Goal: Task Accomplishment & Management: Complete application form

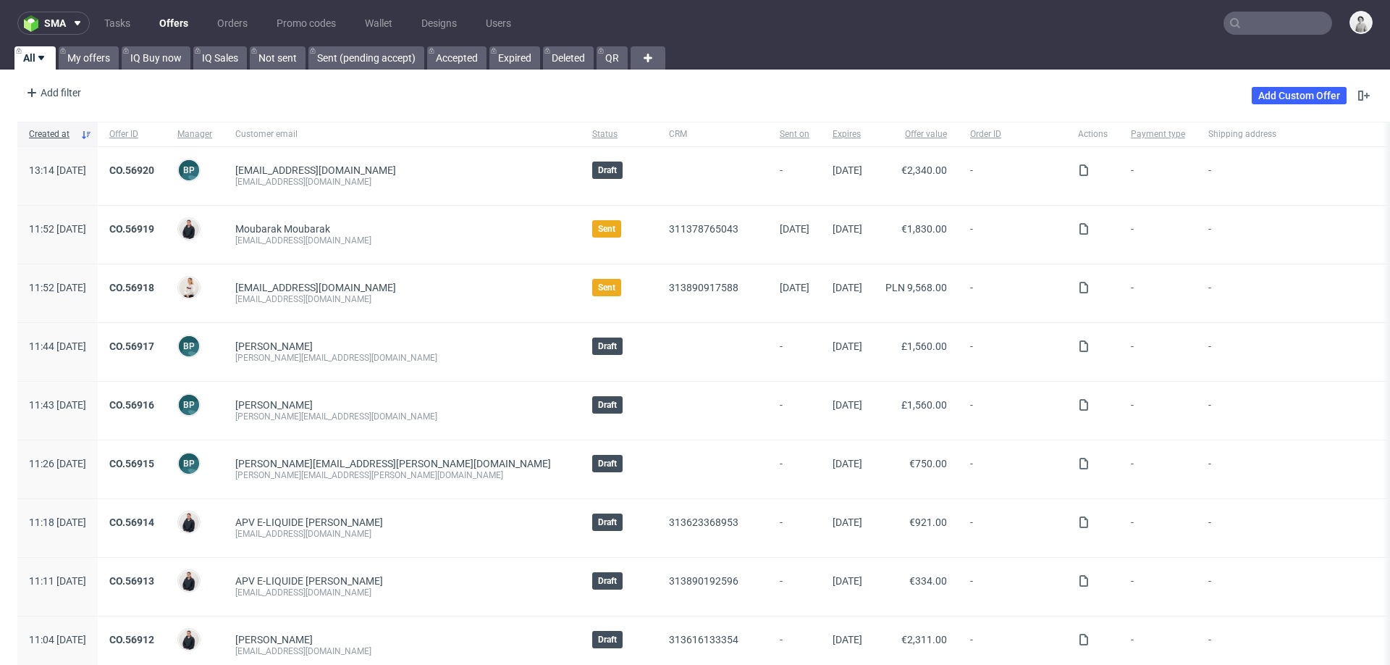
click at [1285, 17] on input "text" at bounding box center [1278, 23] width 109 height 23
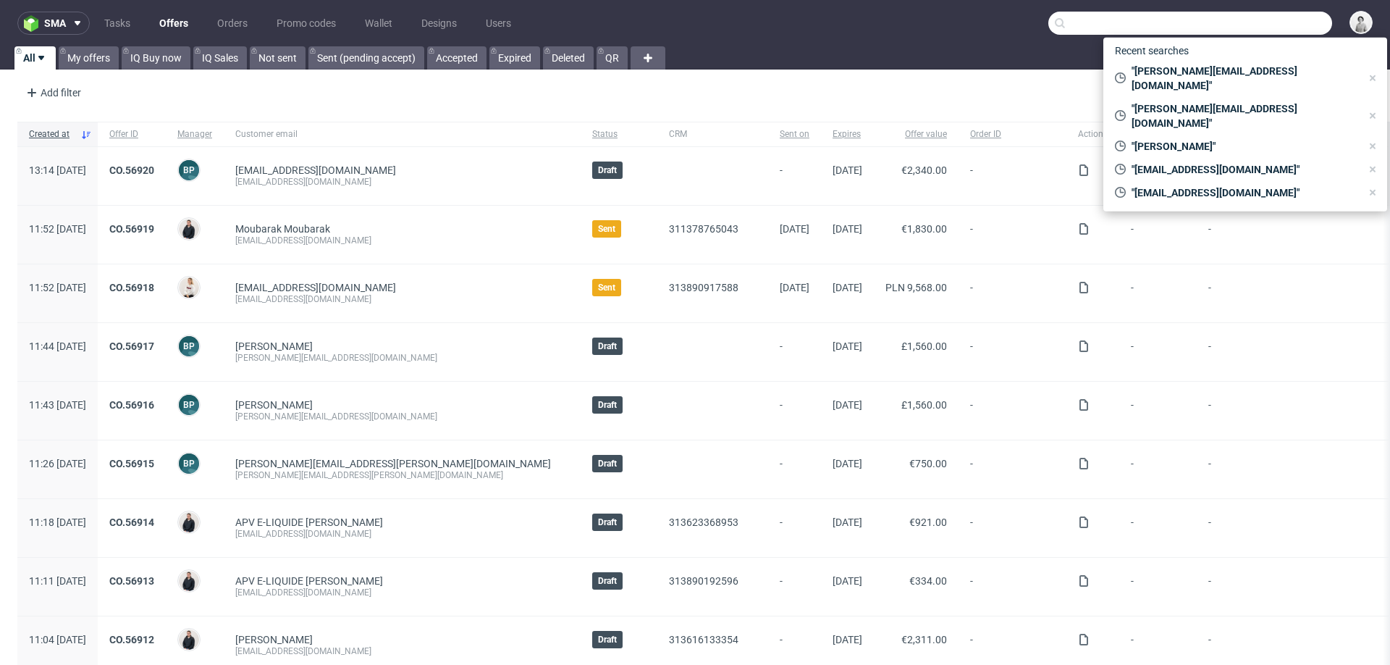
paste input "elva@akkuratstore.is"
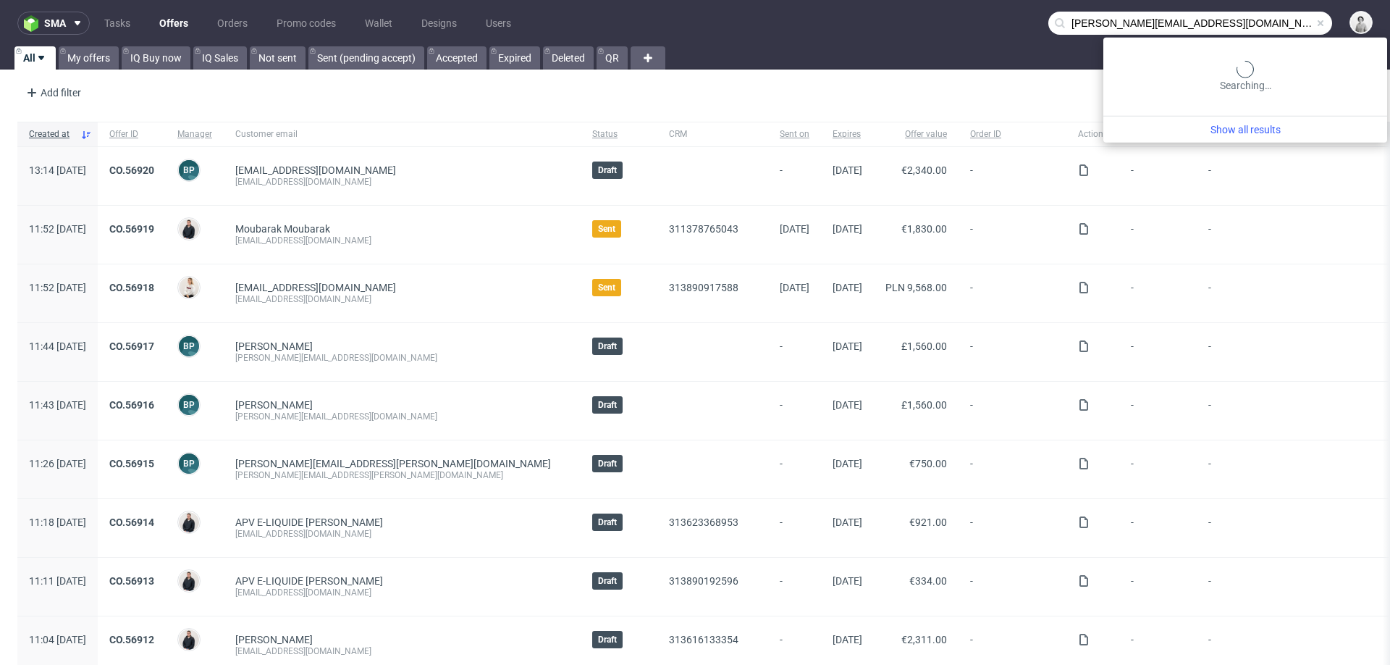
type input "elva@akkuratstore.is"
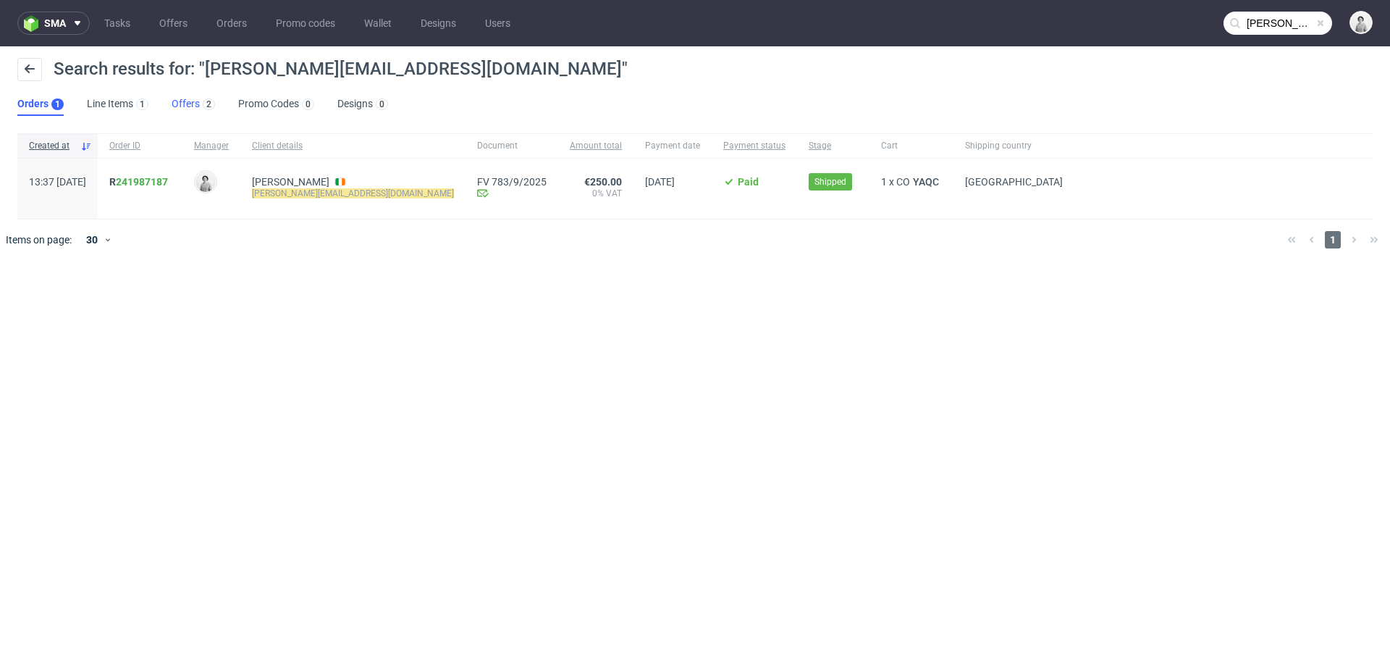
click at [178, 101] on link "Offers 2" at bounding box center [193, 104] width 43 height 23
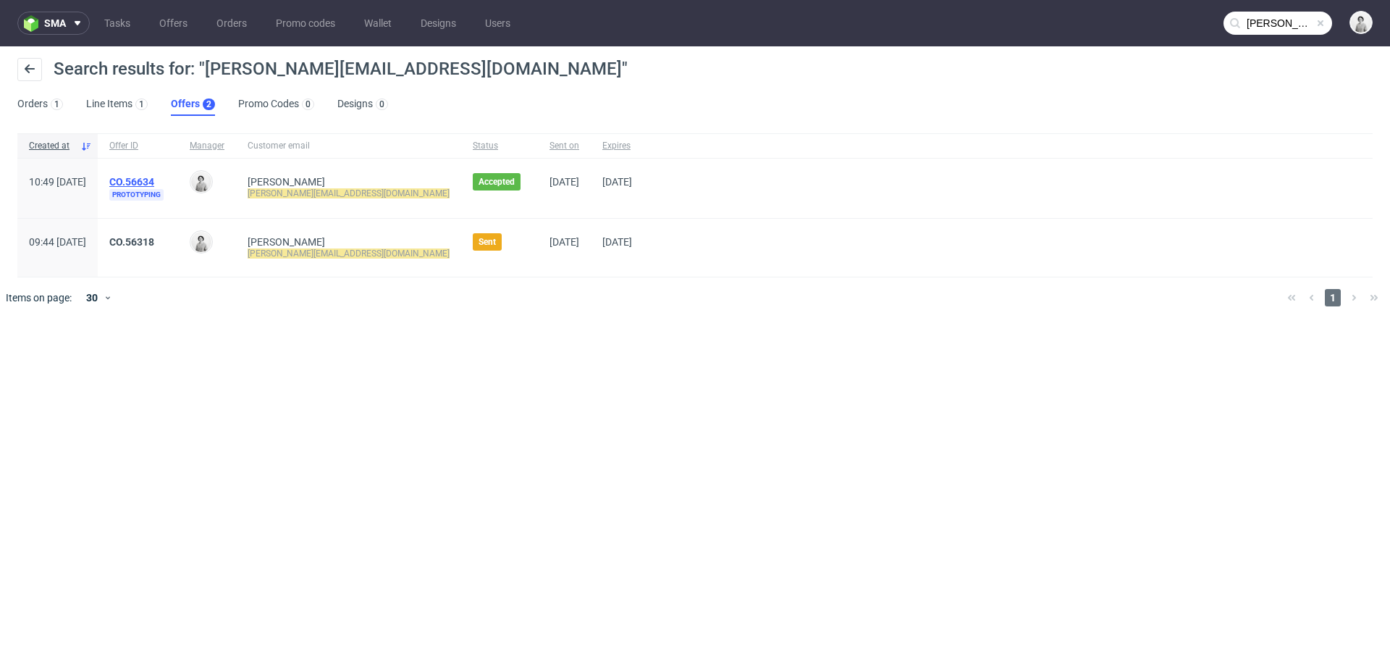
click at [154, 177] on link "CO.56634" at bounding box center [131, 182] width 45 height 12
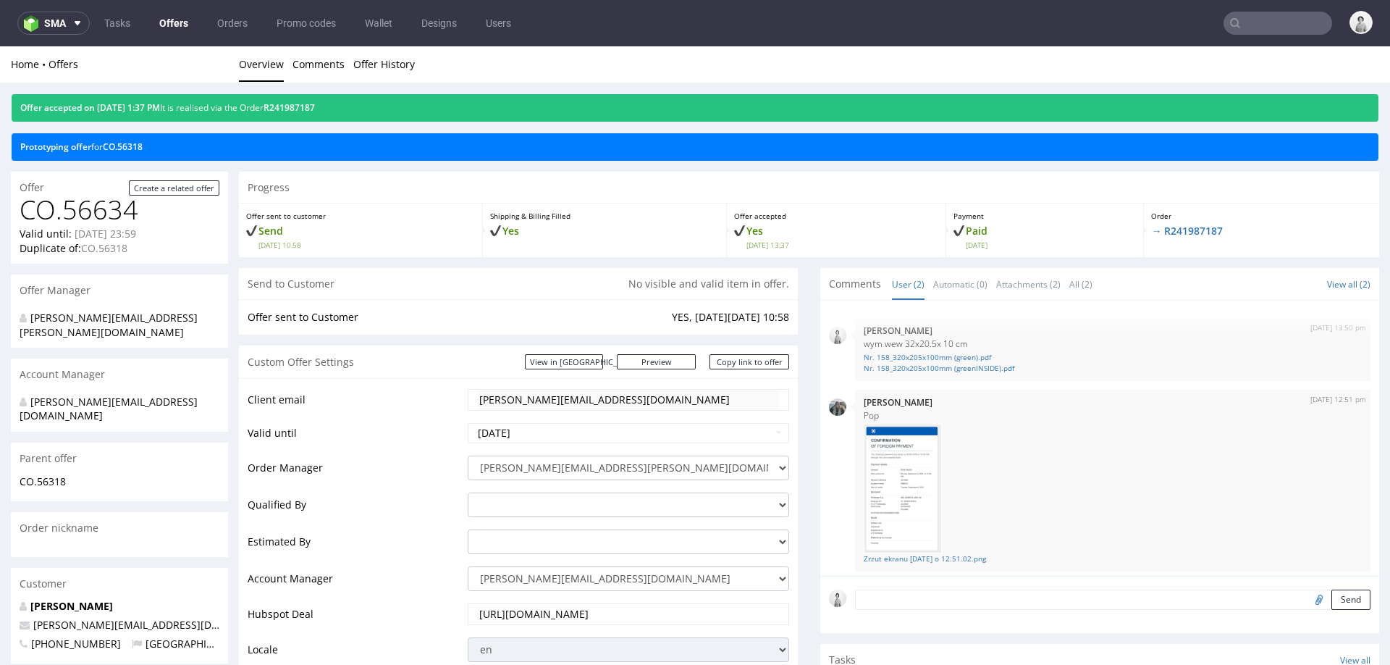
scroll to position [4, 0]
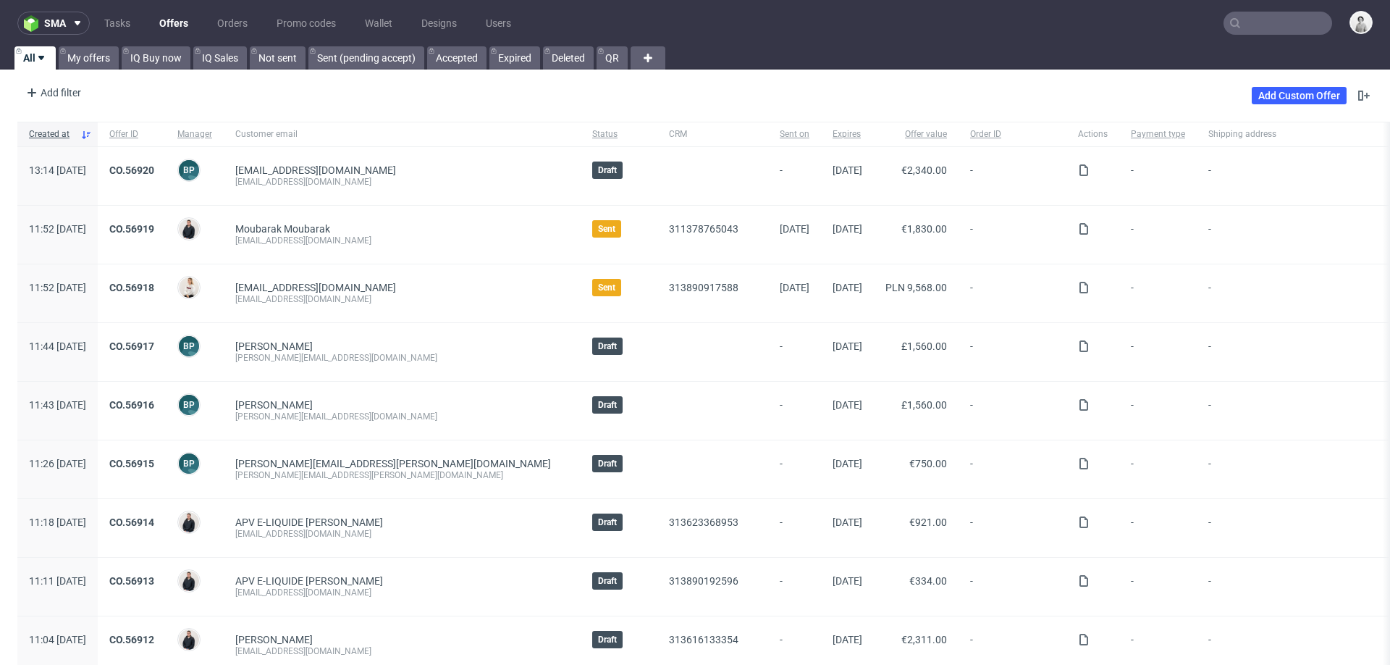
click at [1262, 24] on input "text" at bounding box center [1278, 23] width 109 height 23
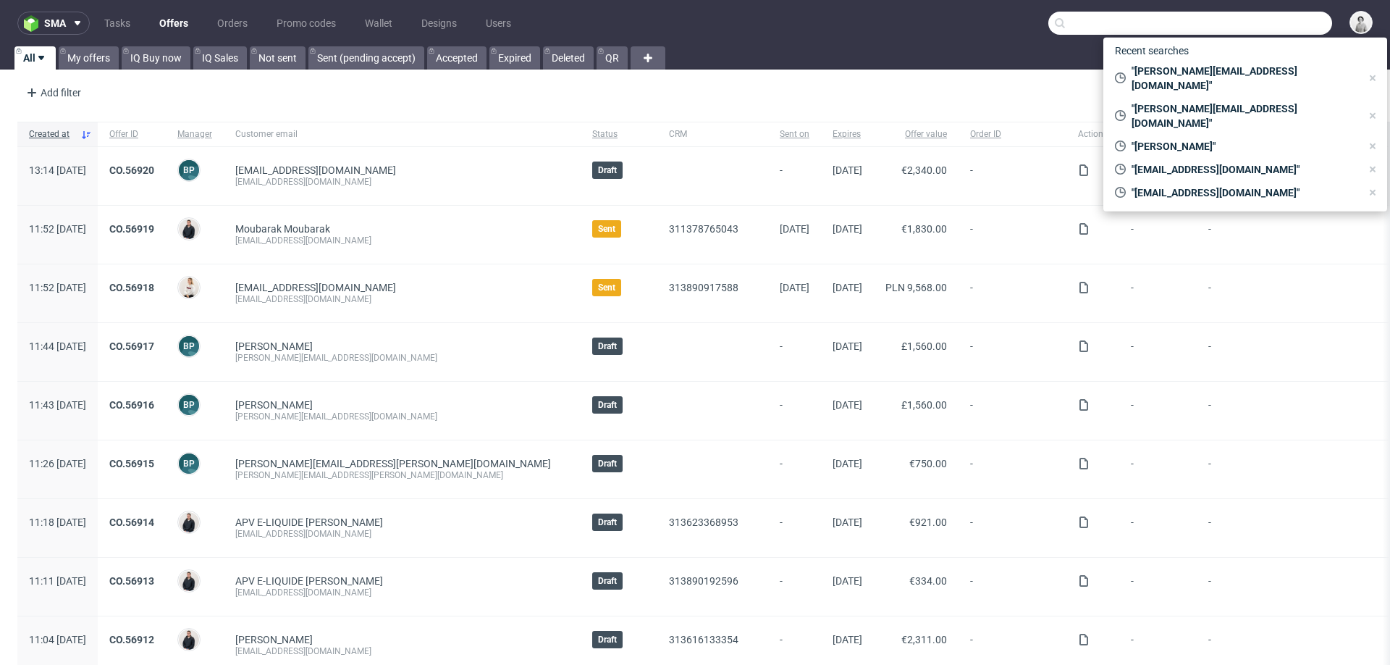
paste input "[PERSON_NAME][EMAIL_ADDRESS][DOMAIN_NAME]"
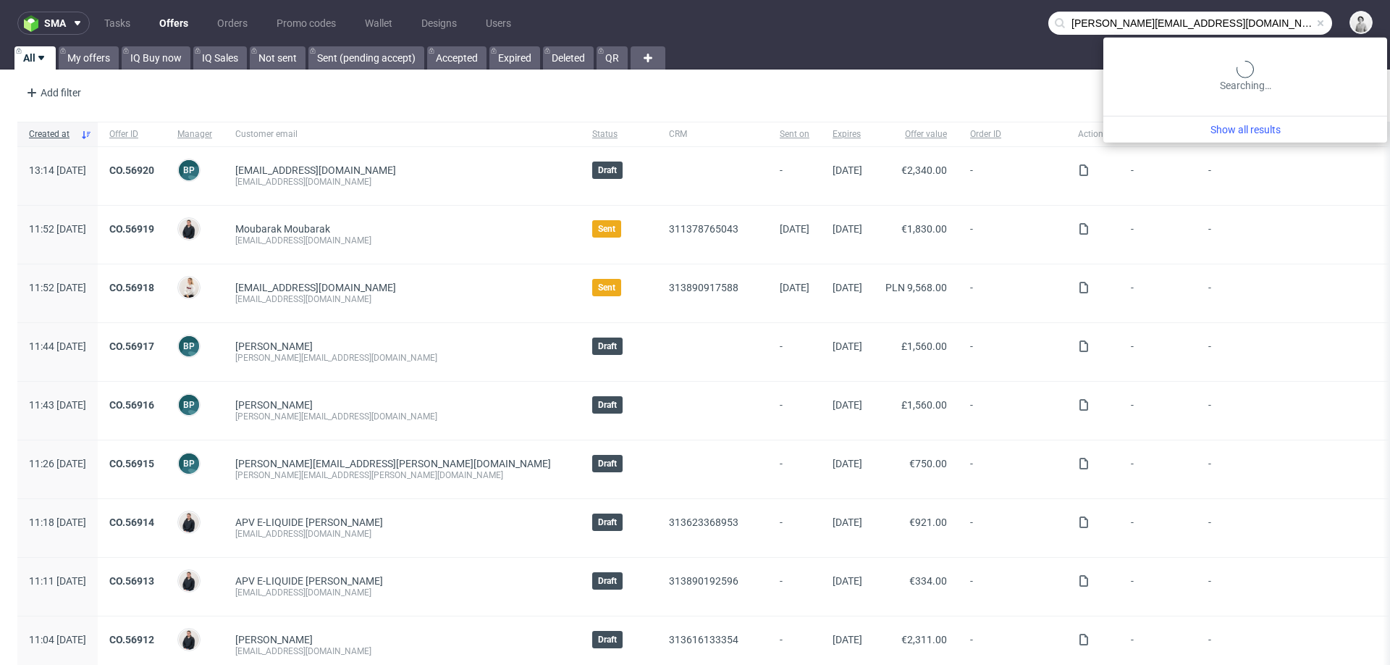
type input "[PERSON_NAME][EMAIL_ADDRESS][DOMAIN_NAME]"
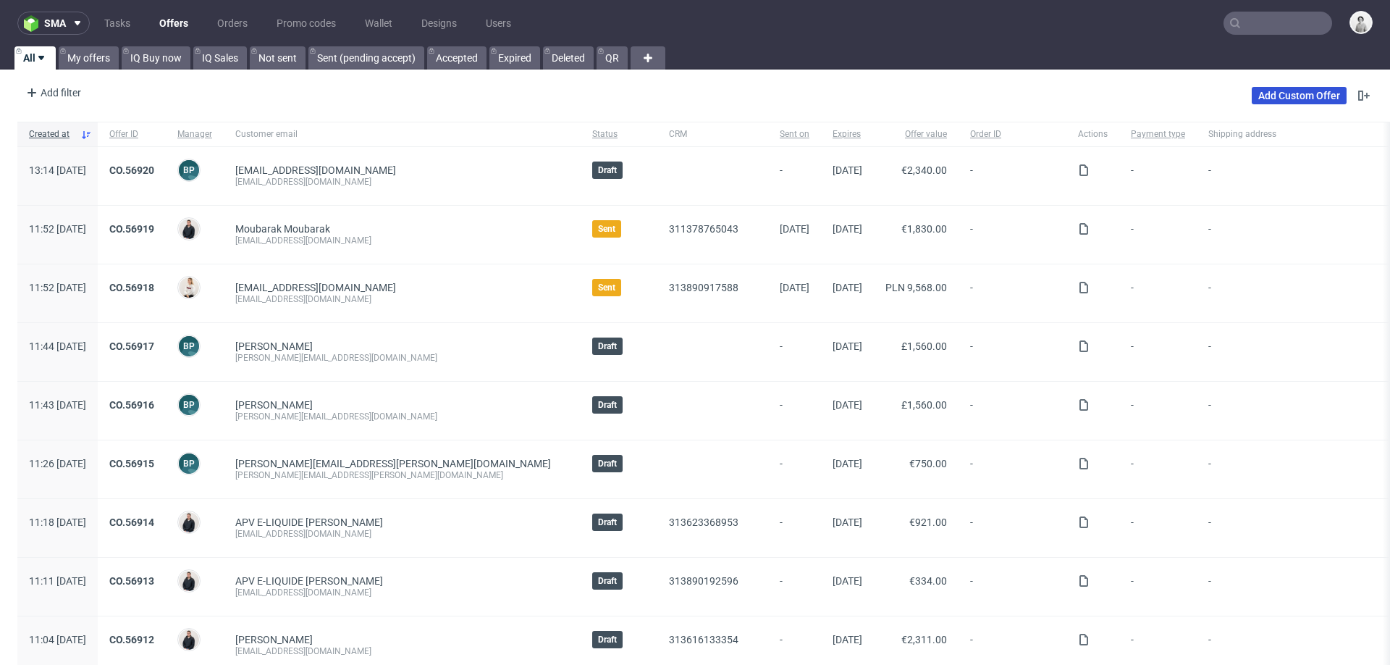
click at [1292, 91] on link "Add Custom Offer" at bounding box center [1299, 95] width 95 height 17
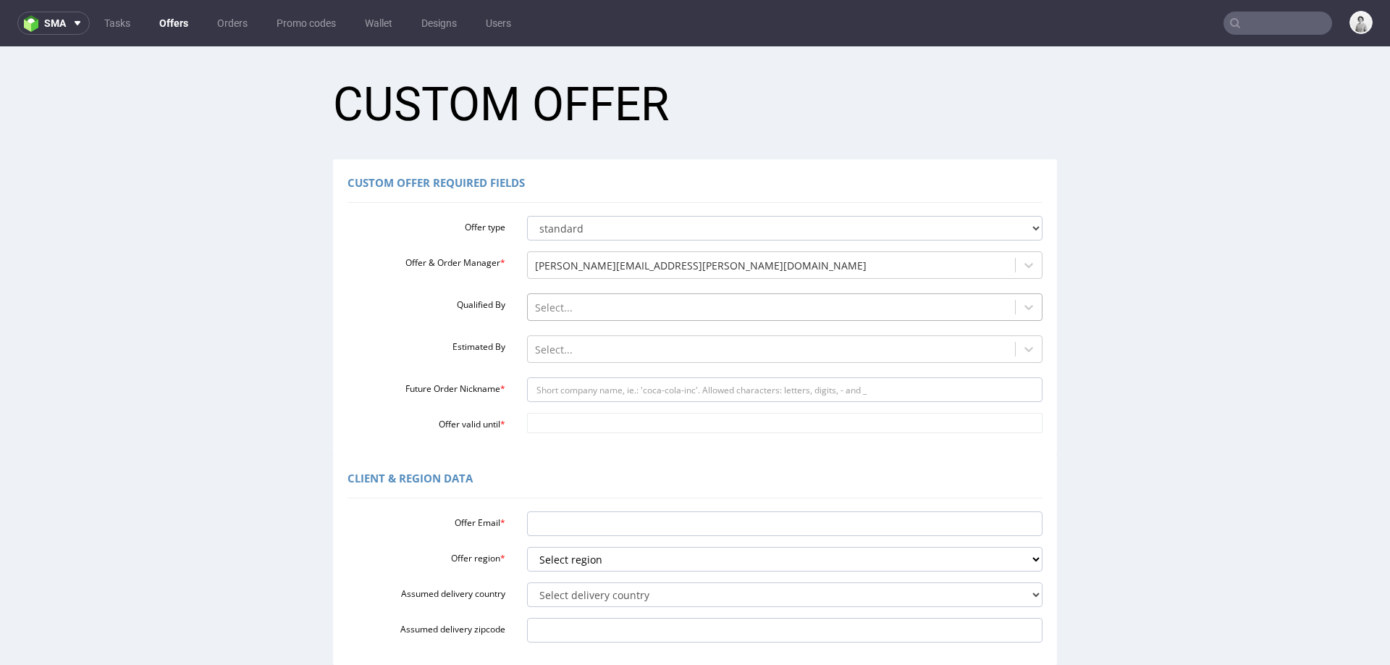
click at [659, 311] on div at bounding box center [772, 307] width 474 height 17
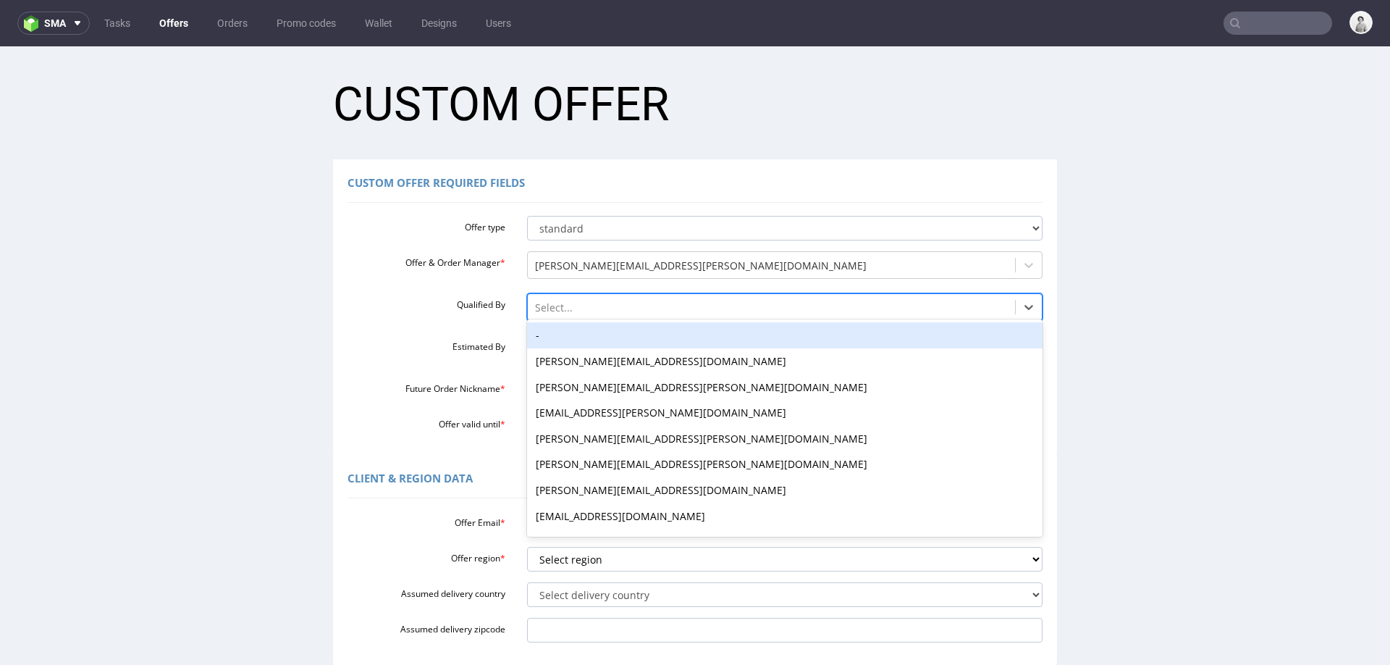
click at [438, 353] on label "Estimated By" at bounding box center [427, 344] width 180 height 17
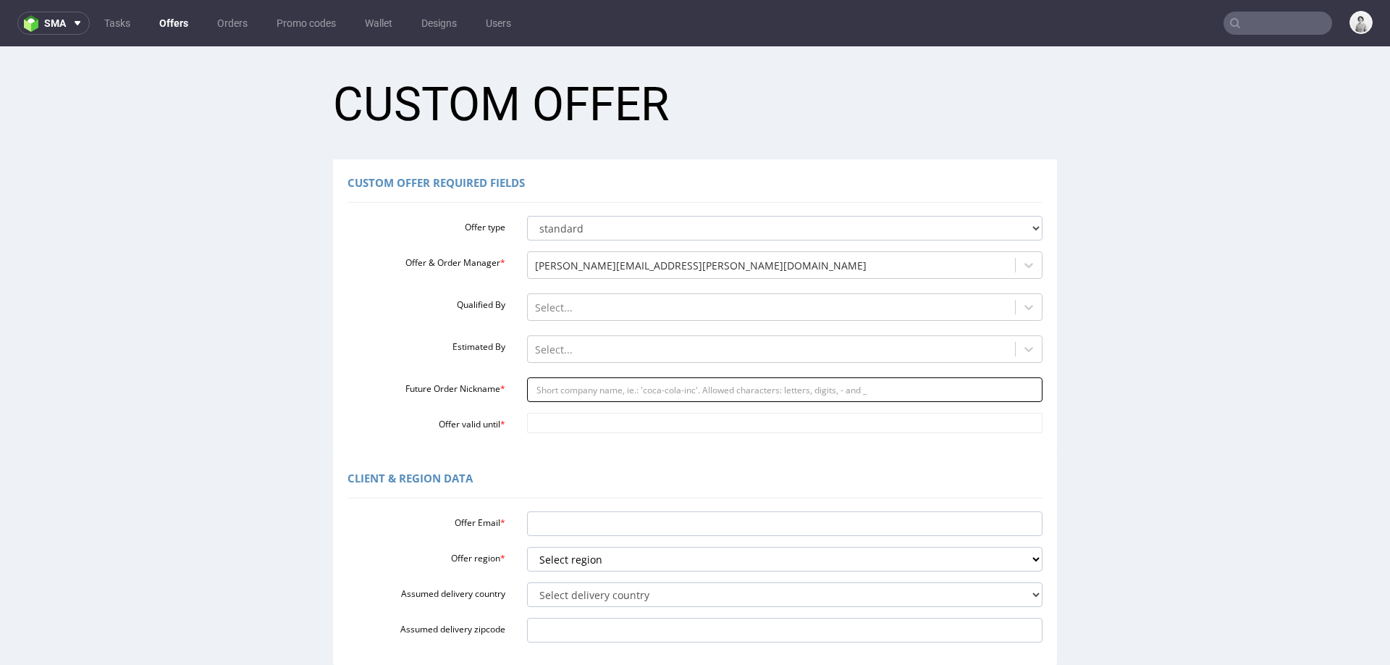
click at [577, 390] on input "Future Order Nickname *" at bounding box center [785, 389] width 516 height 25
paste input "stuartsolkowglyderapparelcom"
type input "stuartsolkowglyderapparelcom"
click at [560, 427] on input "Offer valid until *" at bounding box center [785, 423] width 516 height 20
click at [590, 407] on td "8" at bounding box center [599, 402] width 22 height 22
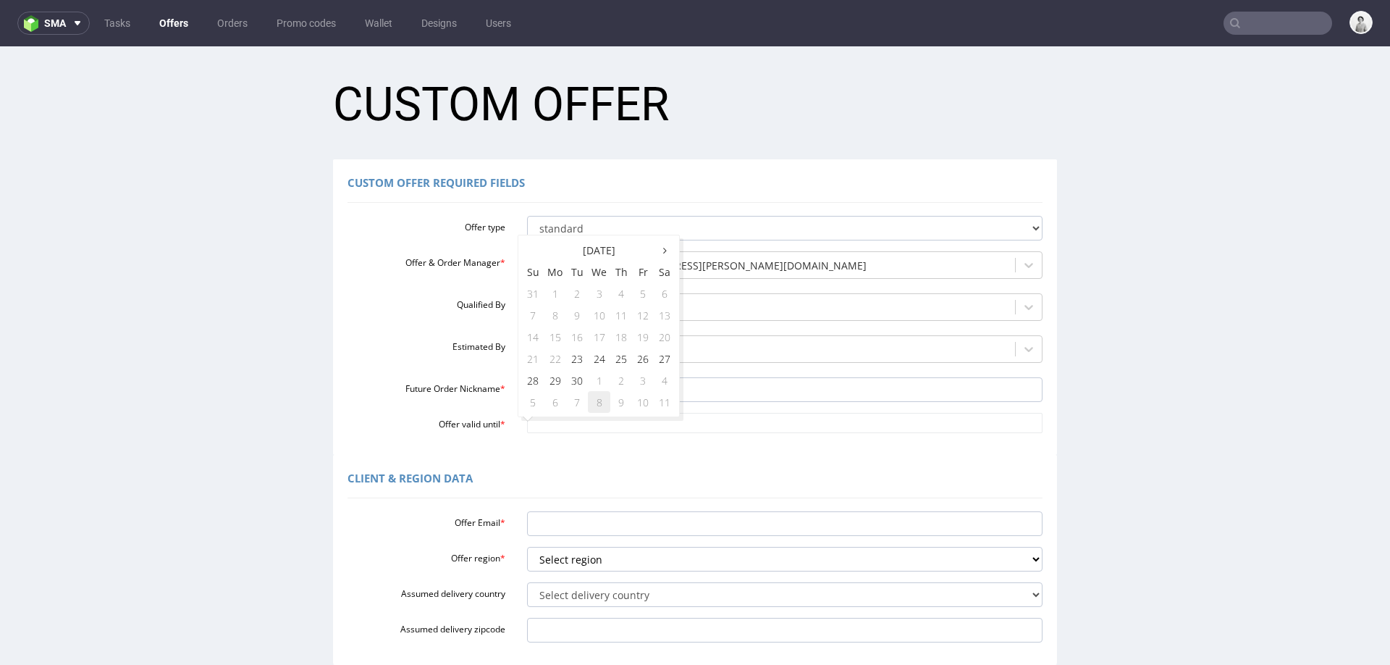
type input "2025-10-08"
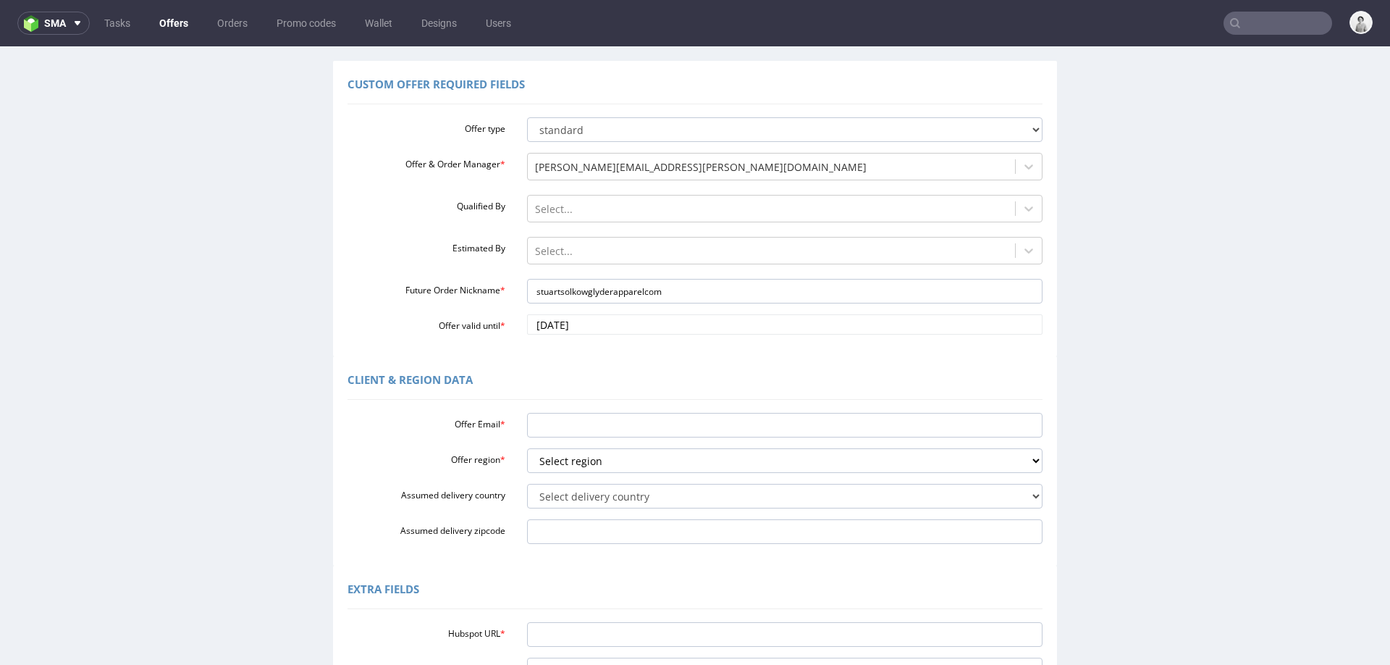
scroll to position [101, 0]
click at [585, 417] on input "Offer Email *" at bounding box center [785, 423] width 516 height 25
paste input "stuart.solkow@glyderapparel.com"
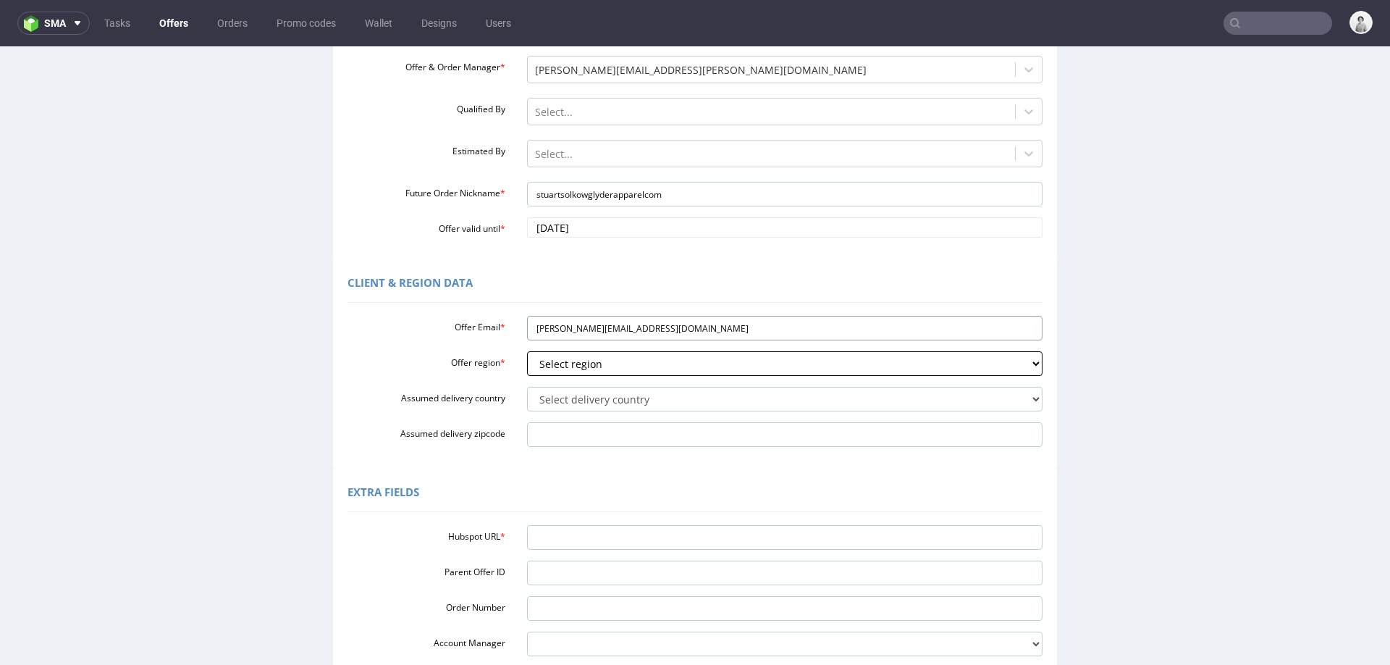
scroll to position [203, 0]
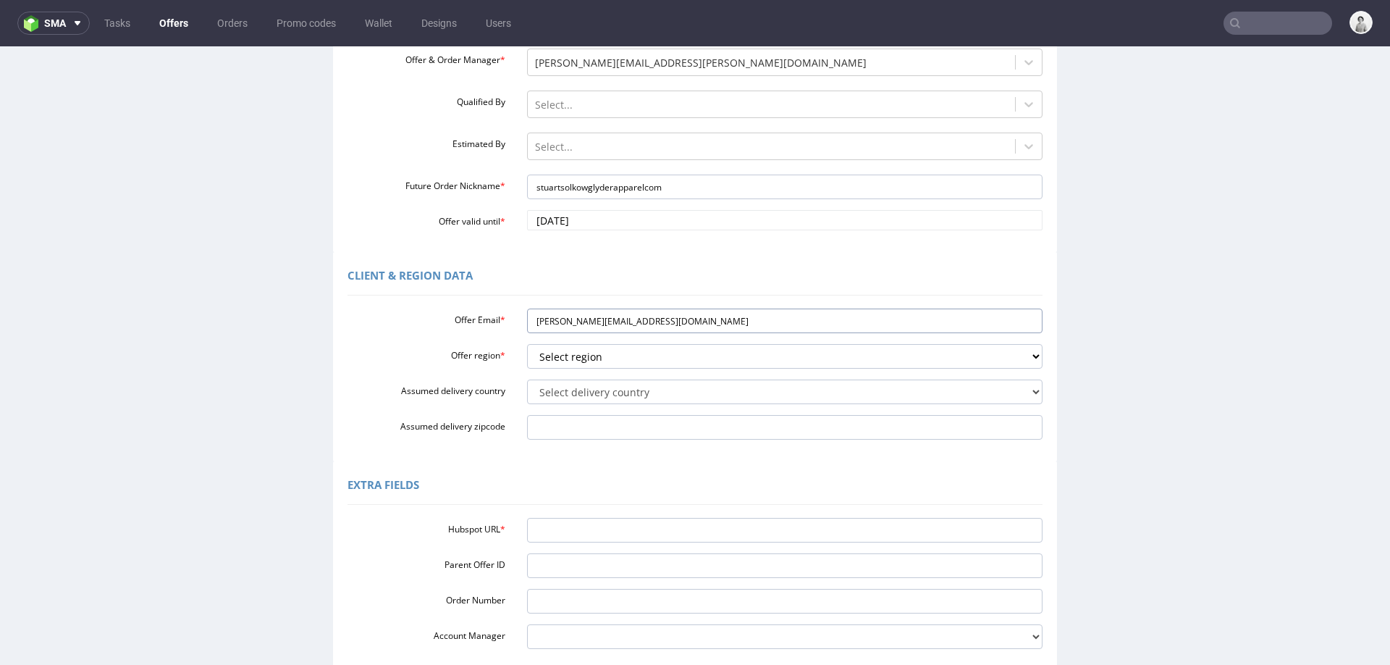
type input "stuart.solkow@glyderapparel.com"
click at [574, 526] on input "Hubspot URL *" at bounding box center [785, 530] width 516 height 25
paste input "https://app-eu1.hubspot.com/contacts/25600958/record/0-3/309310152892"
type input "https://app-eu1.hubspot.com/contacts/25600958/record/0-3/309310152892"
click at [600, 474] on div "Extra Fields" at bounding box center [695, 487] width 695 height 35
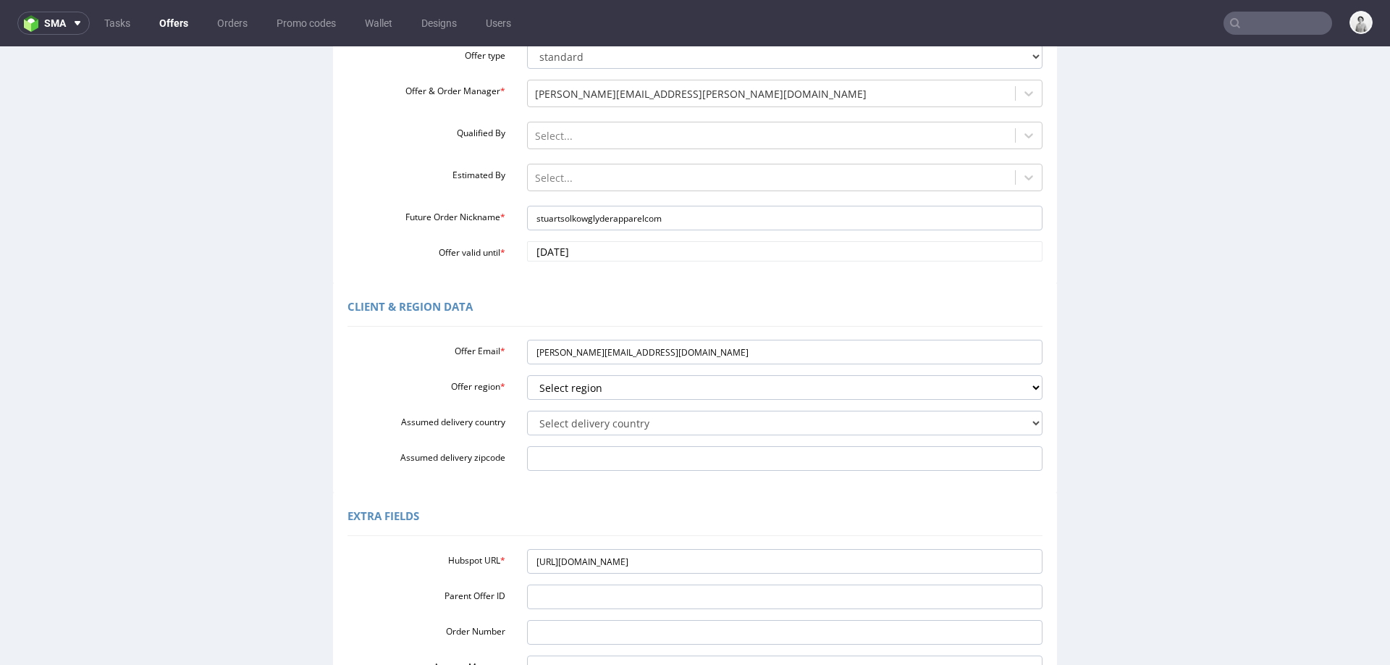
scroll to position [165, 0]
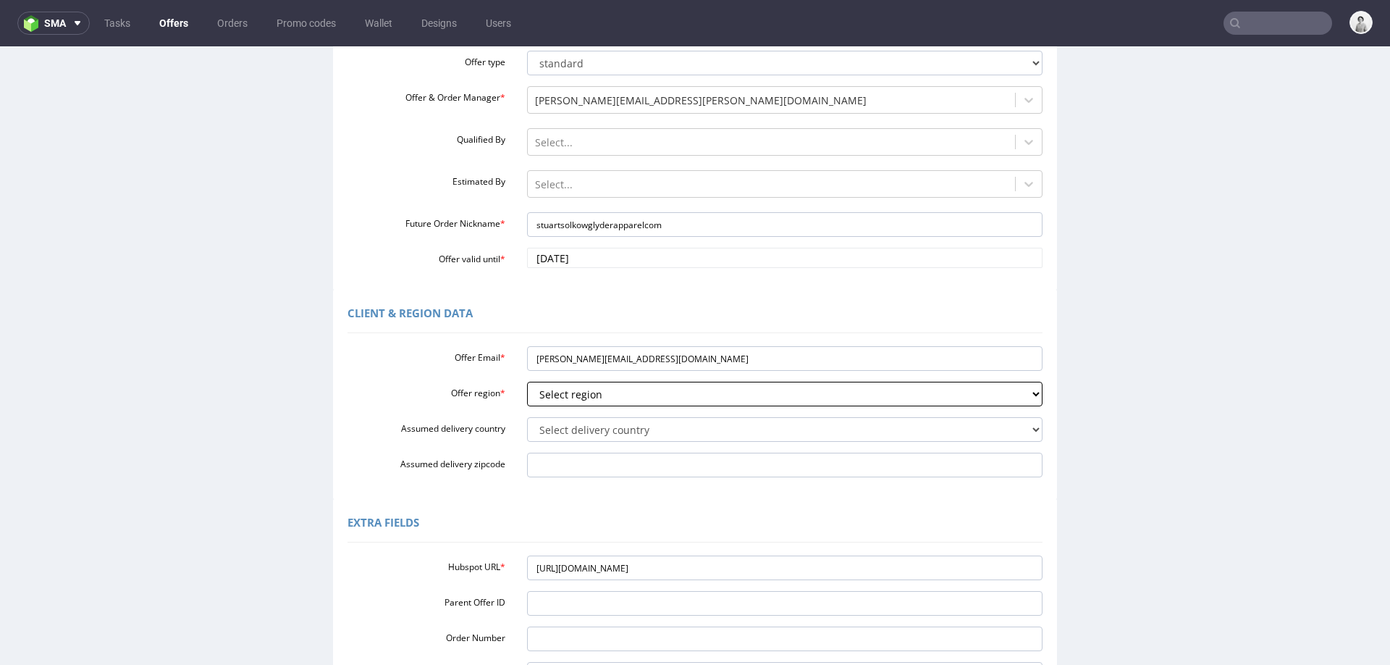
click at [794, 399] on select "Select region eu gb de pl fr it es" at bounding box center [785, 394] width 516 height 25
select select "eu"
click at [527, 382] on select "Select region eu gb de pl fr it es" at bounding box center [785, 394] width 516 height 25
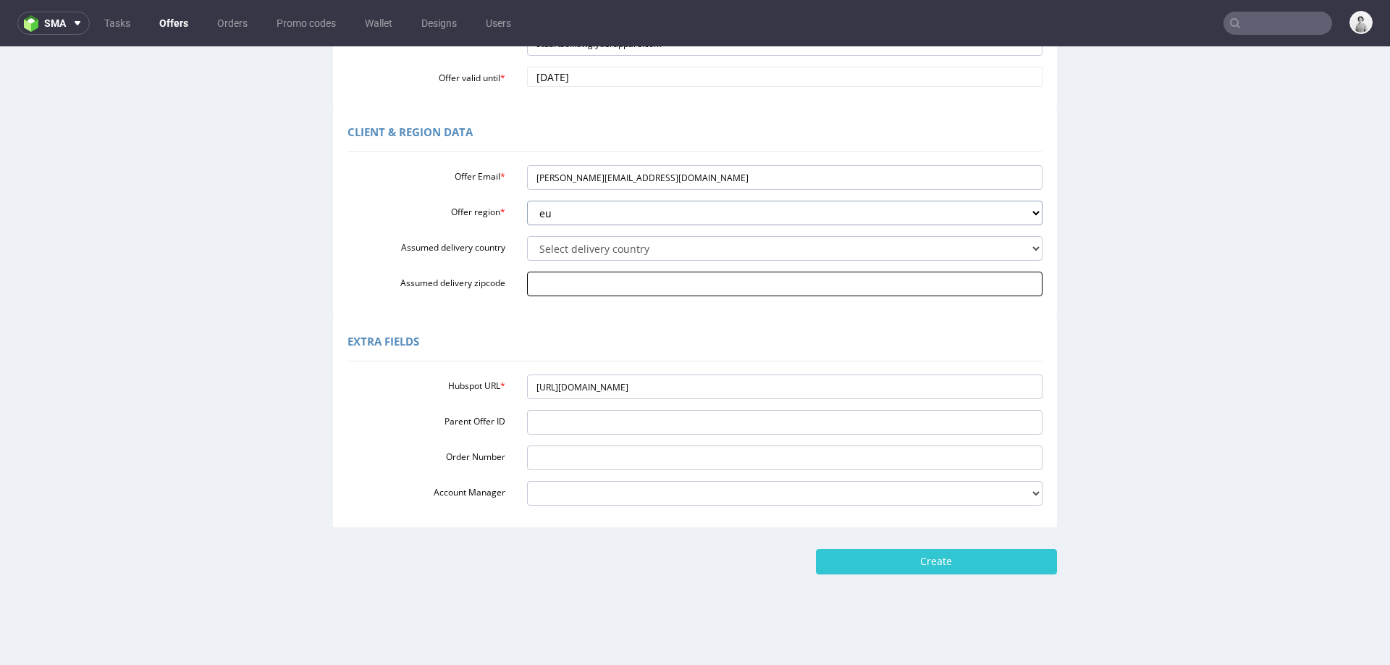
scroll to position [348, 0]
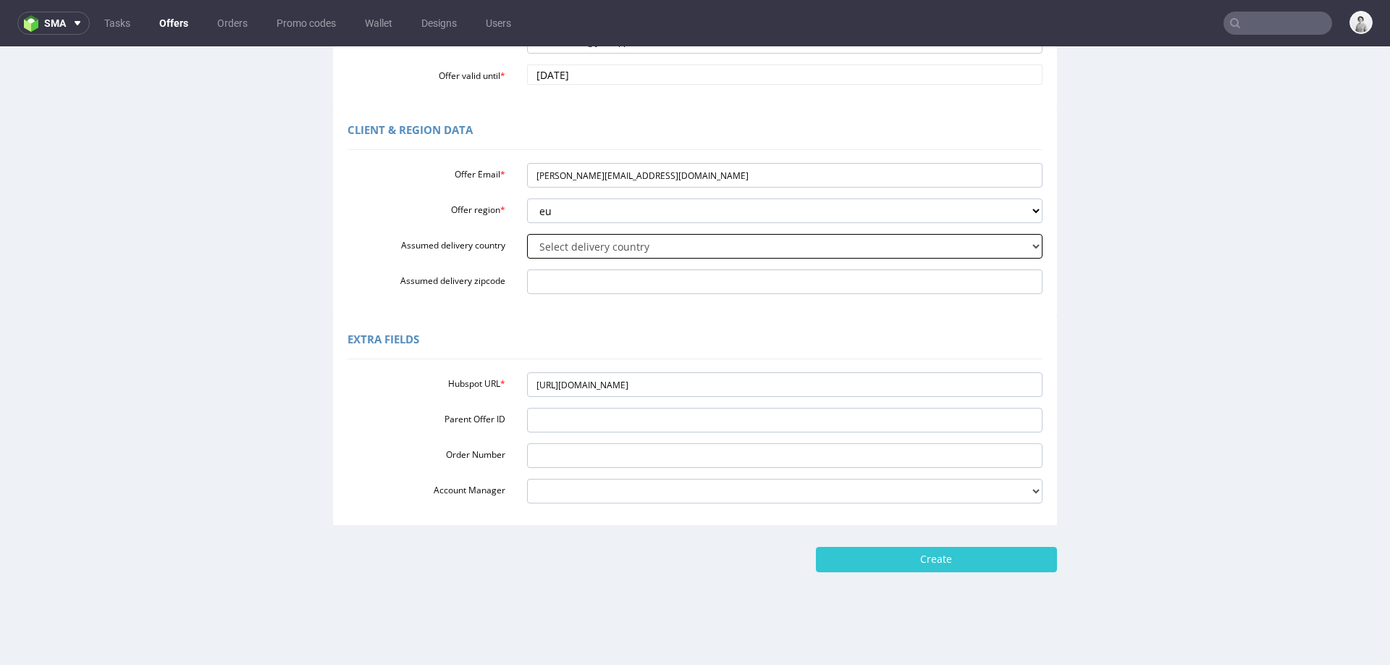
click at [647, 250] on select "Select delivery country Andorra Afghanistan Anguilla Albania Armenia Antarctica…" at bounding box center [785, 246] width 516 height 25
select select "232"
click at [527, 234] on select "Select delivery country Andorra Afghanistan Anguilla Albania Armenia Antarctica…" at bounding box center [785, 246] width 516 height 25
click at [958, 563] on input "Create" at bounding box center [936, 559] width 241 height 25
type input "Please wait..."
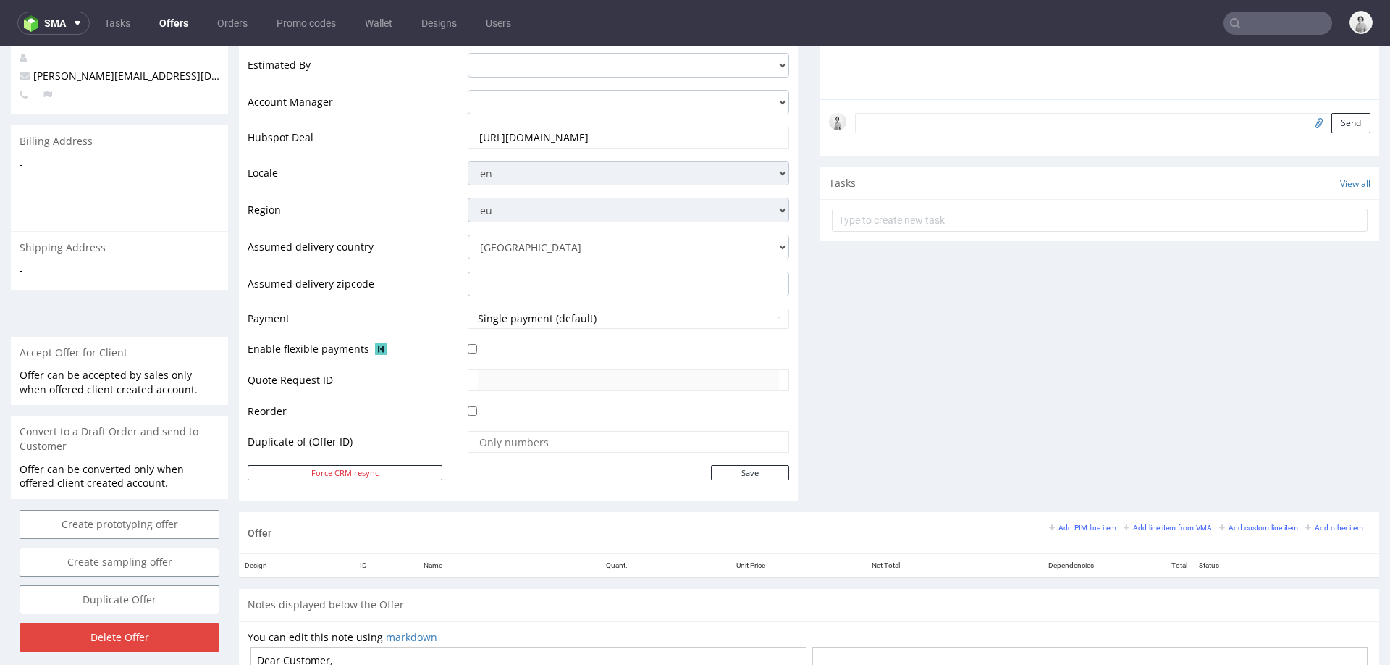
scroll to position [448, 0]
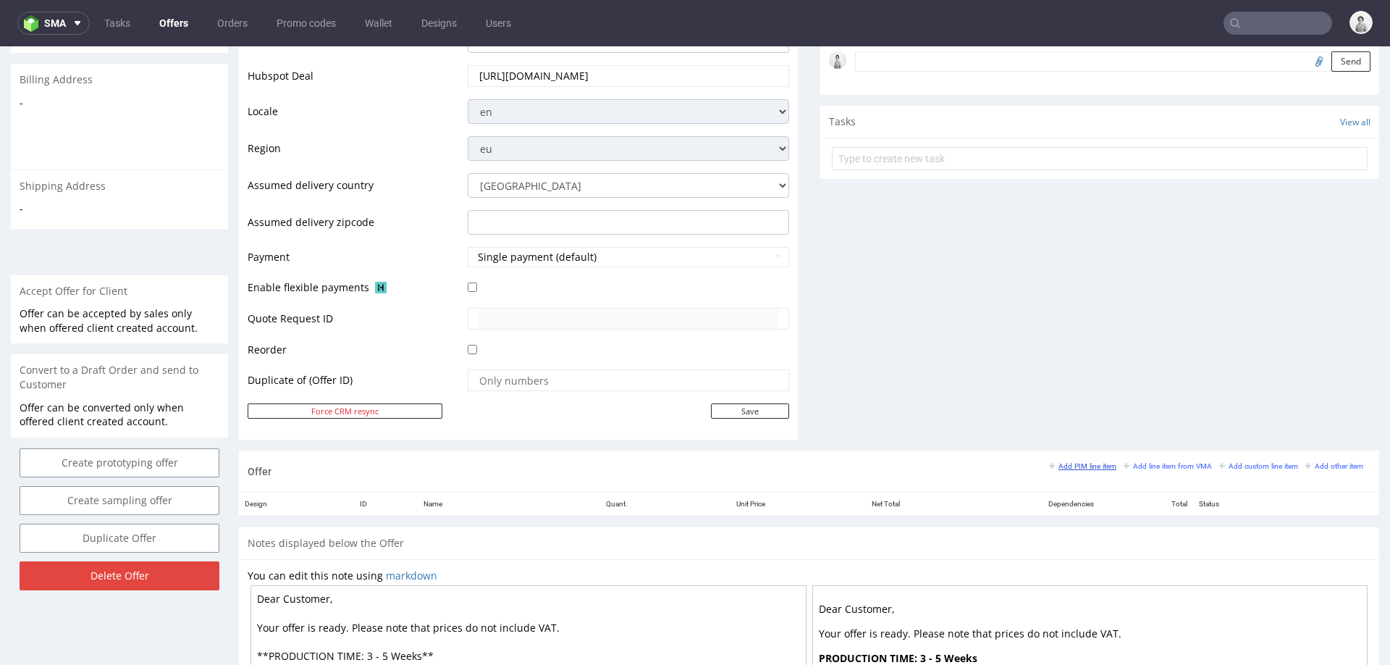
click at [1075, 463] on small "Add PIM line item" at bounding box center [1082, 466] width 67 height 8
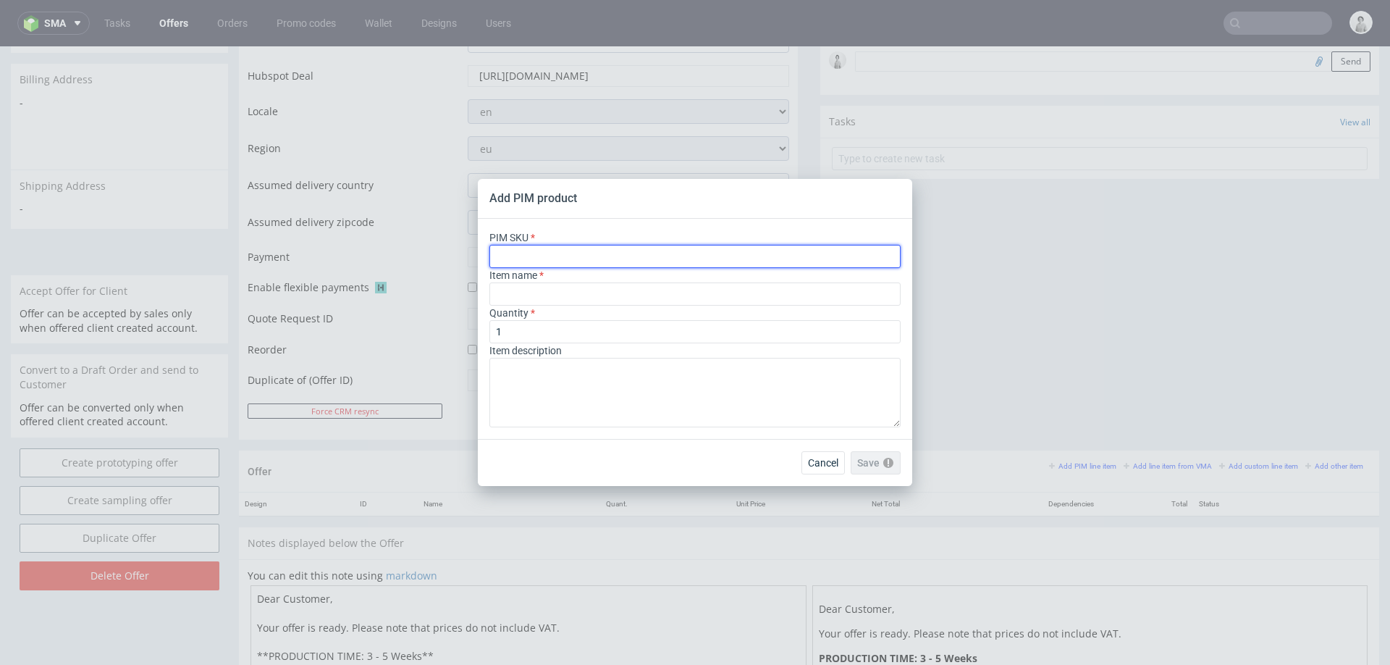
click at [770, 261] on input "text" at bounding box center [695, 256] width 411 height 23
paste input "ph-450-6365"
type input "ph-450-6365"
type input "Custom Mailer Box"
type input "ph-450-6365"
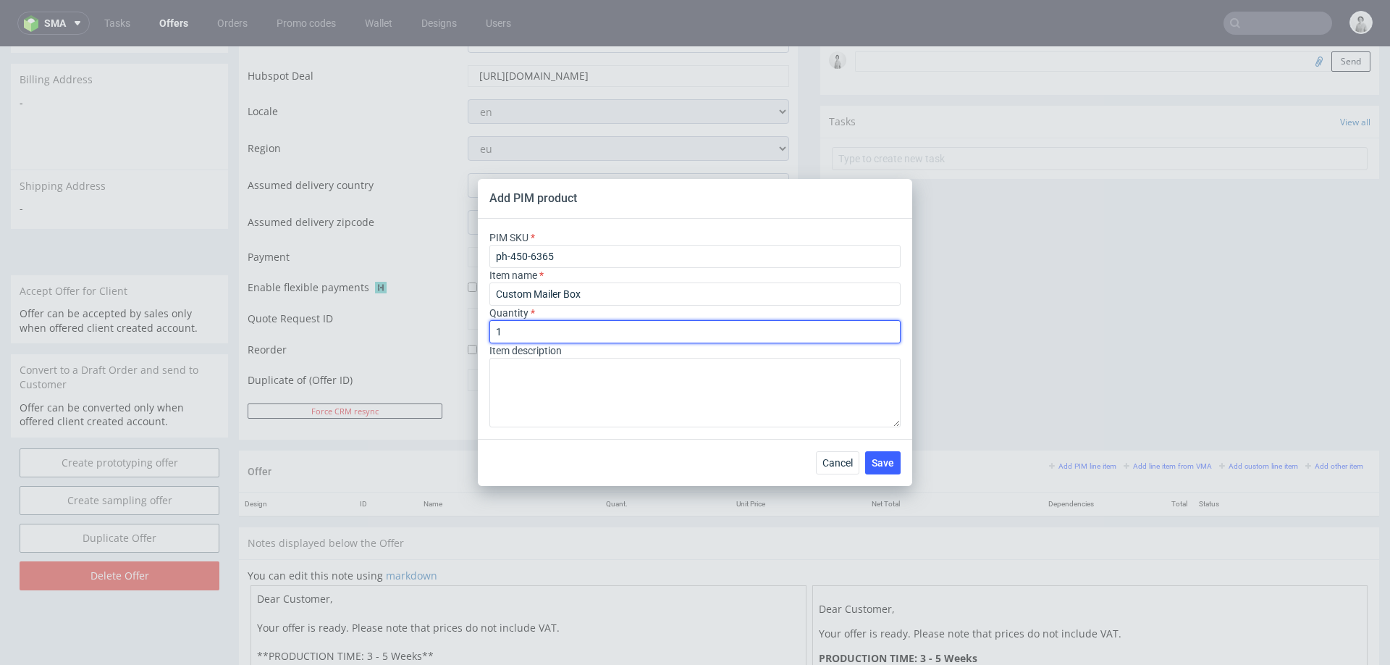
click at [636, 333] on input "1" at bounding box center [695, 331] width 411 height 23
type input "5000"
click at [884, 463] on span "Save" at bounding box center [883, 463] width 22 height 10
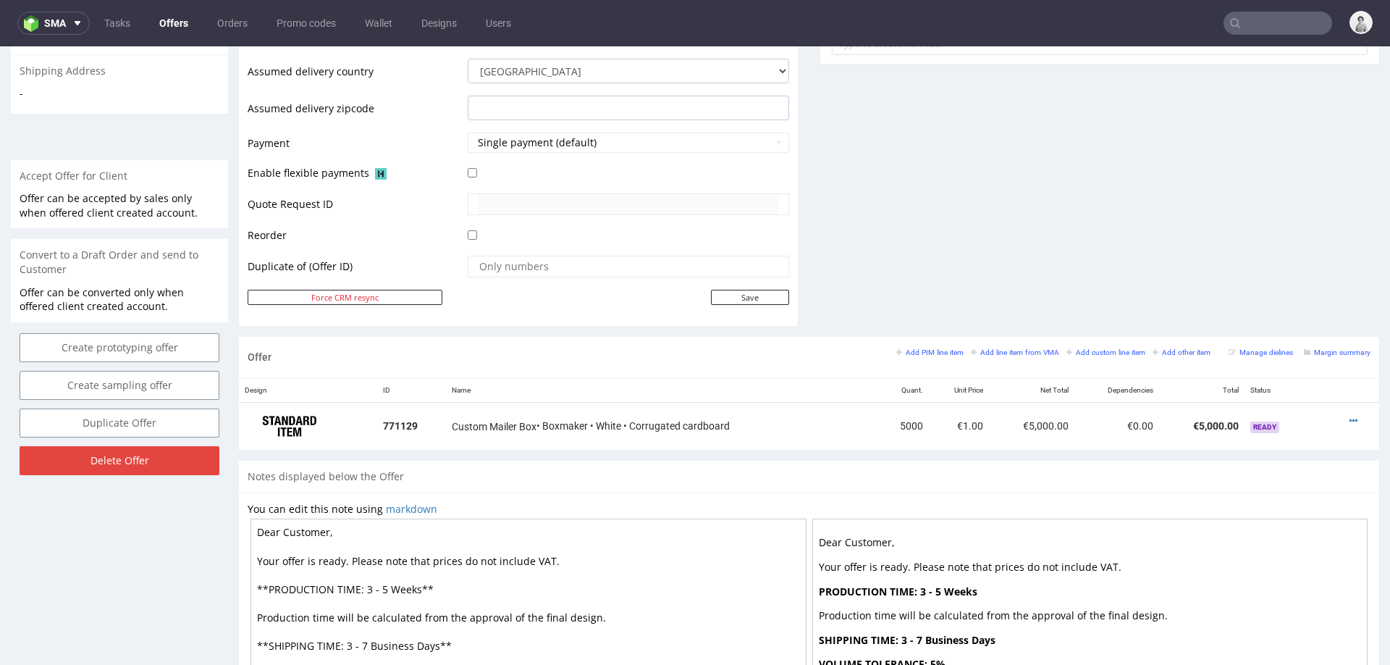
scroll to position [565, 0]
click at [1350, 414] on icon at bounding box center [1354, 419] width 8 height 10
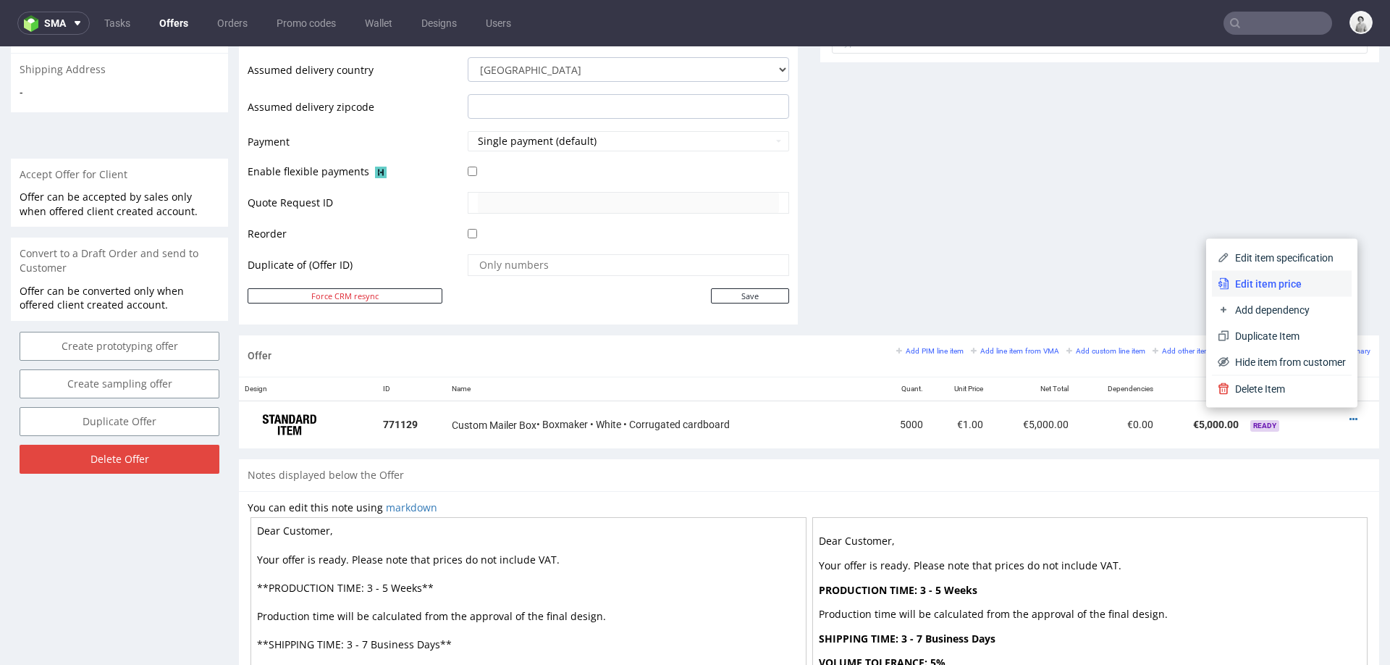
click at [1264, 287] on span "Edit item price" at bounding box center [1288, 284] width 117 height 14
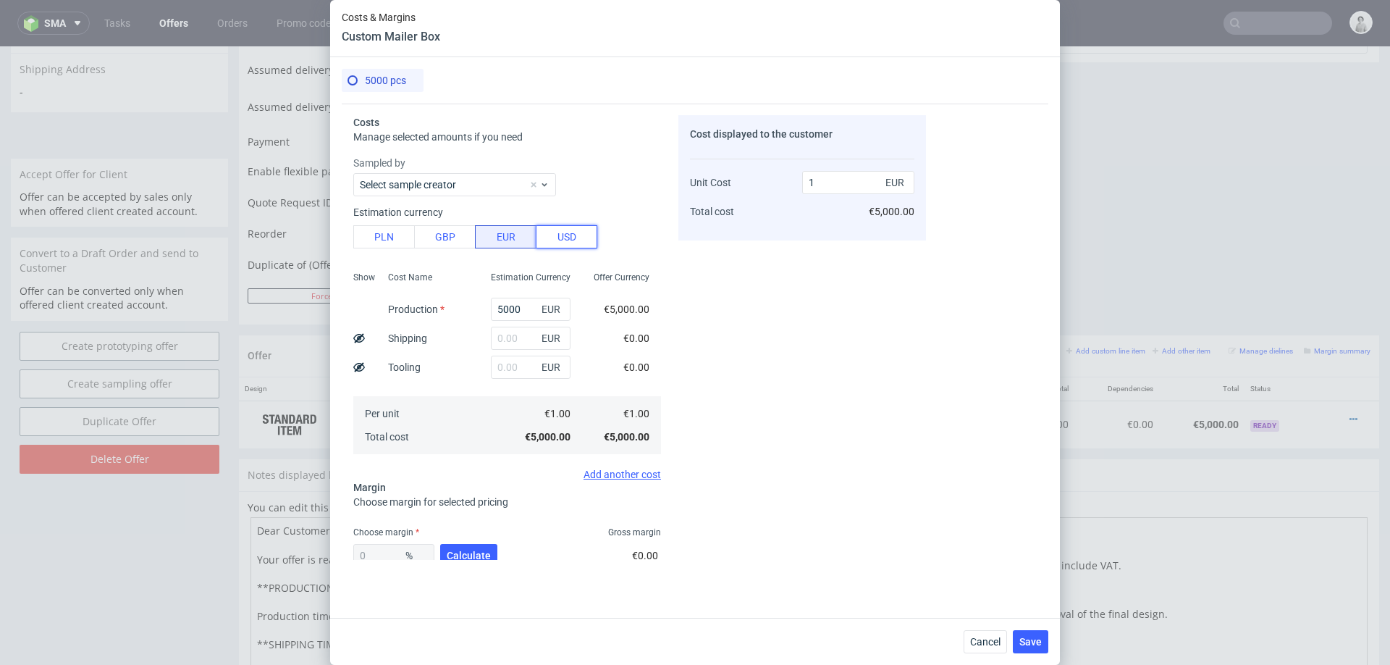
click at [555, 233] on button "USD" at bounding box center [567, 236] width 62 height 23
type input "0.85"
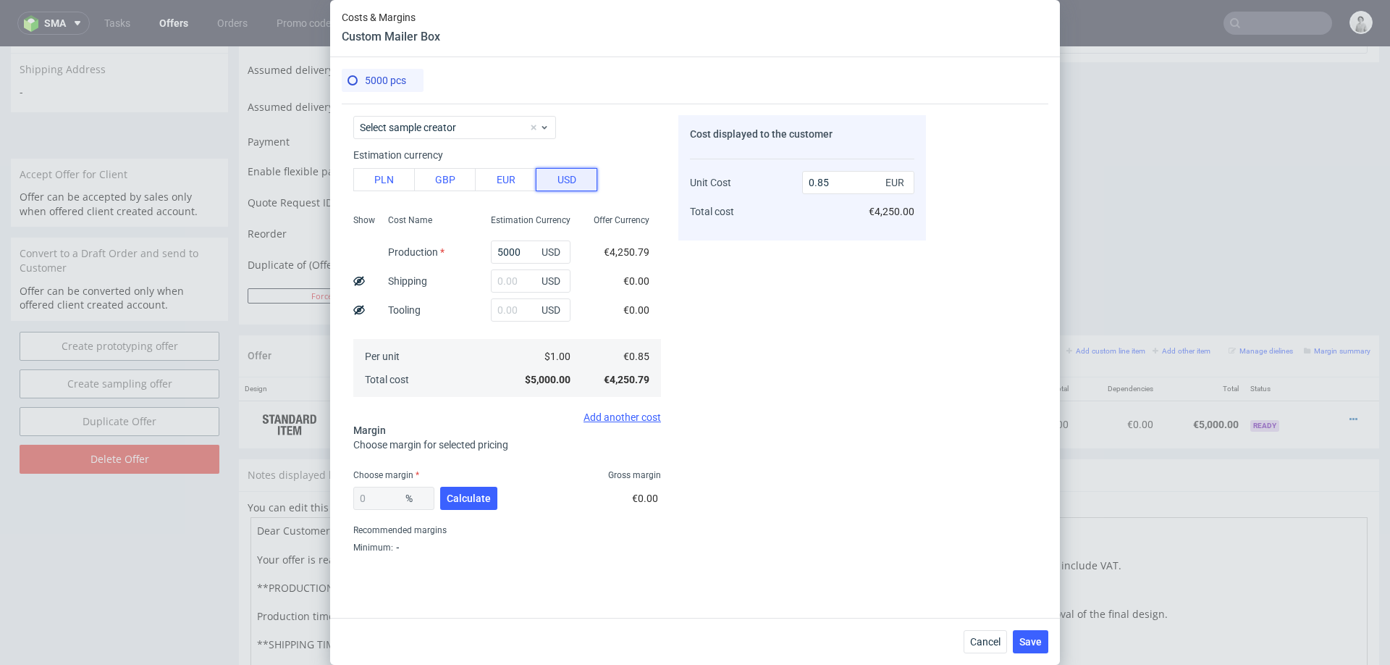
scroll to position [83, 0]
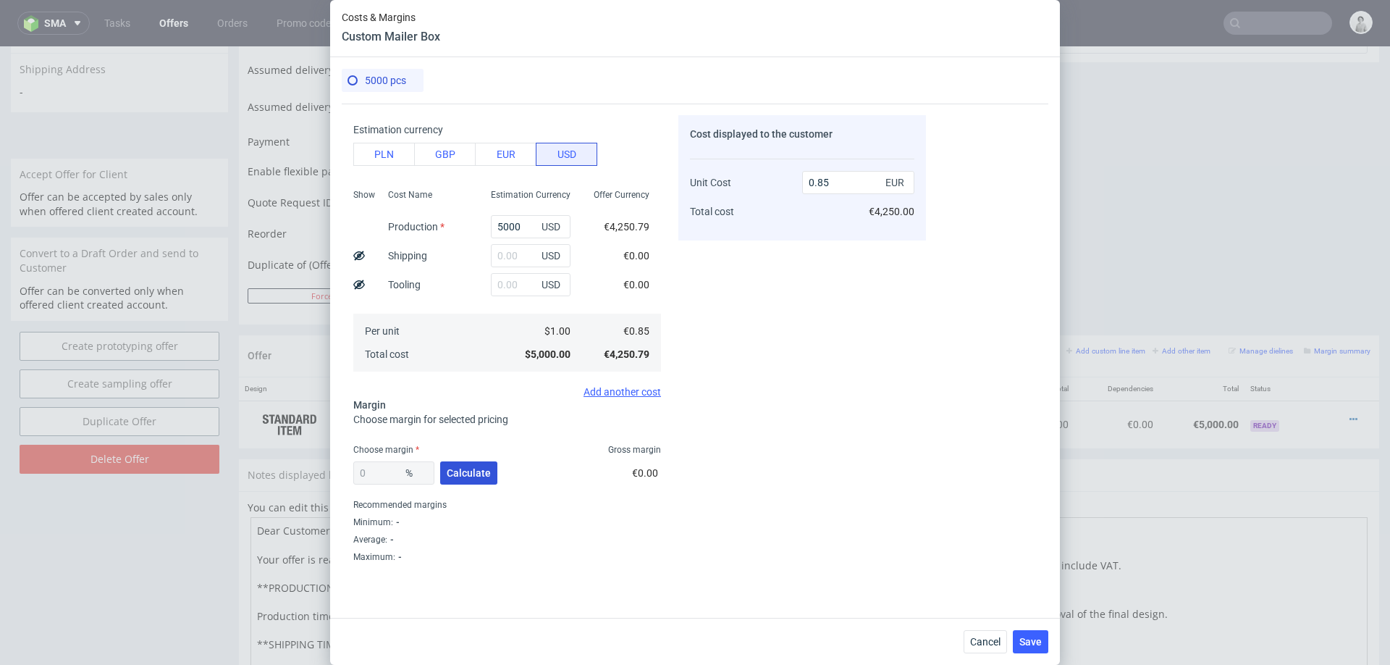
click at [455, 473] on span "Calculate" at bounding box center [469, 473] width 44 height 10
type input "29.72"
type input "1.21"
click at [1022, 652] on button "Save" at bounding box center [1030, 641] width 35 height 23
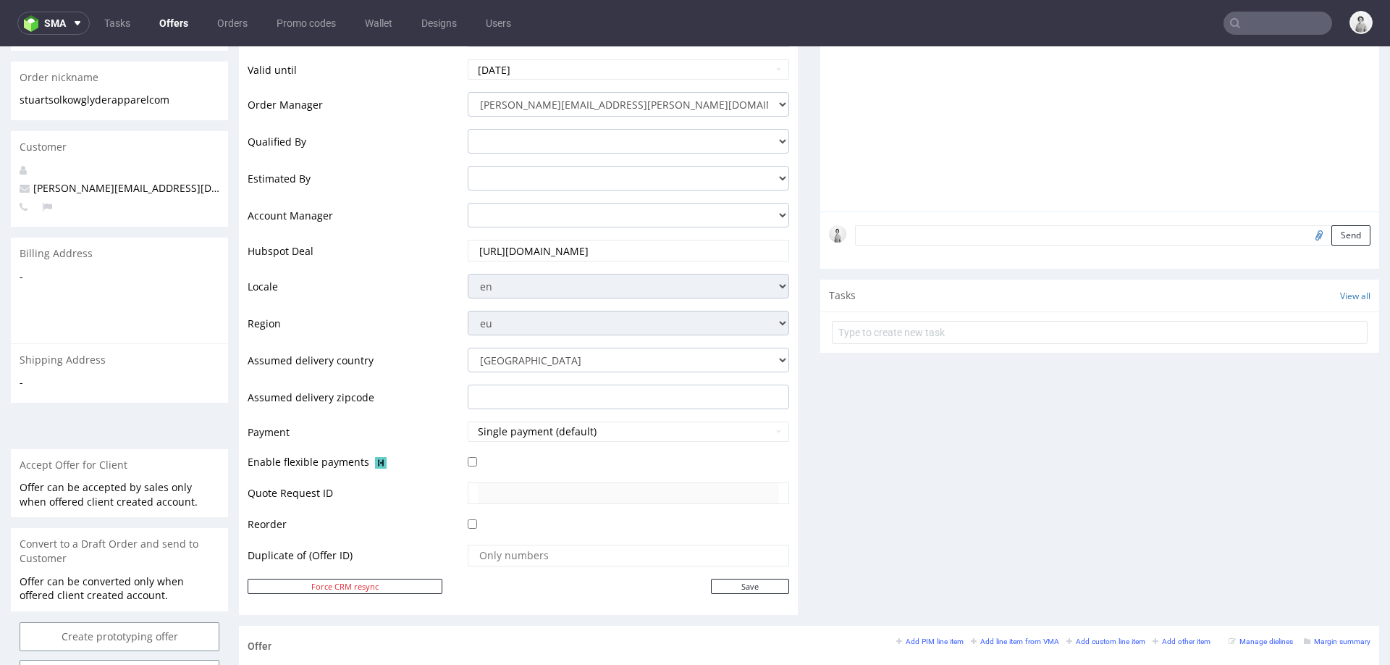
scroll to position [140, 0]
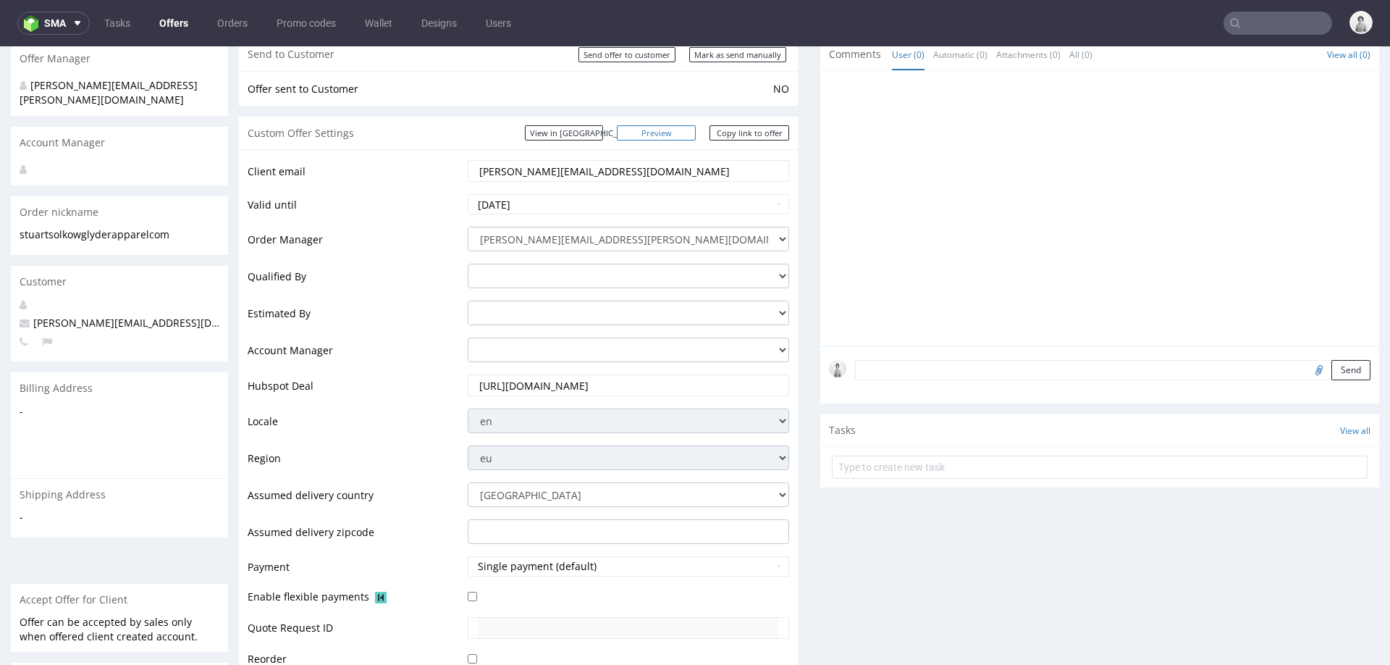
click at [678, 133] on link "Preview" at bounding box center [657, 132] width 80 height 15
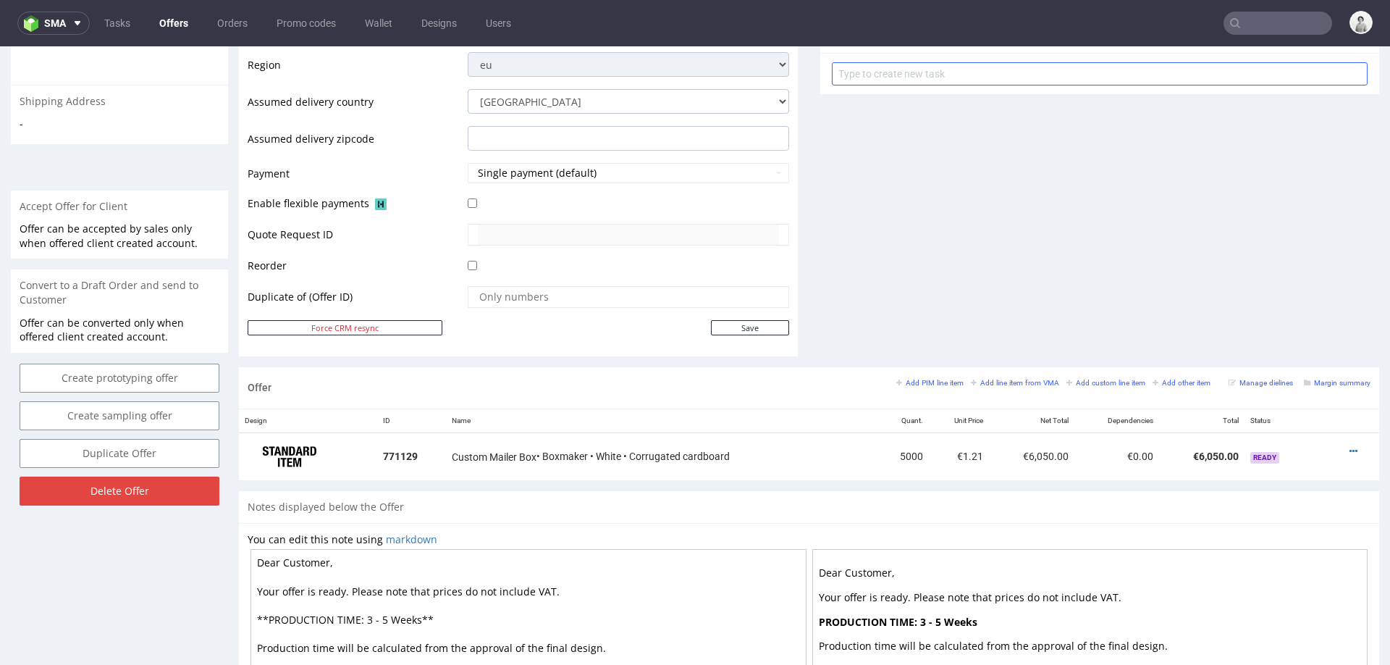
scroll to position [568, 0]
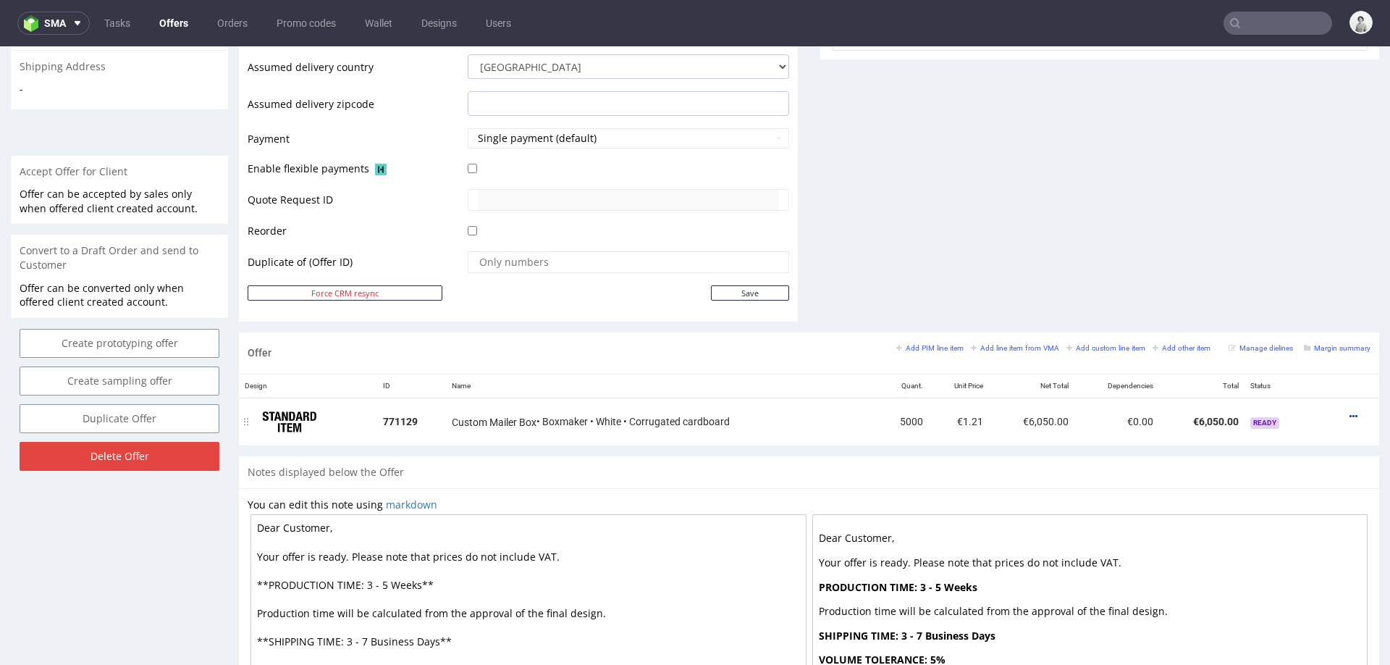
click at [1350, 411] on icon at bounding box center [1354, 416] width 8 height 10
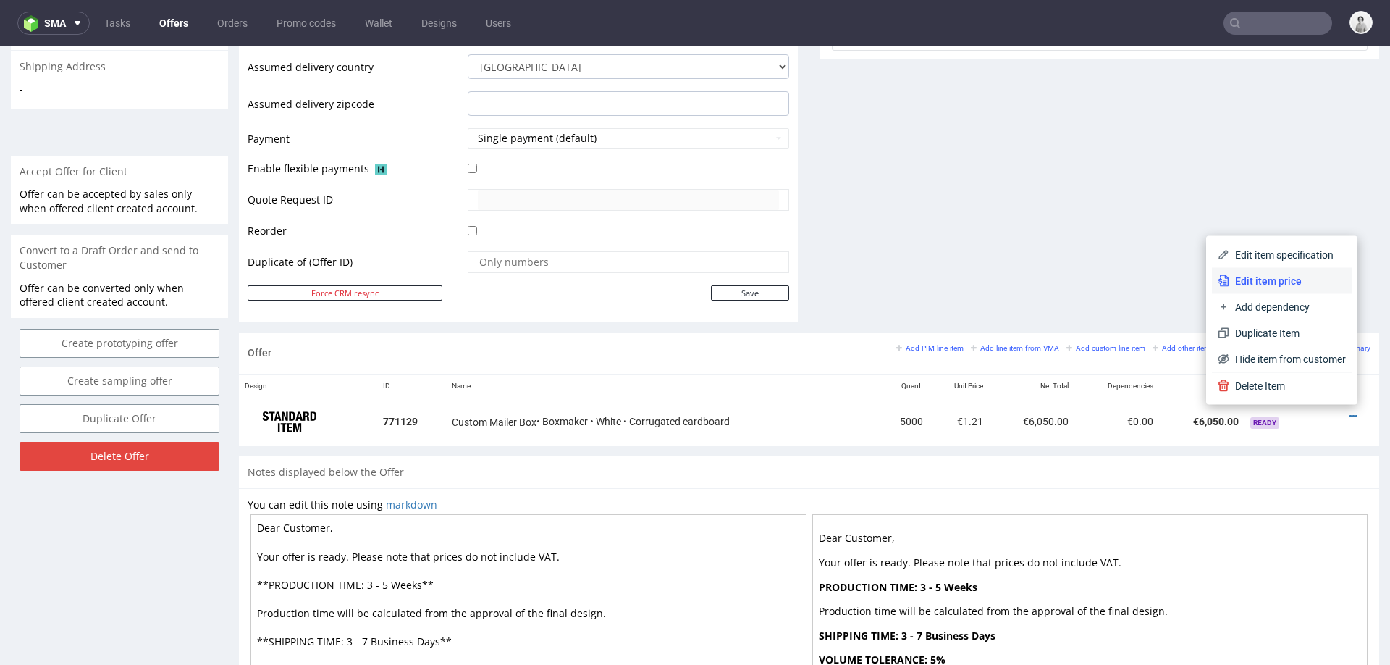
click at [1261, 274] on span "Edit item price" at bounding box center [1288, 281] width 117 height 14
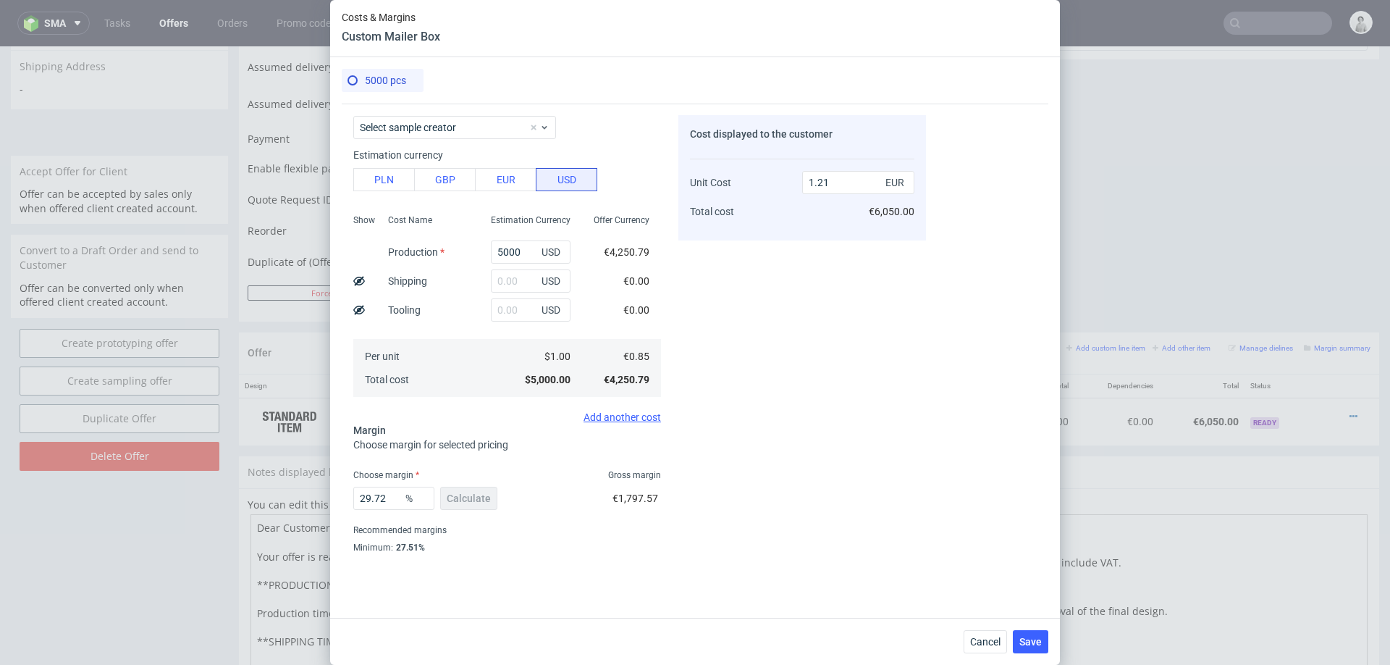
scroll to position [63, 0]
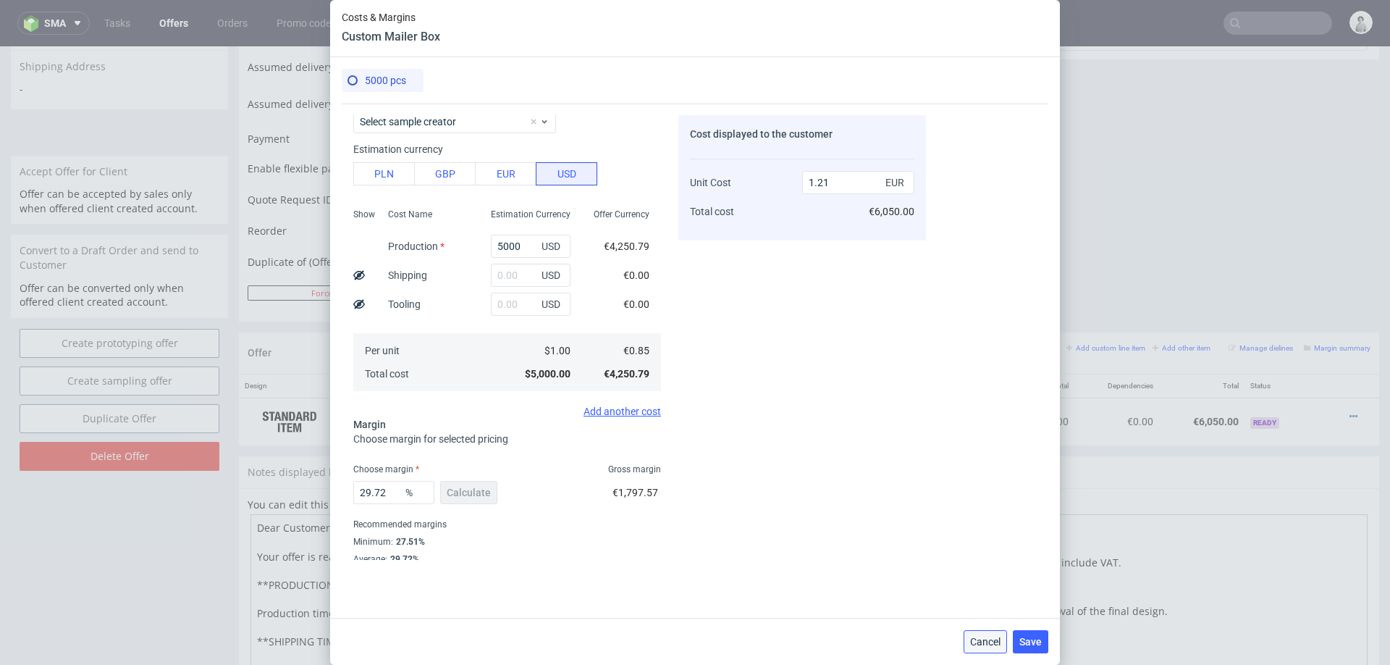
click at [978, 639] on span "Cancel" at bounding box center [985, 642] width 30 height 10
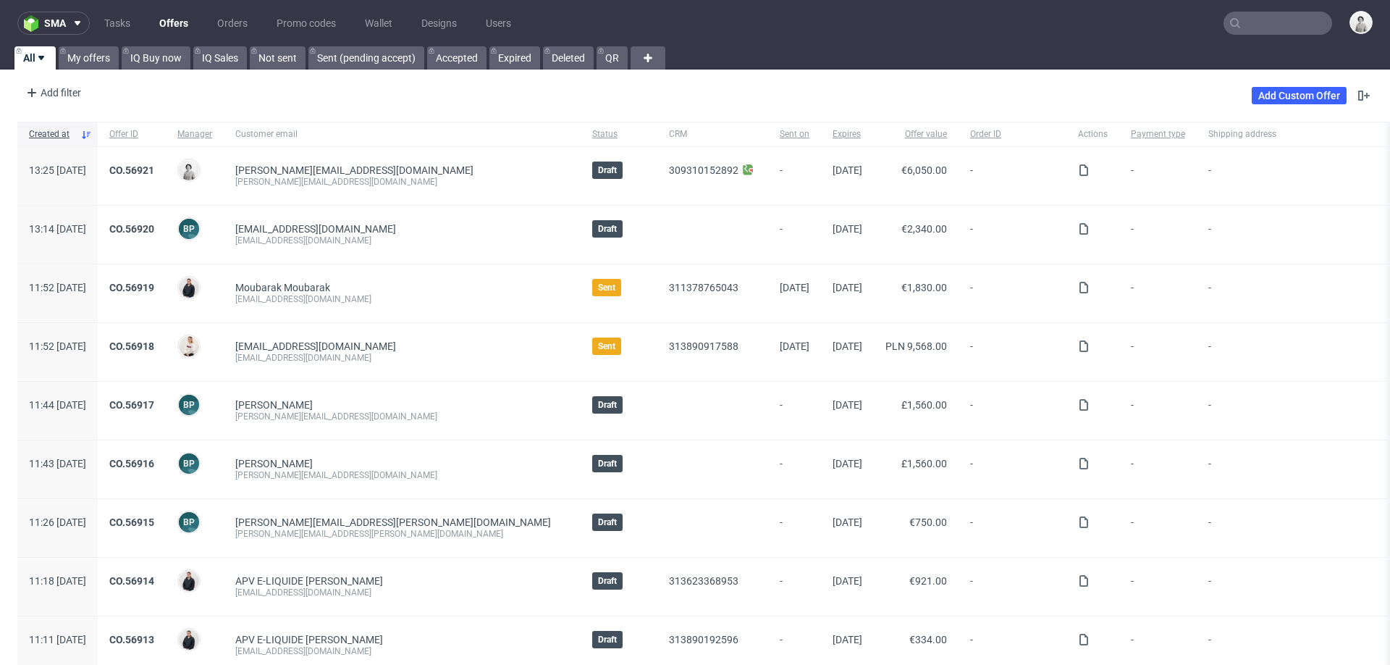
click at [1246, 24] on input "text" at bounding box center [1278, 23] width 109 height 23
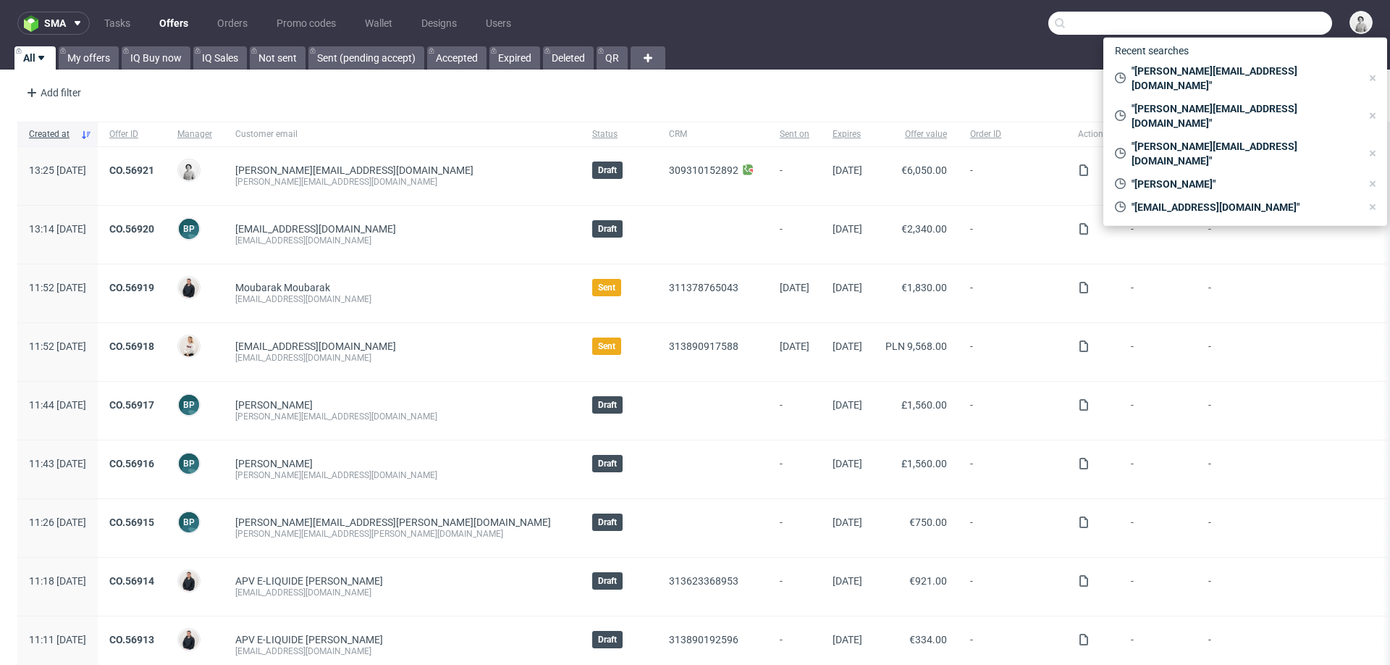
paste input "[PERSON_NAME][EMAIL_ADDRESS][DOMAIN_NAME]"
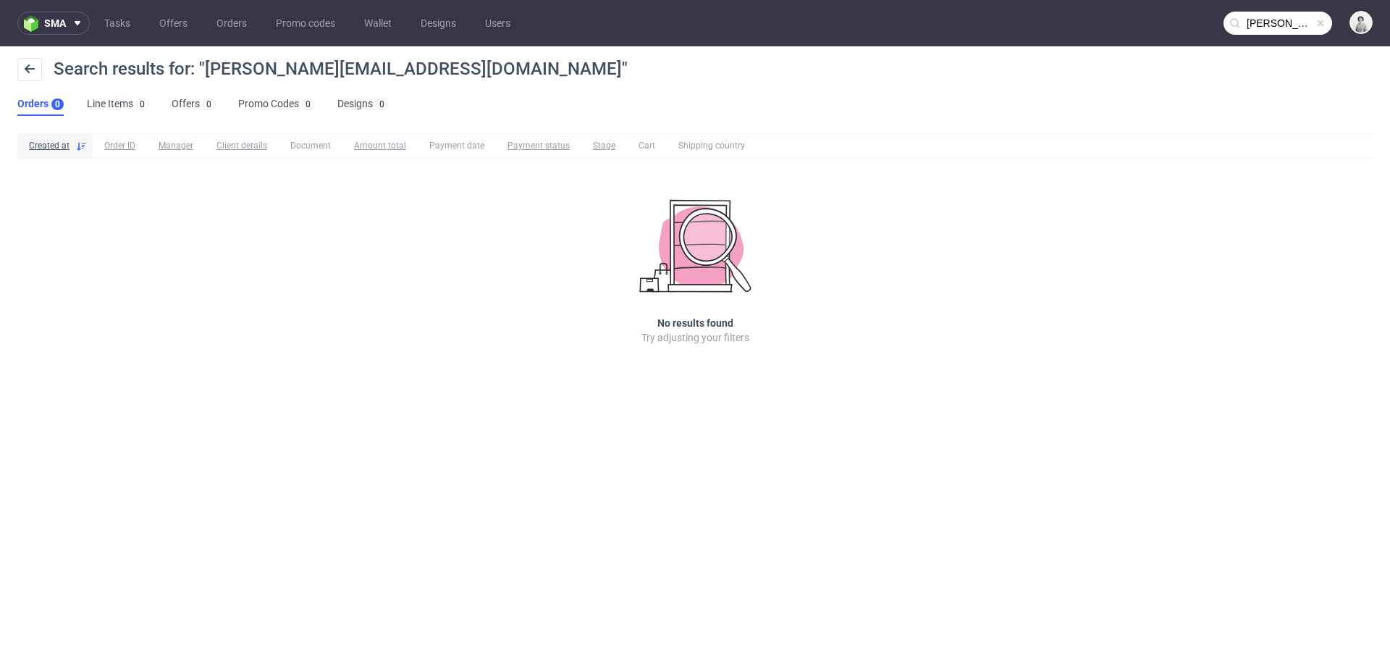
click at [1262, 17] on input "[PERSON_NAME][EMAIL_ADDRESS][DOMAIN_NAME]" at bounding box center [1278, 23] width 109 height 23
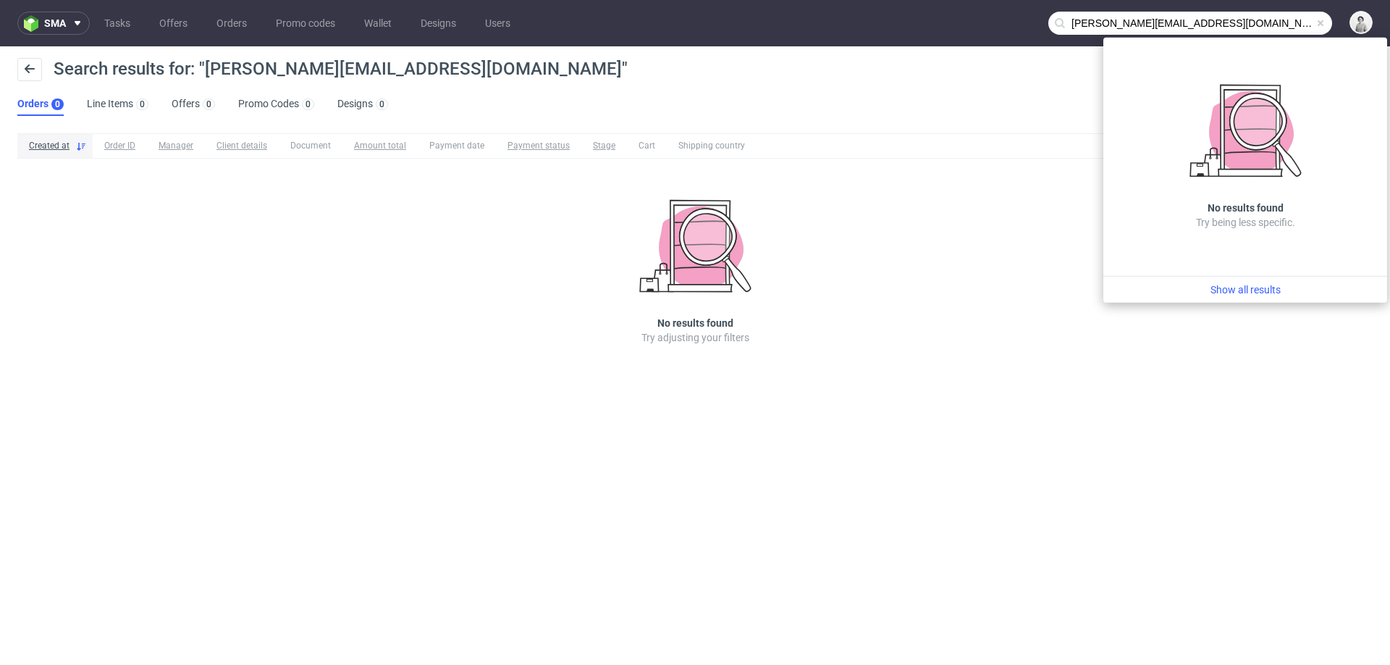
drag, startPoint x: 1095, startPoint y: 22, endPoint x: 1048, endPoint y: 22, distance: 47.1
click at [1049, 22] on input "[PERSON_NAME][EMAIL_ADDRESS][DOMAIN_NAME]" at bounding box center [1191, 23] width 284 height 23
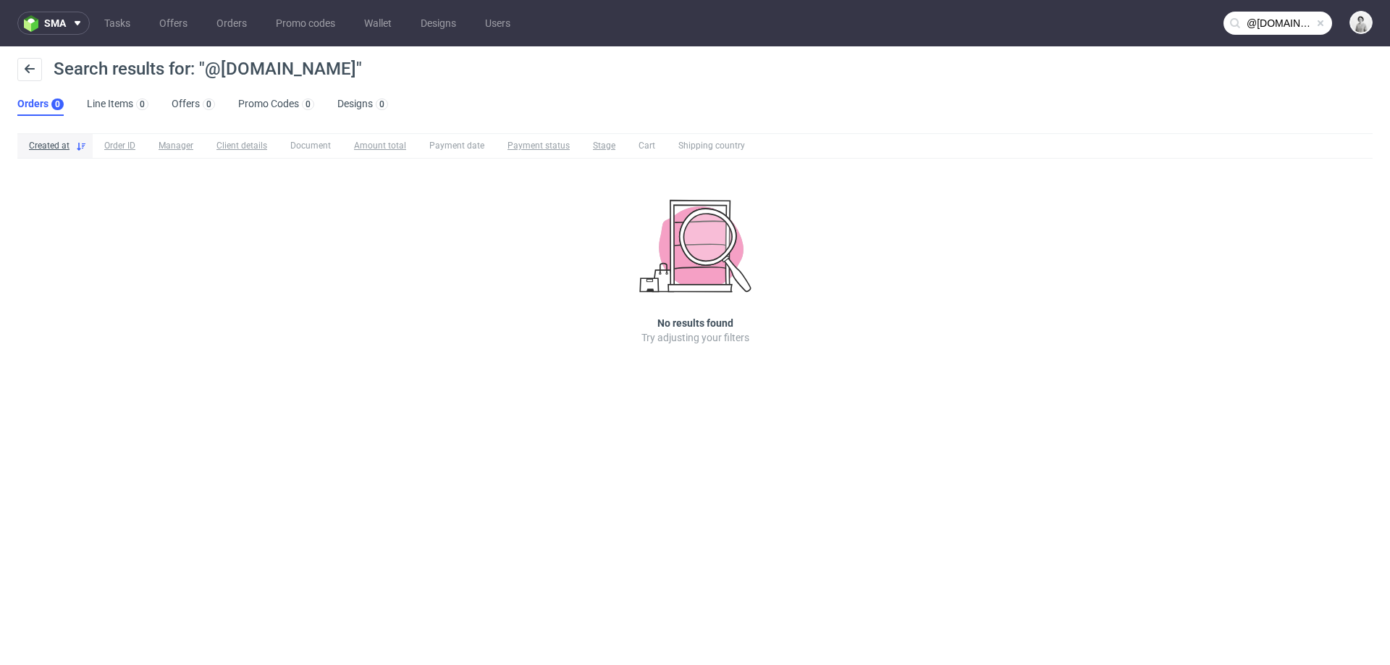
click at [1280, 17] on input "@aimaudio.com" at bounding box center [1278, 23] width 109 height 23
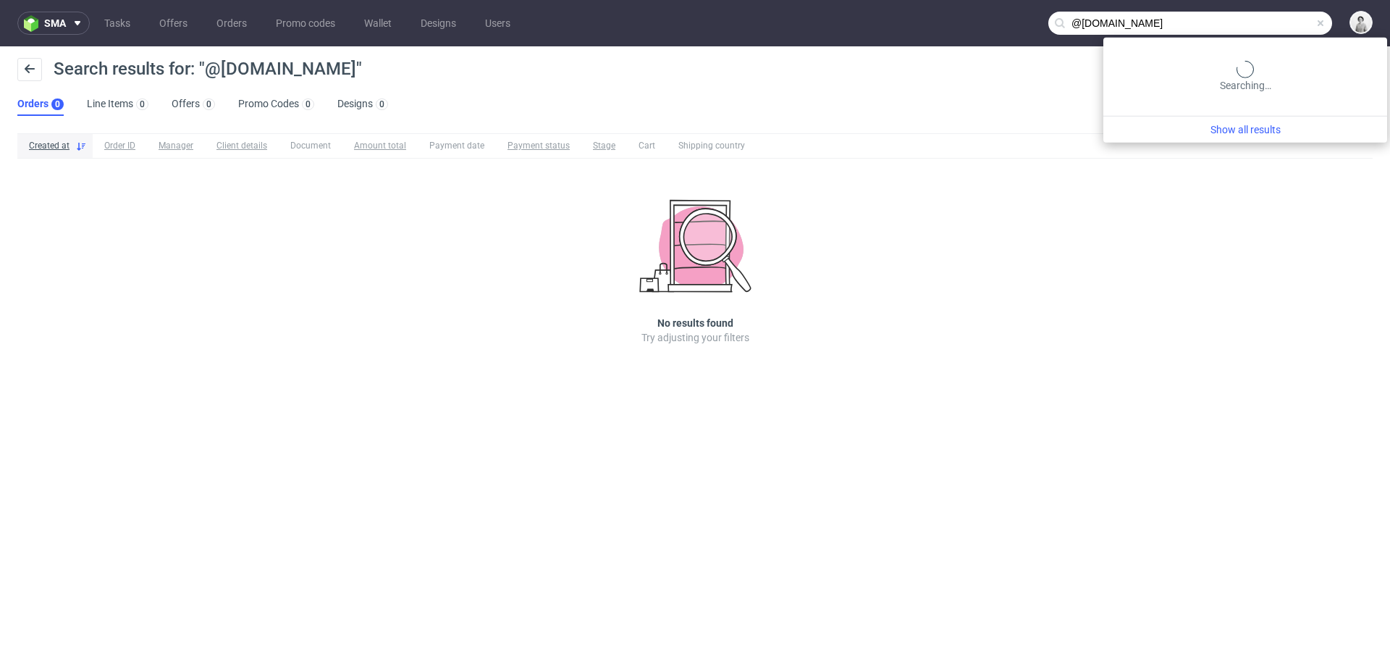
click at [1280, 17] on input "@aimaudio.com" at bounding box center [1191, 23] width 284 height 23
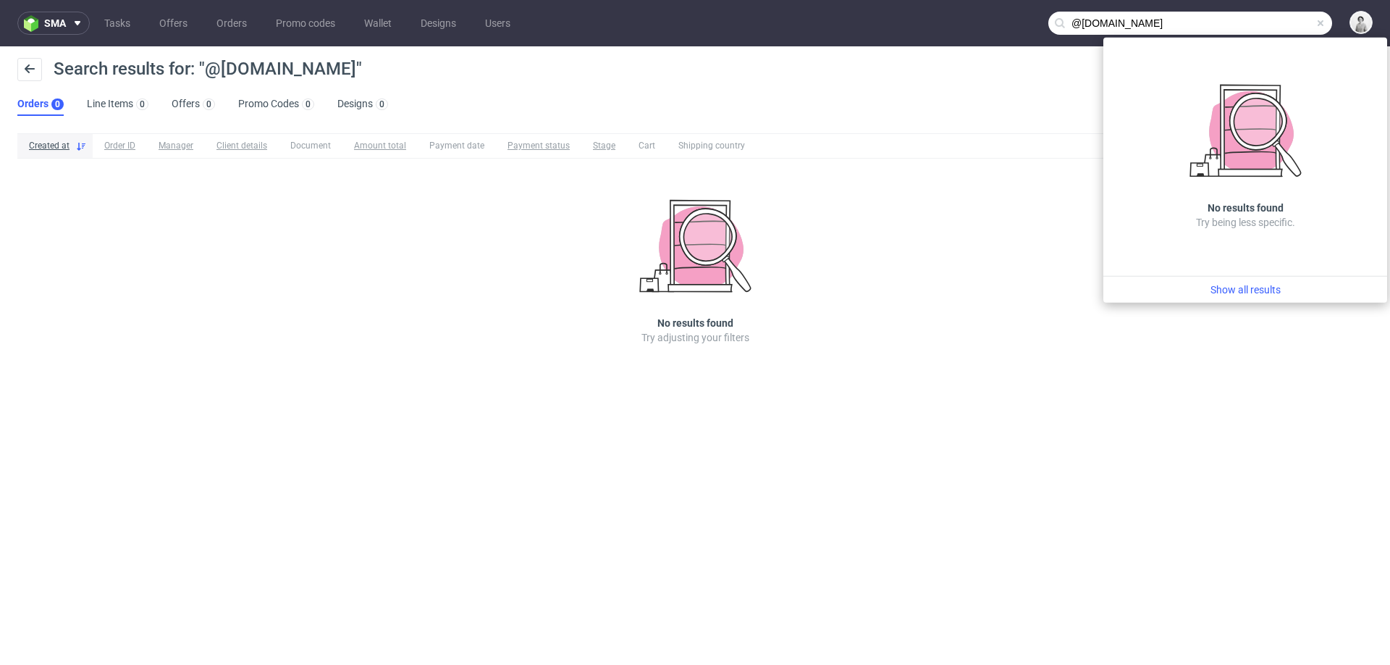
click at [1280, 17] on input "@aimaudio.com" at bounding box center [1191, 23] width 284 height 23
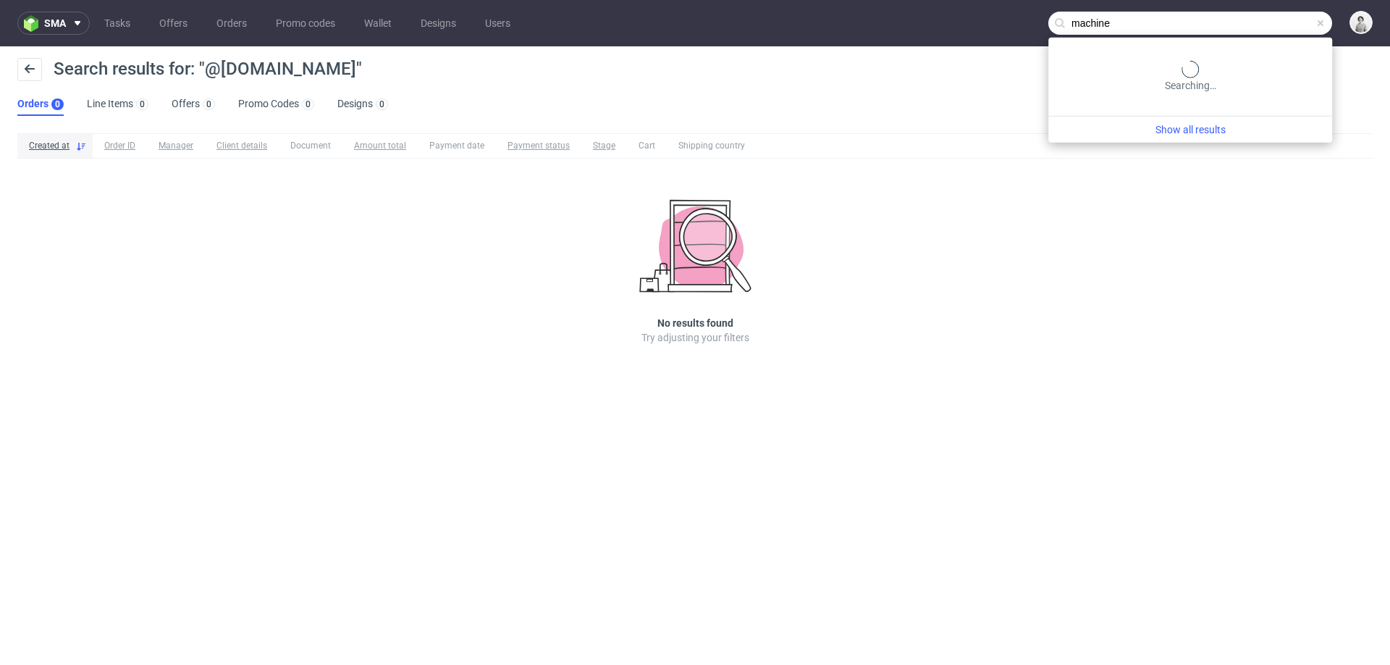
type input "machine"
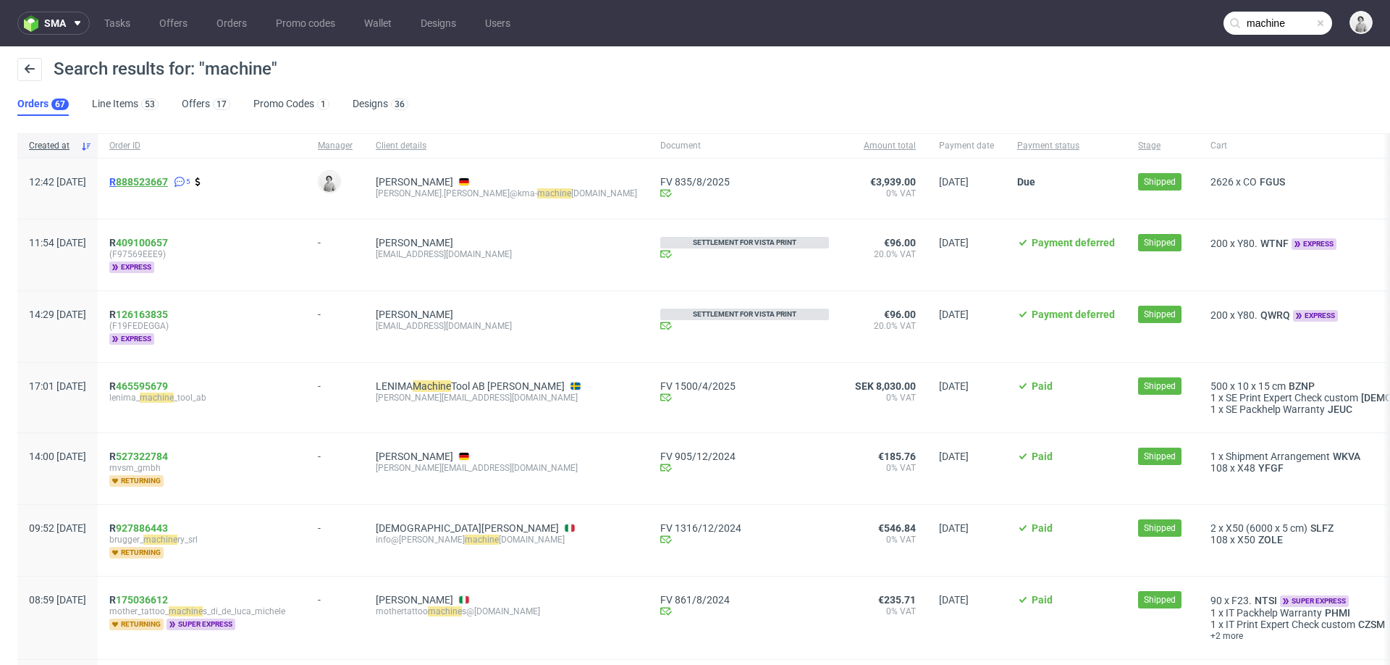
click at [168, 183] on link "888523667" at bounding box center [142, 182] width 52 height 12
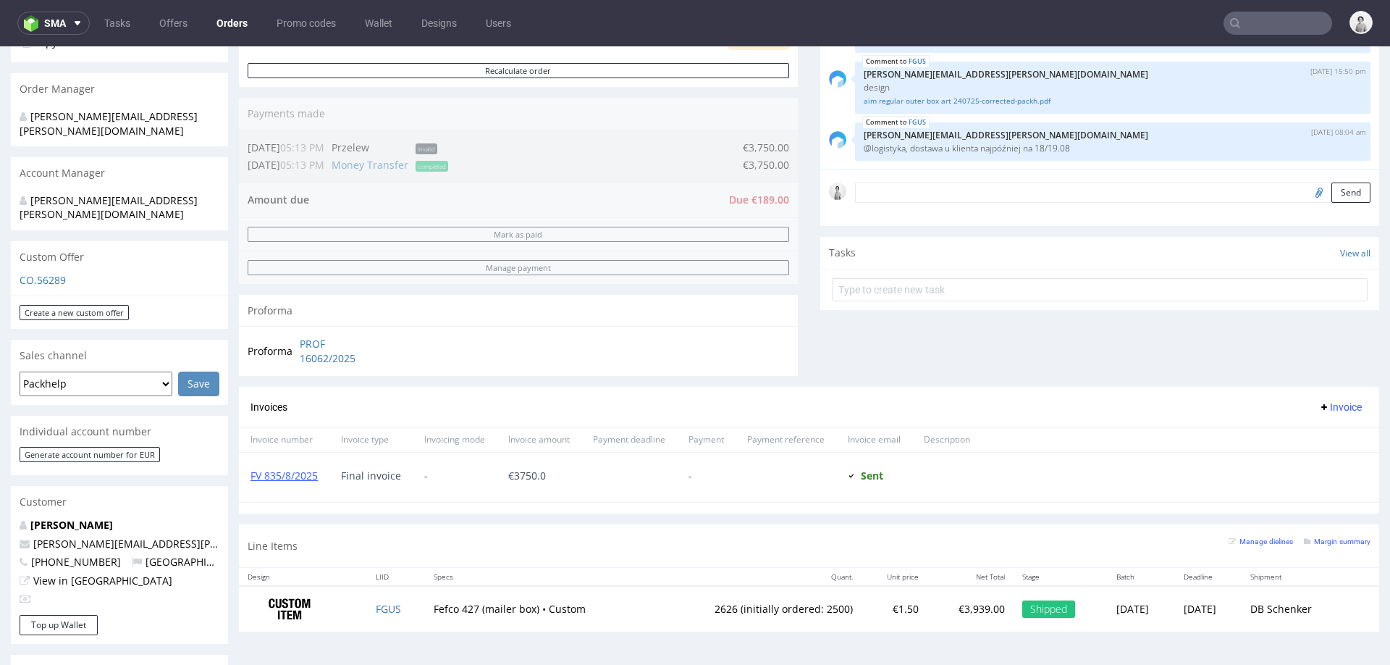
scroll to position [331, 0]
drag, startPoint x: 201, startPoint y: 510, endPoint x: 33, endPoint y: 519, distance: 169.0
click at [33, 534] on p "enrico.preuss@kma-machines.com" at bounding box center [120, 541] width 200 height 14
copy link "enrico.preuss@kma-machines.com"
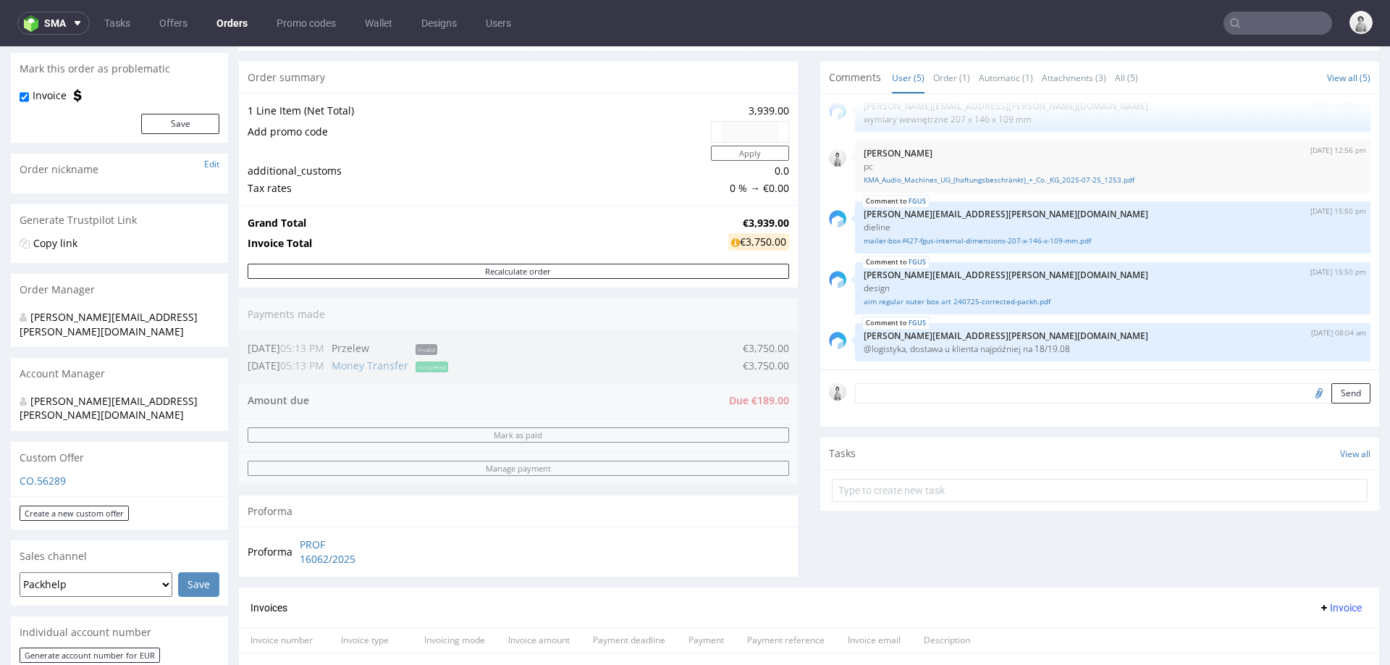
scroll to position [0, 0]
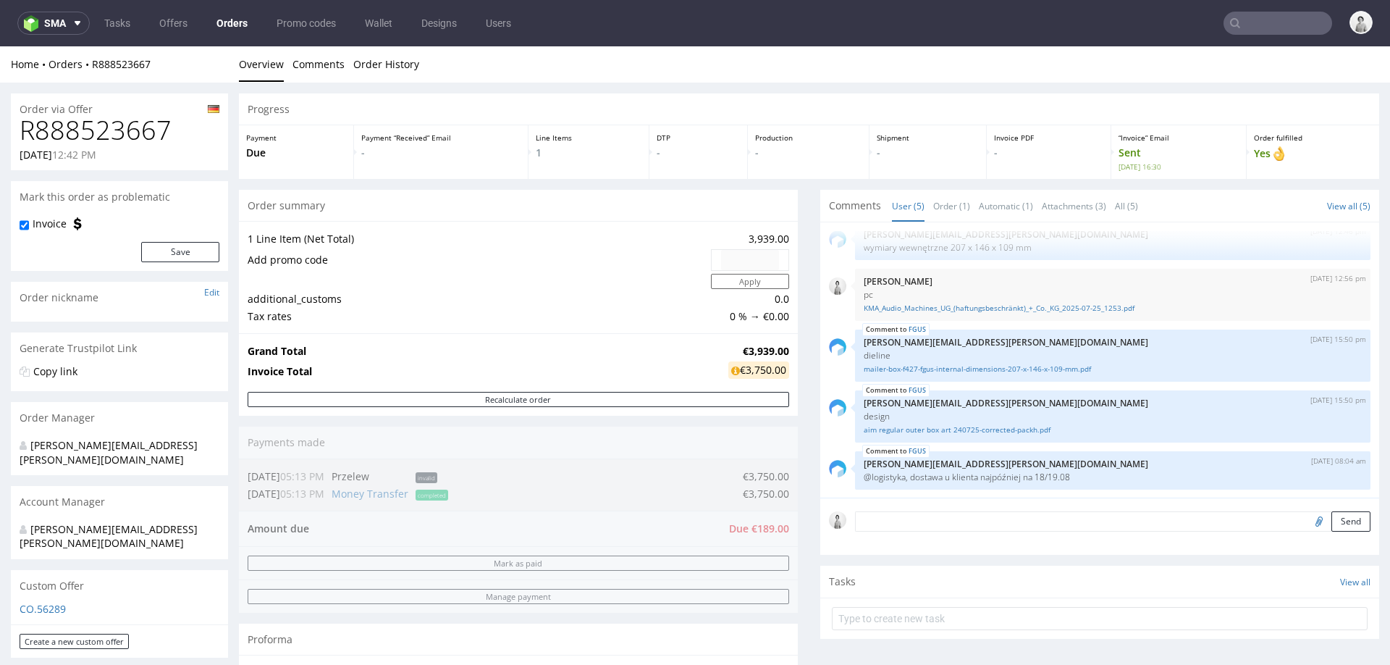
click at [1255, 22] on input "text" at bounding box center [1278, 23] width 109 height 23
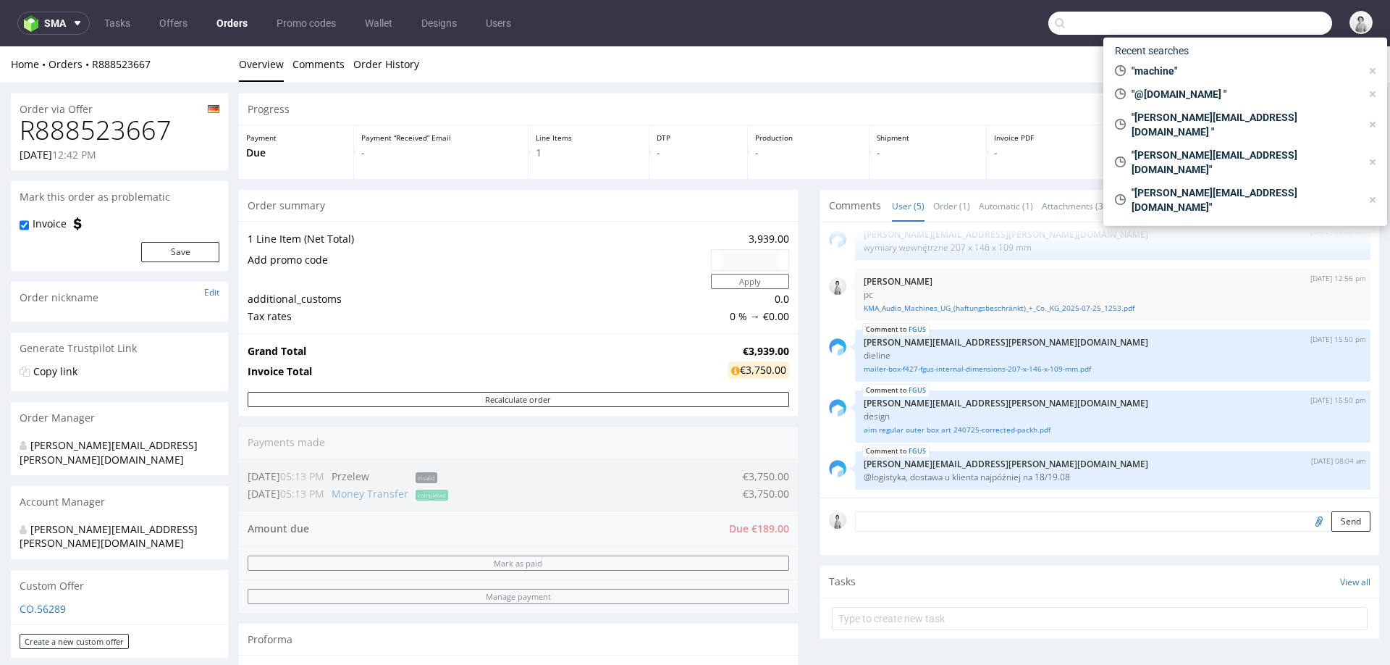
paste input "enrico.preuss@kma-machines.com"
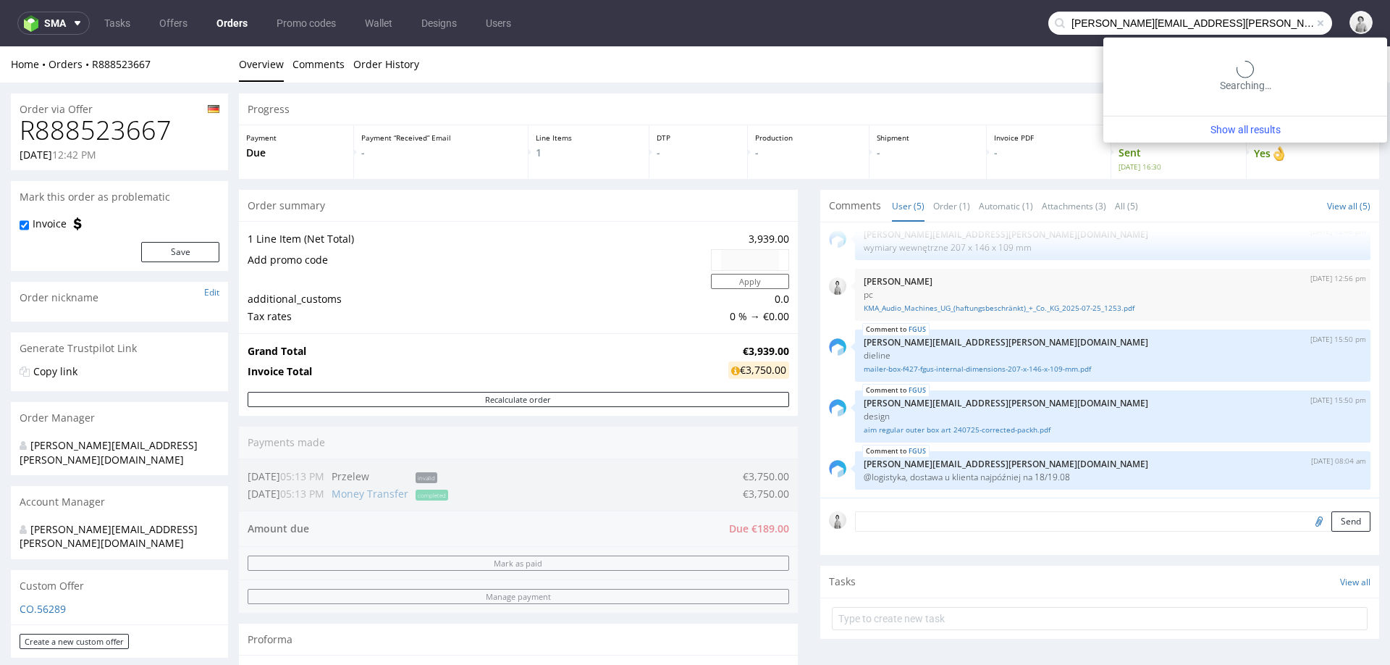
type input "enrico.preuss@kma-machines.com"
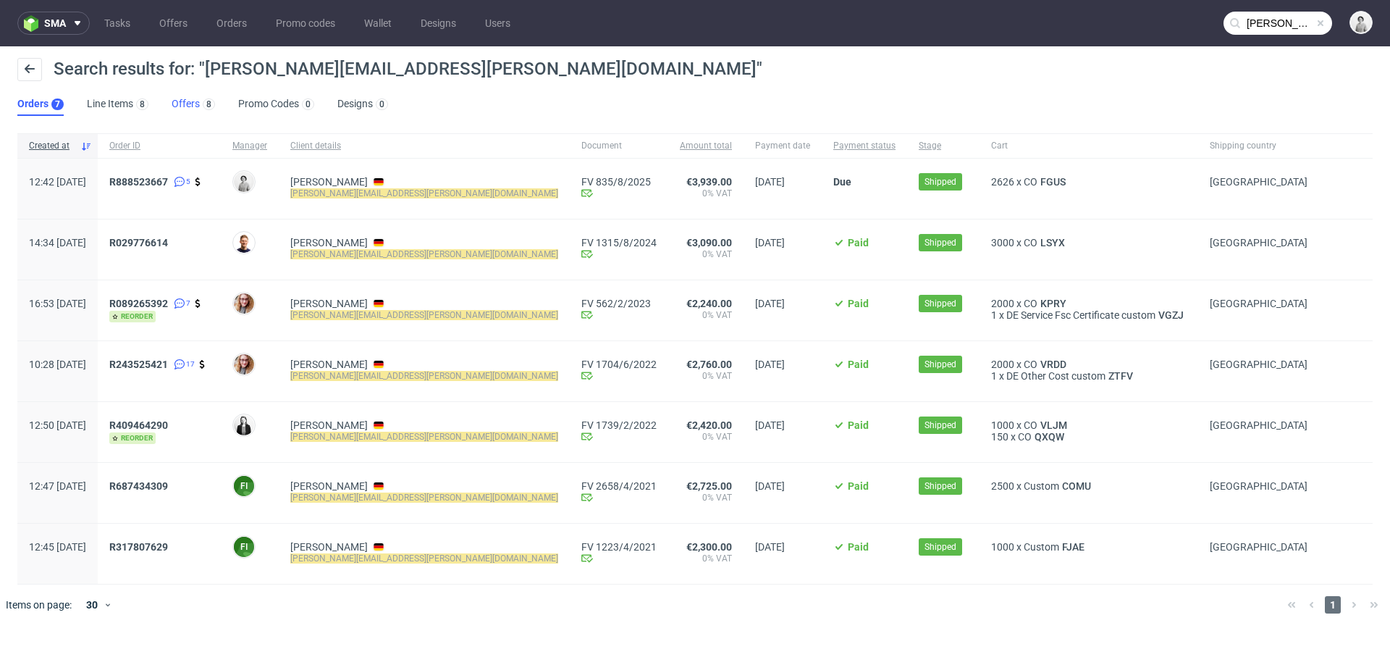
click at [190, 105] on link "Offers 8" at bounding box center [193, 104] width 43 height 23
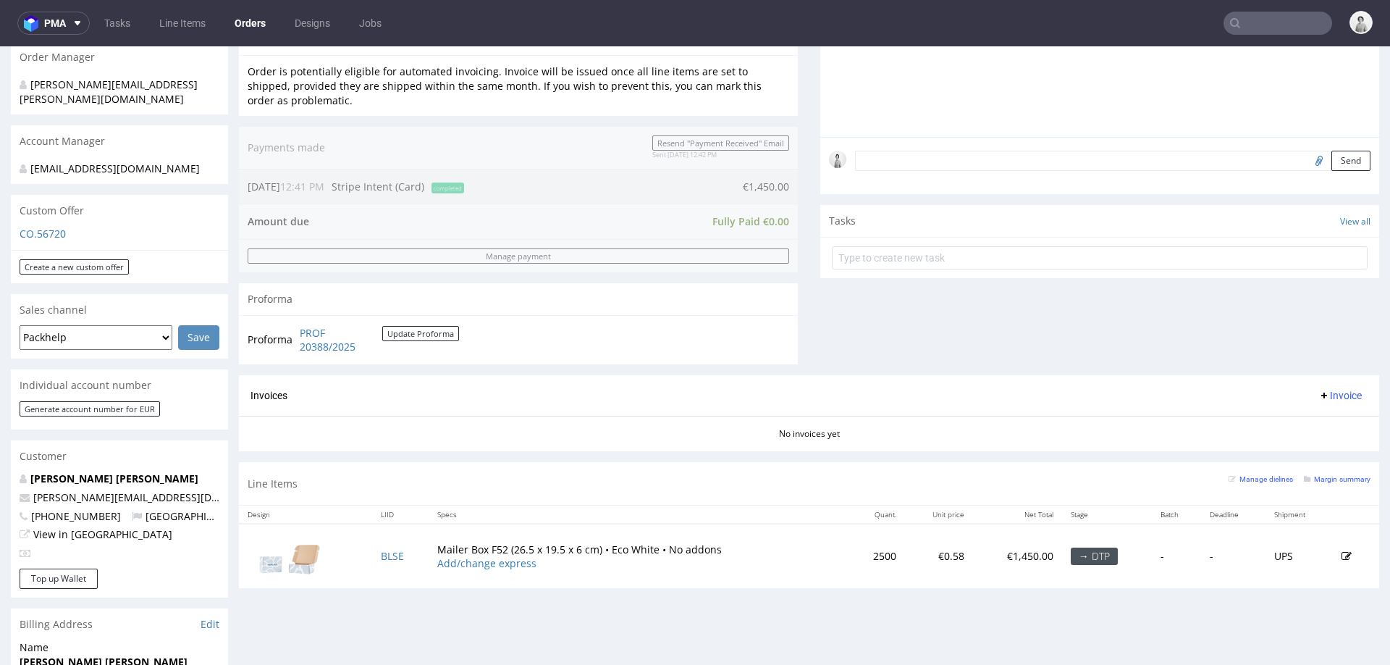
scroll to position [522, 0]
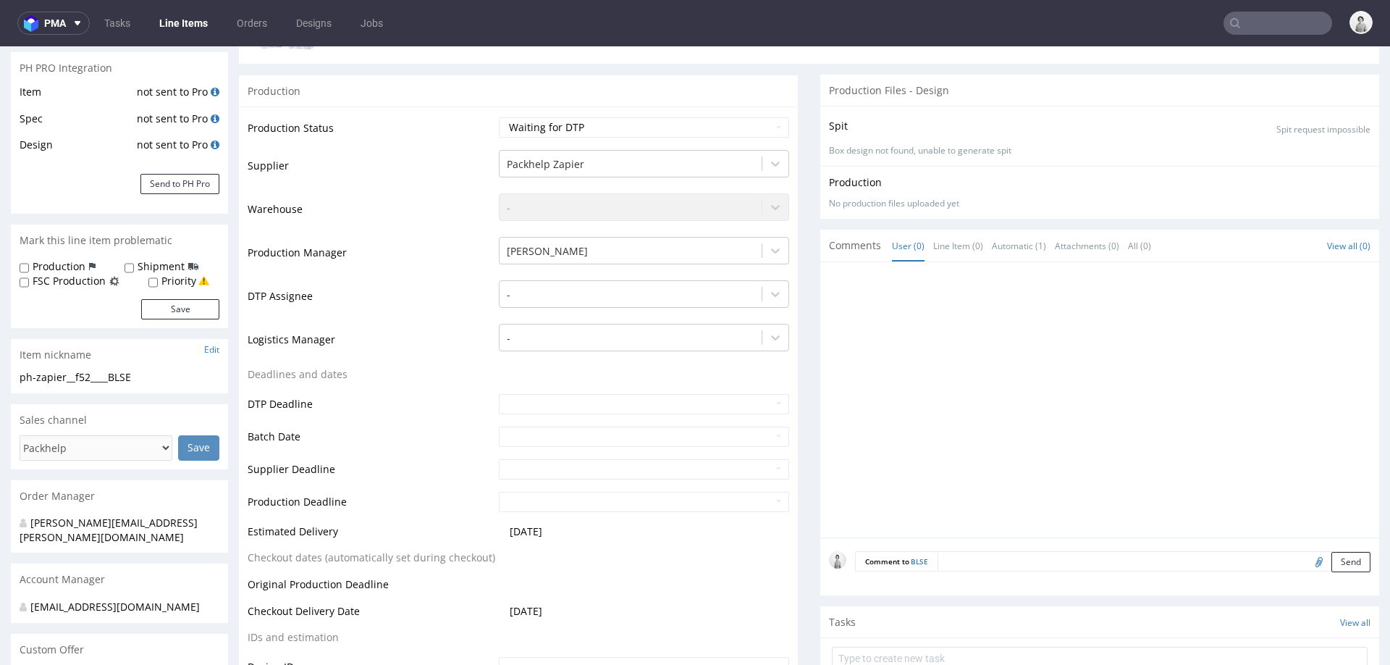
scroll to position [309, 0]
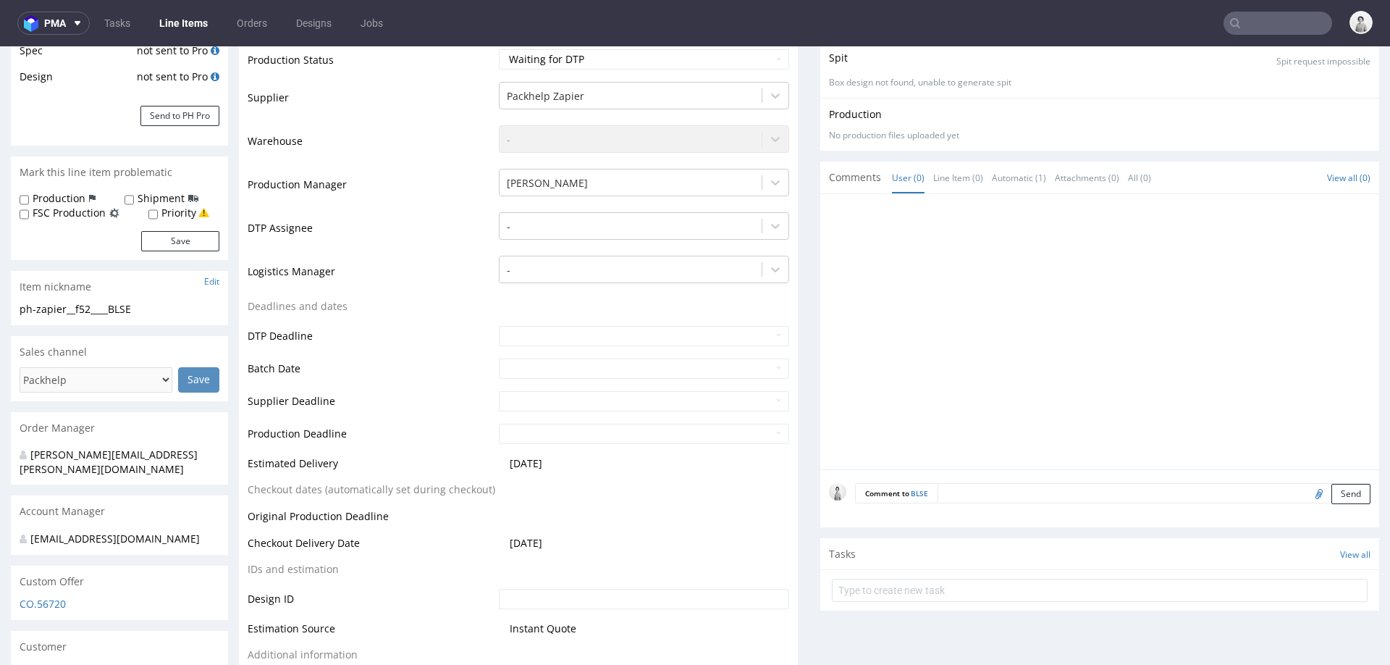
click at [1307, 490] on input "file" at bounding box center [1317, 493] width 20 height 19
type input "C:\fakepath\caixagran_final.ai"
click at [1332, 485] on button "Send" at bounding box center [1351, 494] width 39 height 20
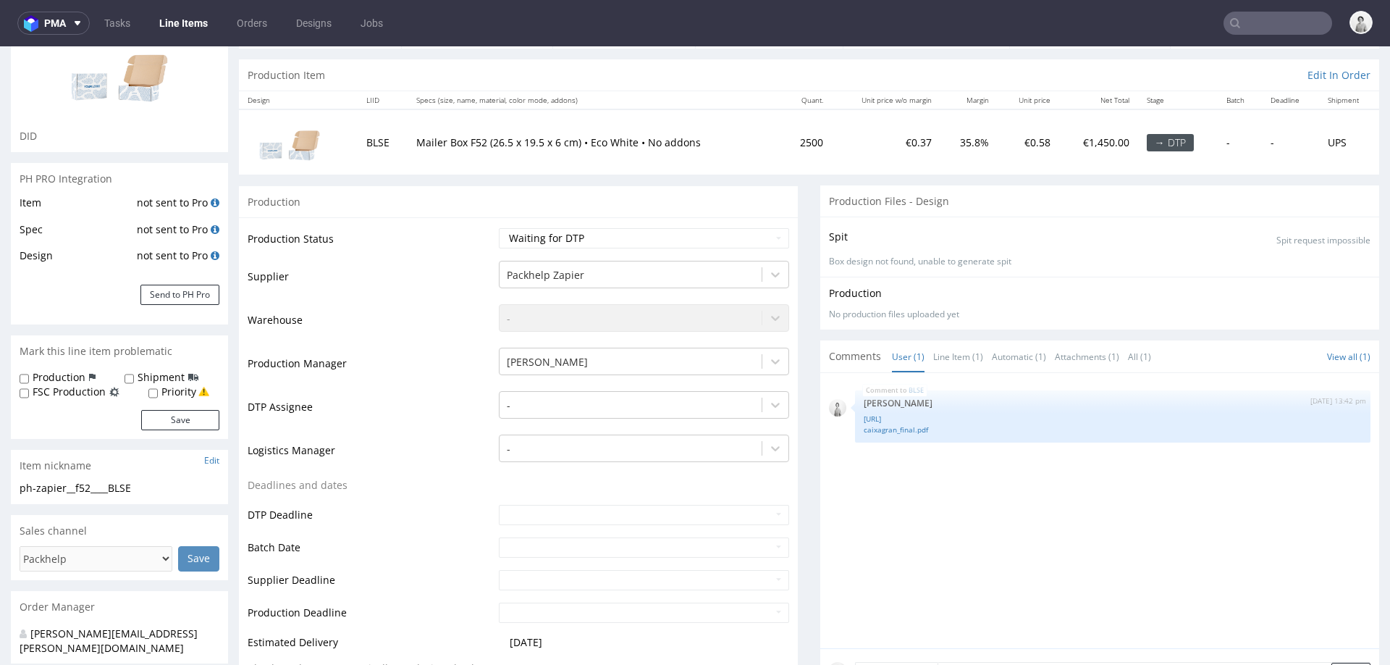
scroll to position [131, 0]
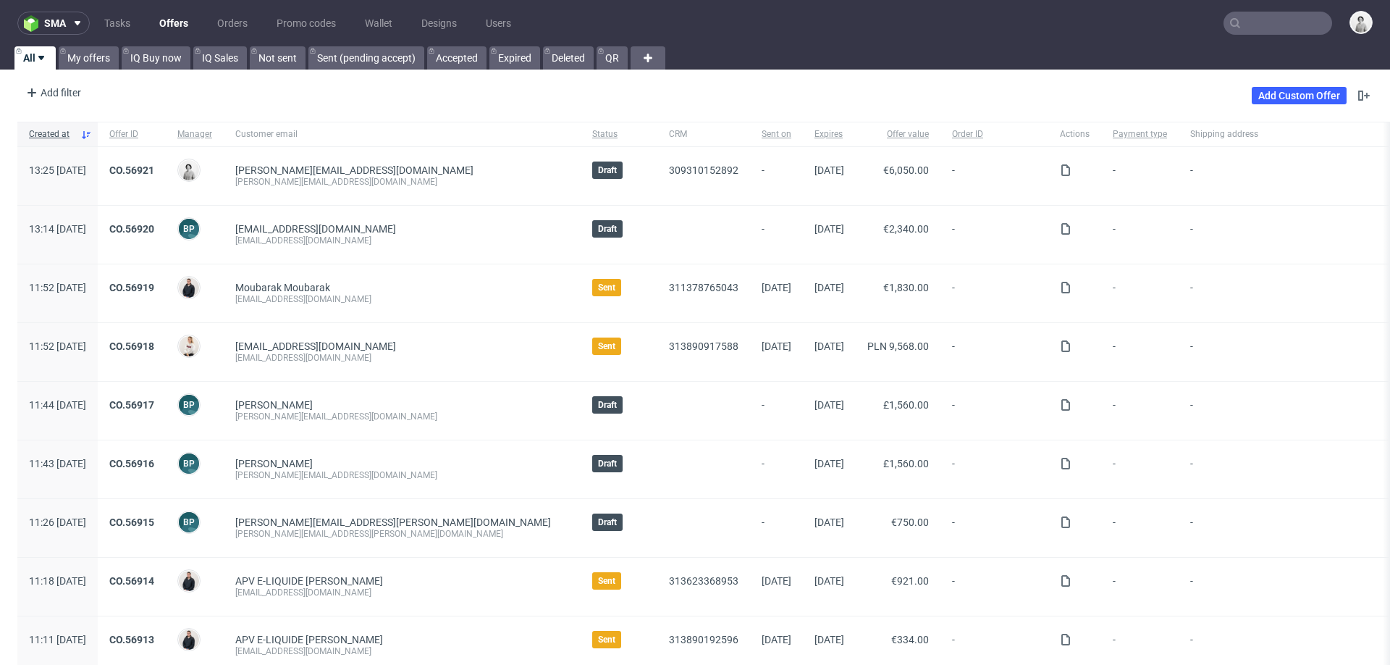
click at [1271, 17] on input "text" at bounding box center [1278, 23] width 109 height 23
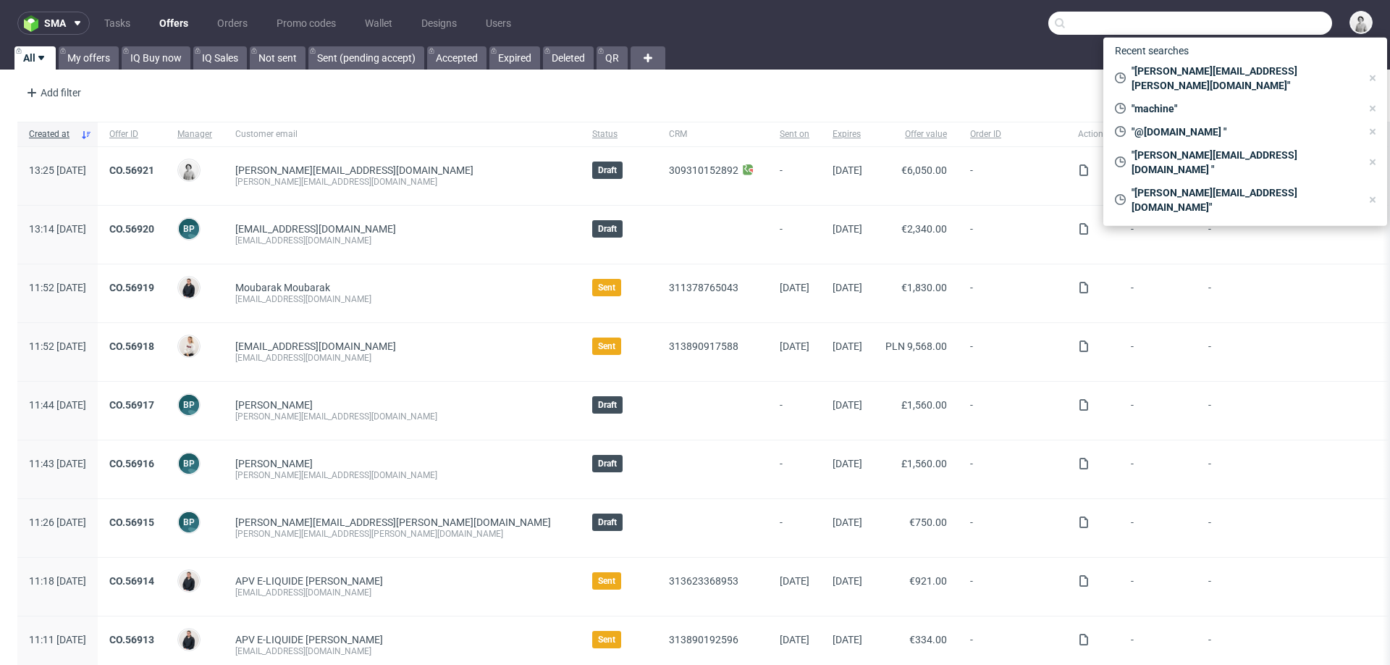
paste input "<[PERSON_NAME][EMAIL_ADDRESS][DOMAIN_NAME]"
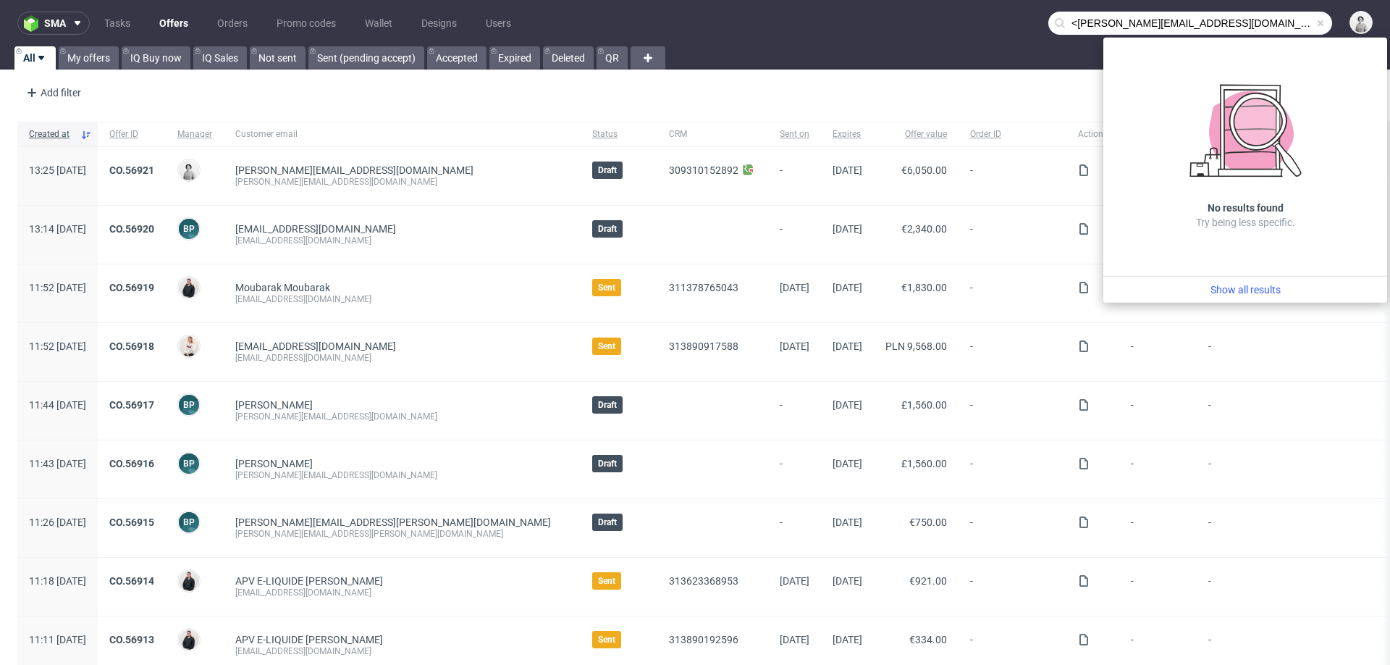
click at [1061, 25] on input "<[PERSON_NAME][EMAIL_ADDRESS][DOMAIN_NAME]" at bounding box center [1191, 23] width 284 height 23
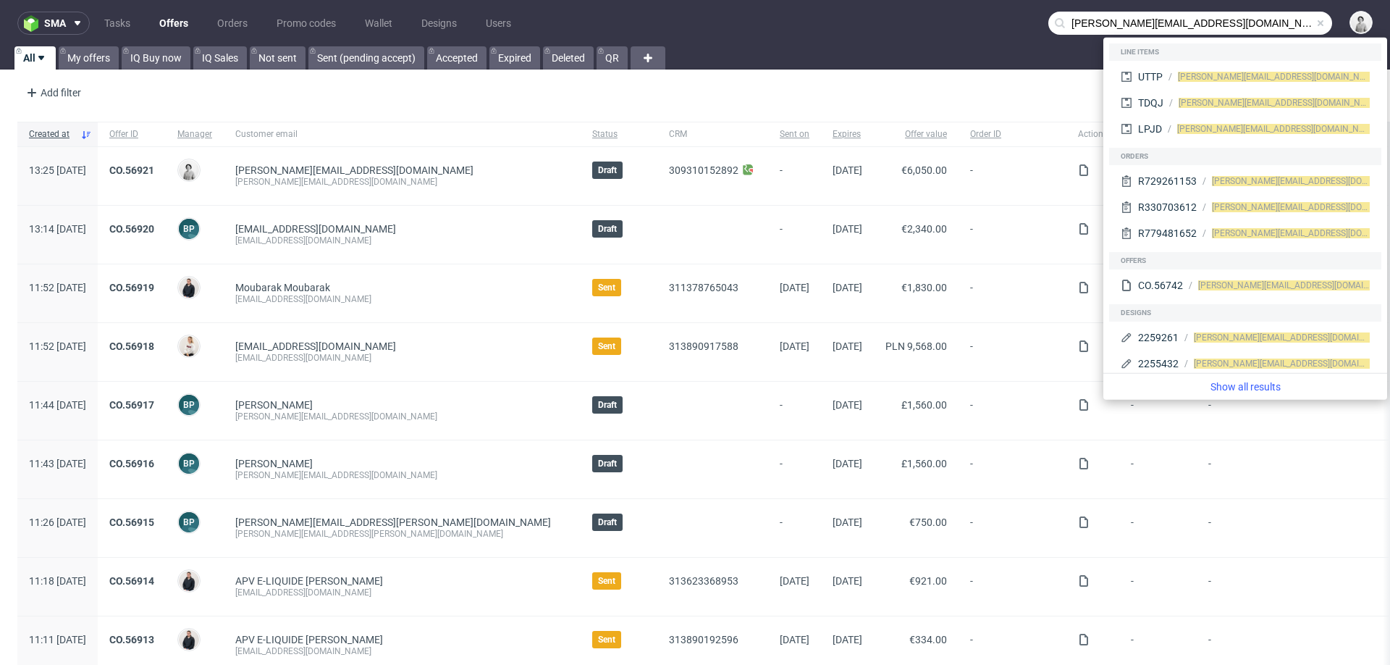
type input "[PERSON_NAME][EMAIL_ADDRESS][DOMAIN_NAME]"
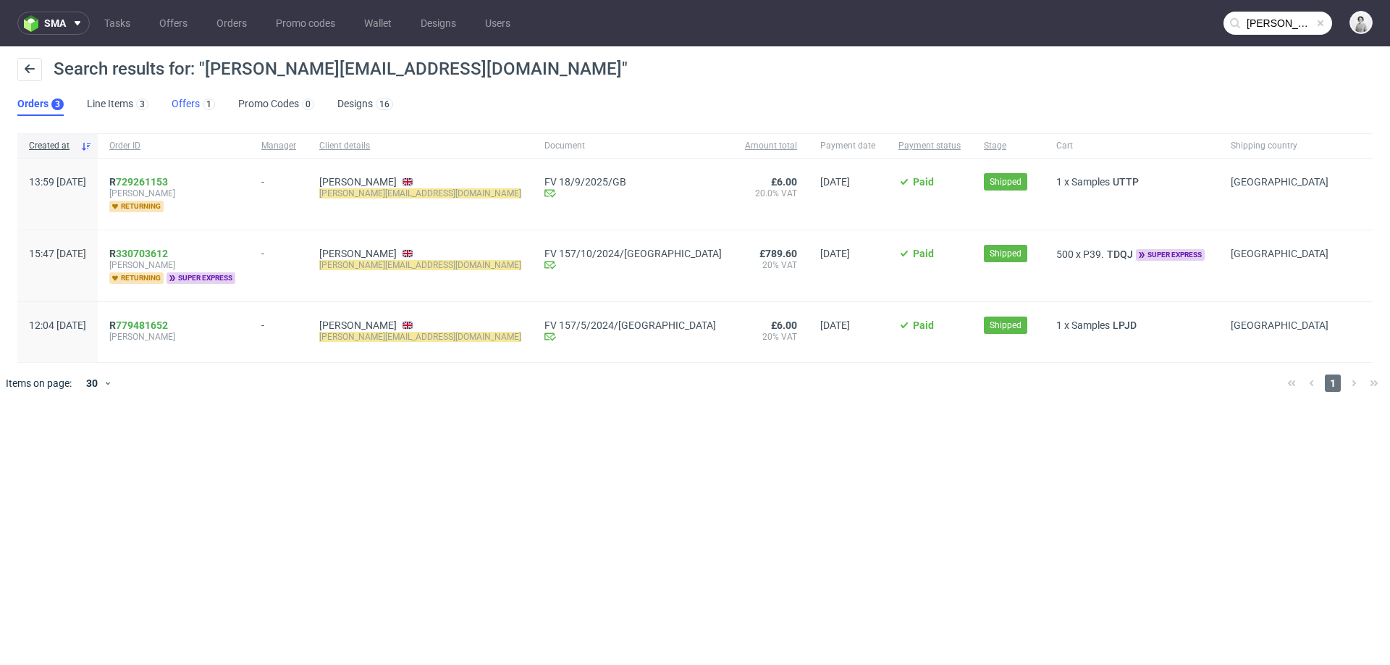
click at [178, 102] on link "Offers 1" at bounding box center [193, 104] width 43 height 23
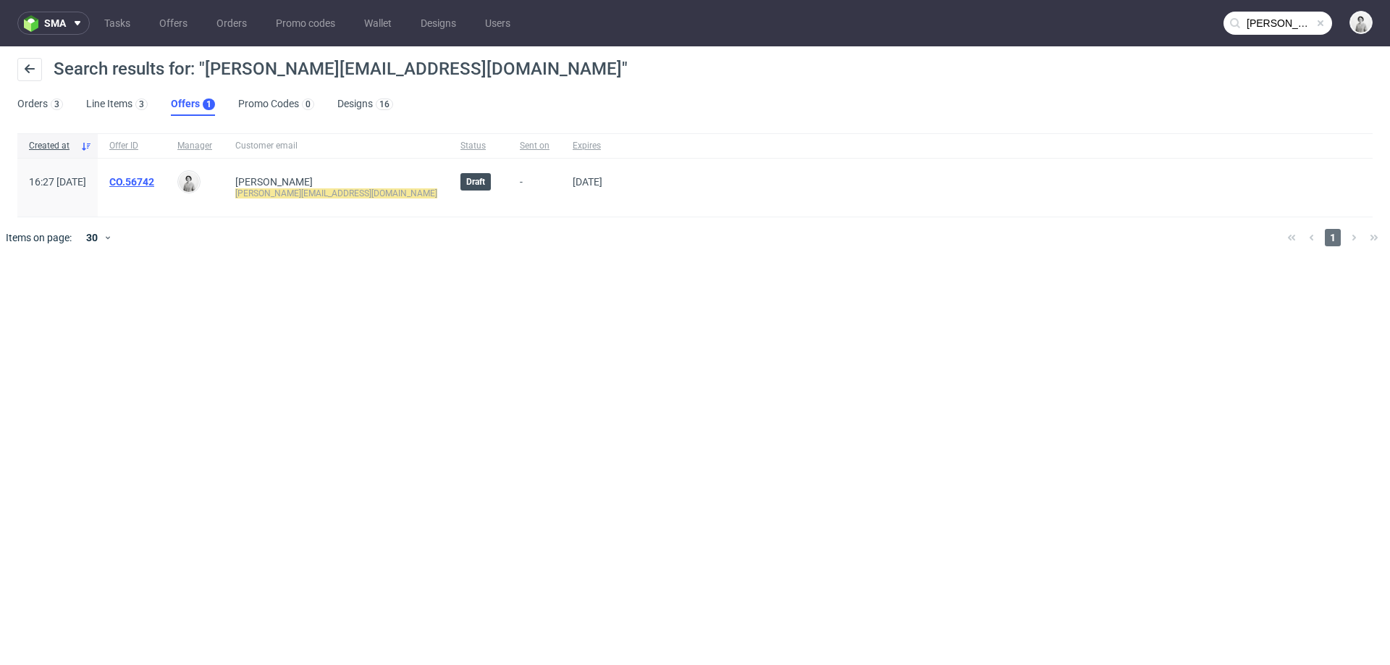
click at [154, 180] on link "CO.56742" at bounding box center [131, 182] width 45 height 12
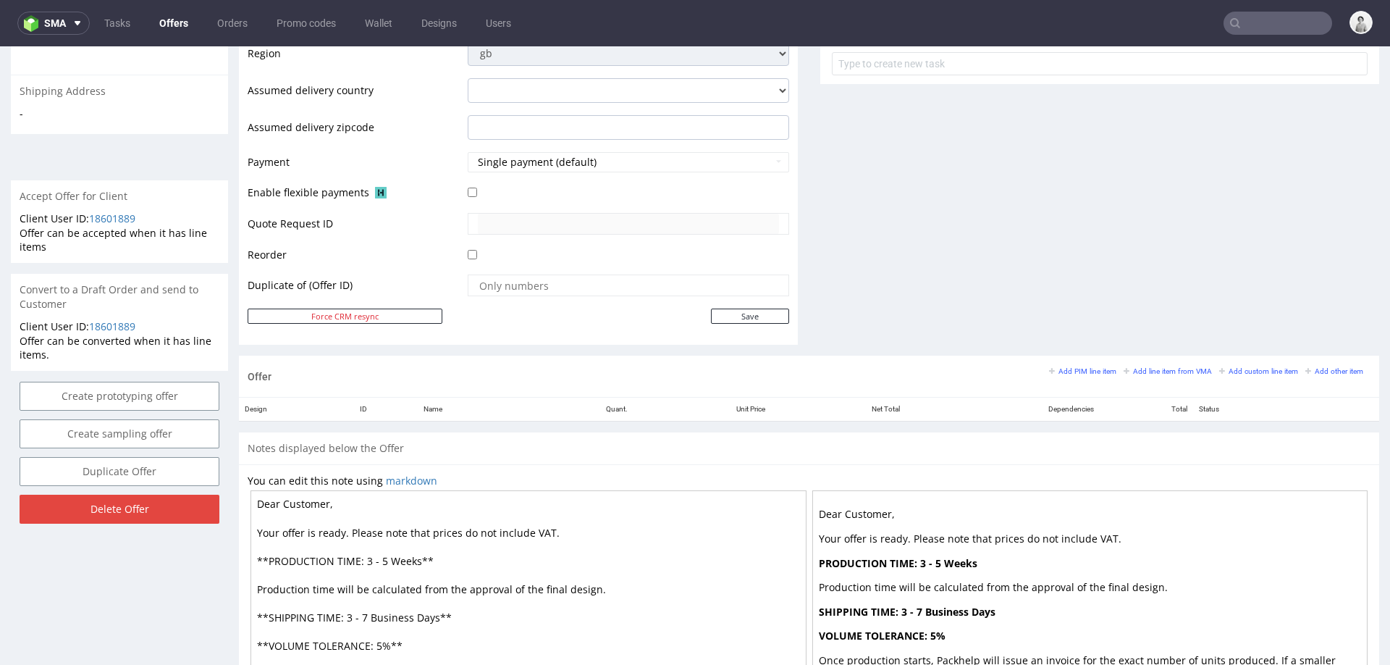
scroll to position [675, 0]
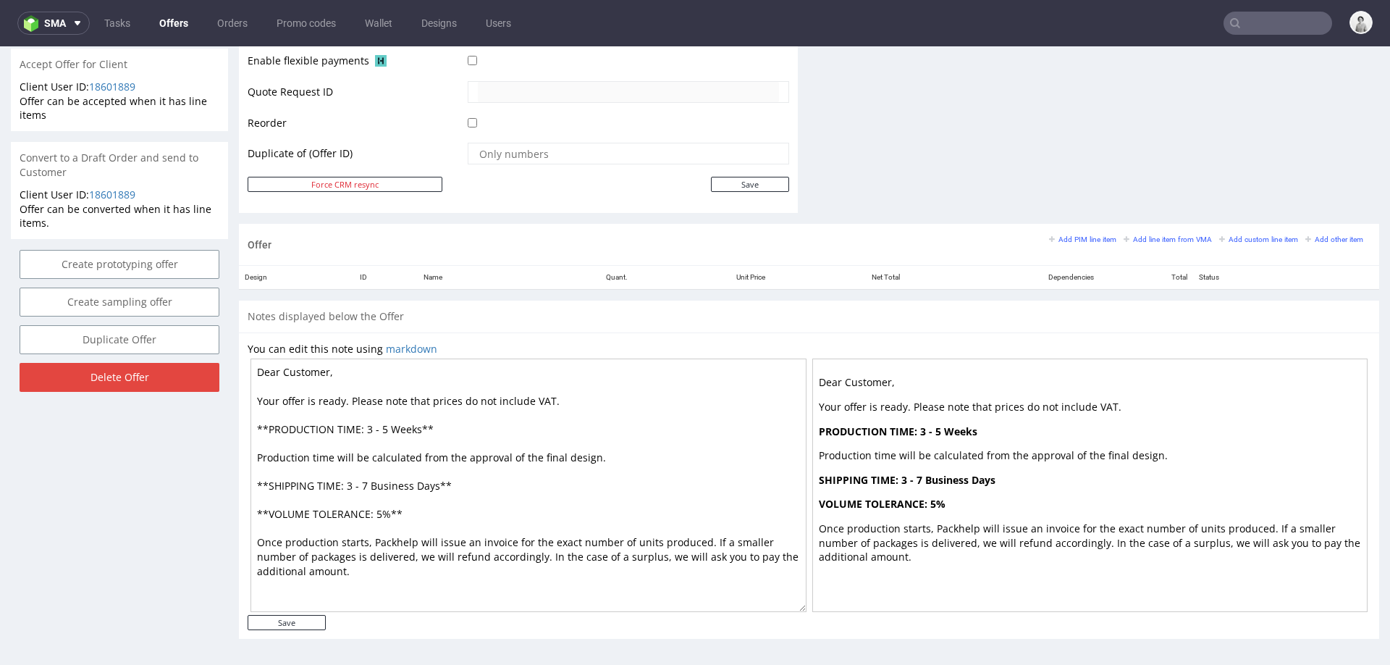
click at [1066, 242] on div "Add PIM line item Add line item from VMA Add custom line item Add other item" at bounding box center [1210, 238] width 322 height 13
click at [1077, 235] on small "Add PIM line item" at bounding box center [1082, 239] width 67 height 8
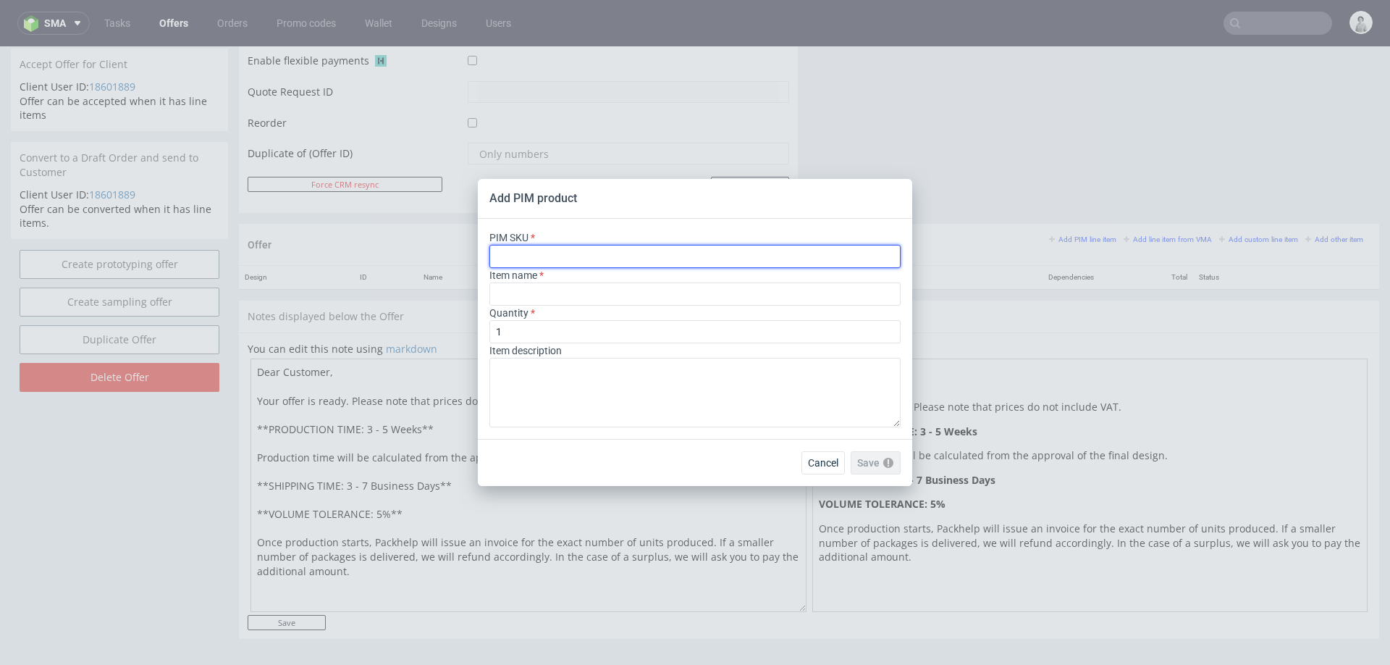
click at [745, 252] on input "text" at bounding box center [695, 256] width 411 height 23
paste input "box--mailer-box-white-ink--56--cardboard-natural--print-monochrome-white-with-p…"
type input "box--mailer-box-white-ink--56--cardboard-natural--print-monochrome-white-with-p…"
type input "White-on-Kraft Mailer Box"
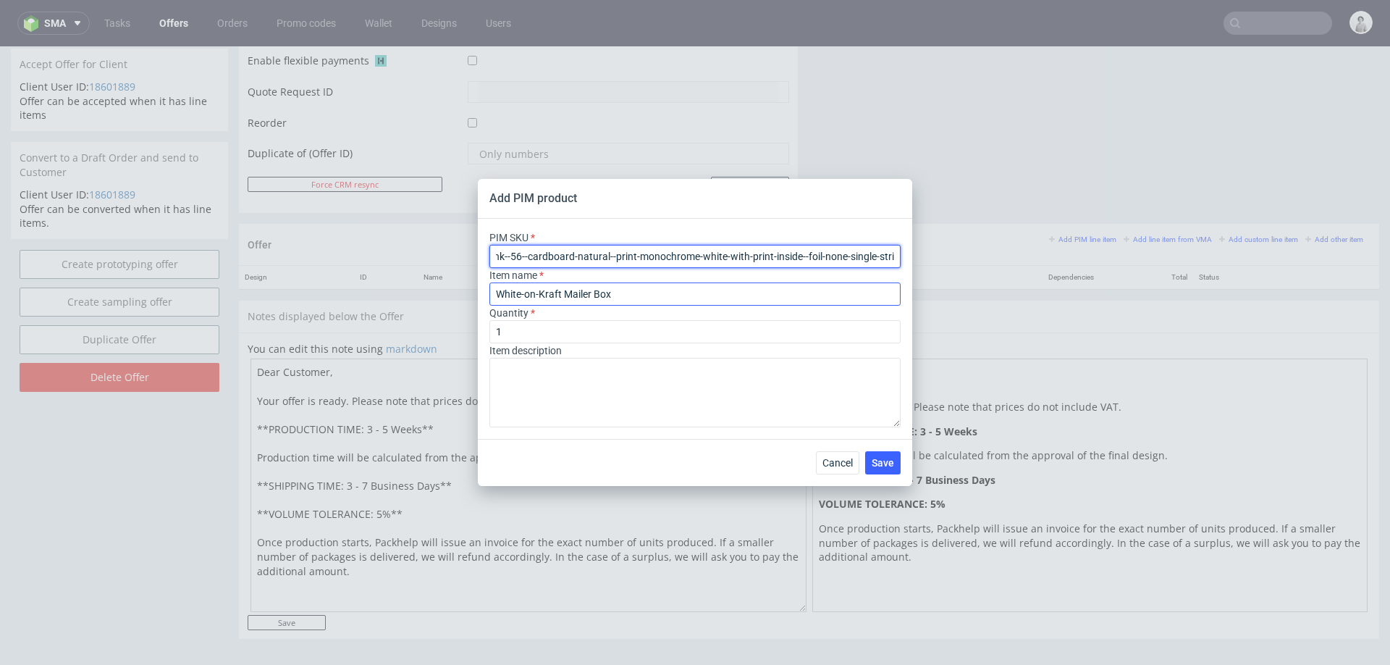
type input "box--mailer-box-white-ink--56--cardboard-natural--print-monochrome-white-with-p…"
click at [632, 298] on input "White-on-Kraft Mailer Box" at bounding box center [695, 293] width 411 height 23
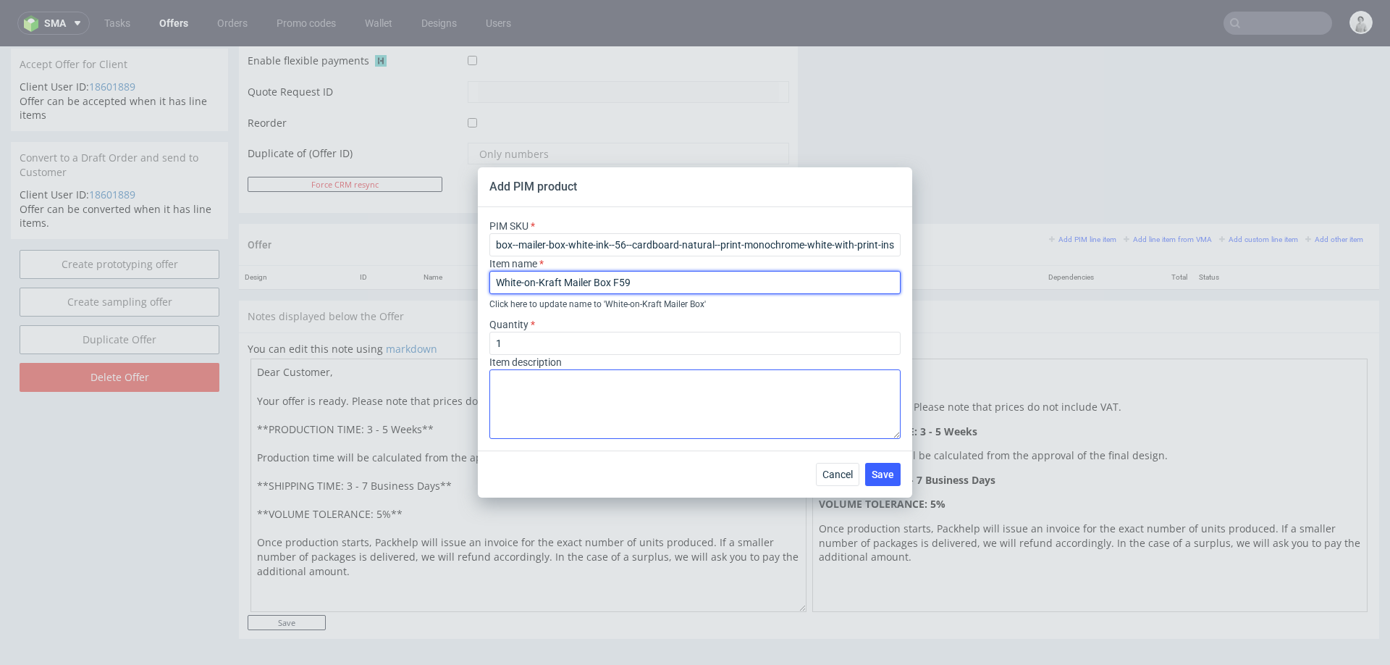
type input "White-on-Kraft Mailer Box F59"
click at [586, 390] on textarea at bounding box center [695, 404] width 411 height 70
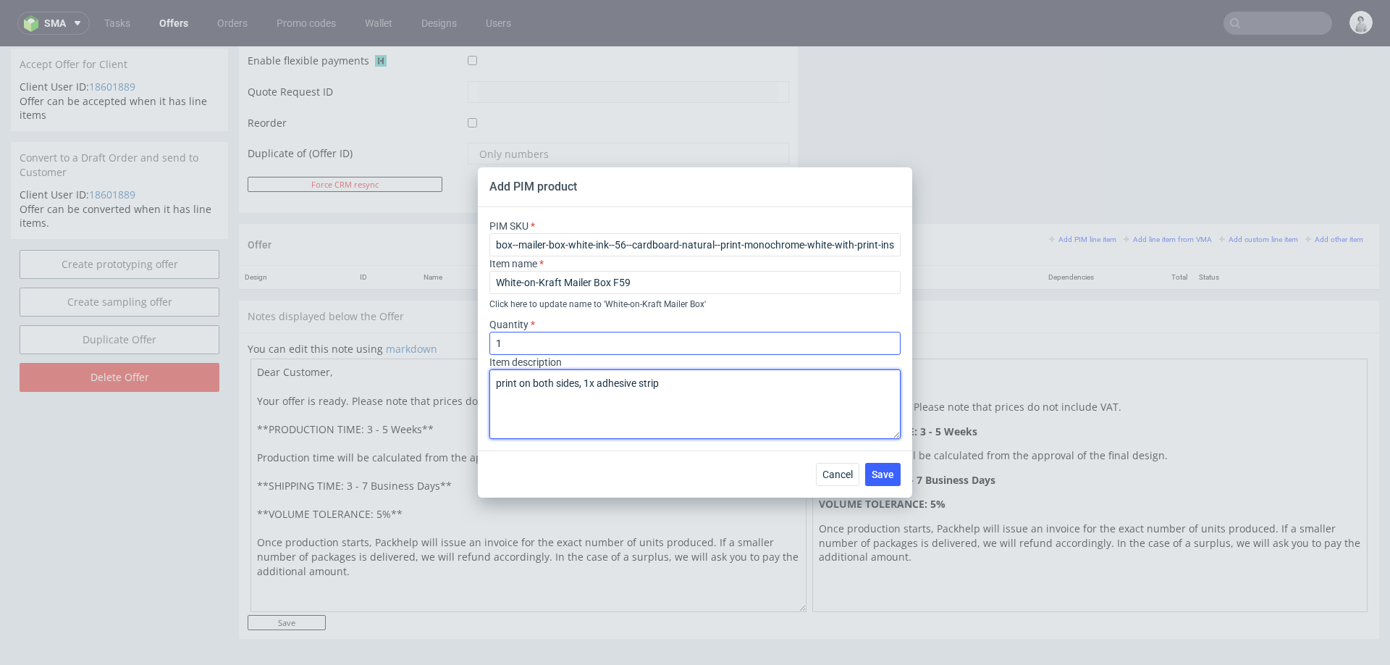
type textarea "print on both sides, 1x adhesive strip"
click at [768, 348] on input "1" at bounding box center [695, 343] width 411 height 23
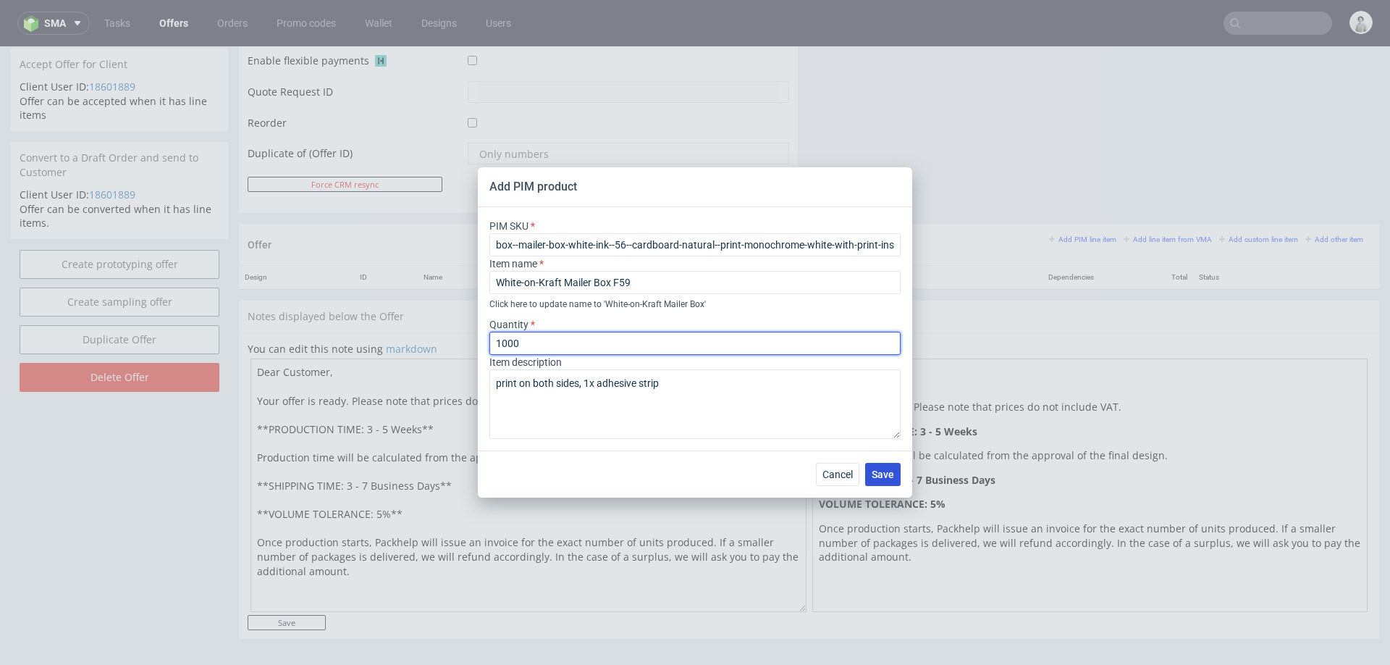
type input "1000"
click at [894, 479] on span "Save" at bounding box center [883, 474] width 22 height 10
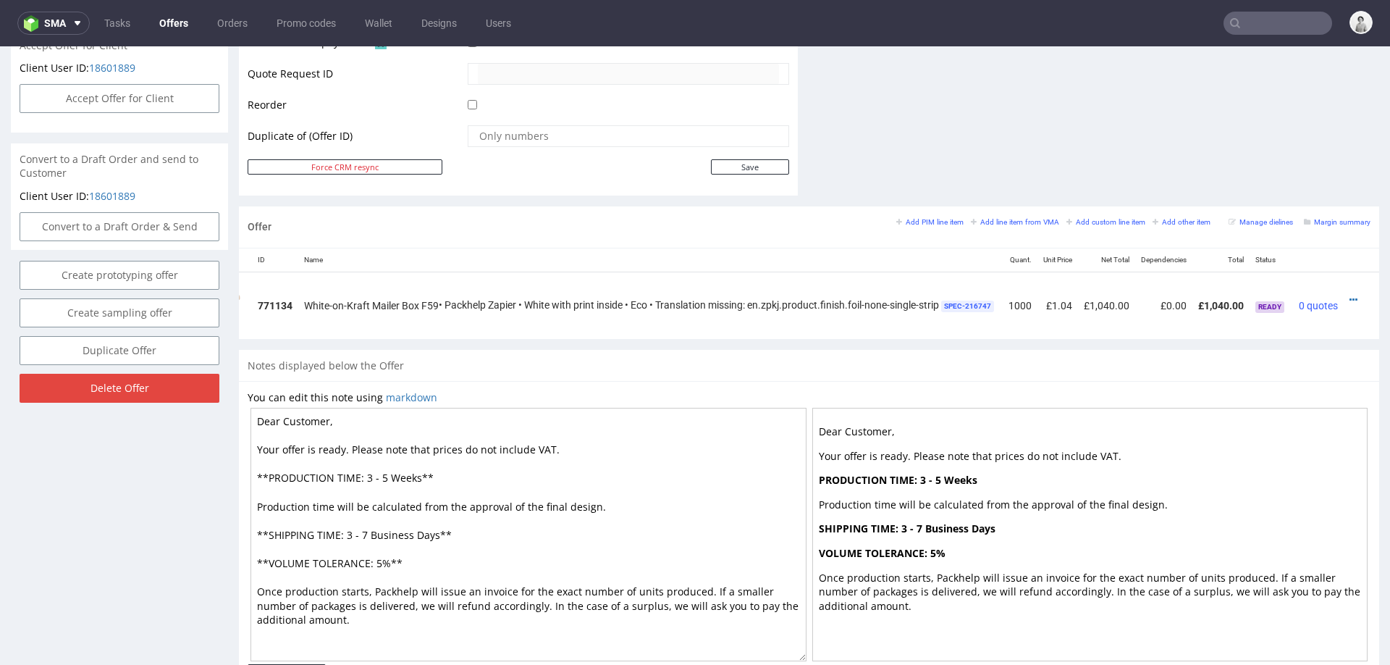
scroll to position [0, 103]
click at [1350, 293] on div at bounding box center [1357, 300] width 15 height 14
click at [1350, 295] on icon at bounding box center [1354, 300] width 8 height 10
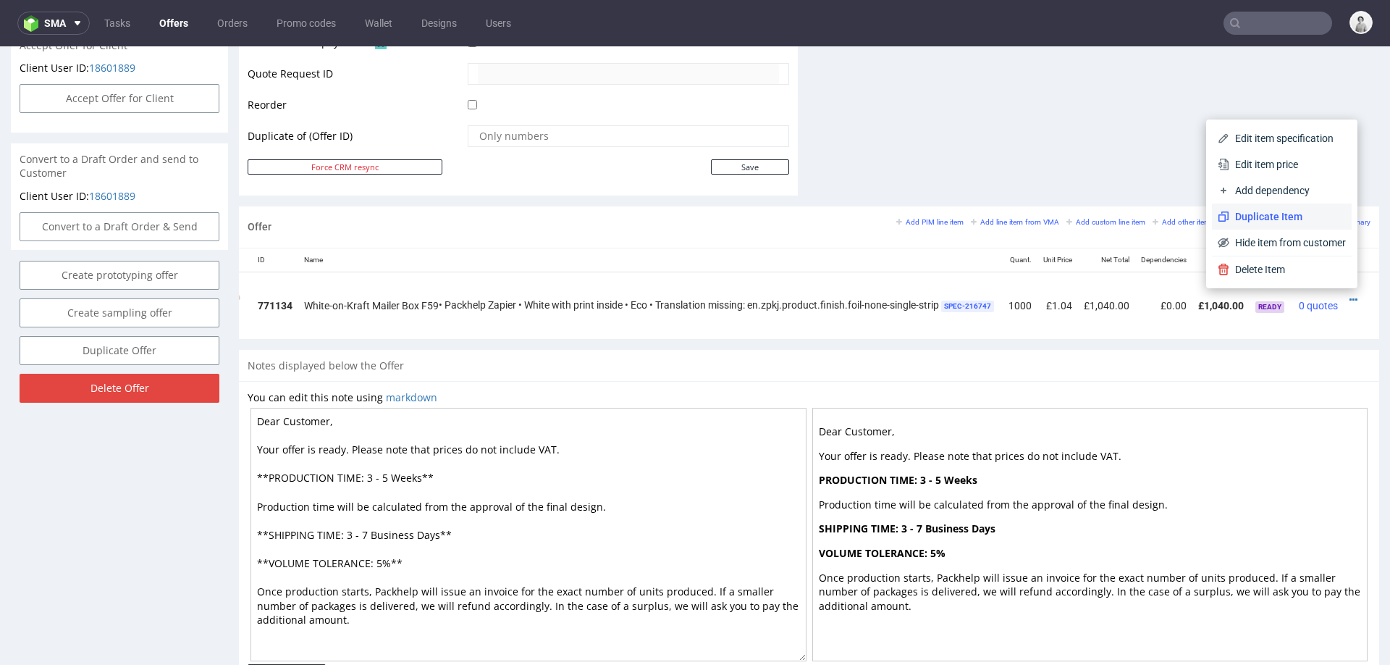
click at [1275, 216] on span "Duplicate Item" at bounding box center [1288, 216] width 117 height 14
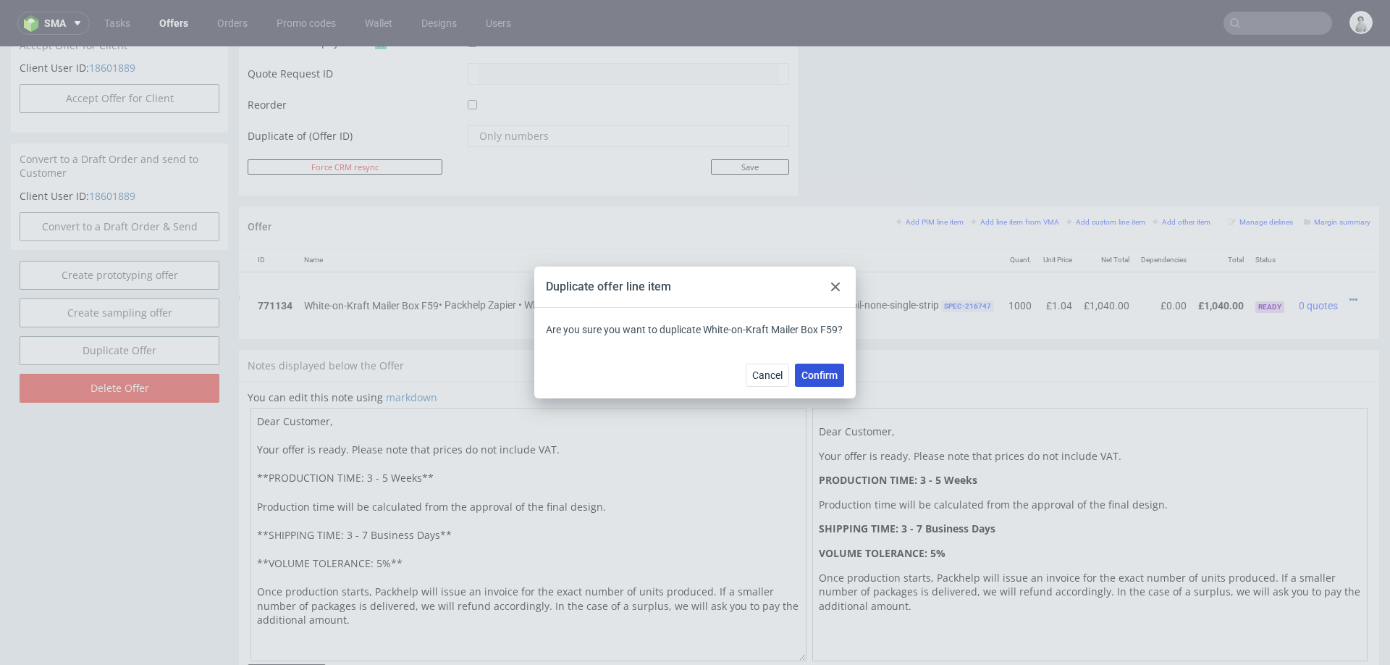
click at [813, 370] on span "Confirm" at bounding box center [820, 375] width 36 height 10
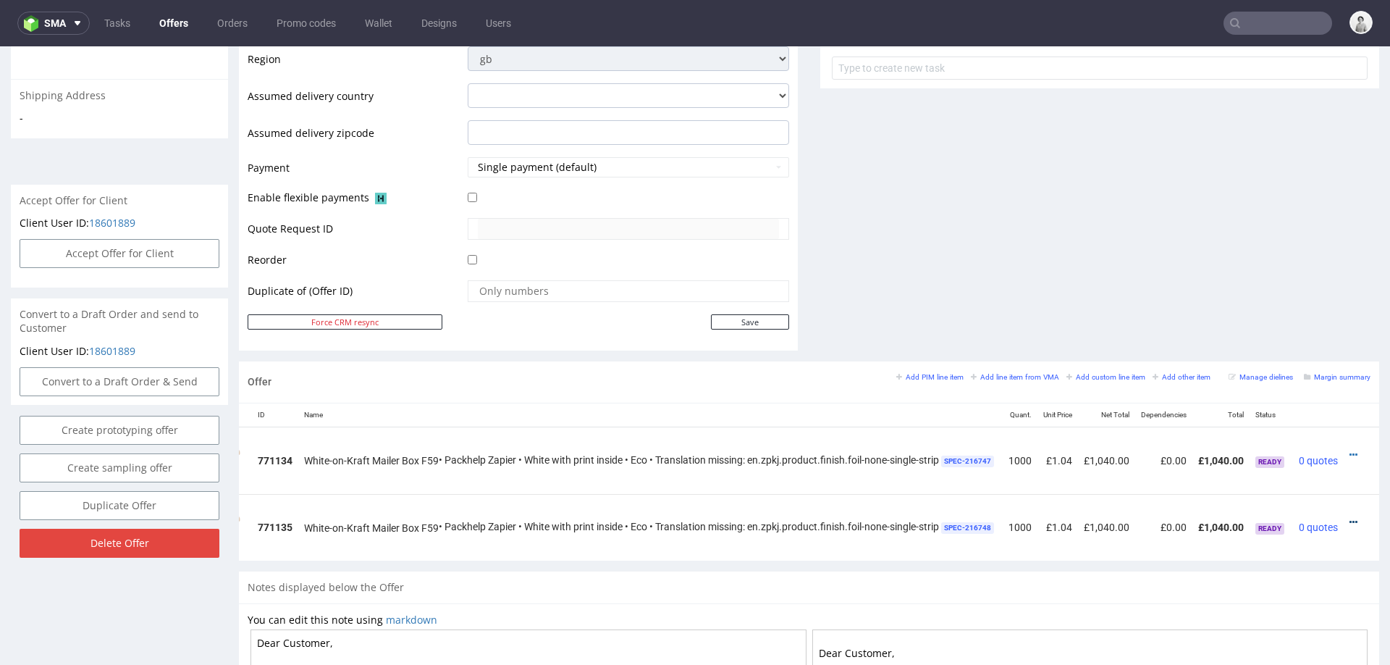
click at [1350, 517] on icon at bounding box center [1354, 522] width 8 height 10
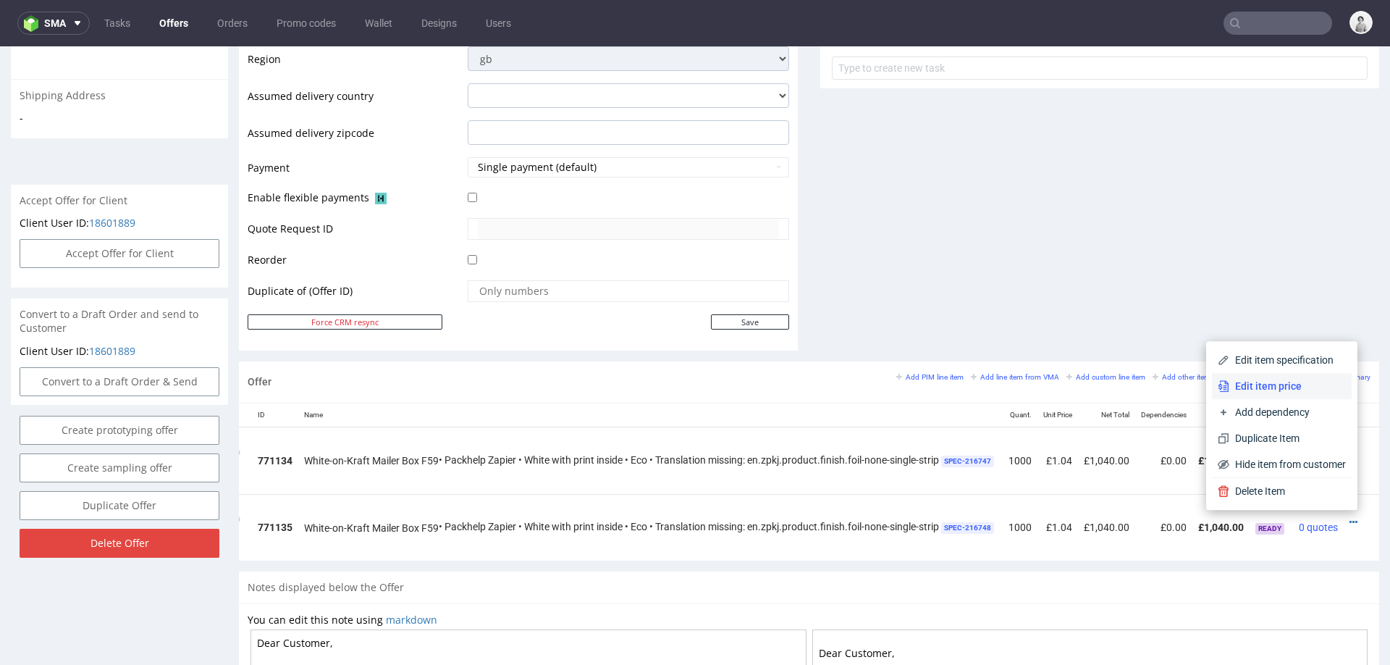
click at [1305, 382] on span "Edit item price" at bounding box center [1288, 386] width 117 height 14
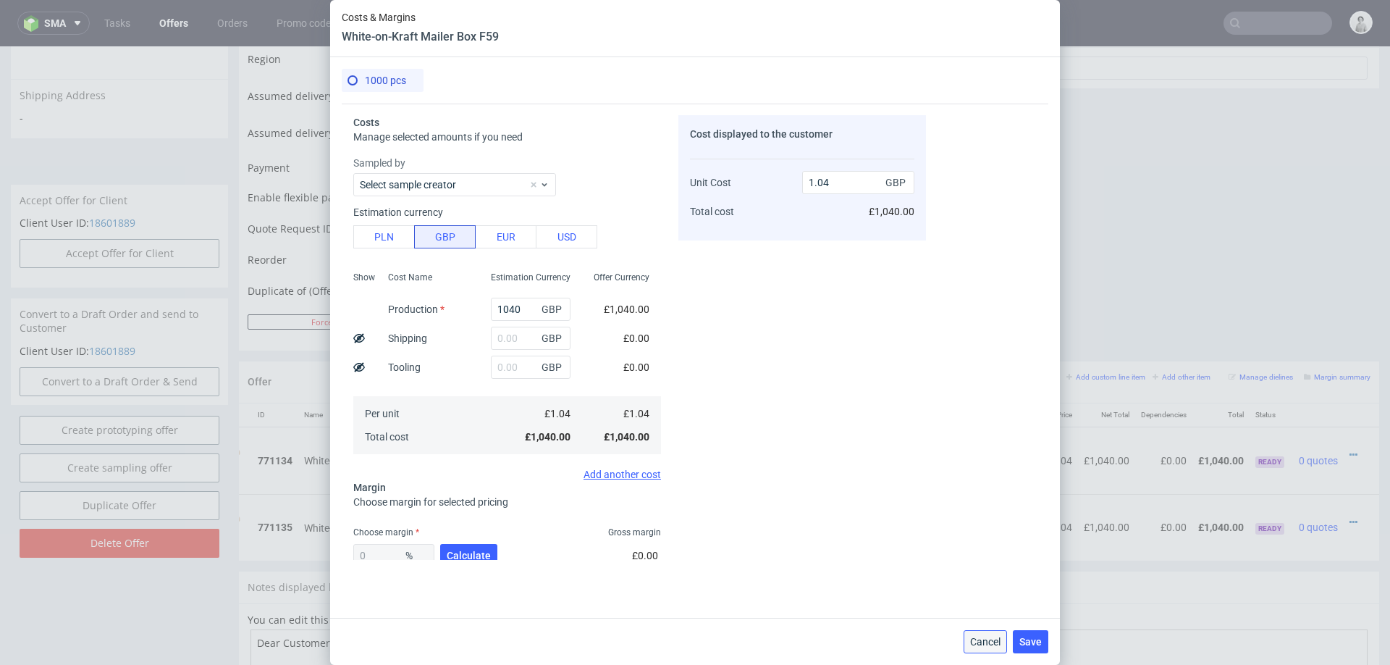
click at [975, 630] on button "Cancel" at bounding box center [985, 641] width 43 height 23
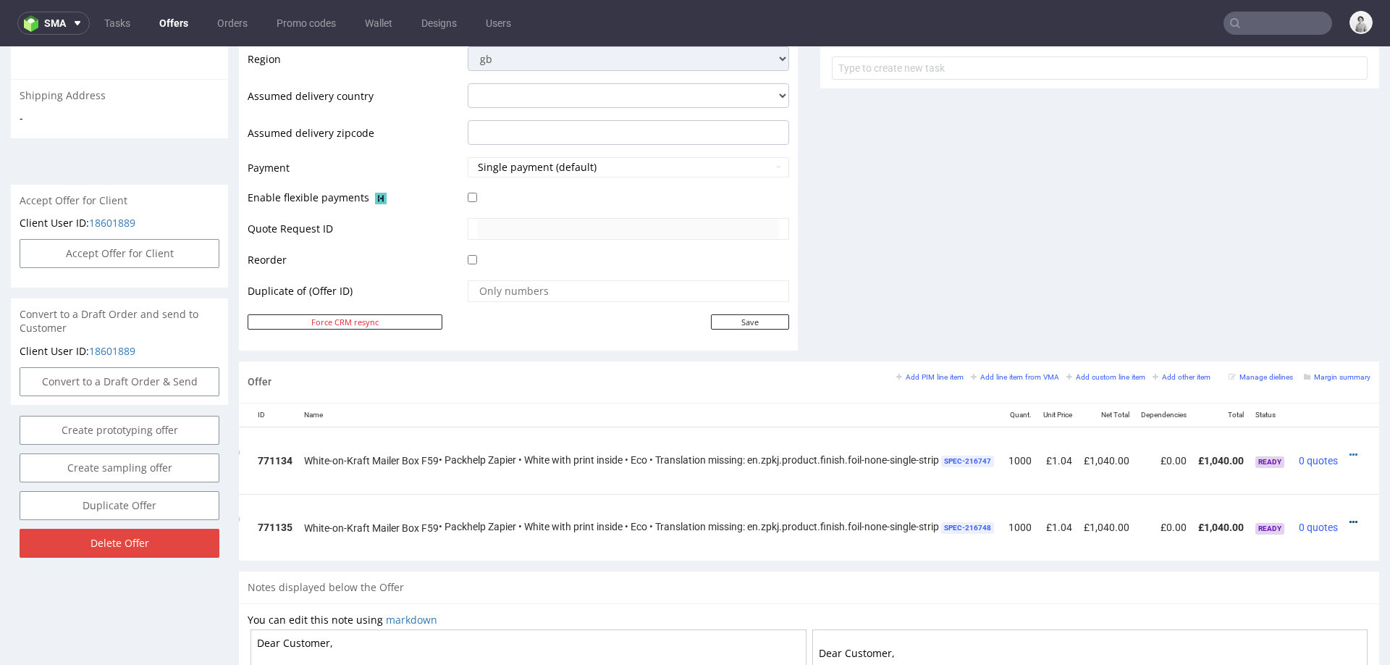
click at [1350, 519] on icon at bounding box center [1354, 522] width 8 height 10
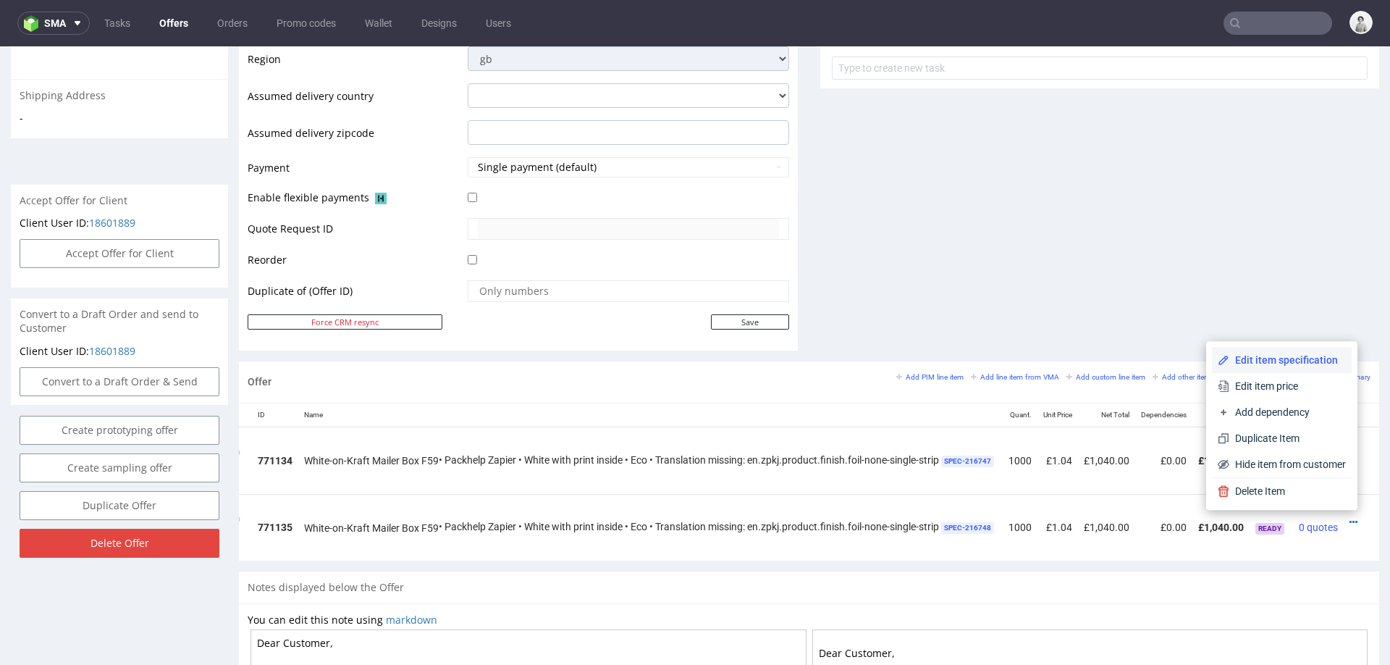
click at [1287, 355] on span "Edit item specification" at bounding box center [1288, 360] width 117 height 14
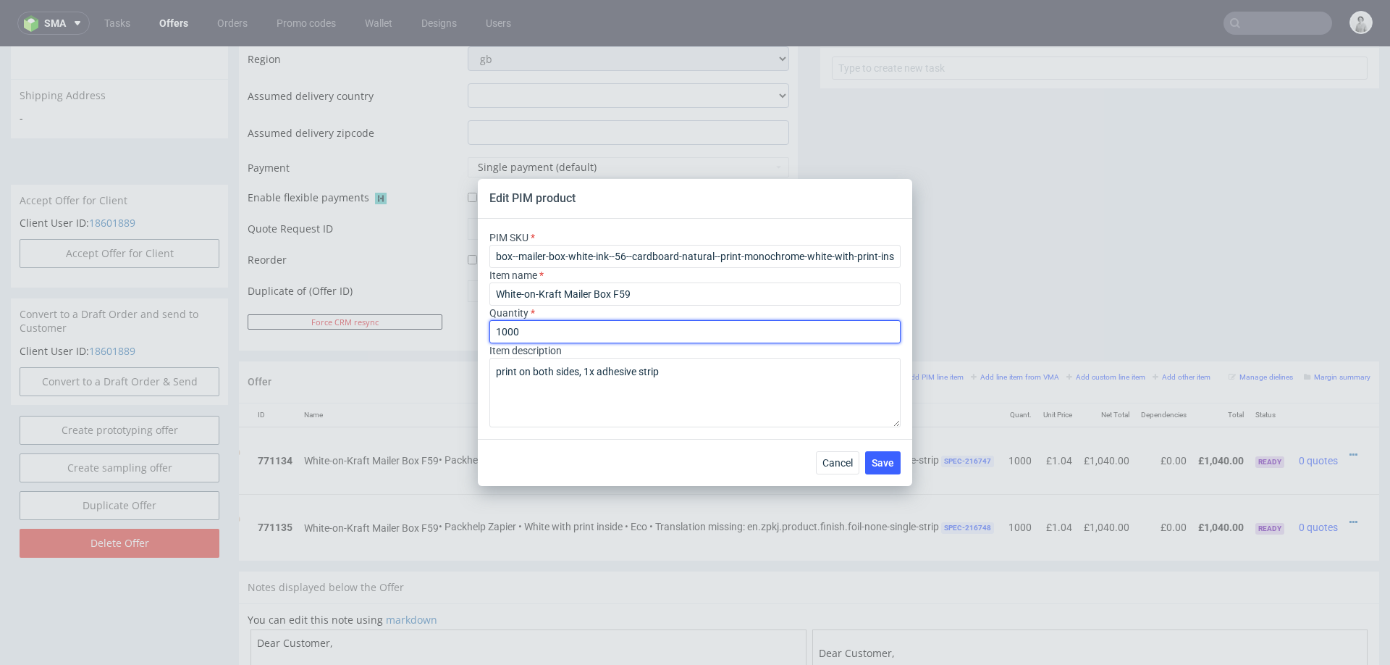
click at [564, 334] on input "1000" at bounding box center [695, 331] width 411 height 23
type input "2000"
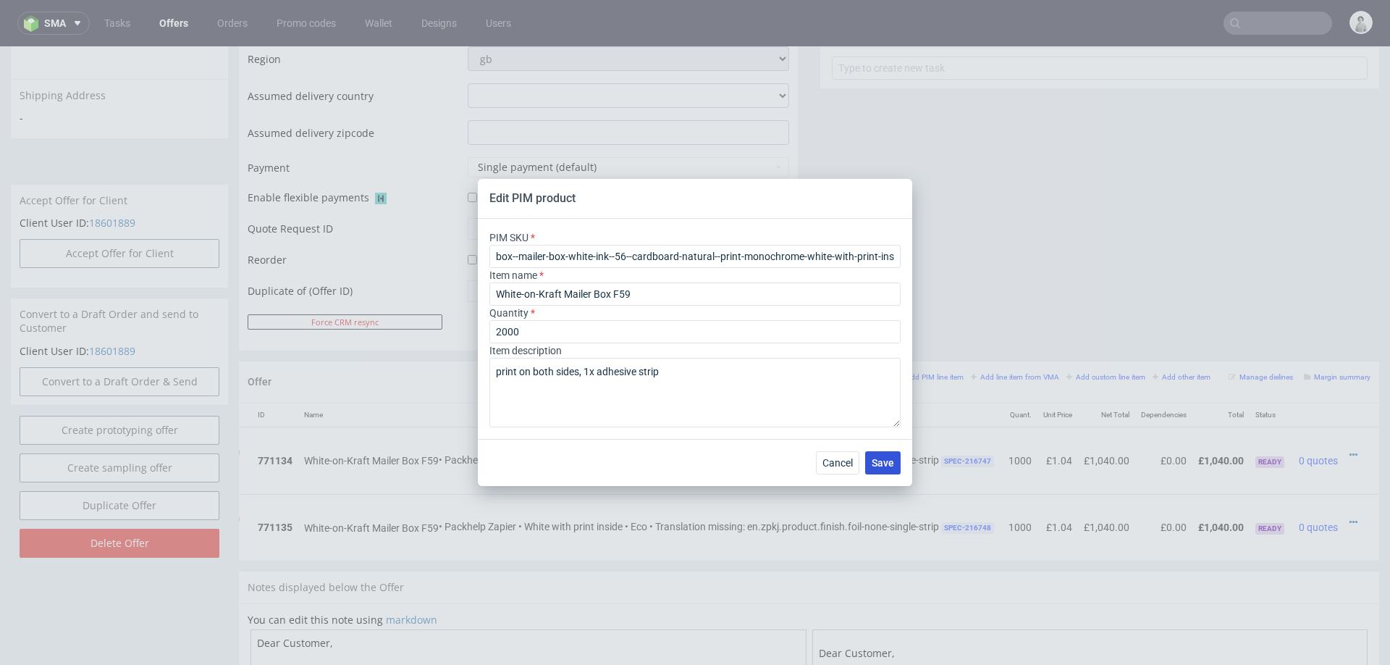
click at [888, 462] on span "Save" at bounding box center [883, 463] width 22 height 10
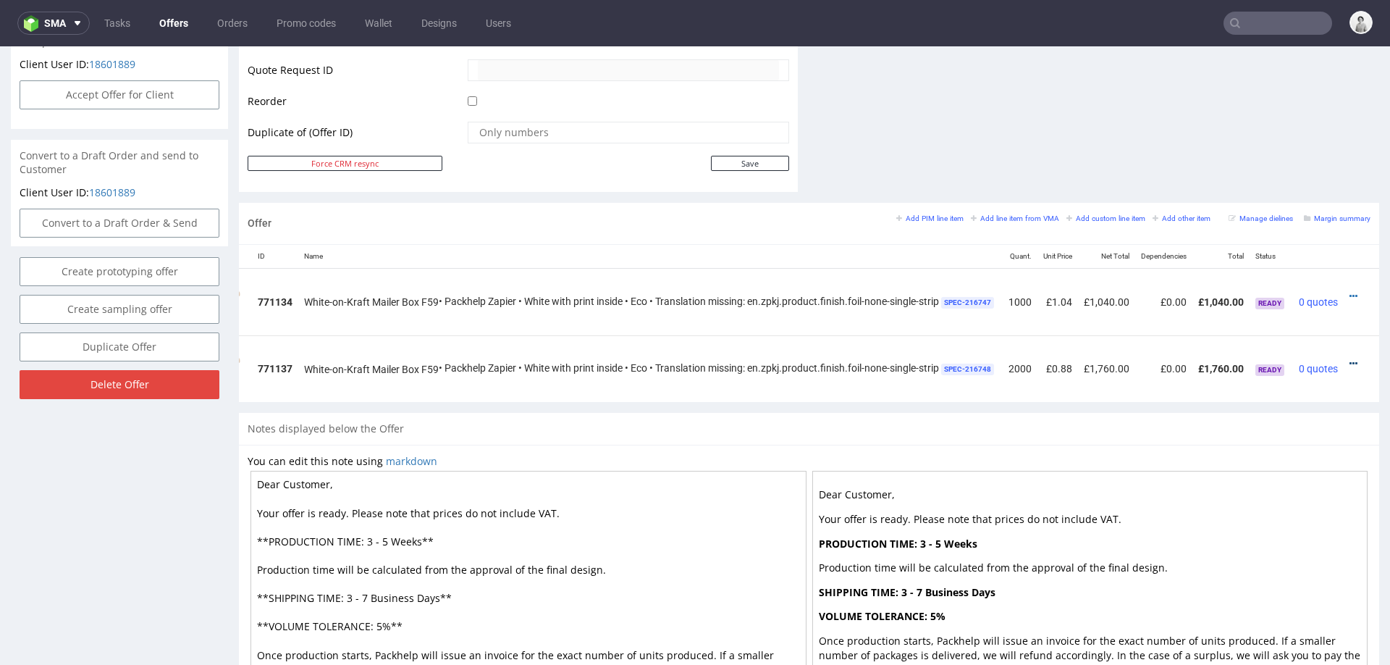
click at [1350, 360] on icon at bounding box center [1354, 363] width 8 height 10
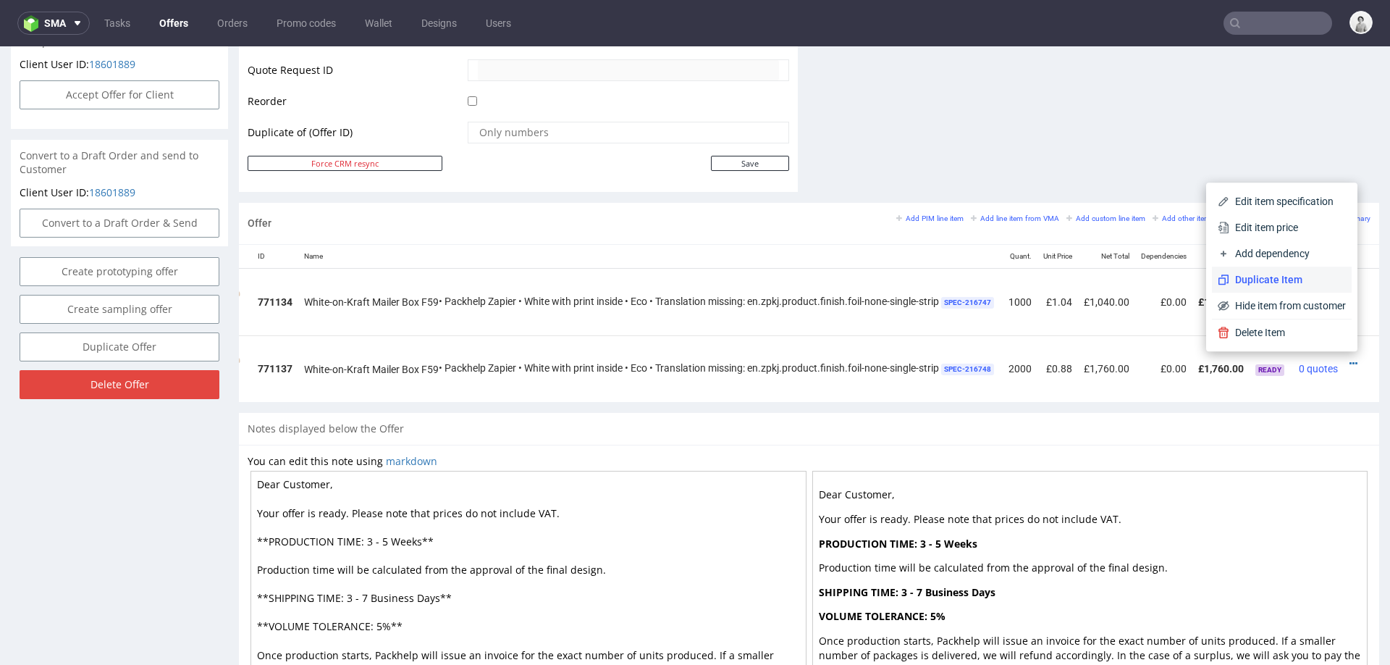
click at [1282, 279] on span "Duplicate Item" at bounding box center [1288, 279] width 117 height 14
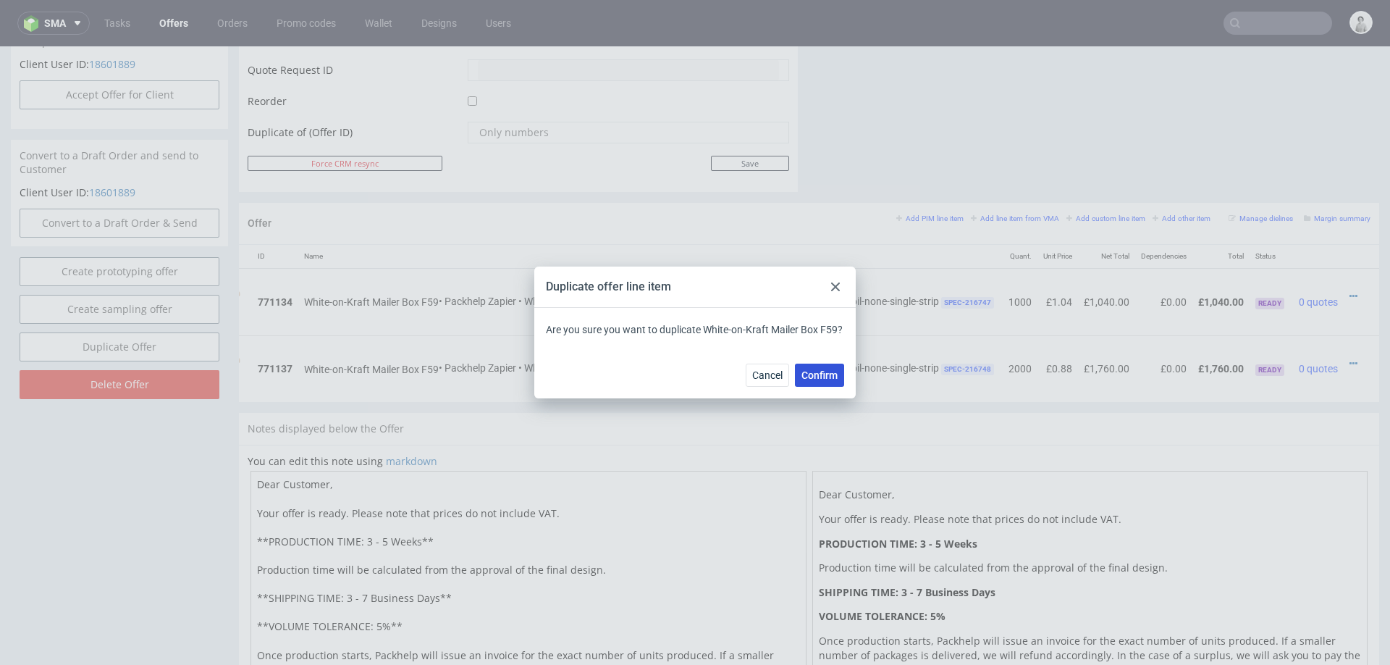
click at [810, 365] on button "Confirm" at bounding box center [819, 375] width 49 height 23
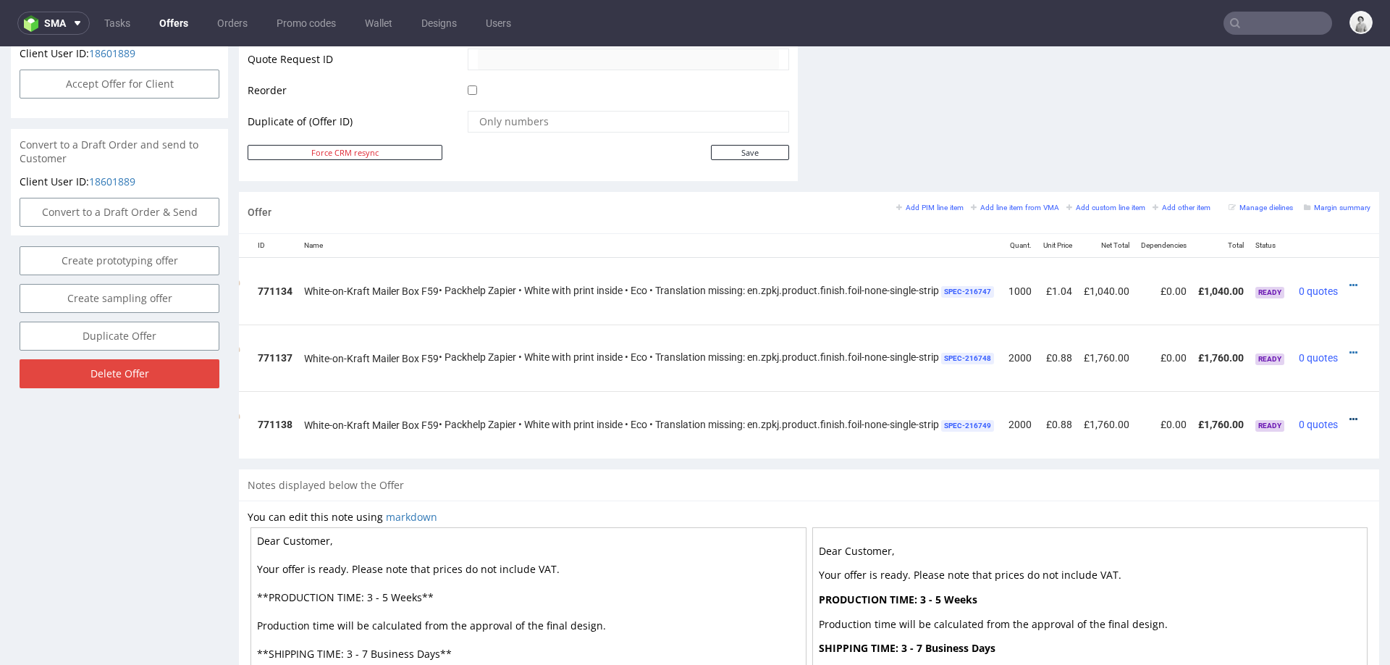
click at [1350, 414] on icon at bounding box center [1354, 419] width 8 height 10
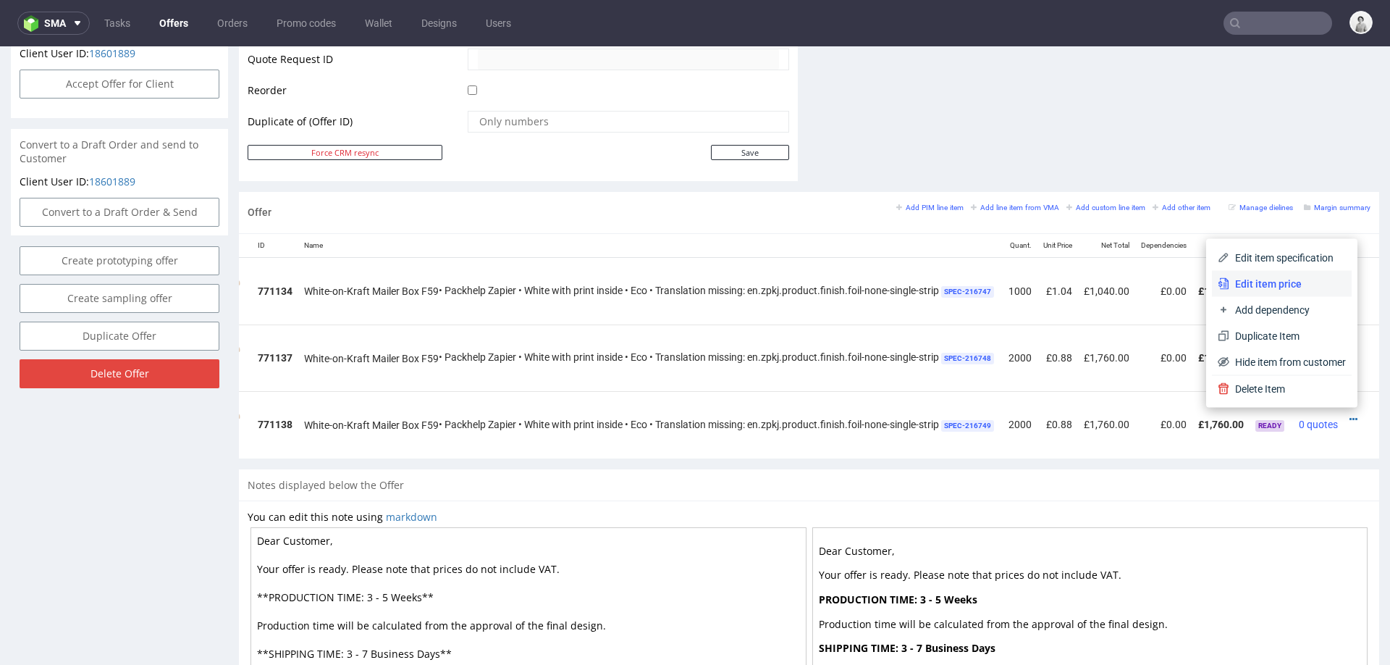
click at [1268, 282] on span "Edit item price" at bounding box center [1288, 284] width 117 height 14
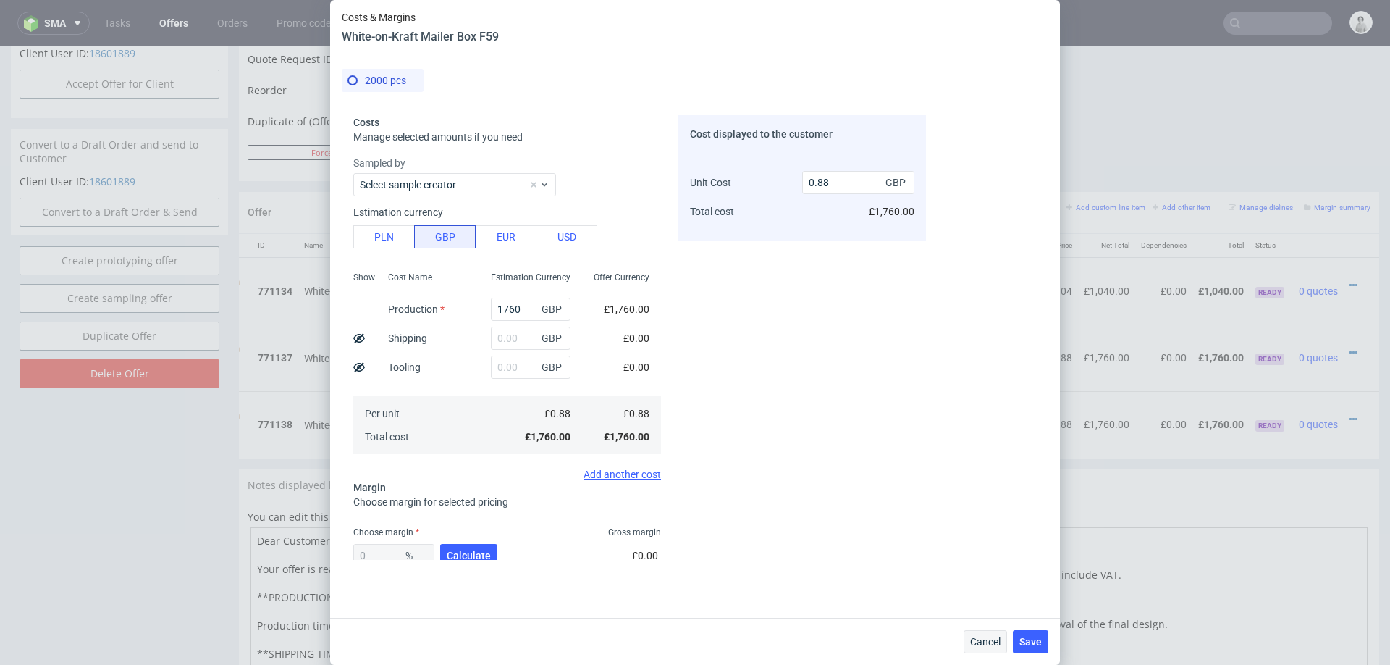
click at [974, 644] on span "Cancel" at bounding box center [985, 642] width 30 height 10
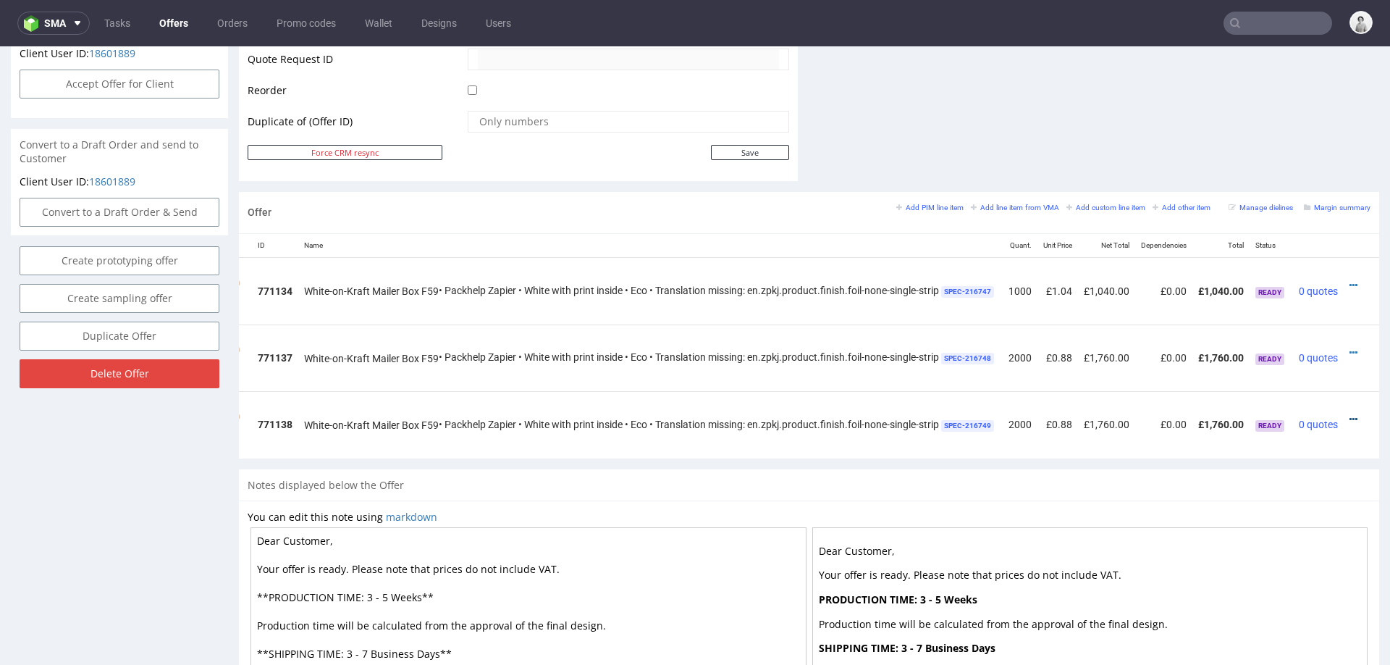
click at [1350, 415] on icon at bounding box center [1354, 419] width 8 height 10
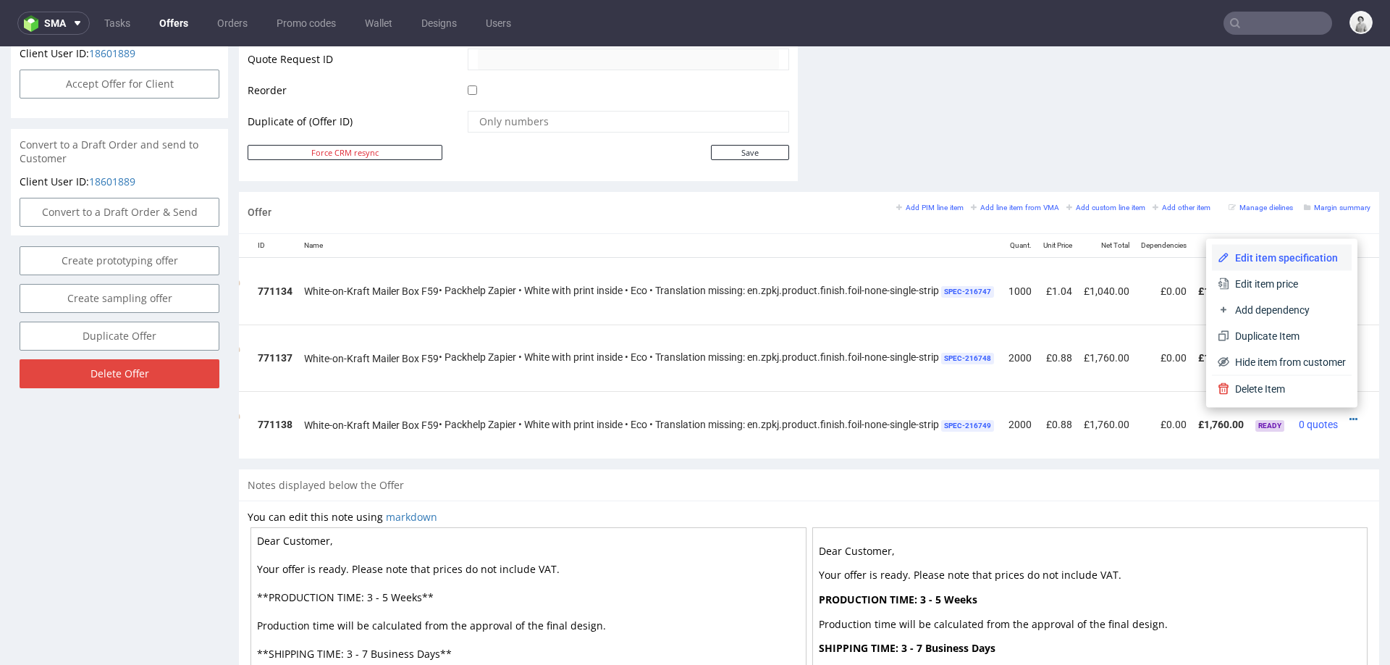
click at [1280, 254] on span "Edit item specification" at bounding box center [1288, 258] width 117 height 14
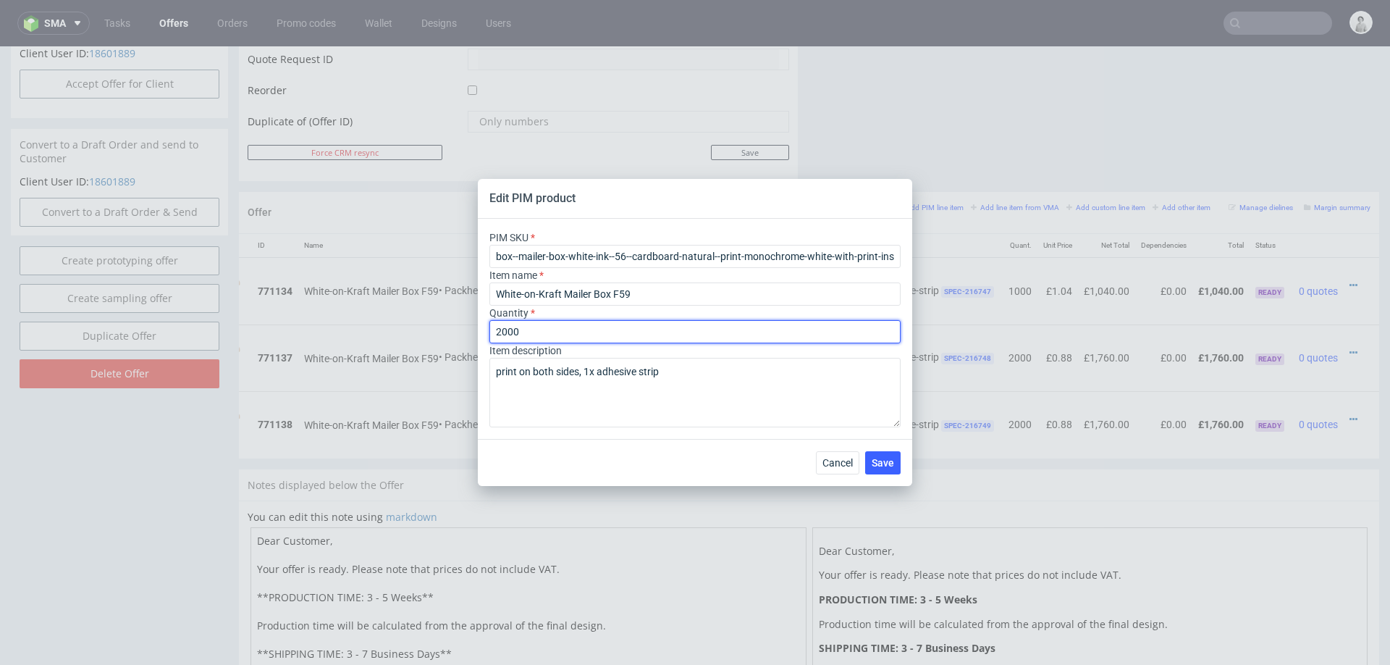
click at [517, 328] on input "2000" at bounding box center [695, 331] width 411 height 23
type input "3"
type input "4000"
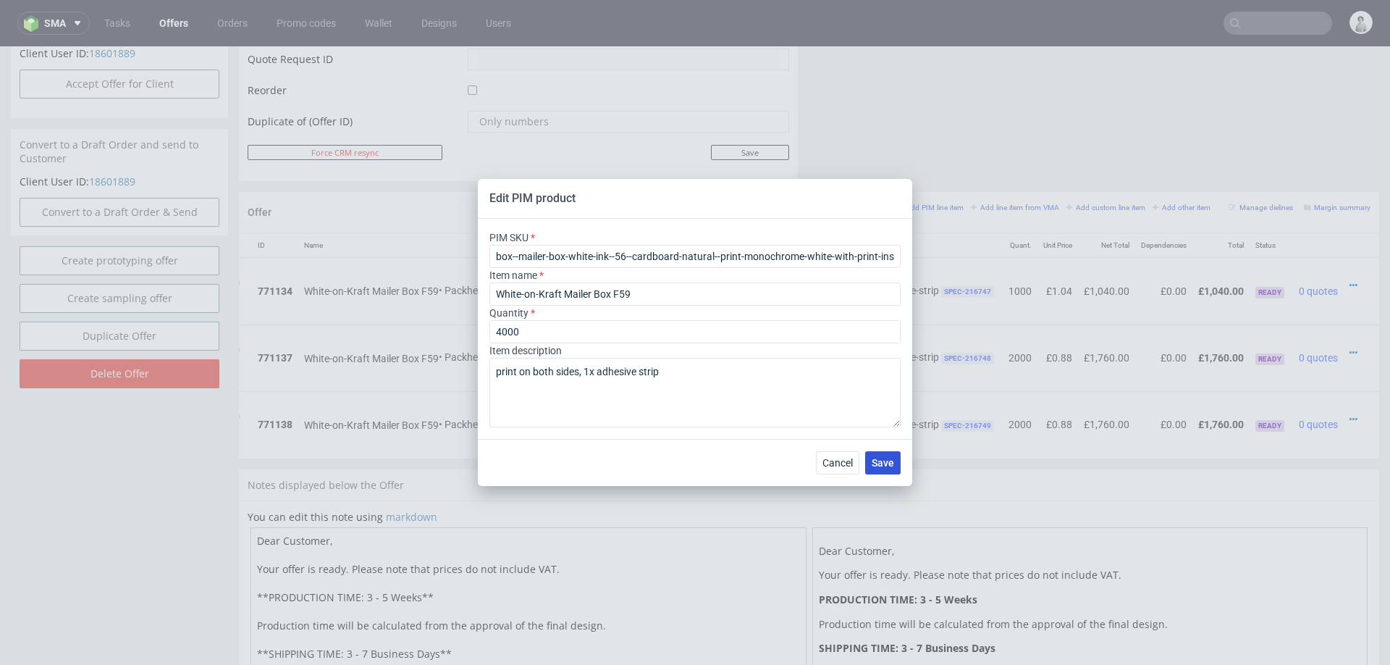
click at [896, 463] on button "Save" at bounding box center [882, 462] width 35 height 23
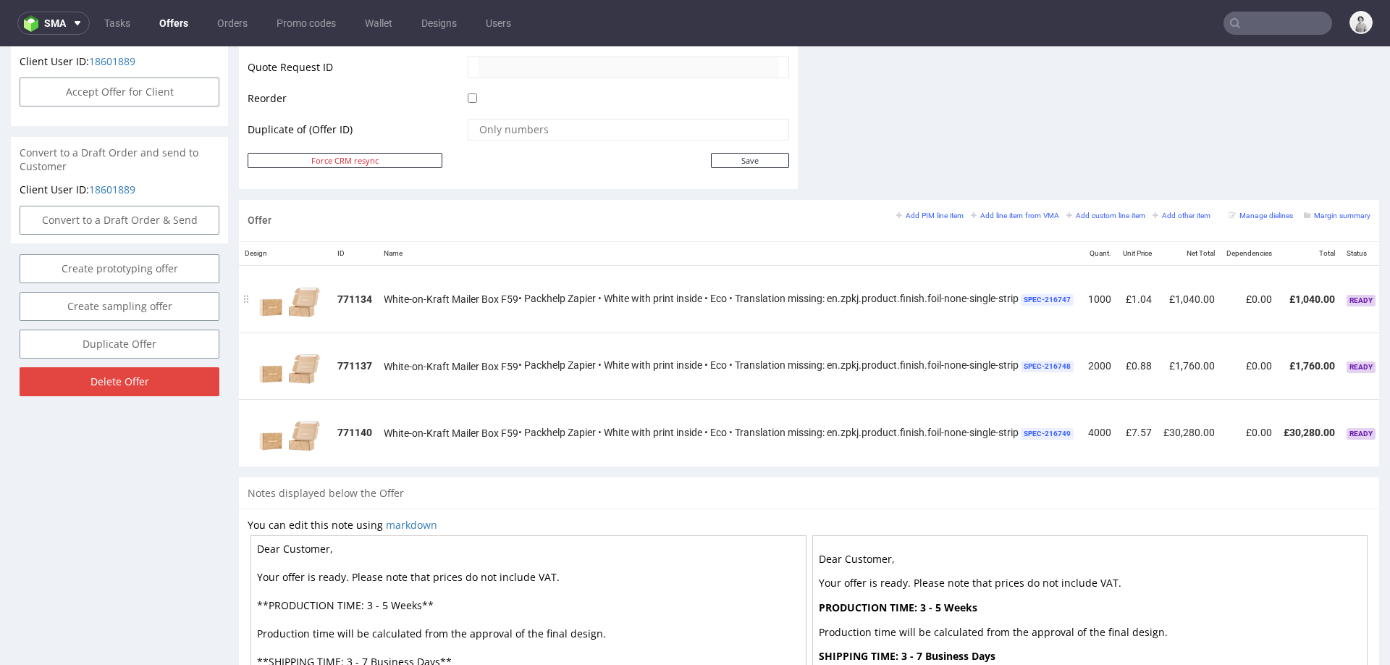
scroll to position [0, 114]
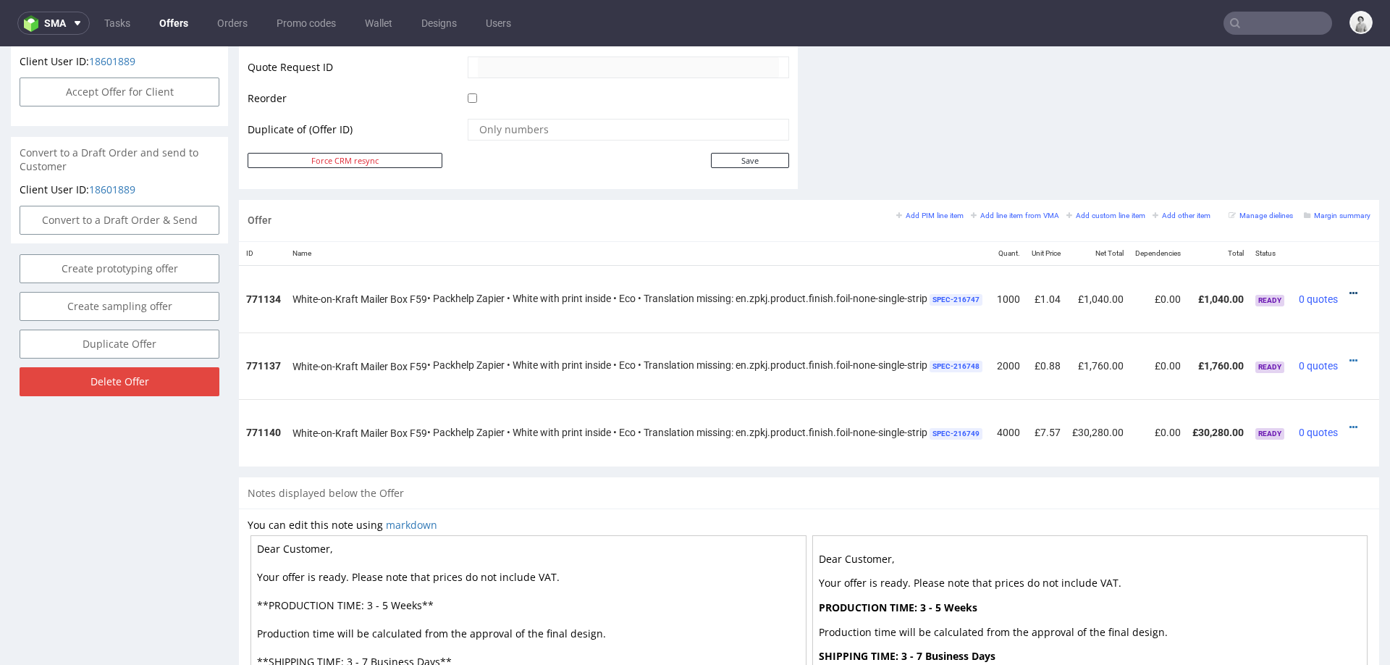
click at [1350, 288] on icon at bounding box center [1354, 293] width 8 height 10
click at [1272, 137] on span "Edit item specification" at bounding box center [1288, 132] width 117 height 14
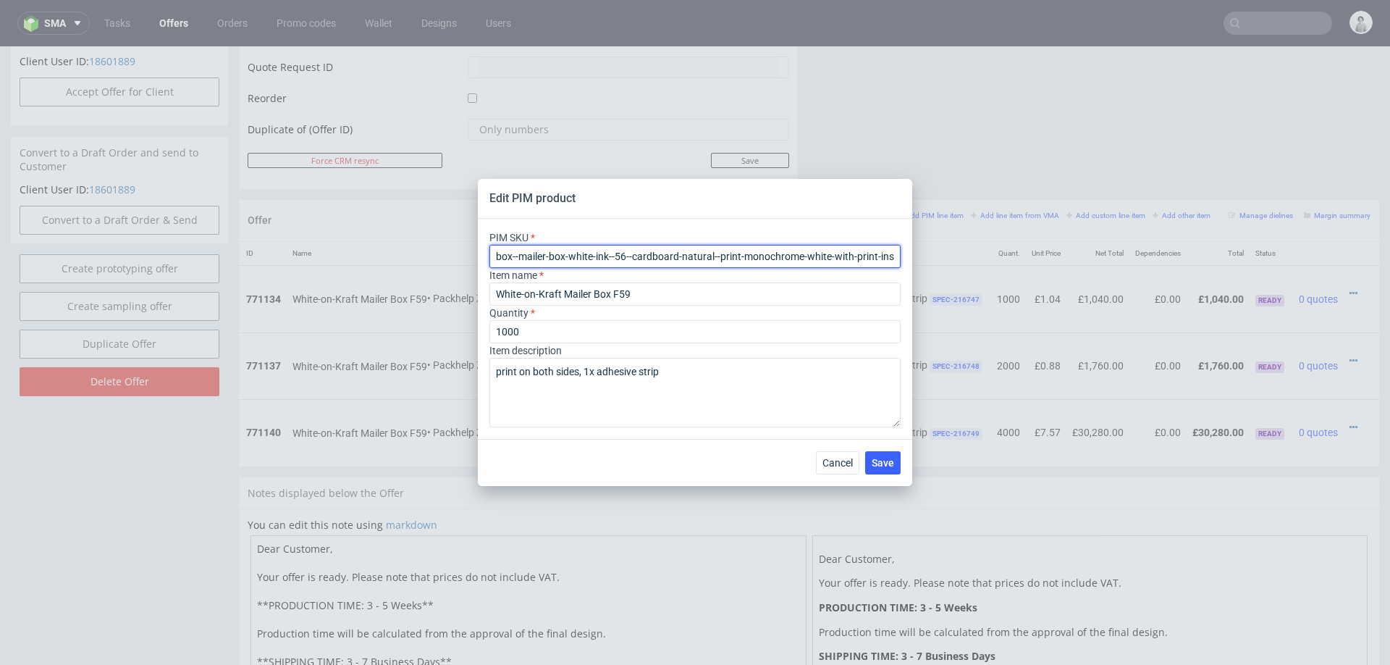
click at [621, 261] on input "box--mailer-box-white-ink--56--cardboard-natural--print-monochrome-white-with-p…" at bounding box center [695, 256] width 411 height 23
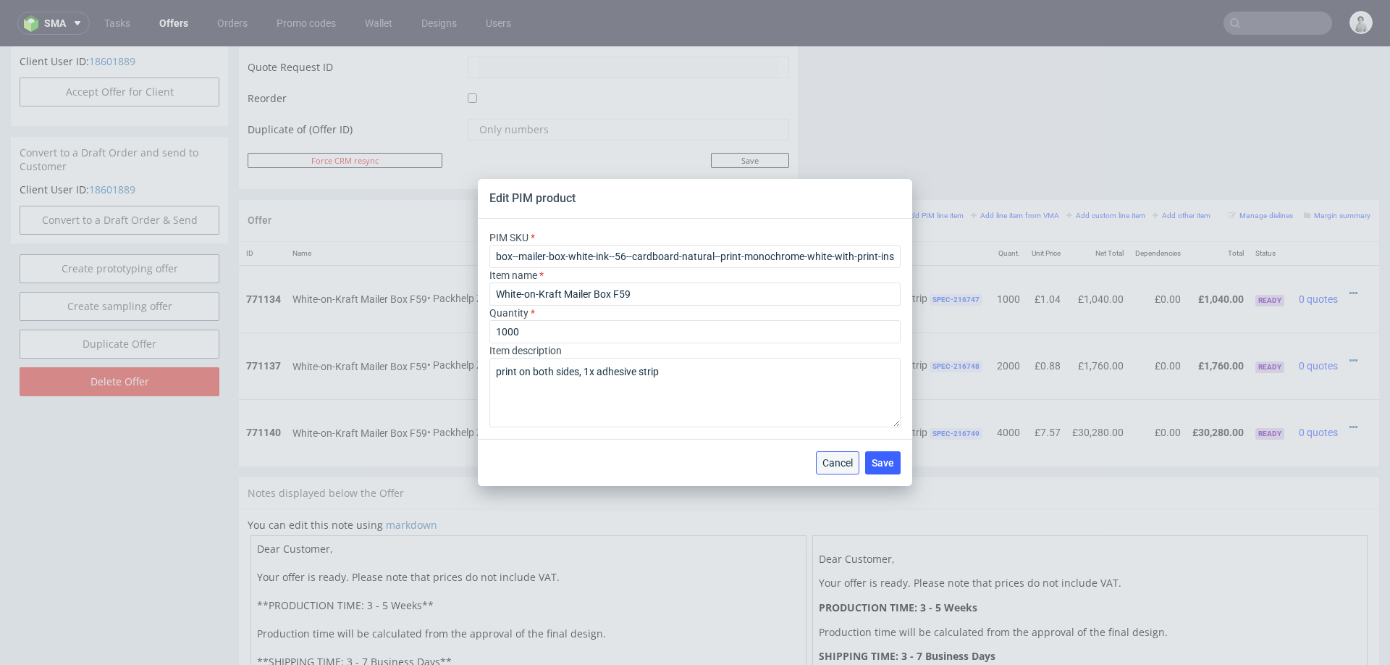
click at [824, 462] on span "Cancel" at bounding box center [838, 463] width 30 height 10
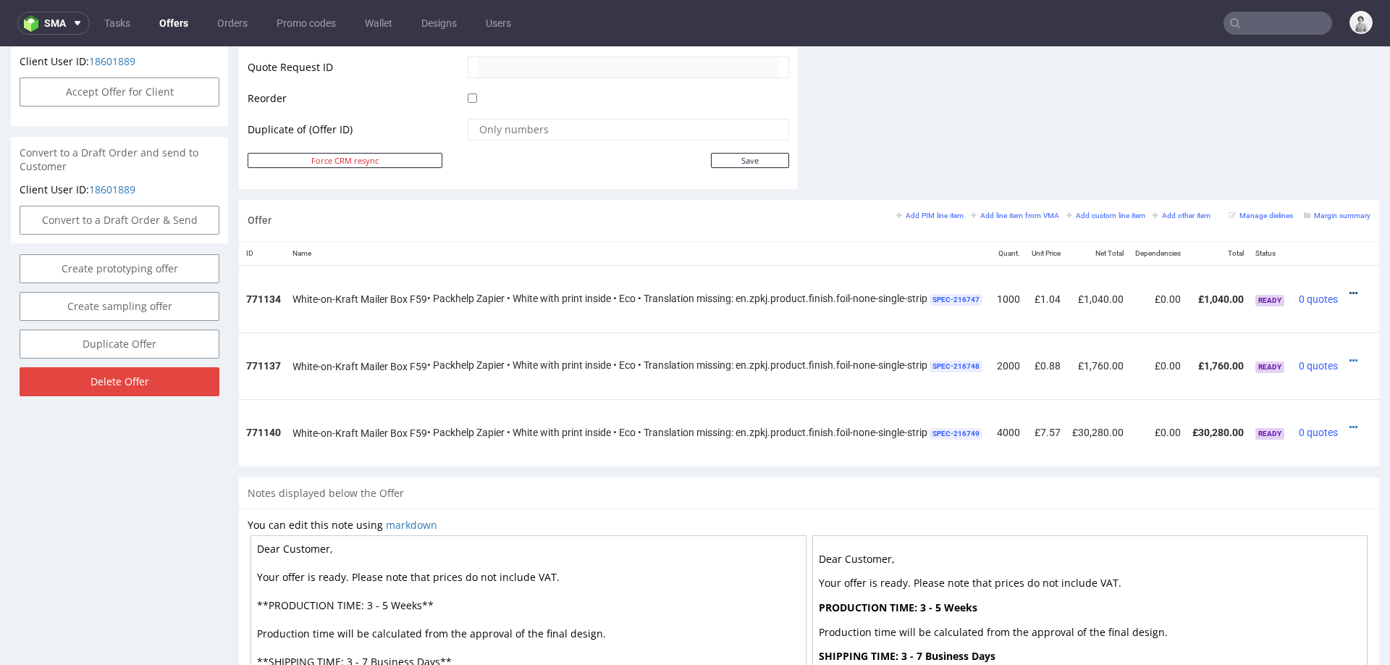
click at [1350, 288] on icon at bounding box center [1354, 293] width 8 height 10
click at [1272, 158] on span "Edit item price" at bounding box center [1288, 158] width 117 height 14
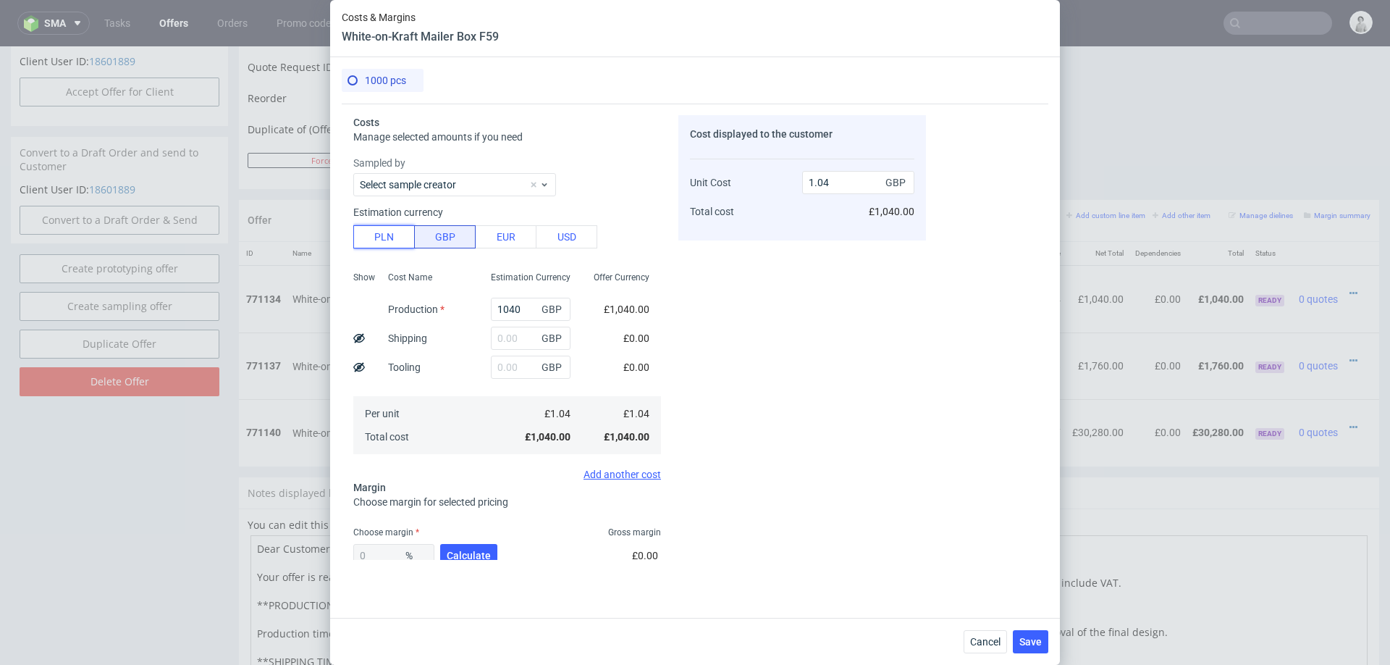
click at [387, 239] on button "PLN" at bounding box center [384, 236] width 62 height 23
type input "0.21"
click at [516, 308] on input "1040" at bounding box center [531, 309] width 80 height 23
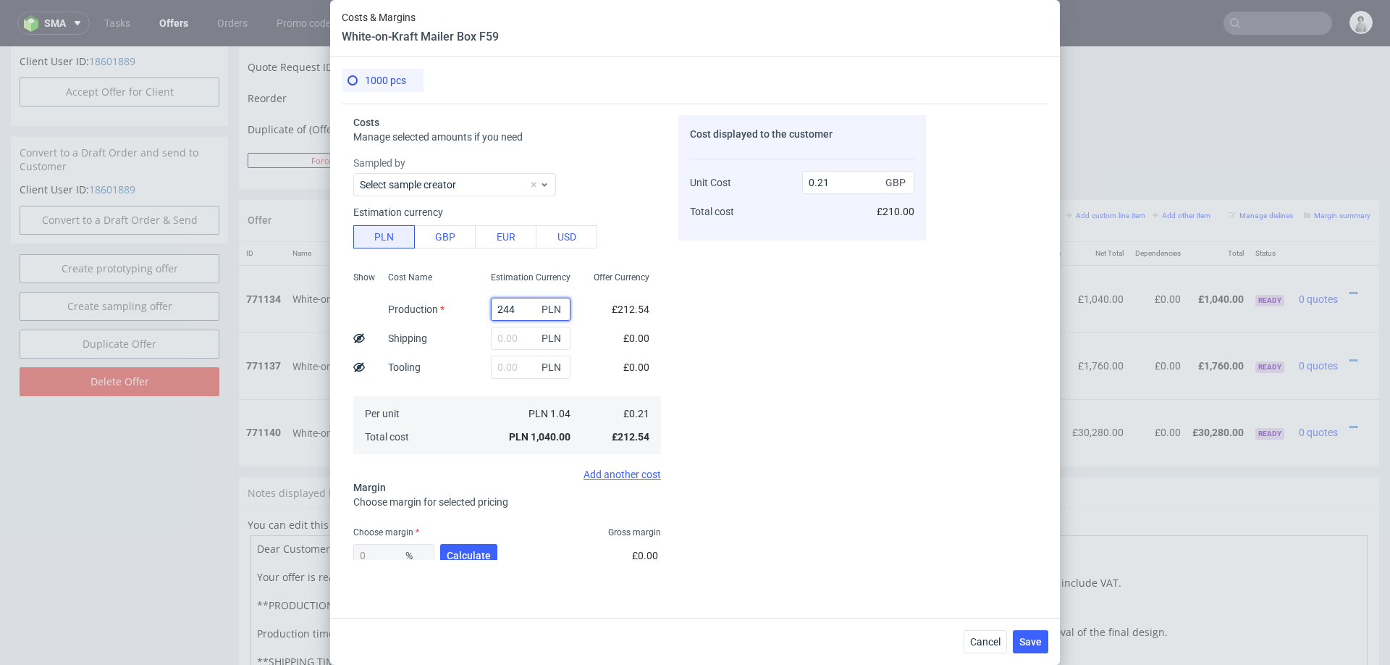
type input "2440"
type input "0.5"
type input "2440"
click at [777, 486] on div "Cost displayed to the customer Unit Cost Total cost 0.5 GBP £500.00" at bounding box center [802, 337] width 248 height 445
click at [513, 332] on input "text" at bounding box center [531, 338] width 80 height 23
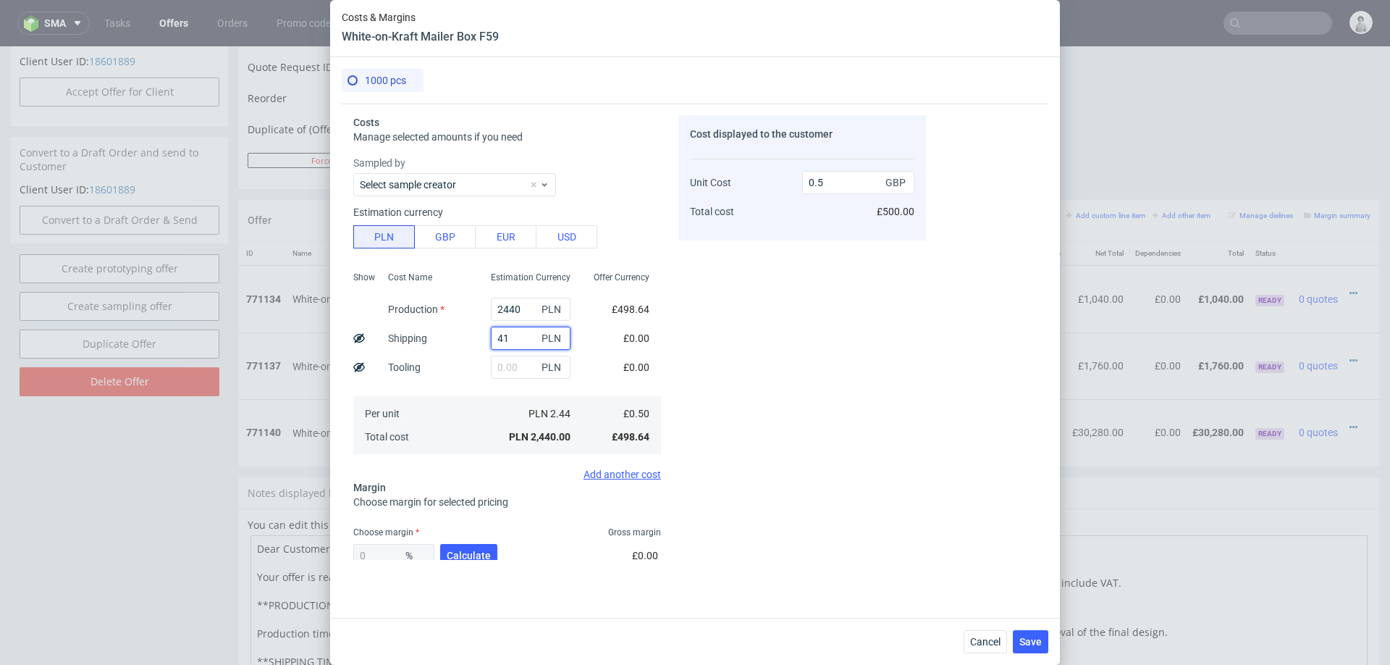
type input "410"
type input "0.58"
type input "410"
click at [482, 553] on span "Calculate" at bounding box center [469, 555] width 44 height 10
type input "42.03"
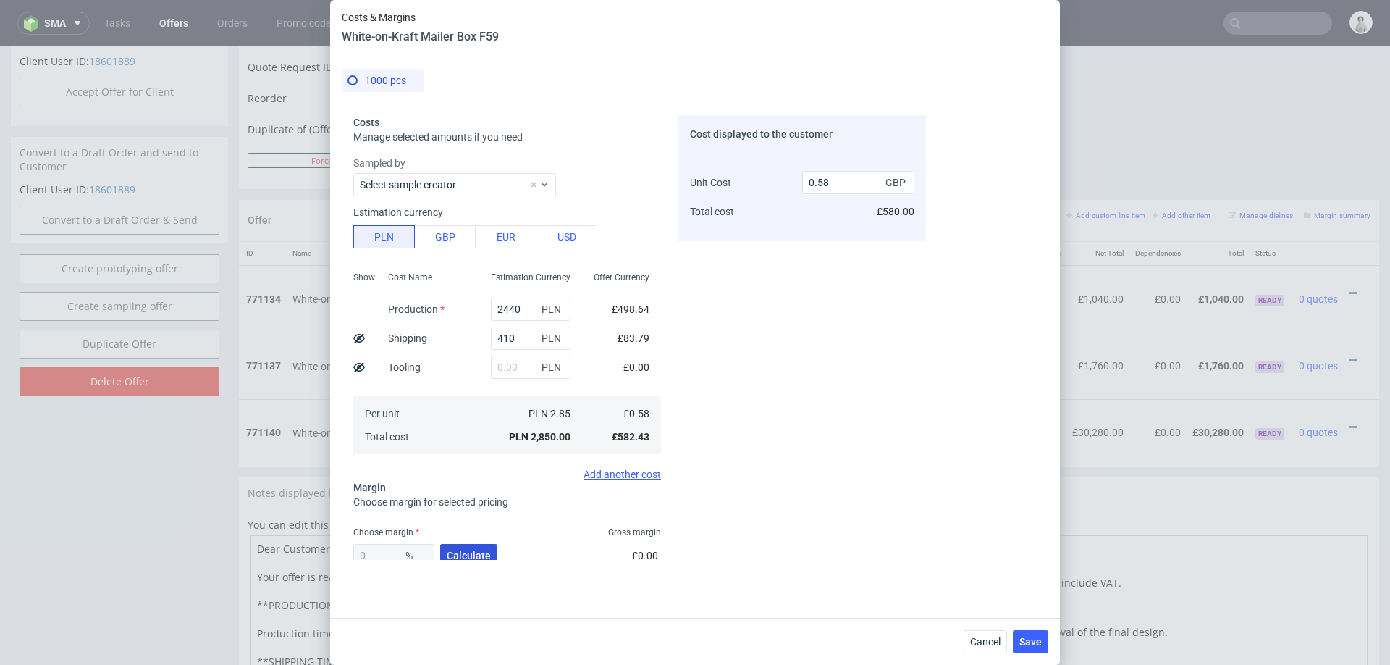
type input "1"
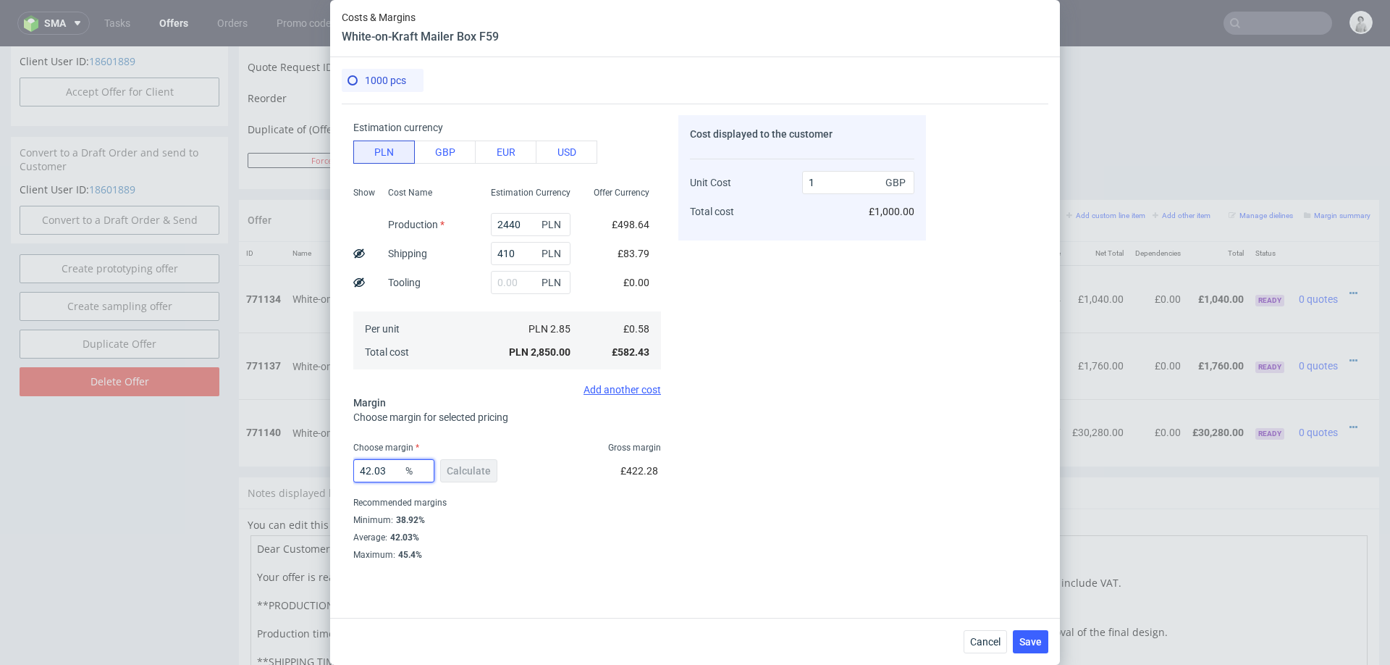
click at [382, 468] on input "42.03" at bounding box center [393, 470] width 81 height 23
type input "30"
type input "0.83"
type input "3"
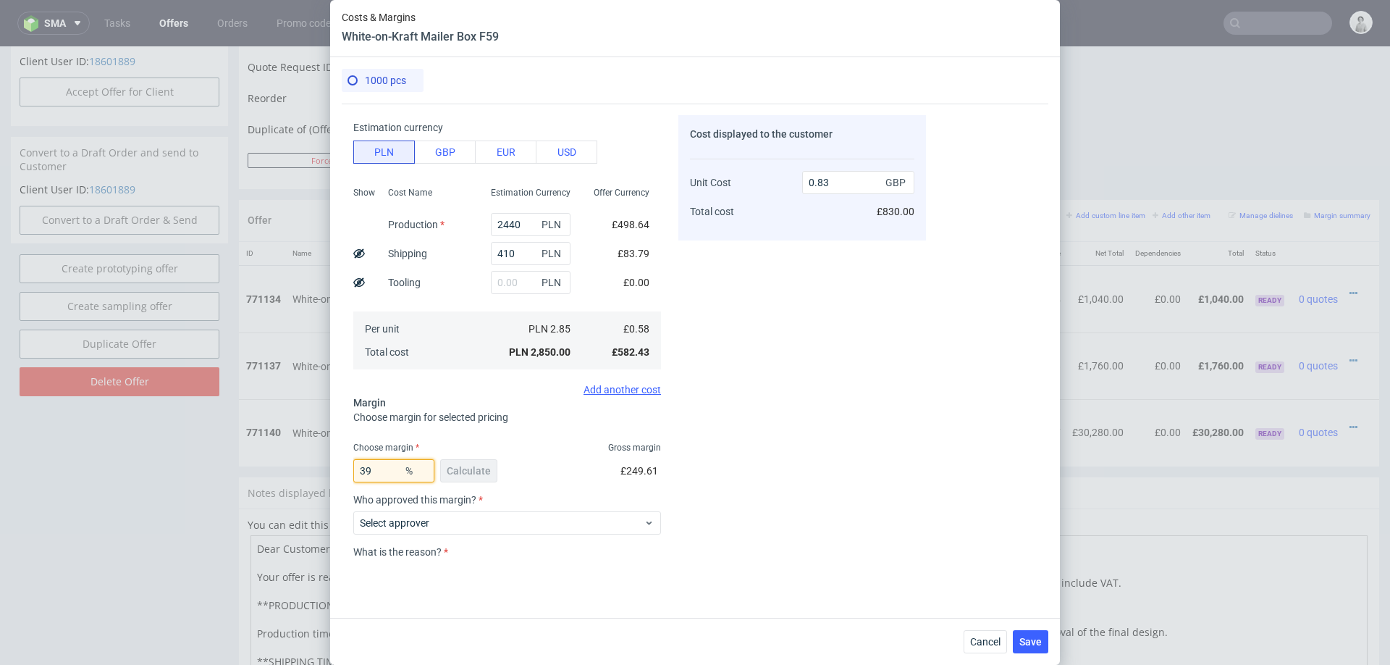
type input "0.6"
type input "39"
type input "0.95"
type input "38"
type input "0.94"
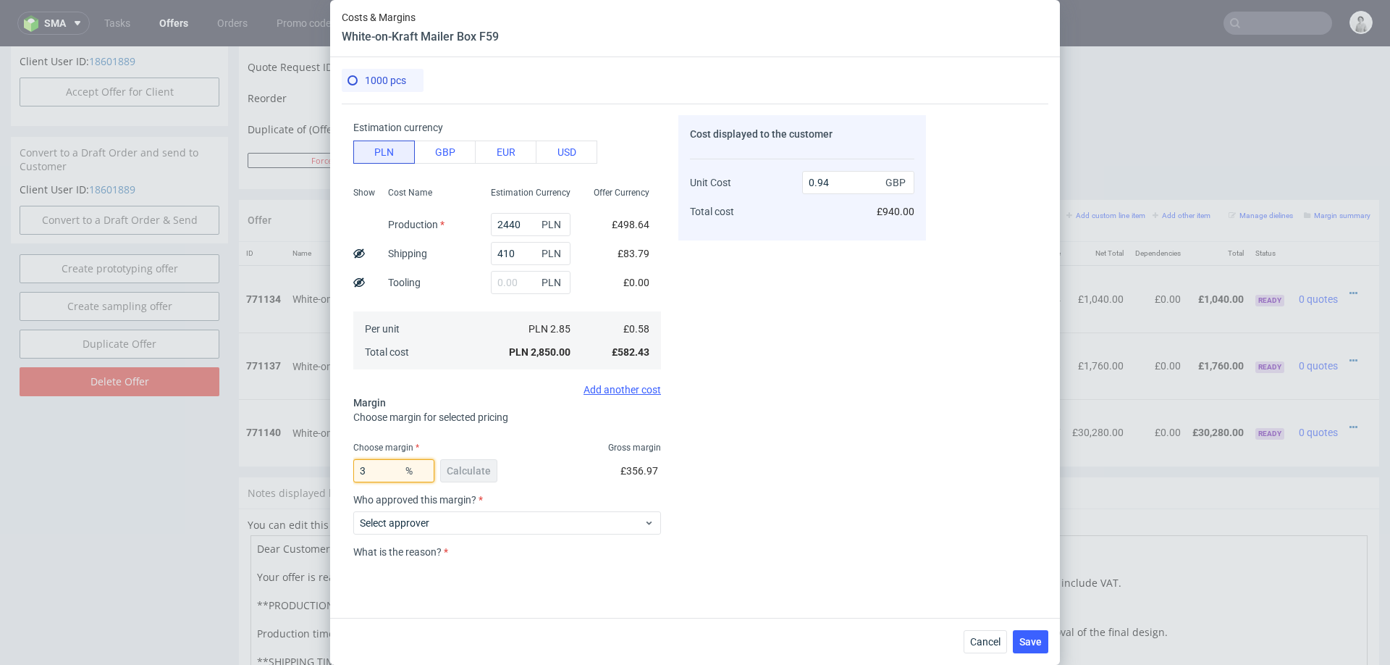
type input "37"
type input "0.92"
type input "37"
click at [813, 505] on div "Cost displayed to the customer Unit Cost Total cost 0.92 GBP £920.00" at bounding box center [802, 337] width 248 height 445
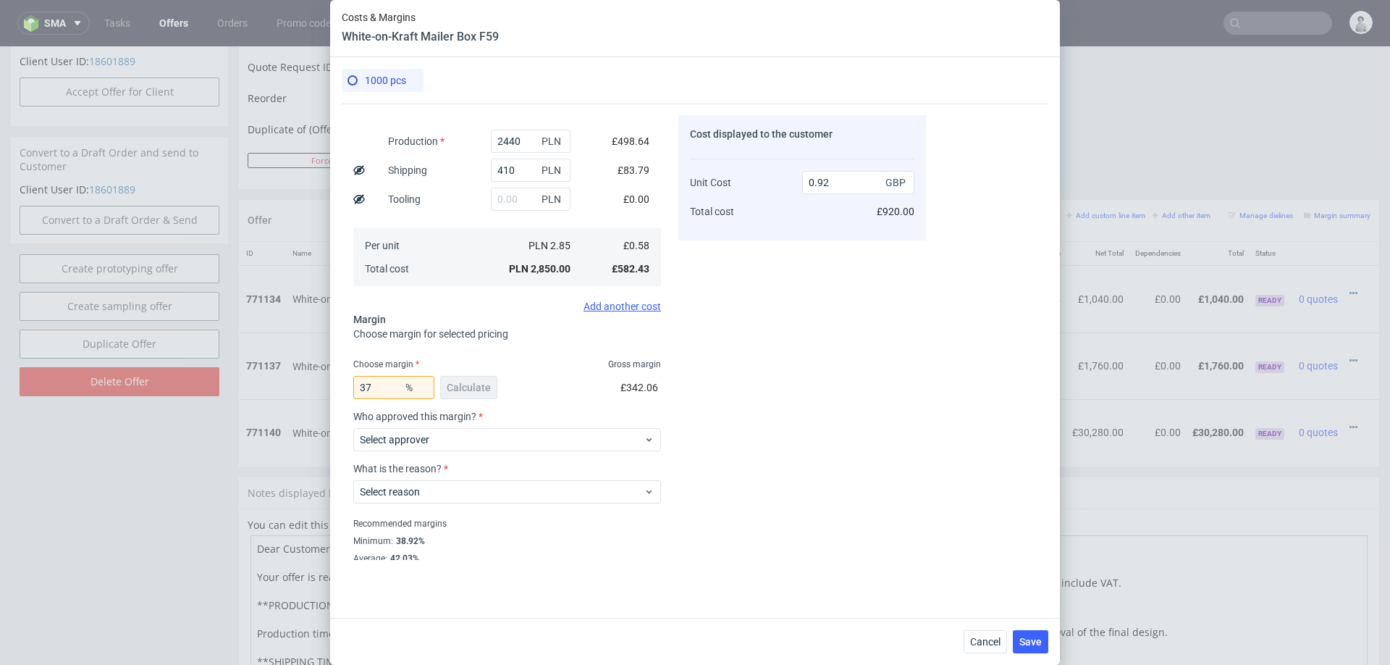
scroll to position [169, 0]
click at [511, 431] on span "Select approver" at bounding box center [502, 438] width 284 height 14
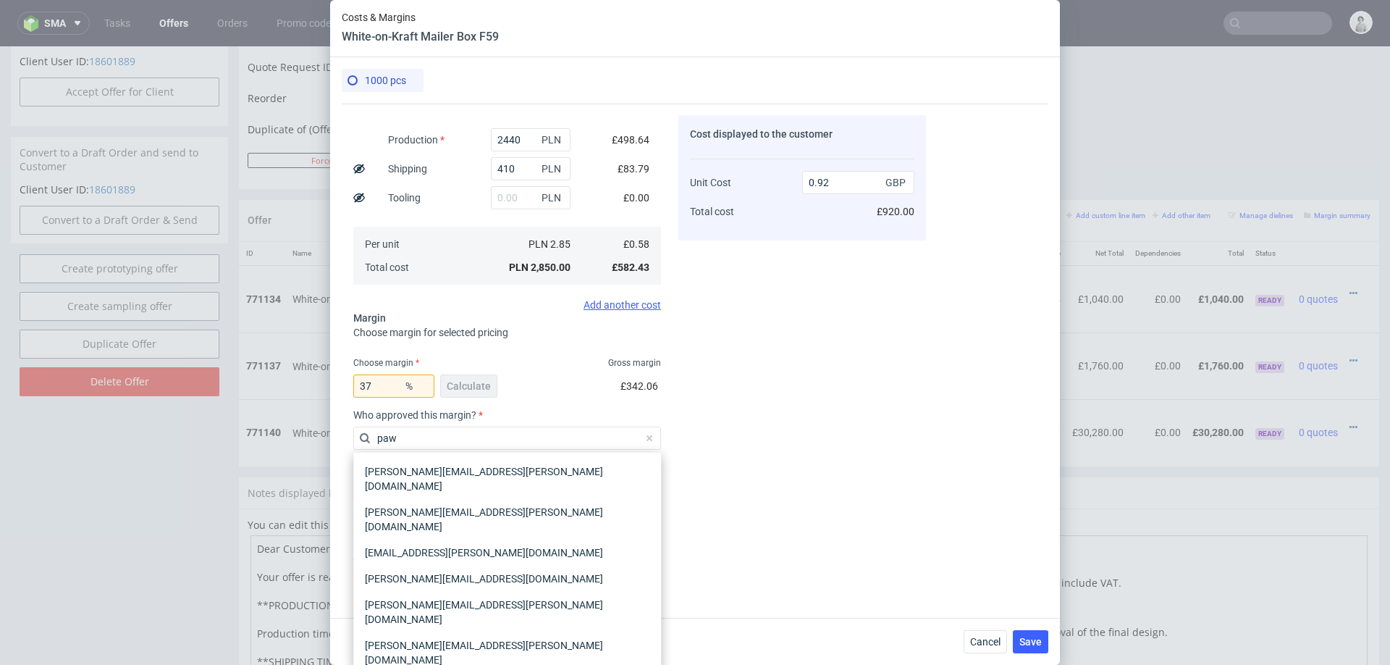
type input "pawe"
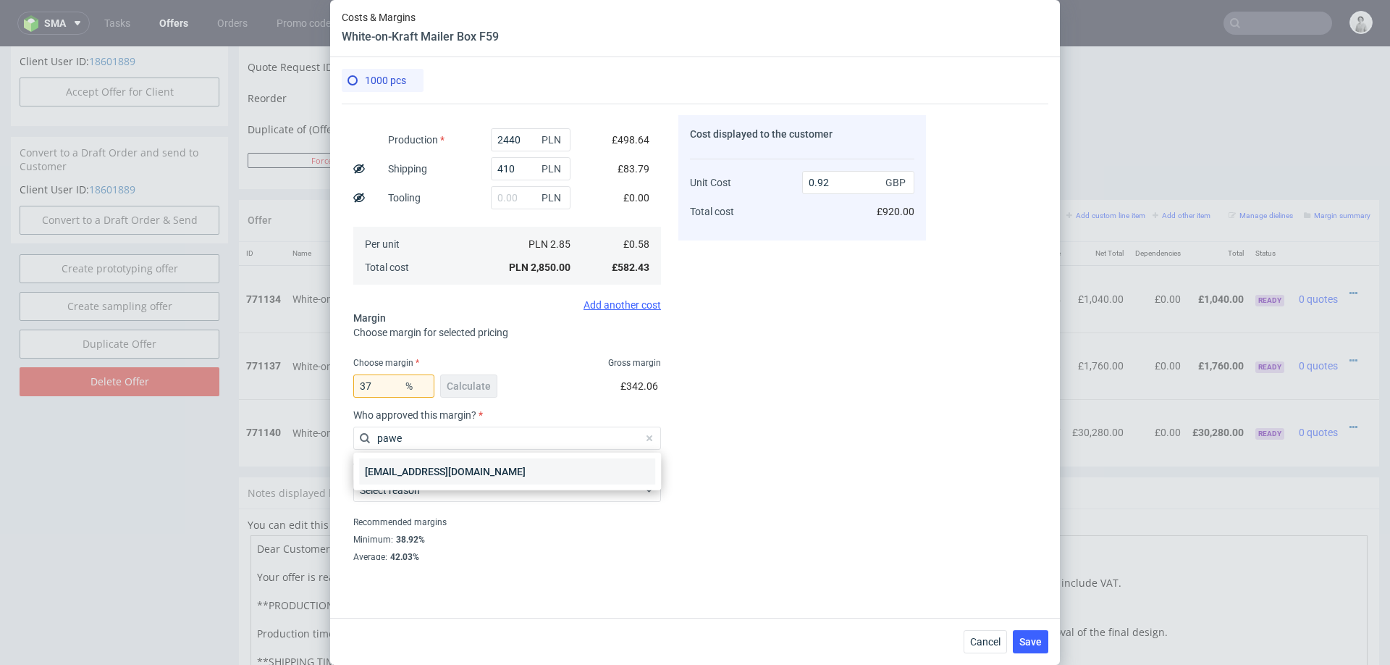
click at [400, 479] on div "[EMAIL_ADDRESS][DOMAIN_NAME]" at bounding box center [507, 471] width 296 height 26
click at [441, 493] on span "Select reason" at bounding box center [502, 490] width 284 height 14
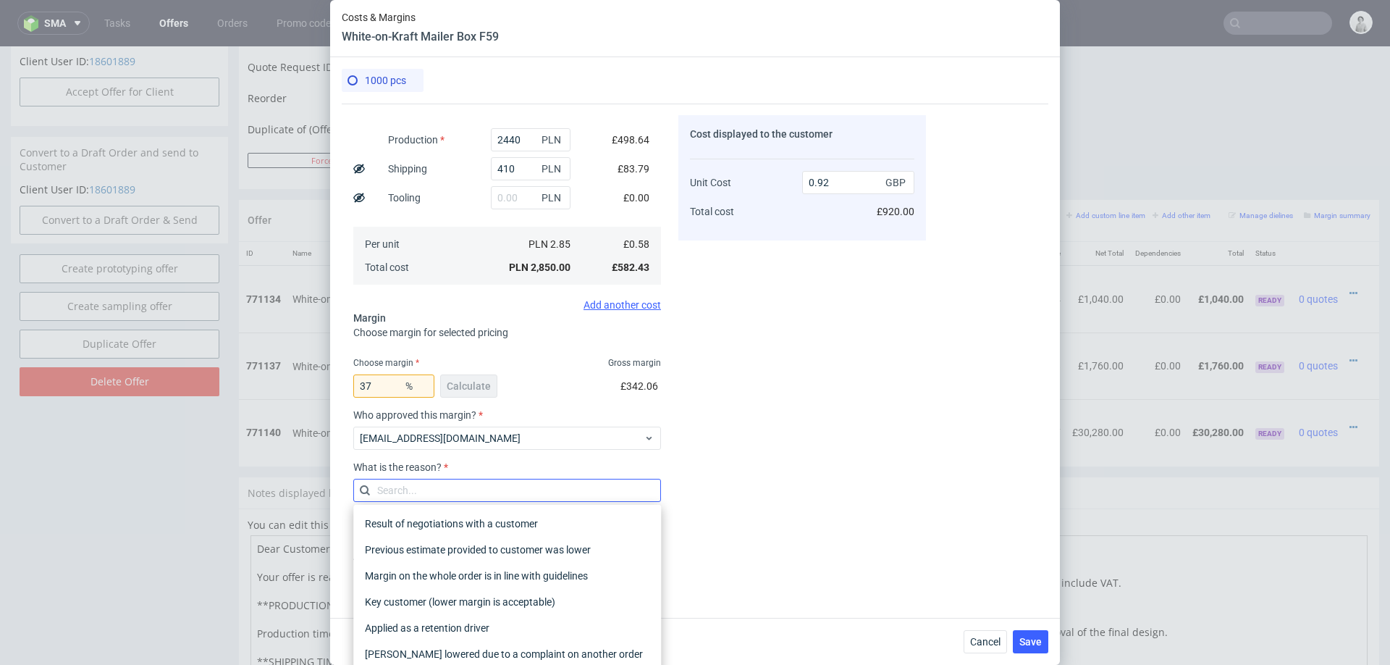
scroll to position [189, 0]
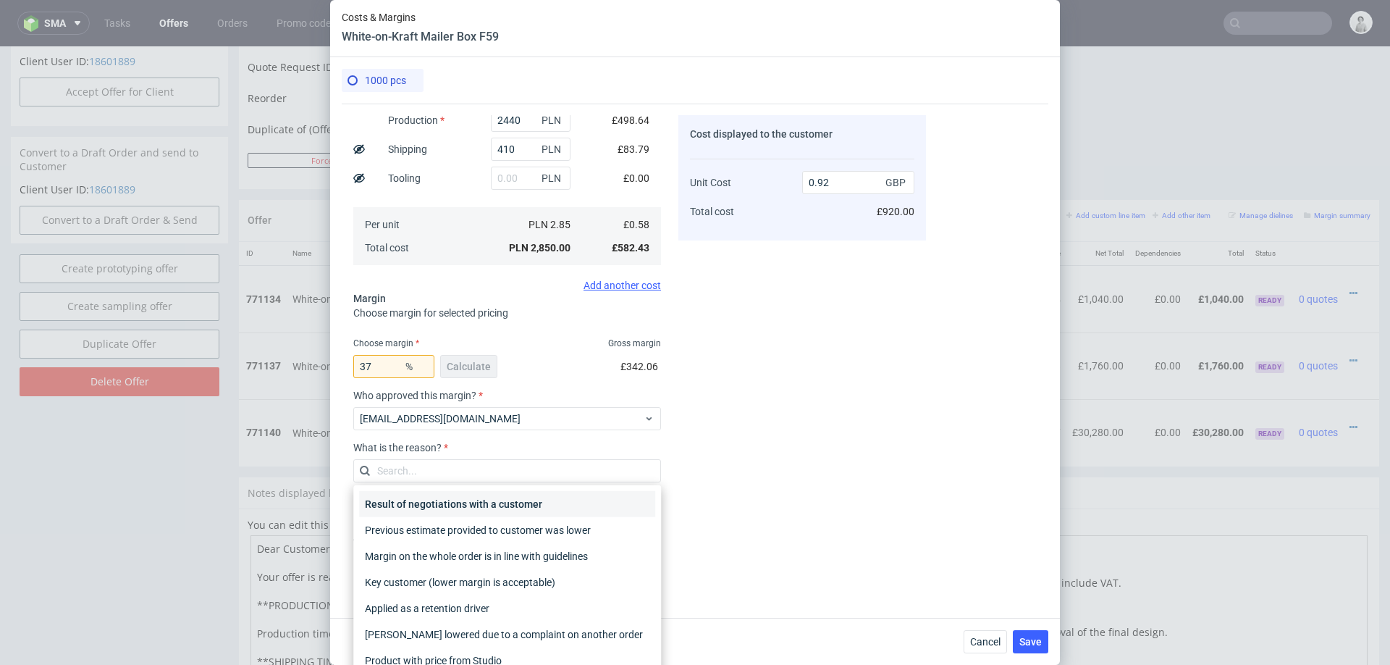
click at [507, 504] on div "Result of negotiations with a customer" at bounding box center [507, 504] width 296 height 26
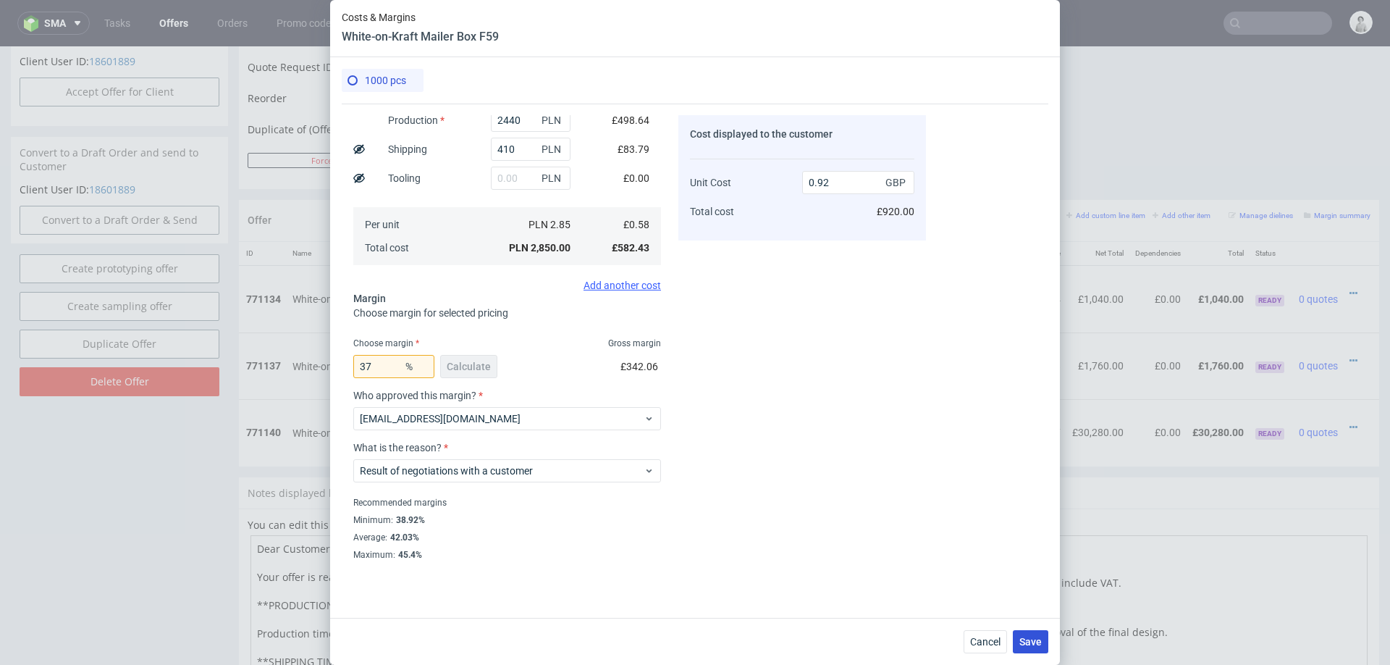
click at [1028, 642] on span "Save" at bounding box center [1031, 642] width 22 height 10
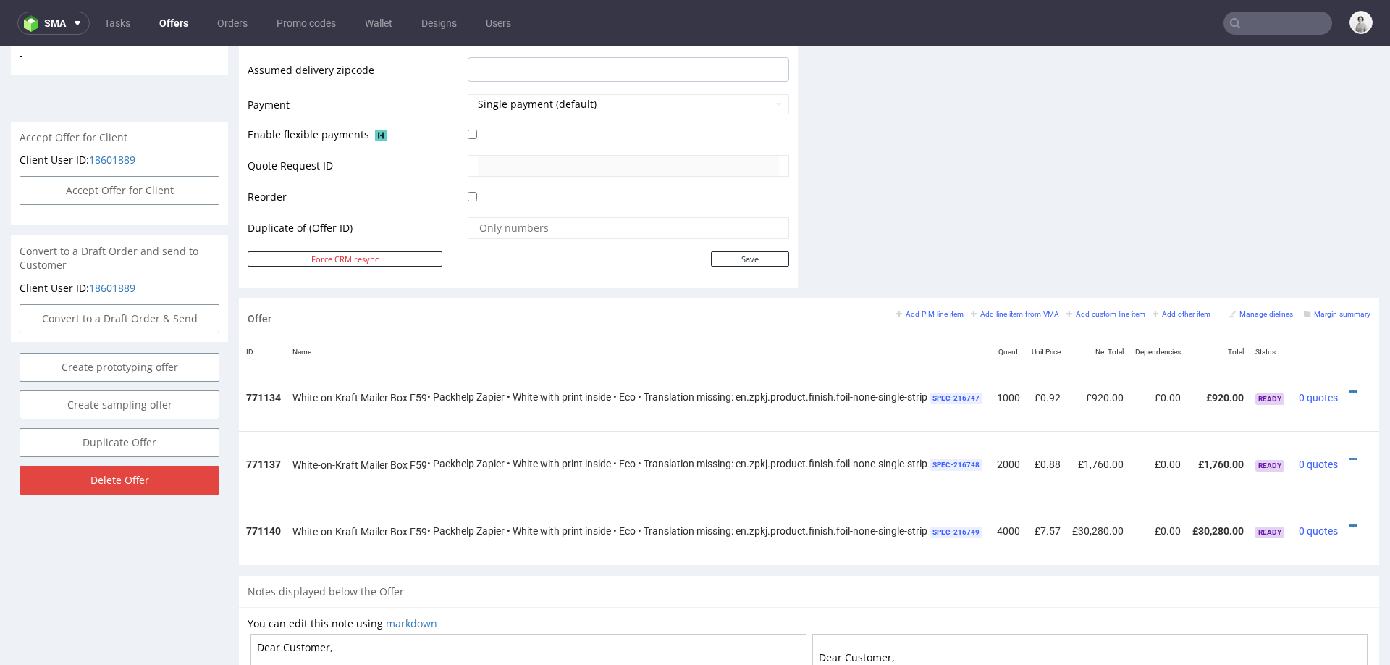
scroll to position [600, 0]
click at [1350, 387] on div at bounding box center [1357, 393] width 15 height 14
click at [1350, 390] on icon at bounding box center [1354, 393] width 8 height 10
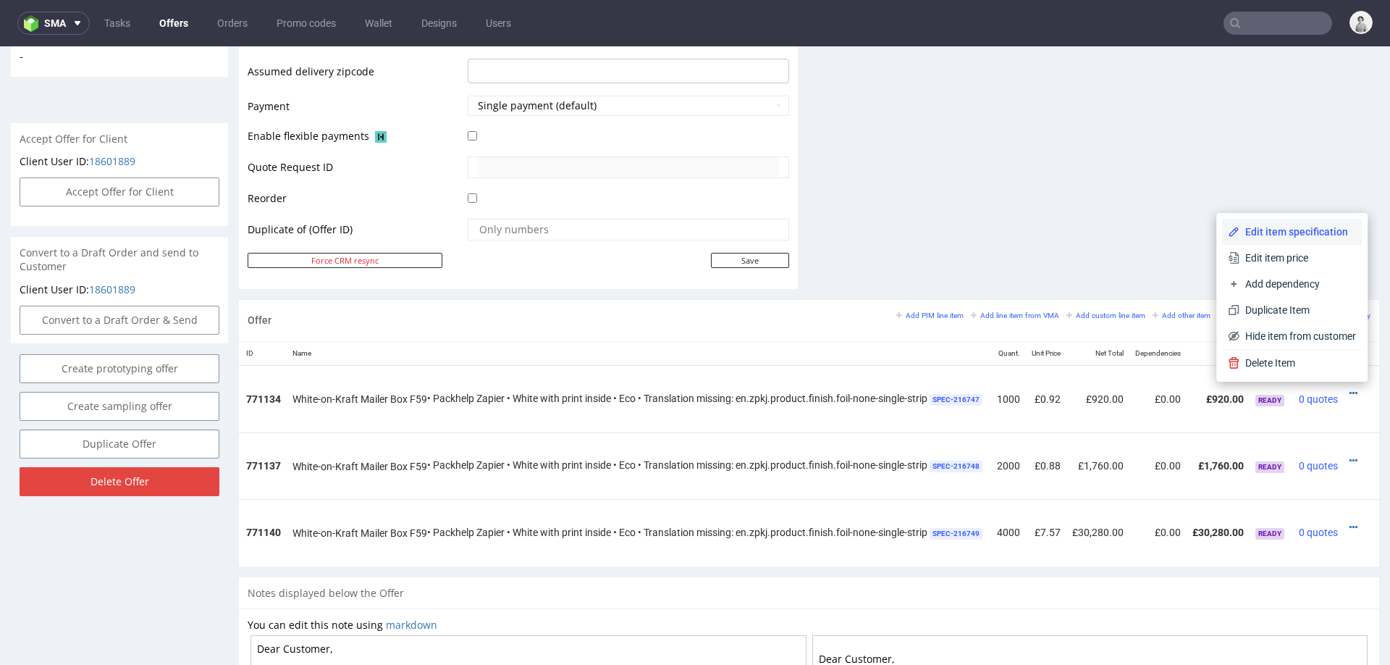
click at [1282, 227] on span "Edit item specification" at bounding box center [1298, 231] width 117 height 14
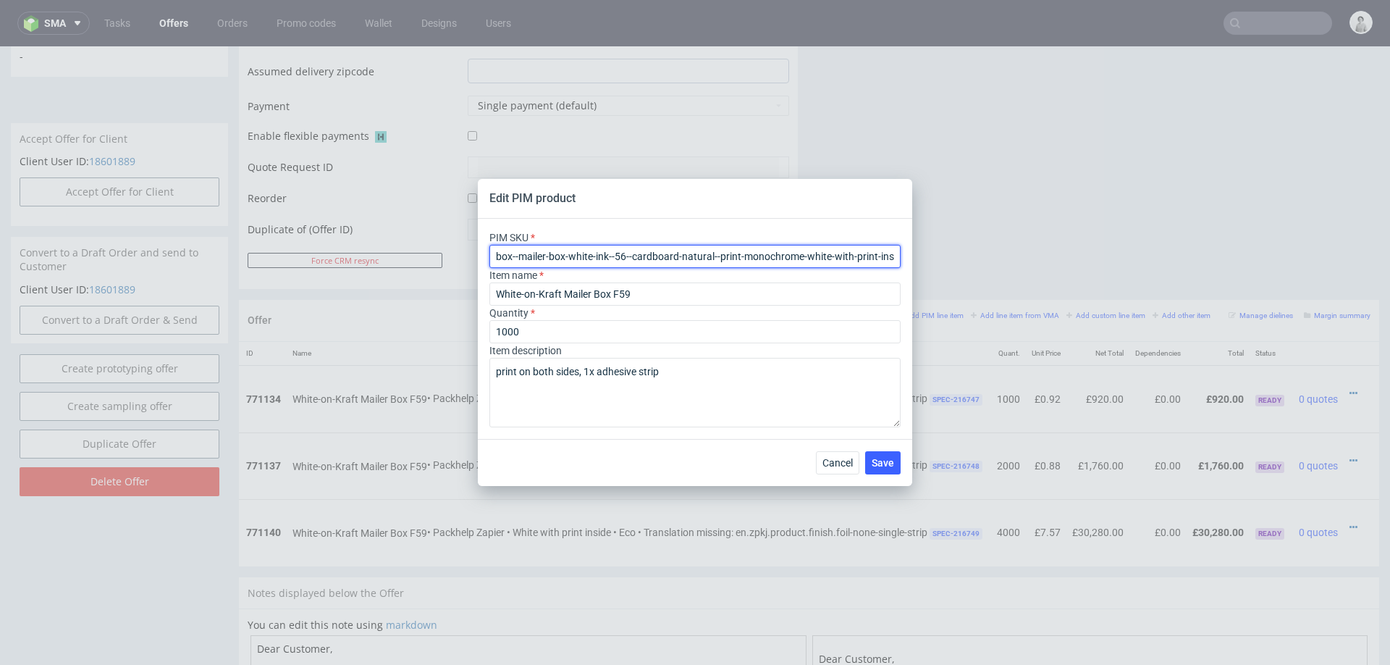
click at [672, 255] on input "box--mailer-box-white-ink--56--cardboard-natural--print-monochrome-white-with-p…" at bounding box center [695, 256] width 411 height 23
click at [837, 460] on span "Cancel" at bounding box center [838, 463] width 30 height 10
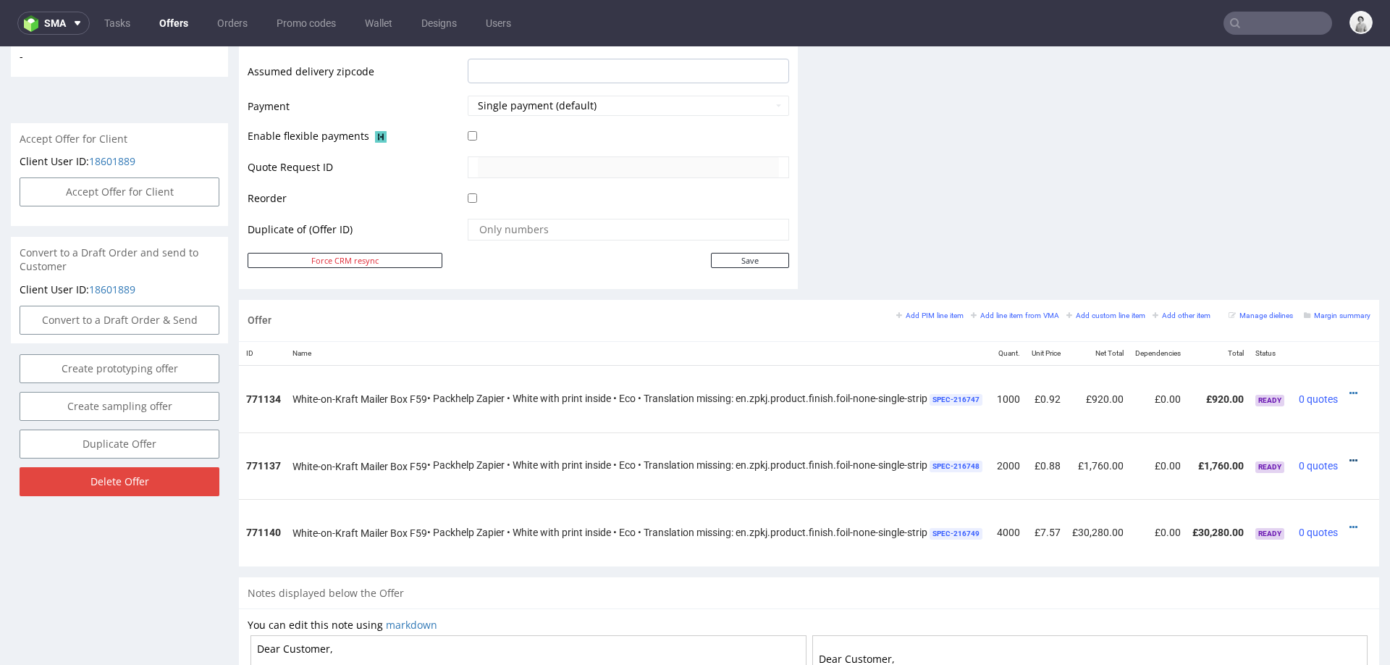
click at [1350, 455] on icon at bounding box center [1354, 460] width 8 height 10
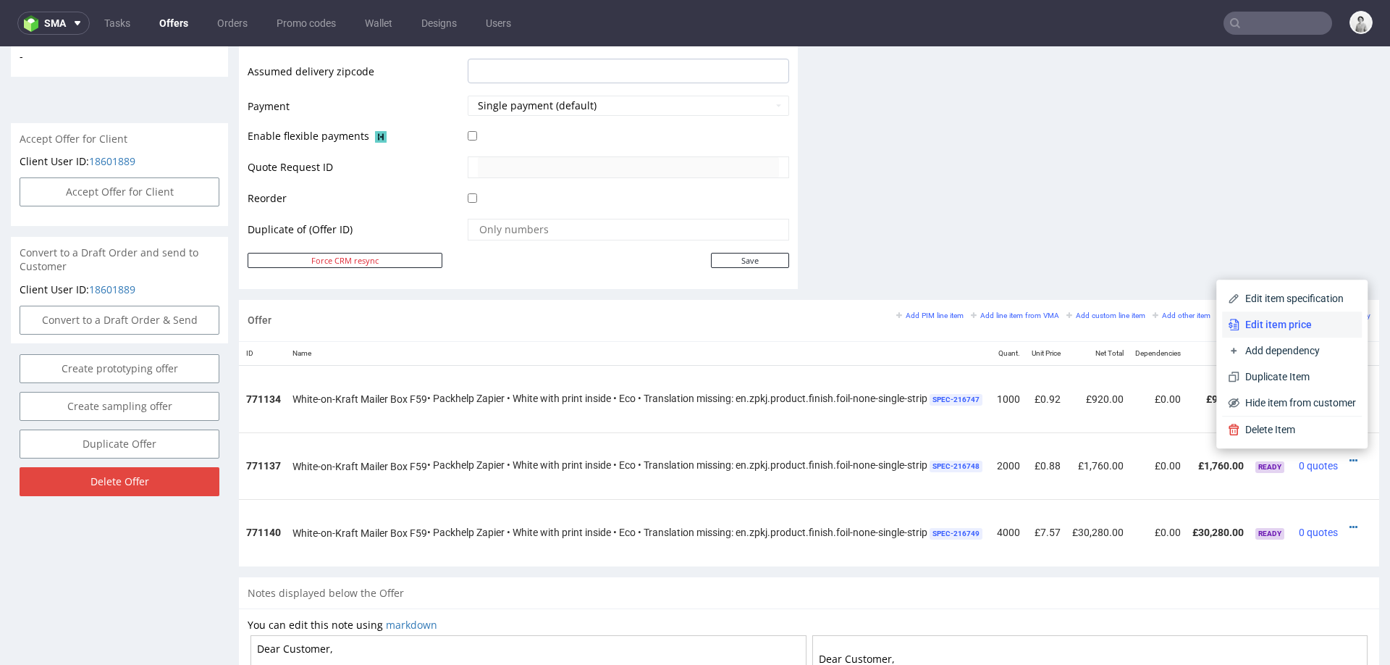
click at [1287, 316] on li "Edit item price" at bounding box center [1292, 324] width 140 height 26
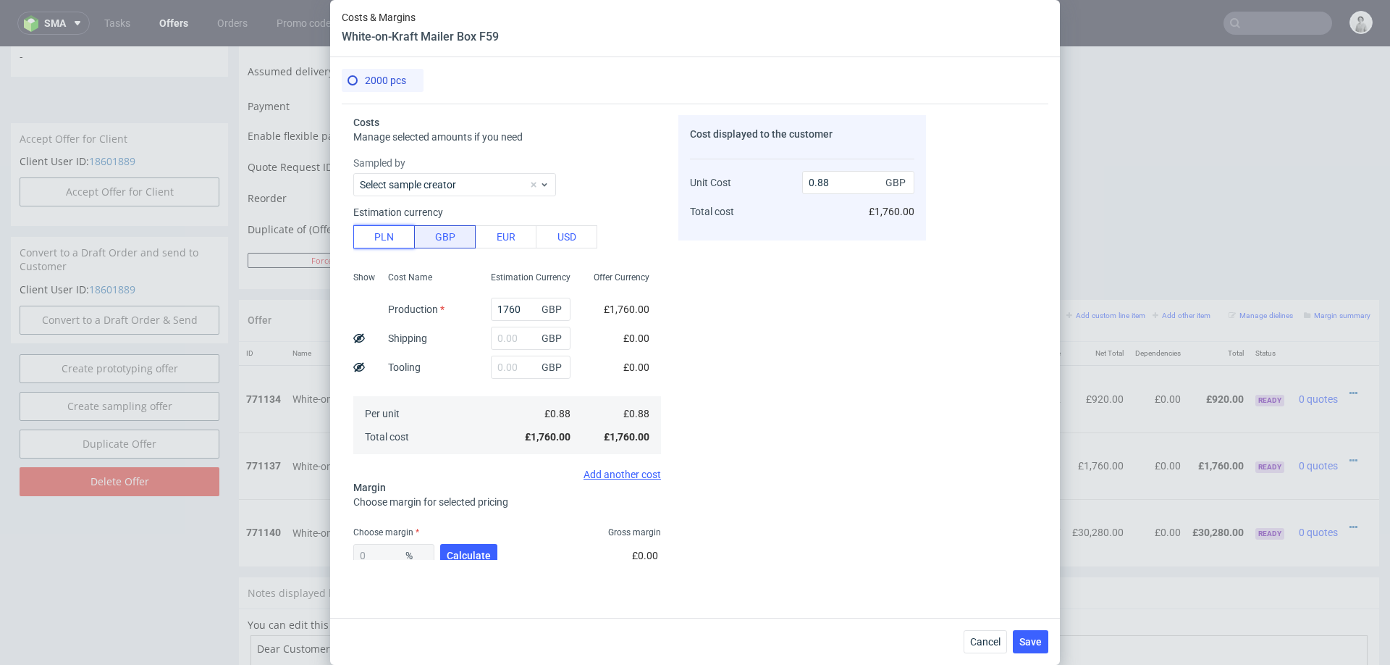
click at [371, 240] on button "PLN" at bounding box center [384, 236] width 62 height 23
type input "0.18"
click at [512, 311] on input "1760" at bounding box center [531, 309] width 80 height 23
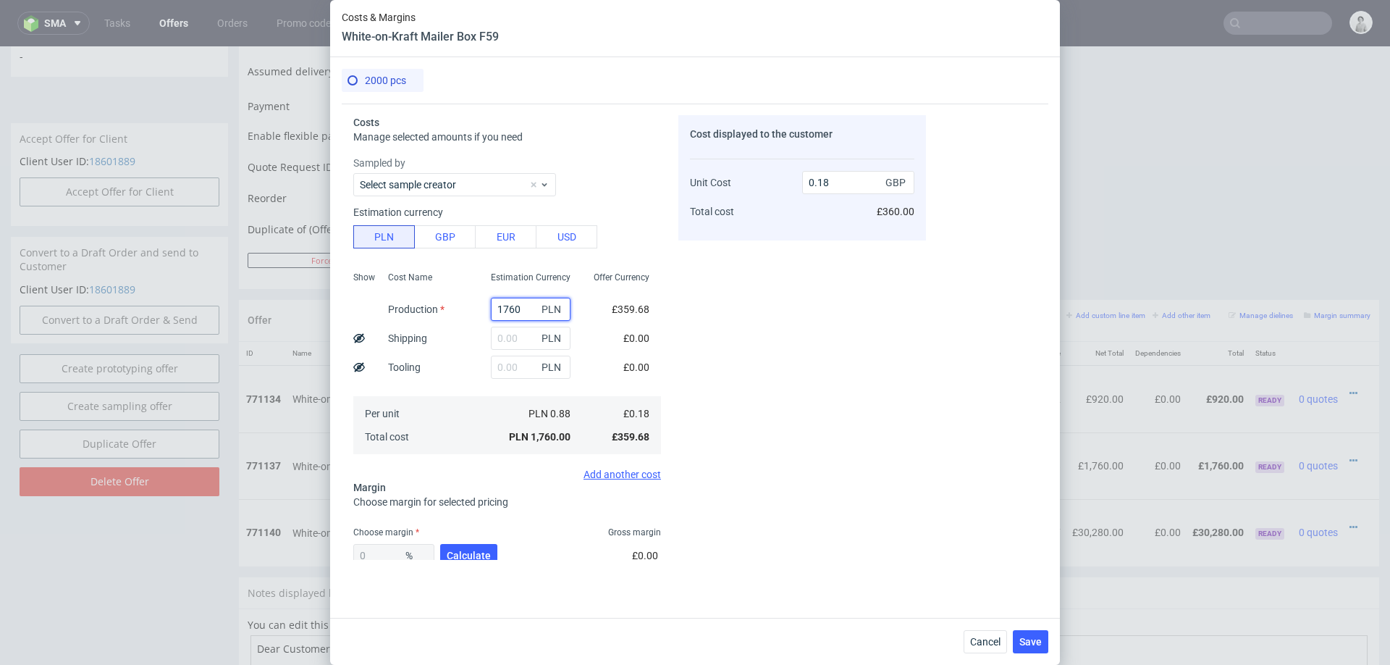
type input "3"
type input "0"
type input "4000"
type input "0.41"
type input "4000"
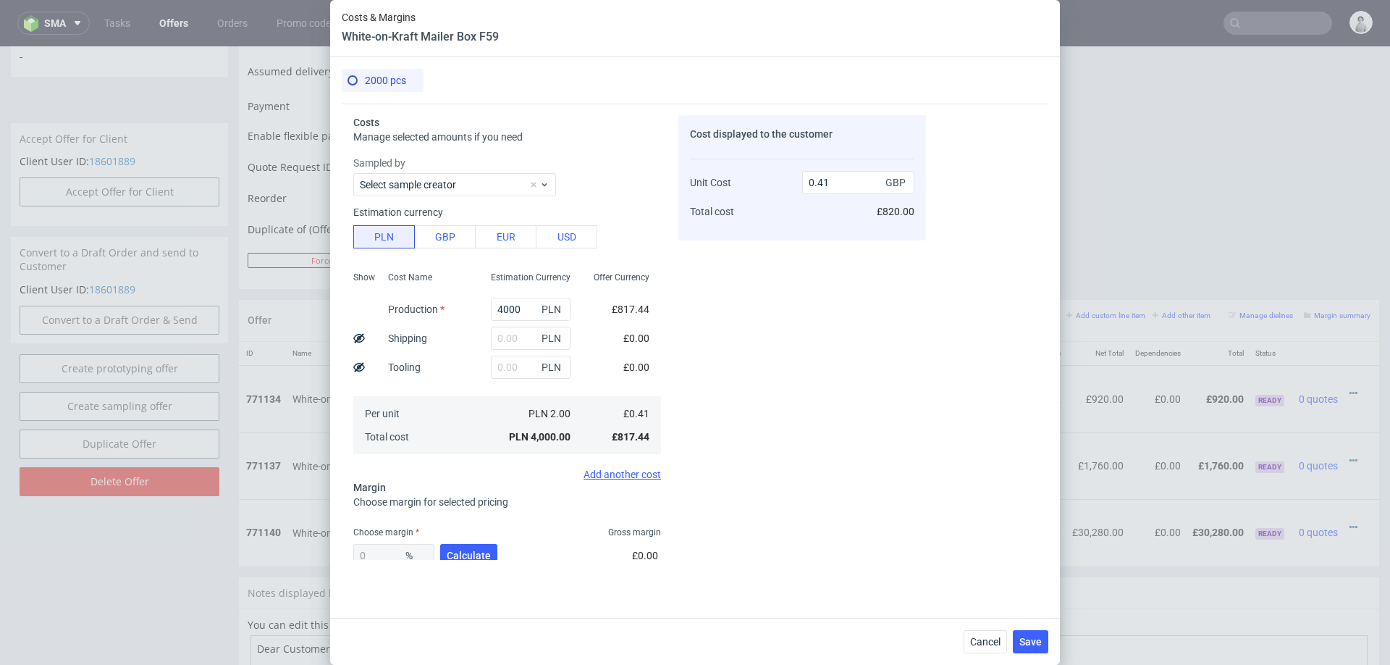
click at [465, 384] on div "Cost Name Production Shipping Tooling Per unit Total cost" at bounding box center [428, 361] width 103 height 191
click at [510, 340] on input "text" at bounding box center [531, 338] width 80 height 23
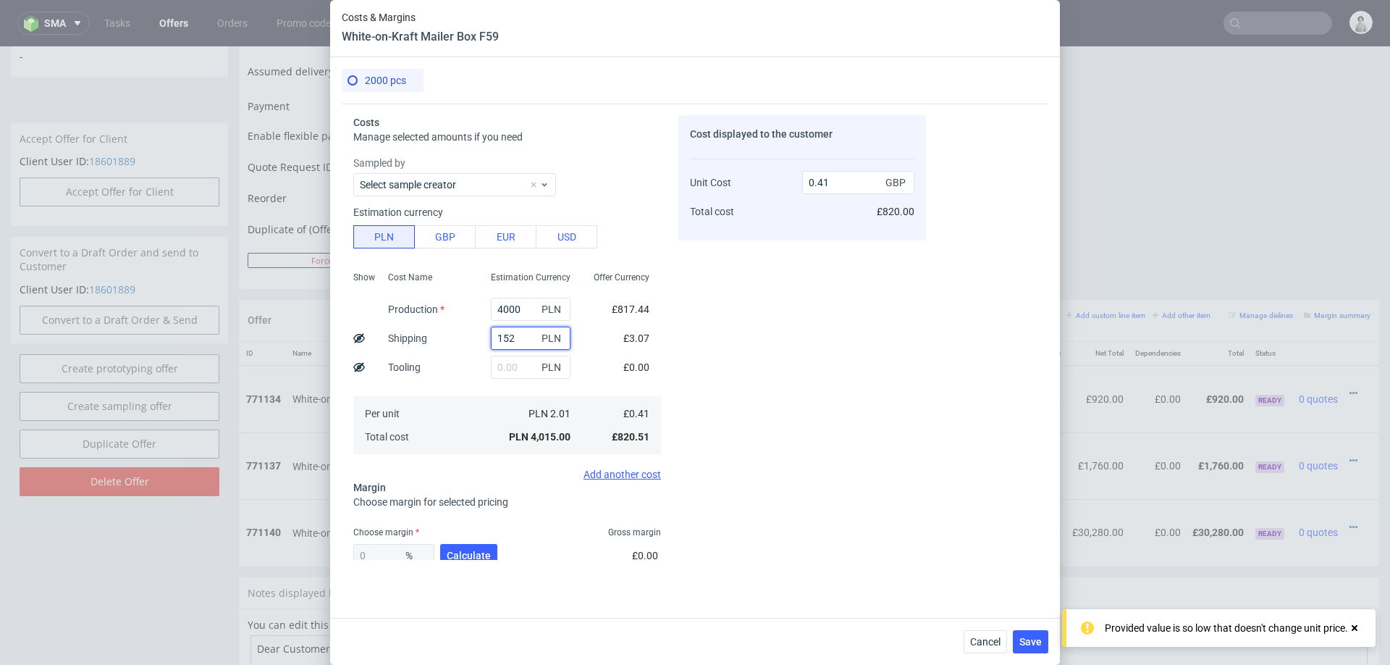
type input "1520"
type input "0.57"
type input "1520"
click at [464, 554] on span "Calculate" at bounding box center [469, 555] width 44 height 10
type input "37.63"
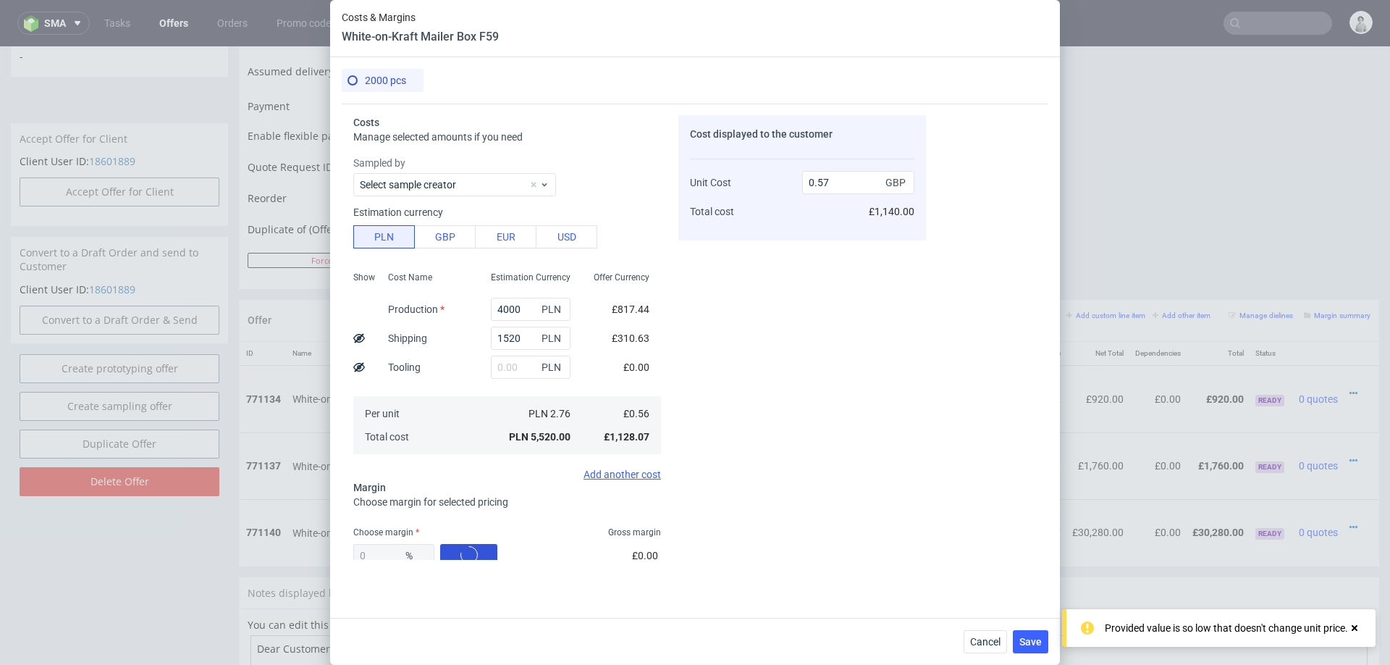
type input "0.91"
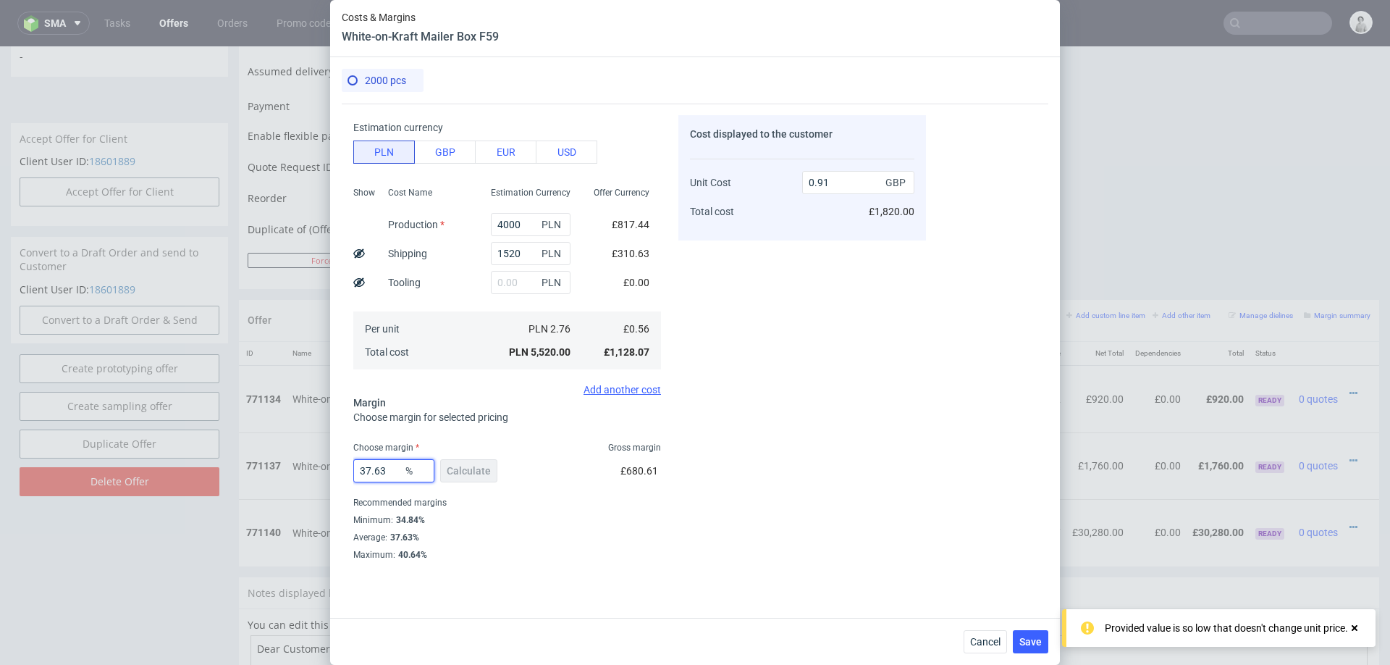
click at [394, 466] on input "37.63" at bounding box center [393, 470] width 81 height 23
type input "35"
type input "0.87"
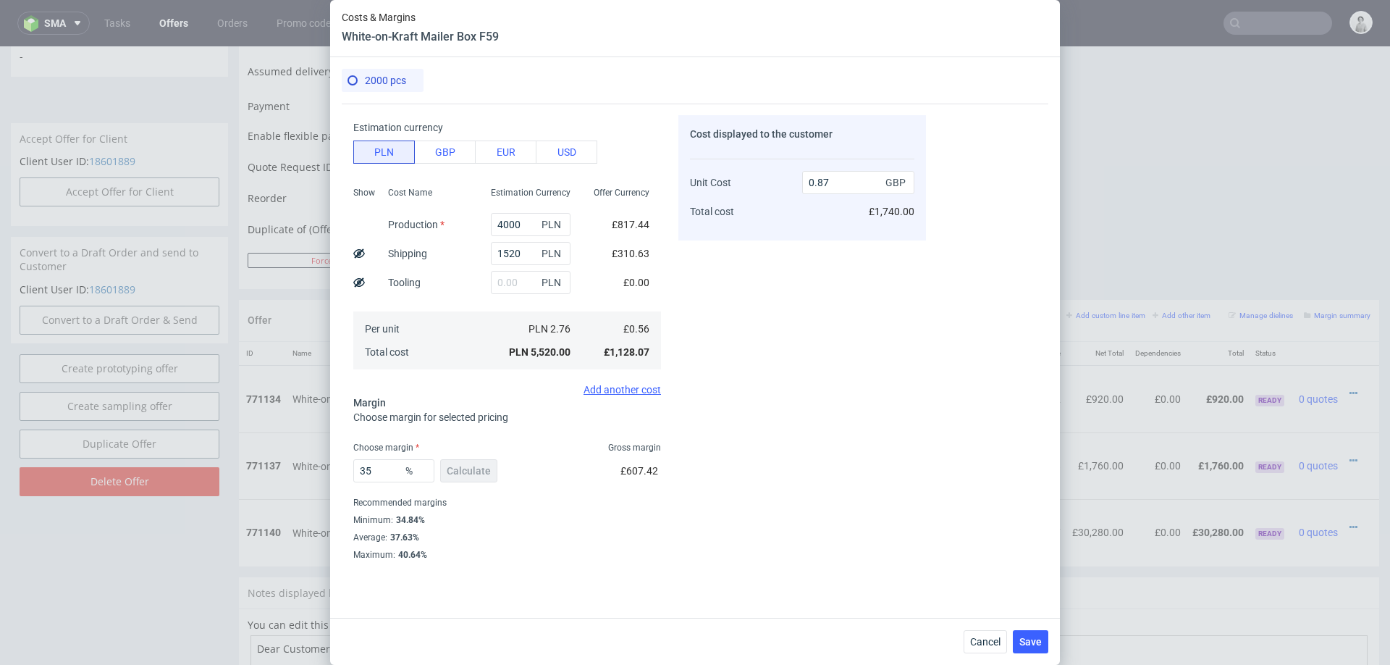
click at [825, 441] on div "Cost displayed to the customer Unit Cost Total cost 0.87 GBP £1,740.00" at bounding box center [802, 337] width 248 height 445
click at [386, 473] on input "35" at bounding box center [393, 470] width 81 height 23
type input "32"
type input "0.83"
type input "31"
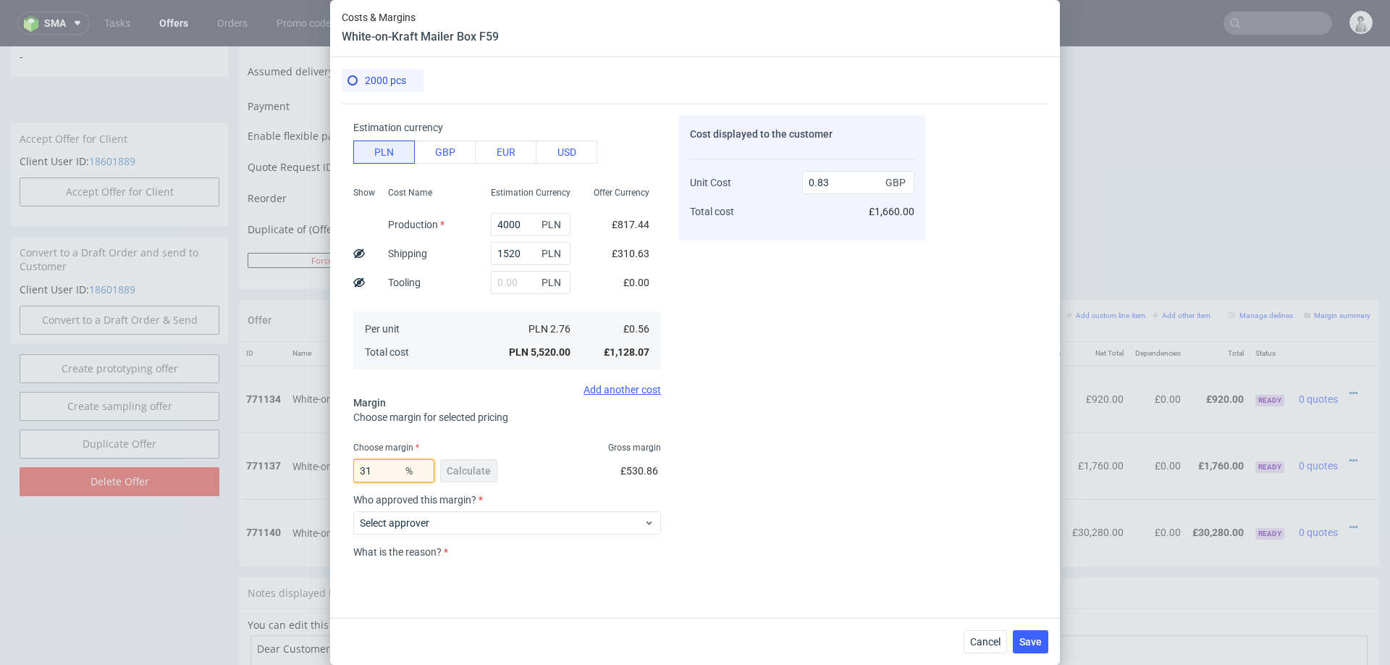
type input "0.82"
type input "31"
click at [818, 442] on div "Cost displayed to the customer Unit Cost Total cost 0.82 GBP £1,640.00" at bounding box center [802, 337] width 248 height 445
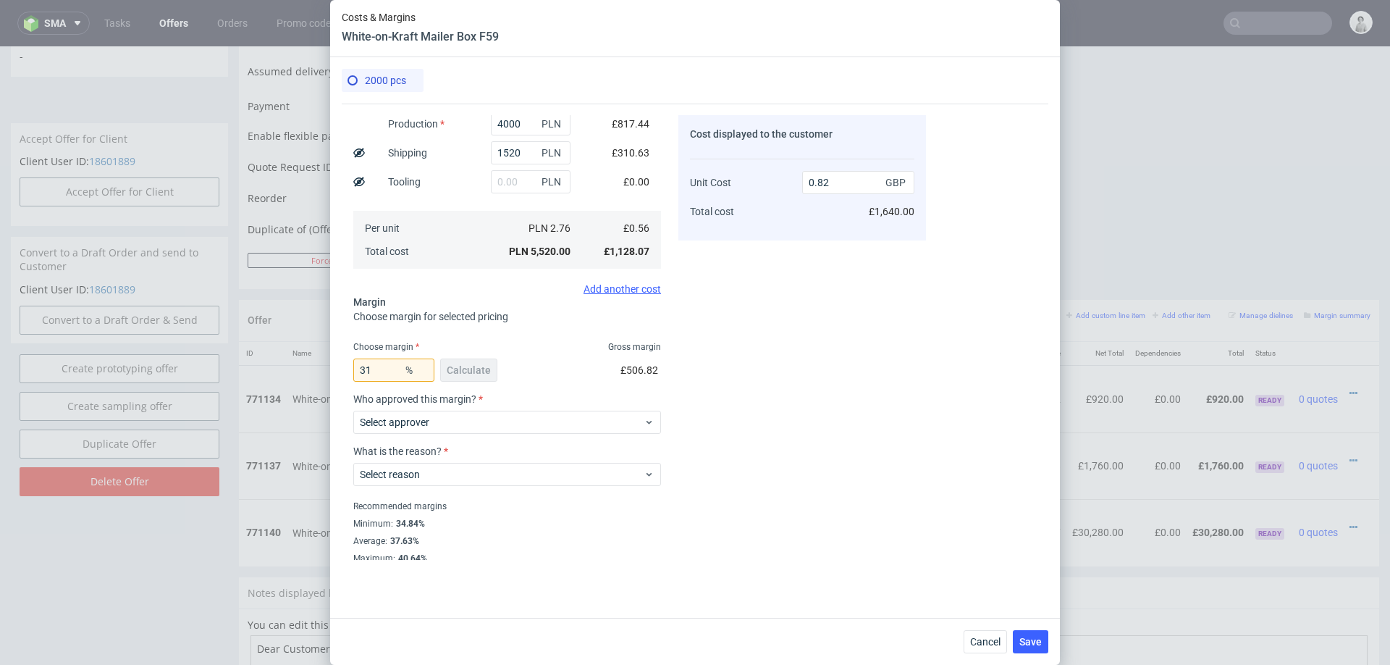
scroll to position [189, 0]
click at [508, 422] on span "Select approver" at bounding box center [502, 418] width 284 height 14
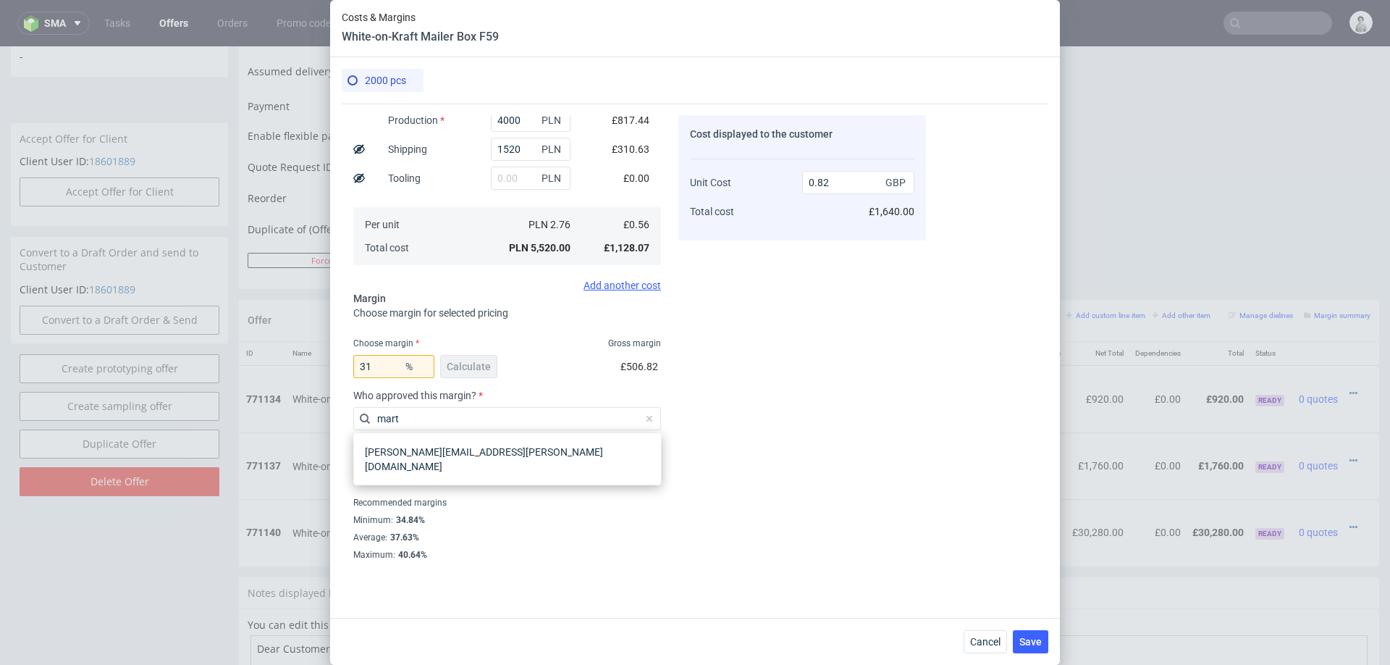
type input "marta"
click at [506, 455] on div "[PERSON_NAME][EMAIL_ADDRESS][PERSON_NAME][DOMAIN_NAME]" at bounding box center [507, 459] width 296 height 41
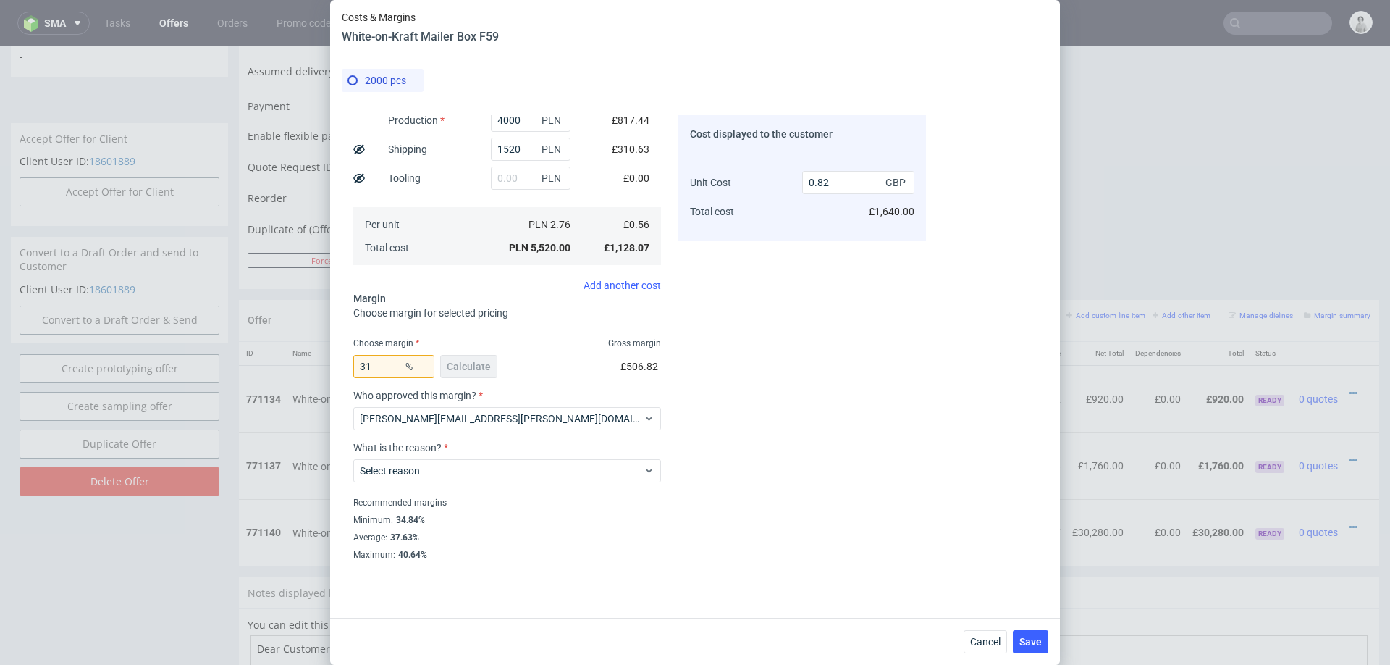
click at [495, 482] on div "What is the reason? Select reason" at bounding box center [507, 468] width 308 height 52
click at [517, 478] on div "Select reason" at bounding box center [507, 470] width 308 height 23
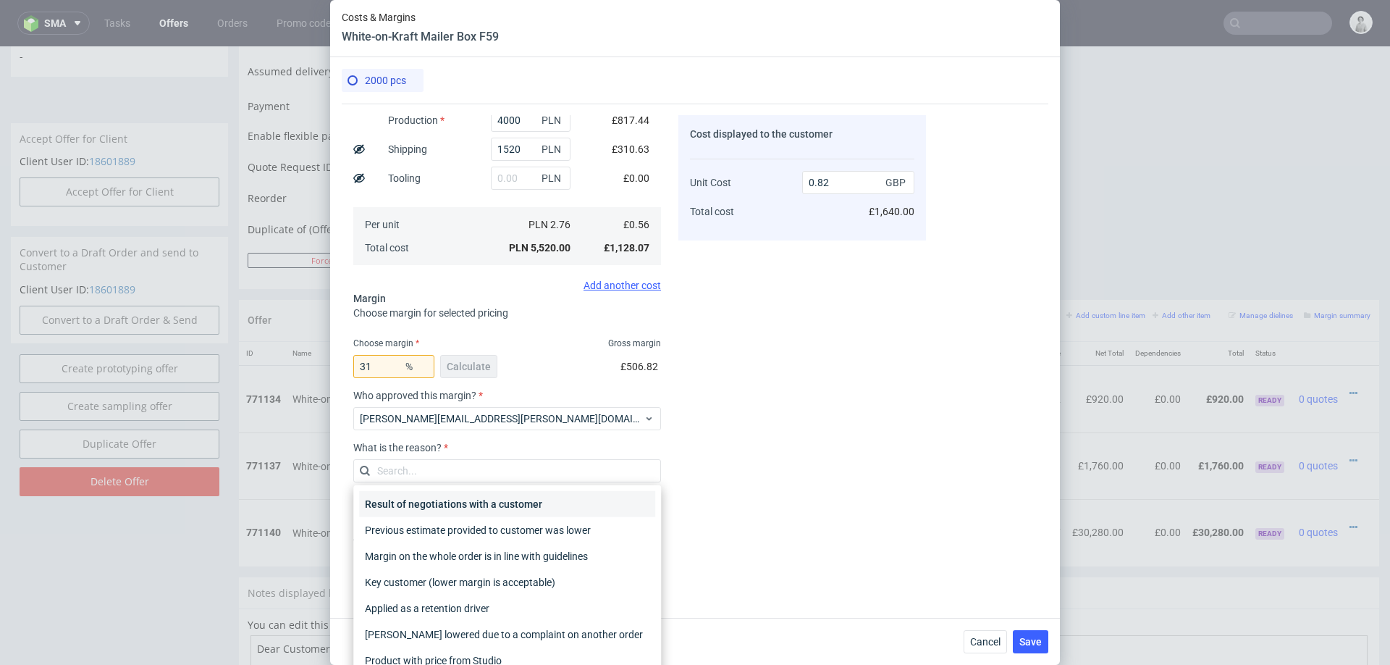
click at [483, 503] on div "Result of negotiations with a customer" at bounding box center [507, 504] width 296 height 26
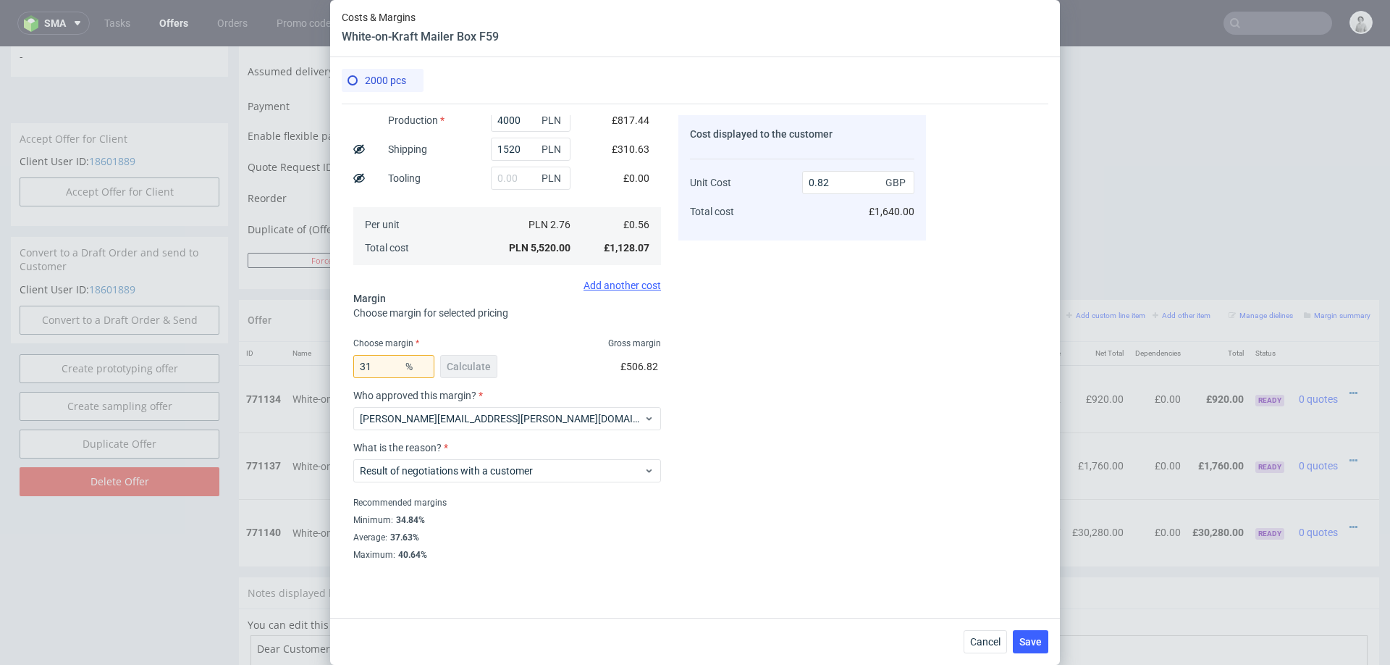
click at [868, 518] on div "Cost displayed to the customer Unit Cost Total cost 0.82 GBP £1,640.00" at bounding box center [802, 337] width 248 height 445
click at [1036, 637] on span "Save" at bounding box center [1031, 642] width 22 height 10
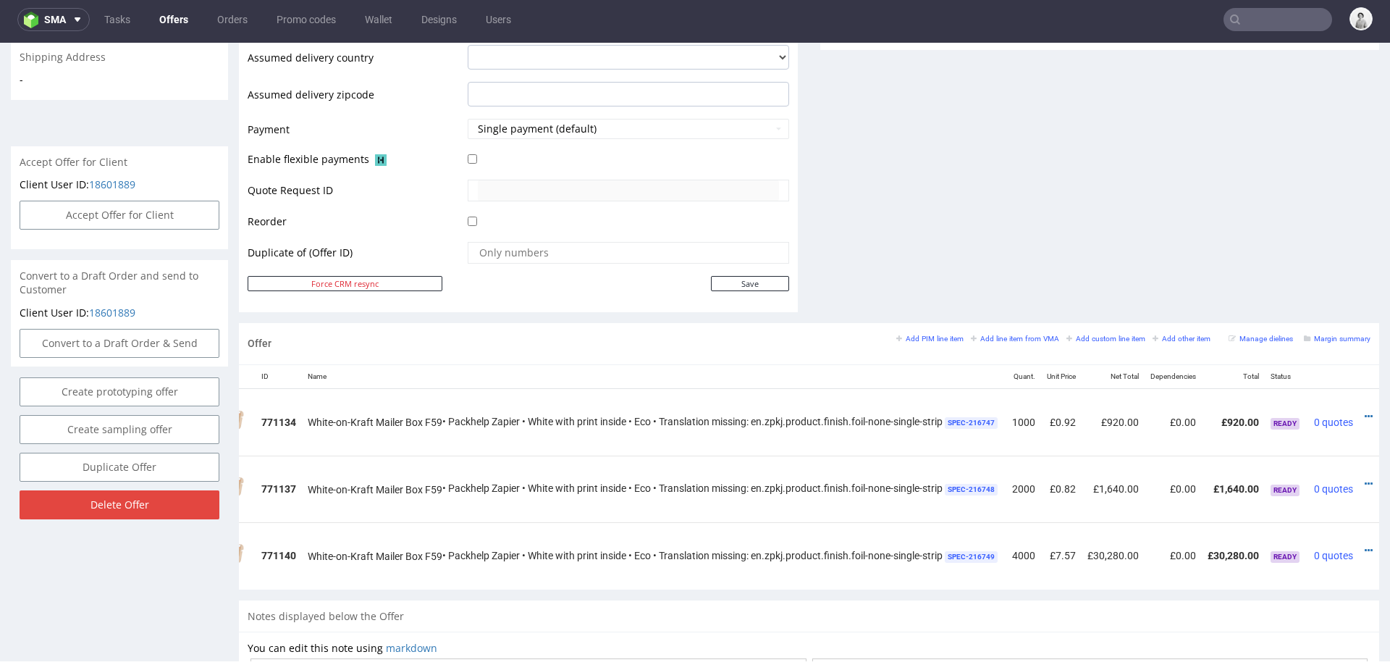
scroll to position [0, 114]
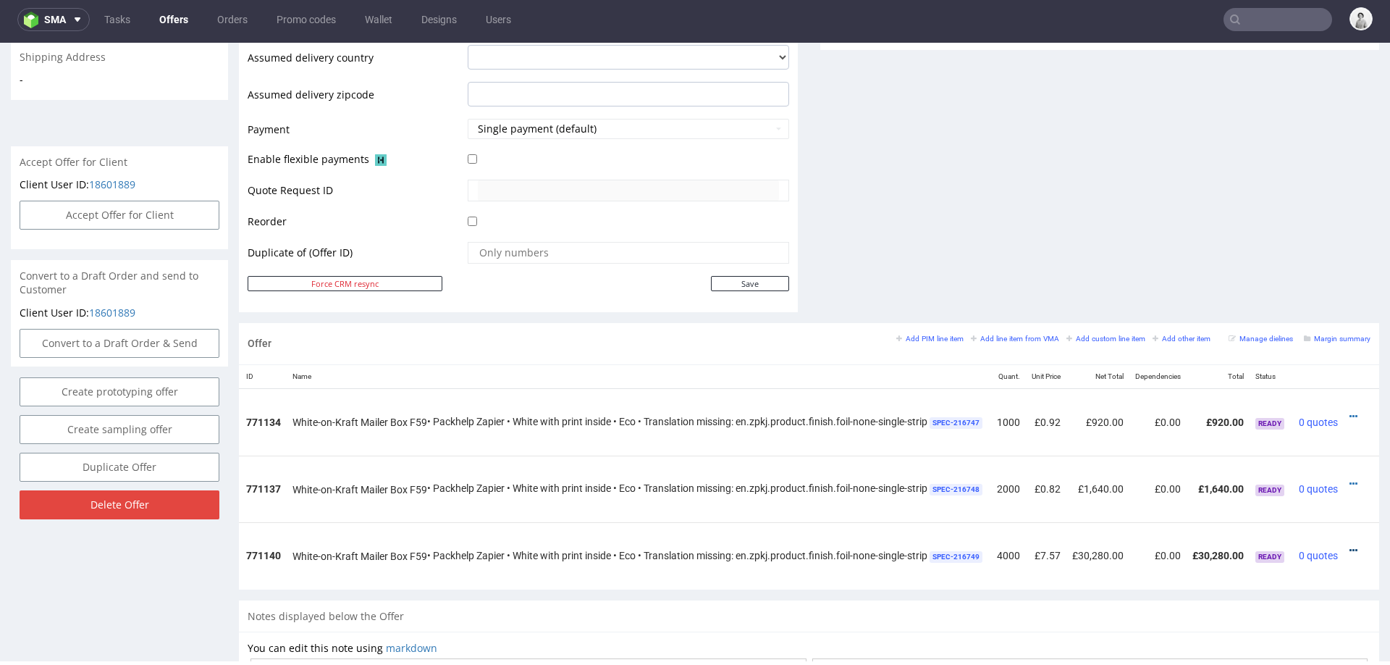
click at [1350, 545] on icon at bounding box center [1354, 550] width 8 height 10
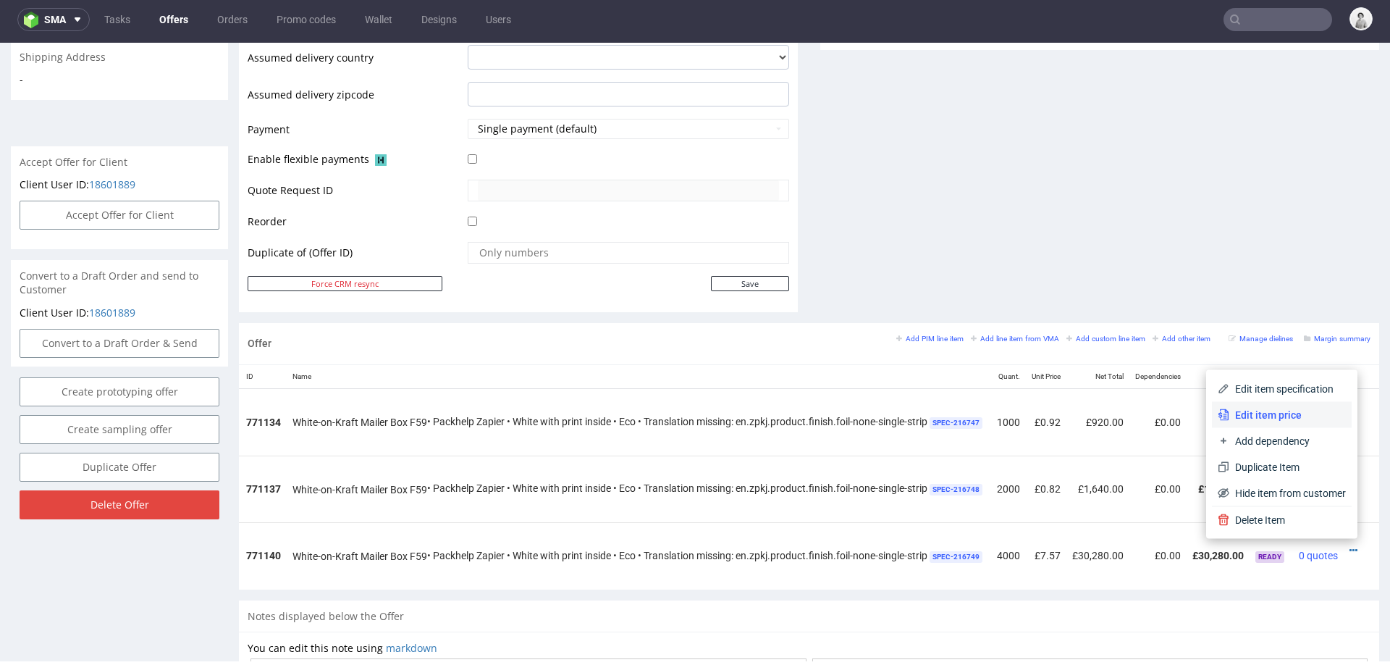
click at [1264, 413] on span "Edit item price" at bounding box center [1288, 415] width 117 height 14
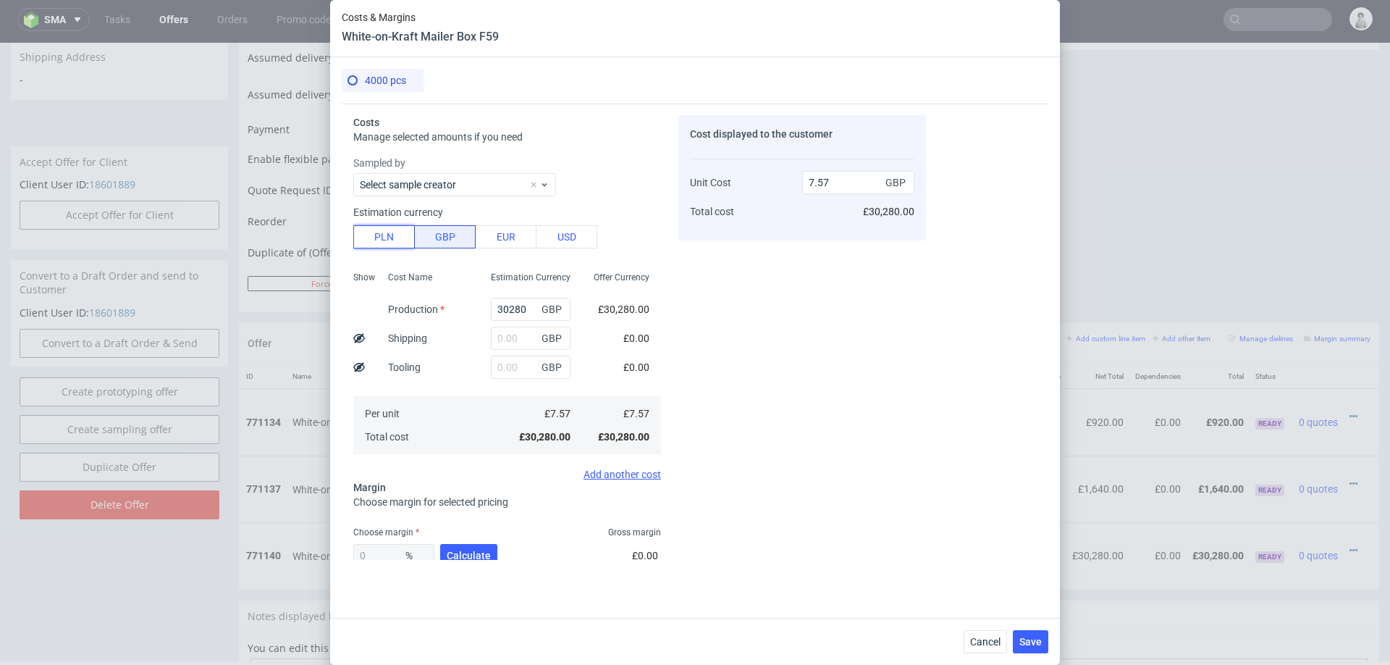
click at [375, 236] on button "PLN" at bounding box center [384, 236] width 62 height 23
type input "1.55"
click at [514, 311] on input "30280" at bounding box center [531, 309] width 80 height 23
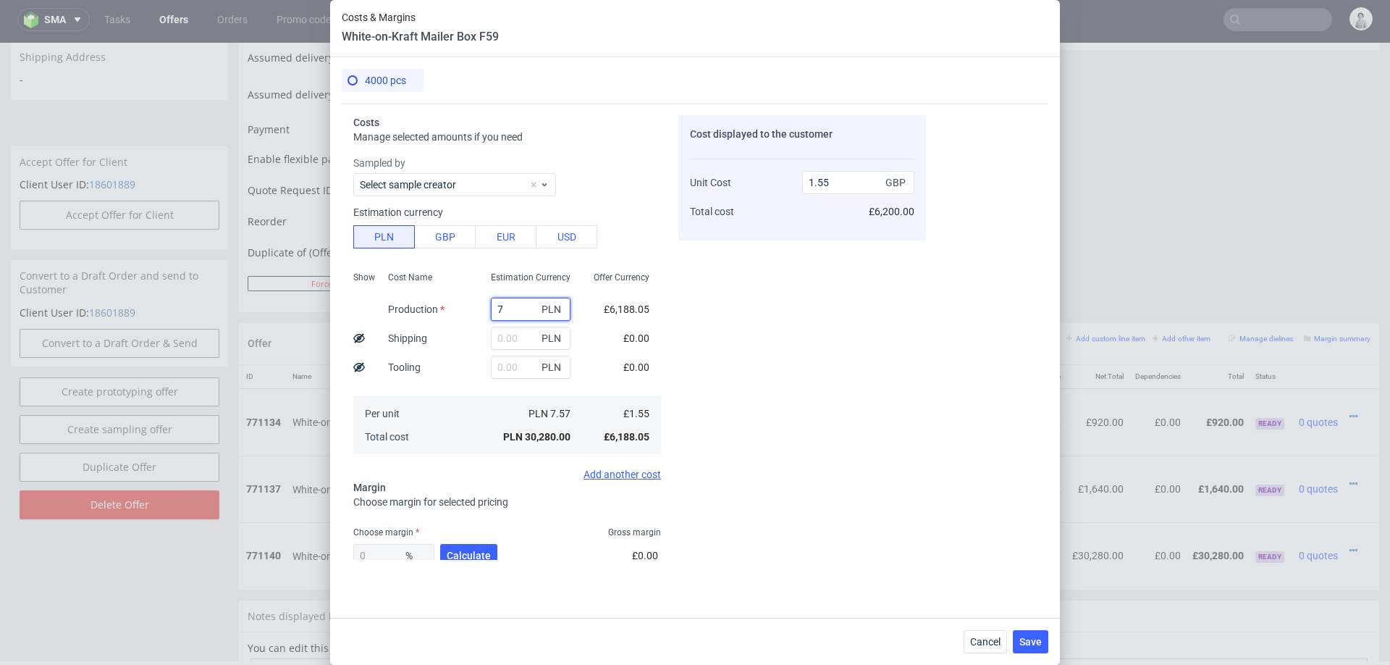
type input "70"
type input "0"
type input "7000"
type input "0.36"
type input "7000"
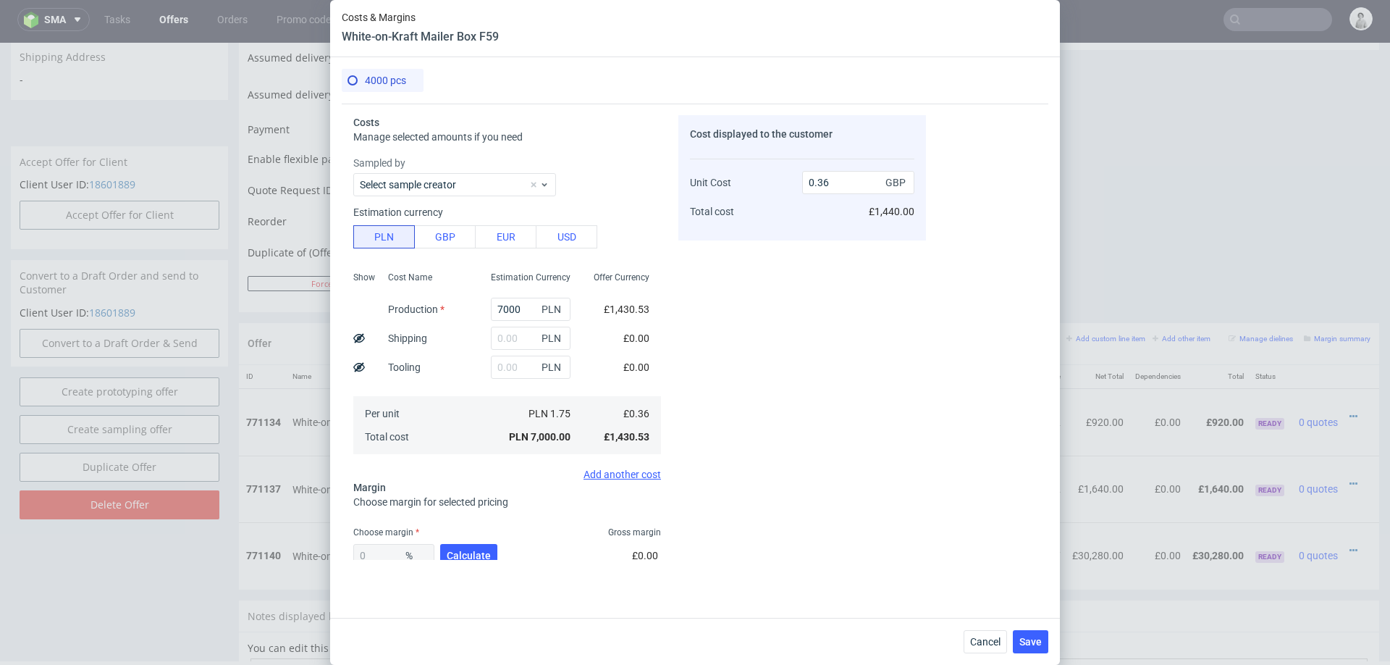
click at [770, 362] on div "Cost displayed to the customer Unit Cost Total cost 0.36 GBP £1,440.00" at bounding box center [802, 337] width 248 height 445
click at [524, 338] on input "text" at bounding box center [531, 338] width 80 height 23
type input "2120"
type input "0.47"
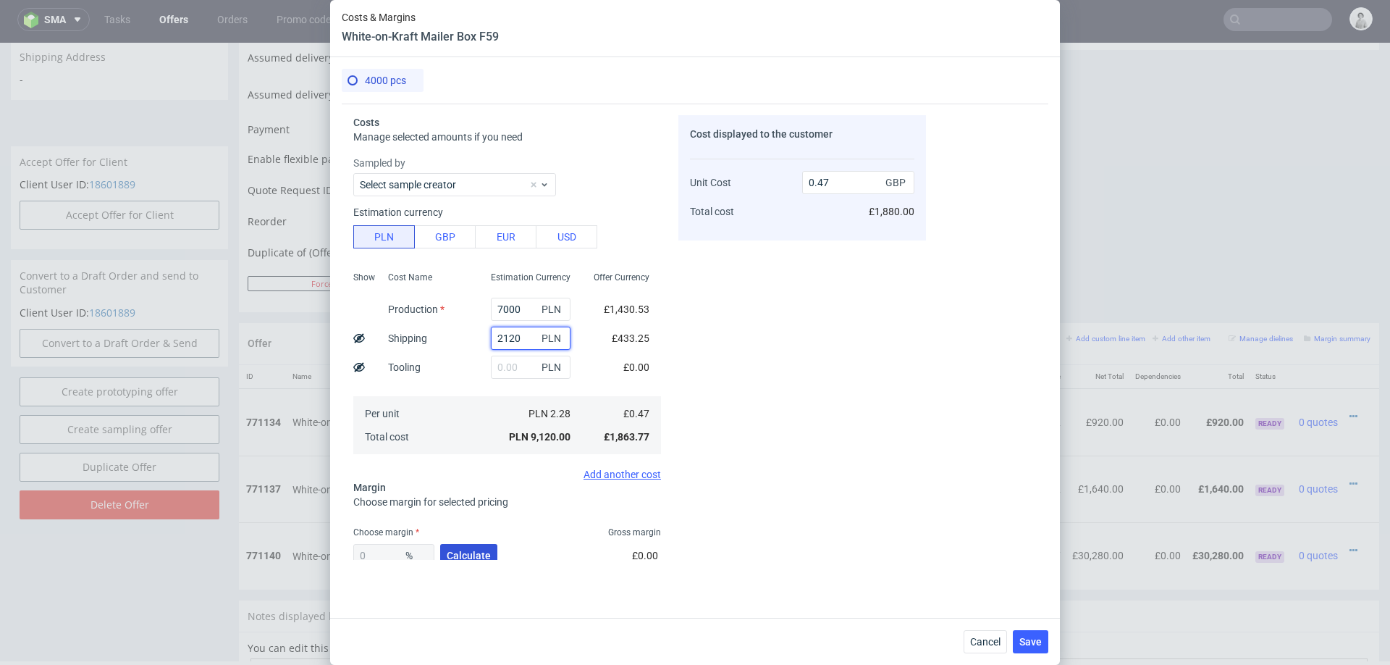
type input "2120"
click at [463, 556] on span "Calculate" at bounding box center [469, 555] width 44 height 10
type input "34.29"
type input "0.71"
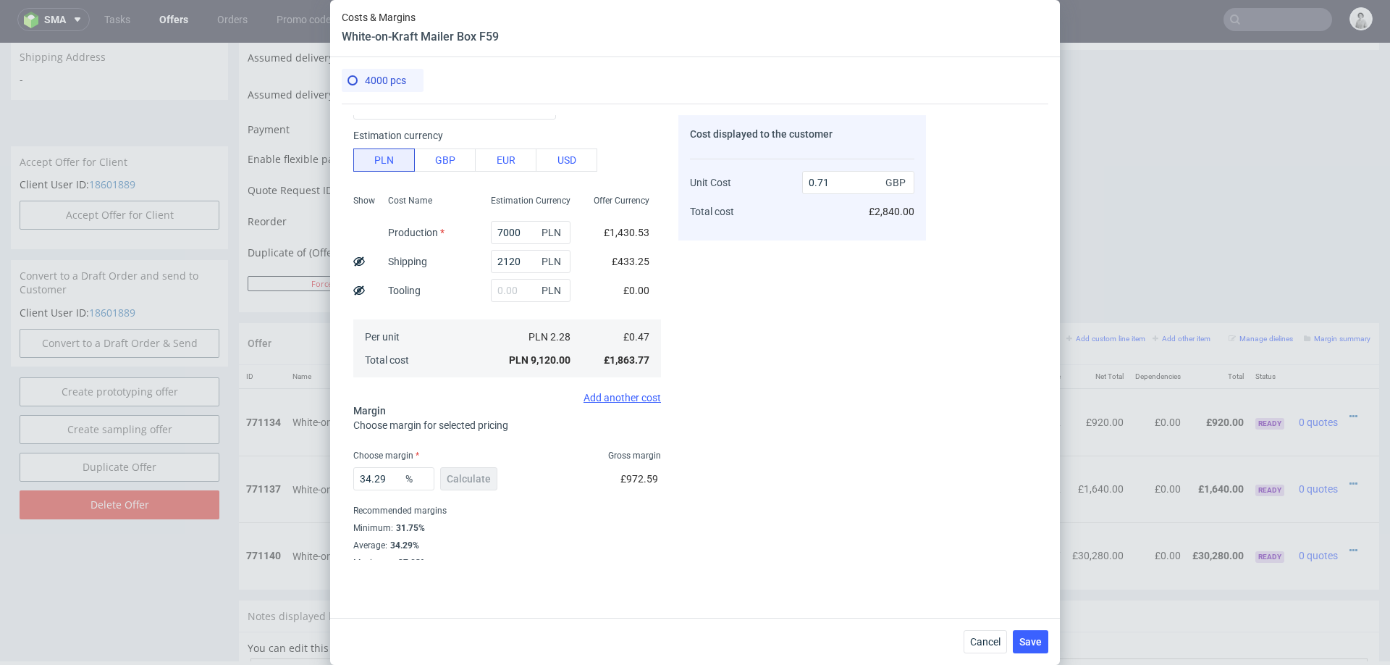
scroll to position [76, 0]
click at [380, 490] on input "34.29" at bounding box center [393, 479] width 81 height 23
type input "32"
type input "0.69"
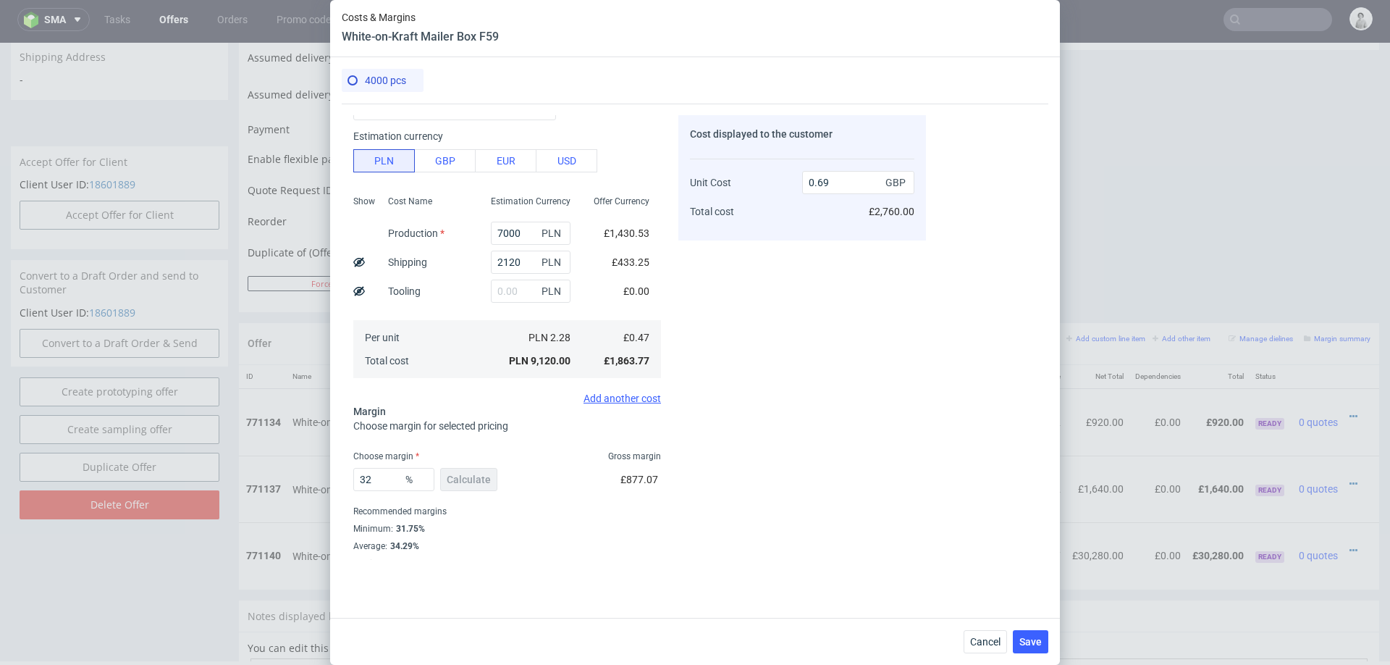
click at [877, 441] on div "Cost displayed to the customer Unit Cost Total cost 0.69 GBP £2,760.00" at bounding box center [802, 337] width 248 height 445
click at [387, 476] on input "32" at bounding box center [393, 479] width 81 height 23
type input "35"
type input "0.72"
type input "38"
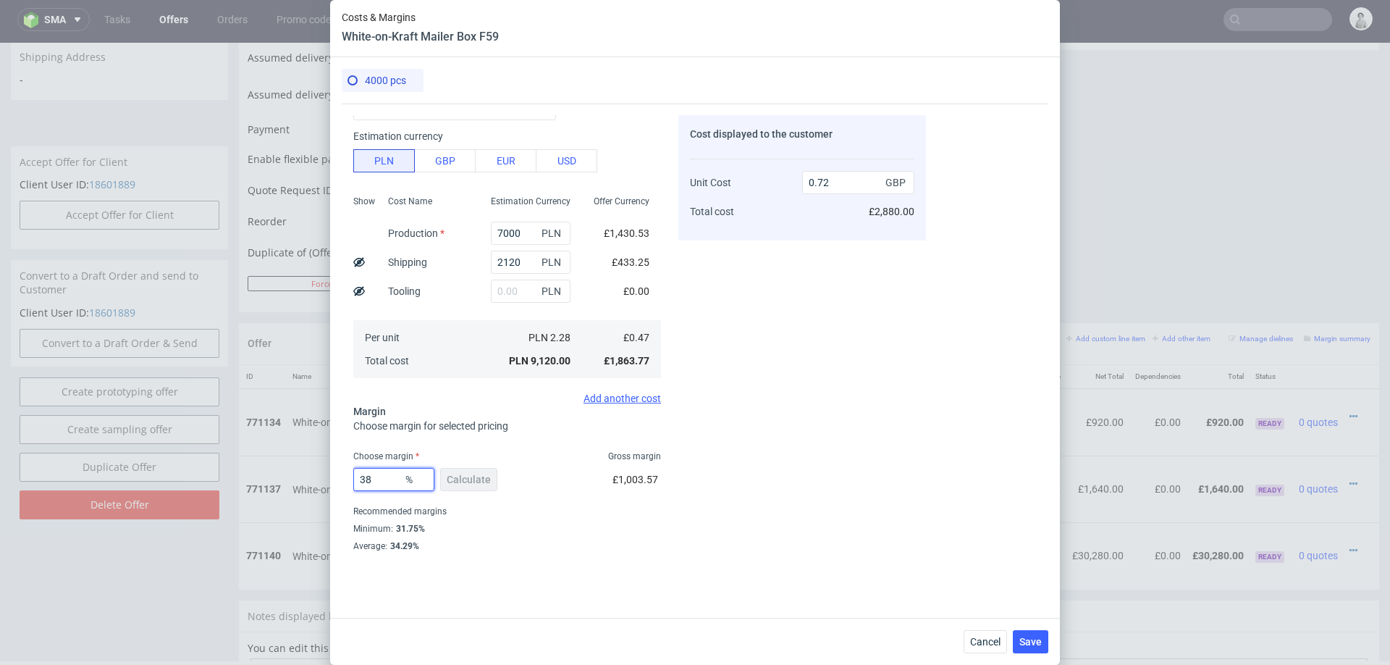
type input "0.75"
type input "38"
click at [778, 539] on div "Cost displayed to the customer Unit Cost Total cost 0.75 GBP £3,000.00" at bounding box center [802, 337] width 248 height 445
click at [1030, 639] on span "Save" at bounding box center [1031, 642] width 22 height 10
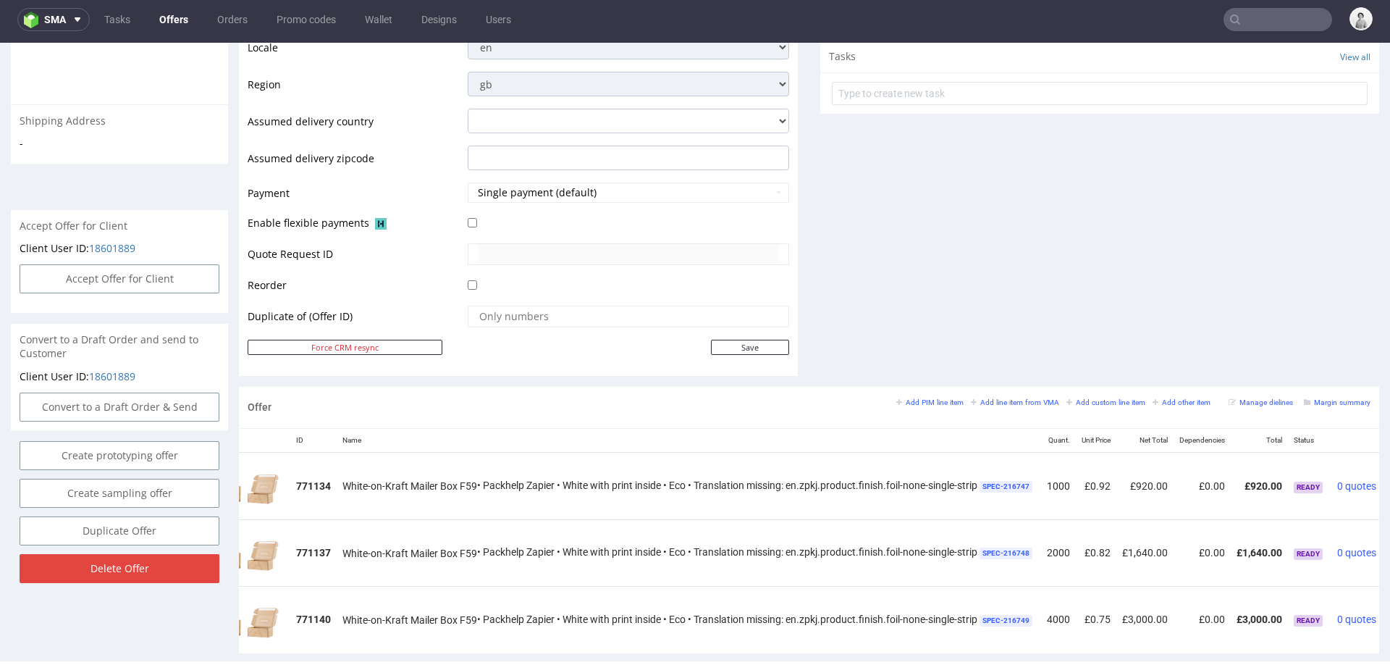
scroll to position [0, 103]
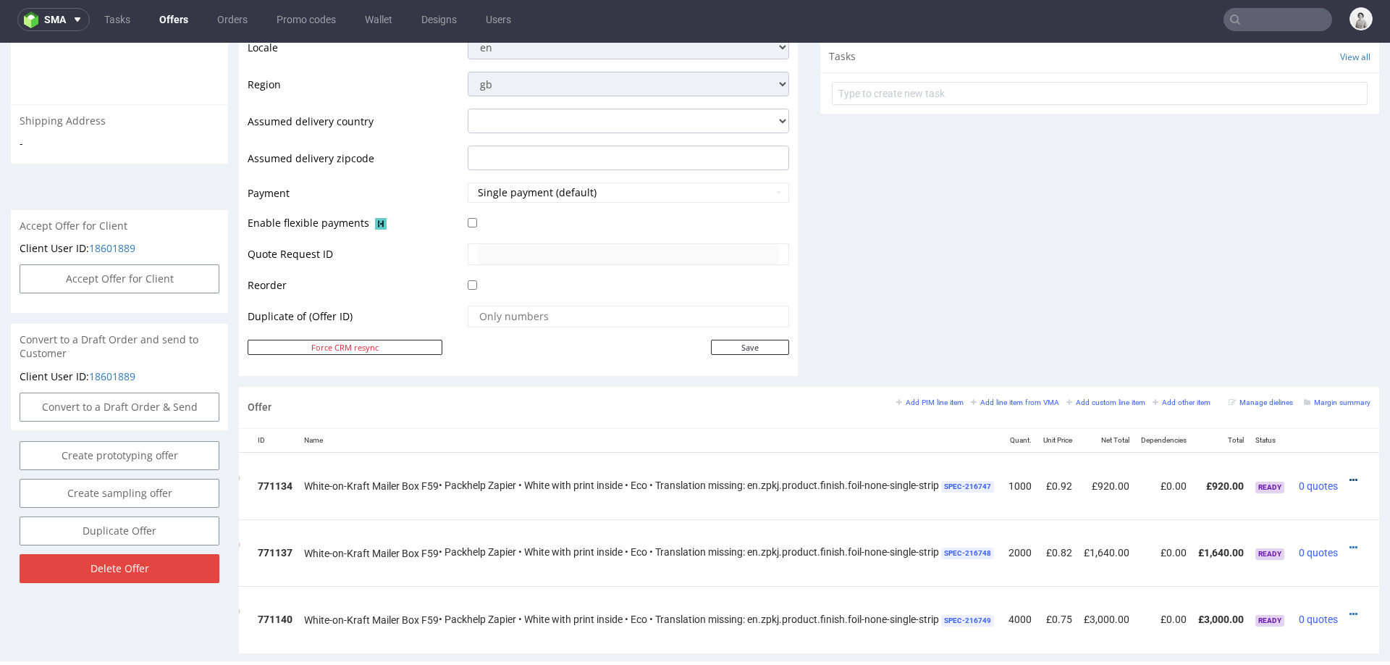
click at [1350, 475] on icon at bounding box center [1354, 480] width 8 height 10
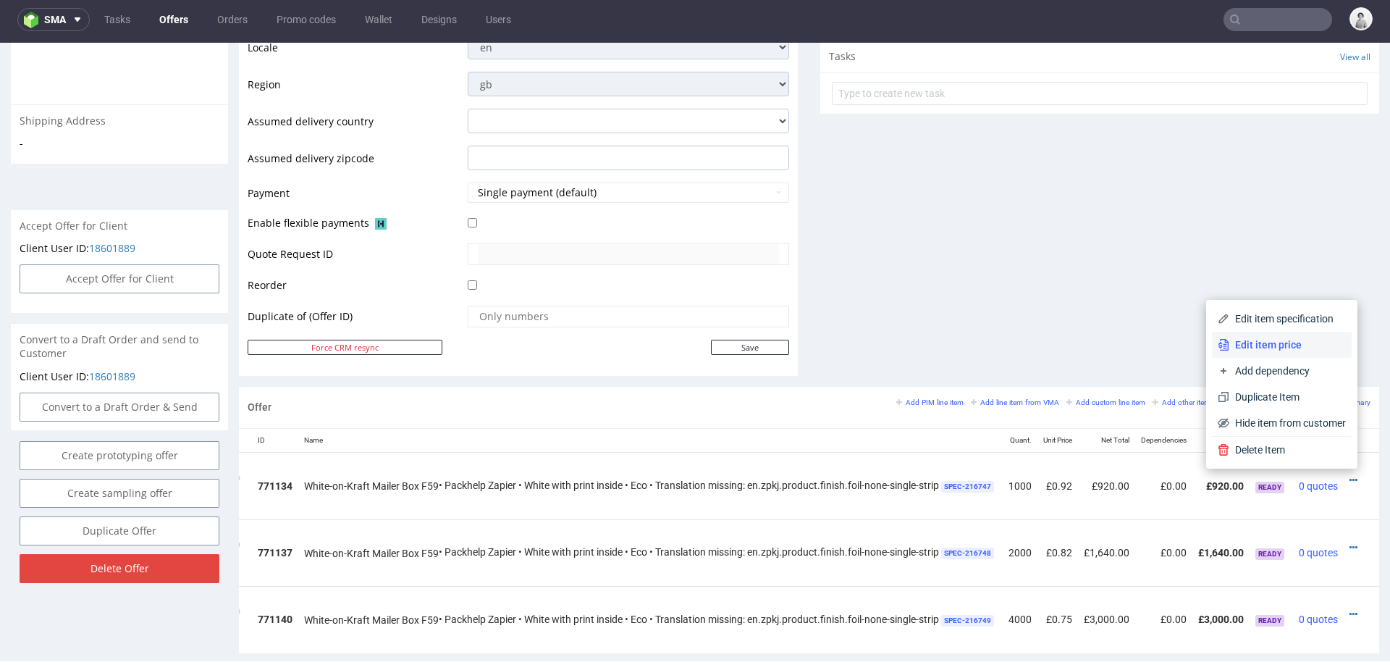
click at [1262, 342] on span "Edit item price" at bounding box center [1288, 344] width 117 height 14
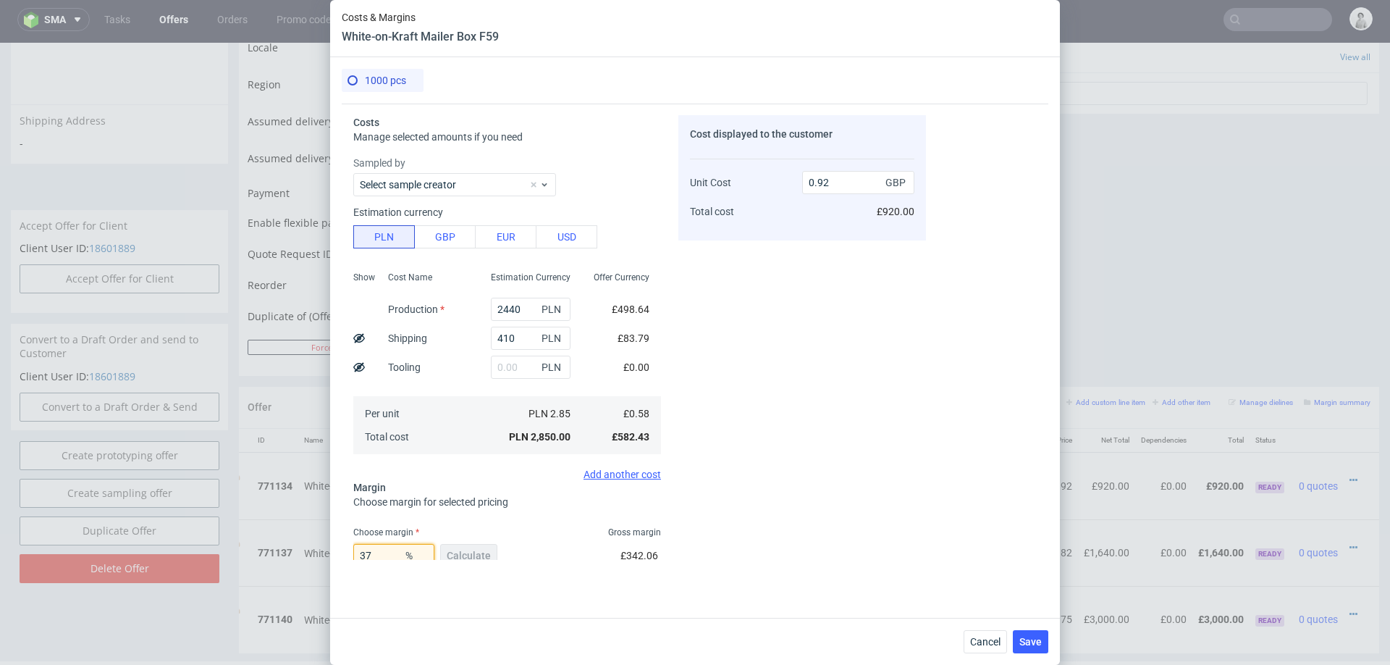
click at [383, 555] on input "37" at bounding box center [393, 555] width 81 height 23
type input "38"
type input "0.94"
type input "38"
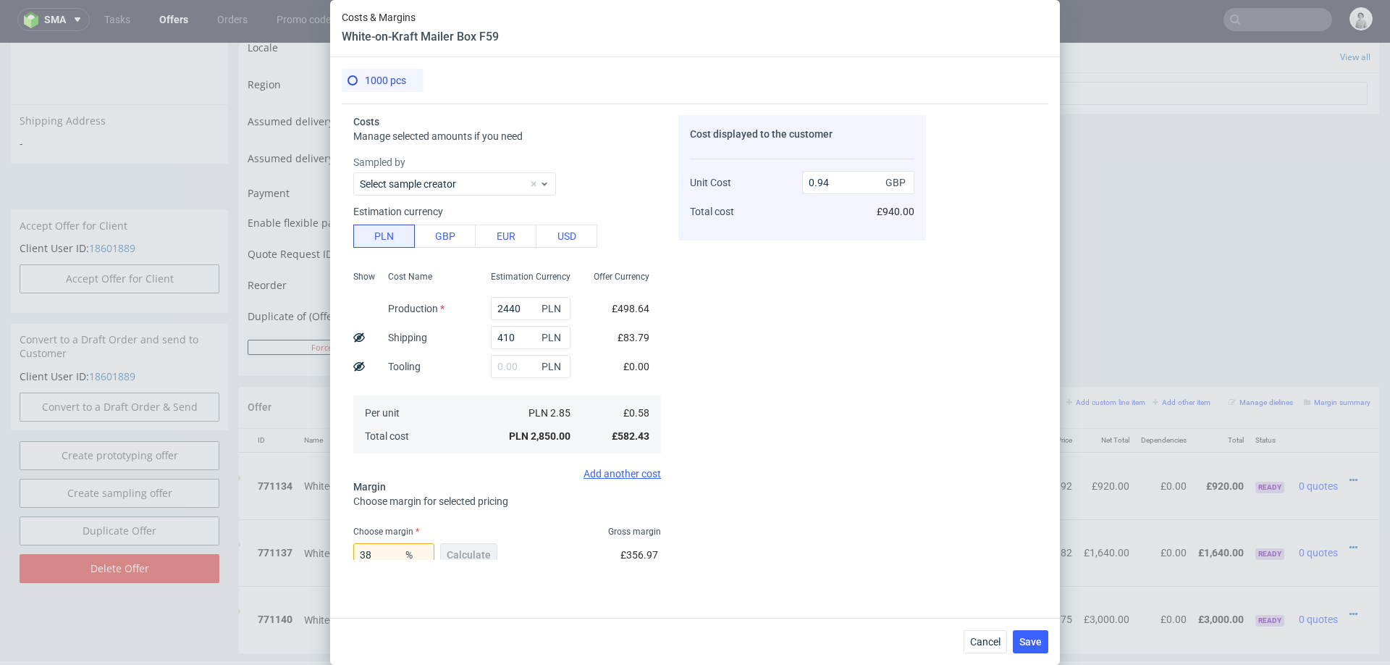
click at [770, 495] on div "Cost displayed to the customer Unit Cost Total cost 0.94 GBP £940.00" at bounding box center [802, 337] width 248 height 445
click at [1037, 642] on span "Save" at bounding box center [1031, 642] width 22 height 10
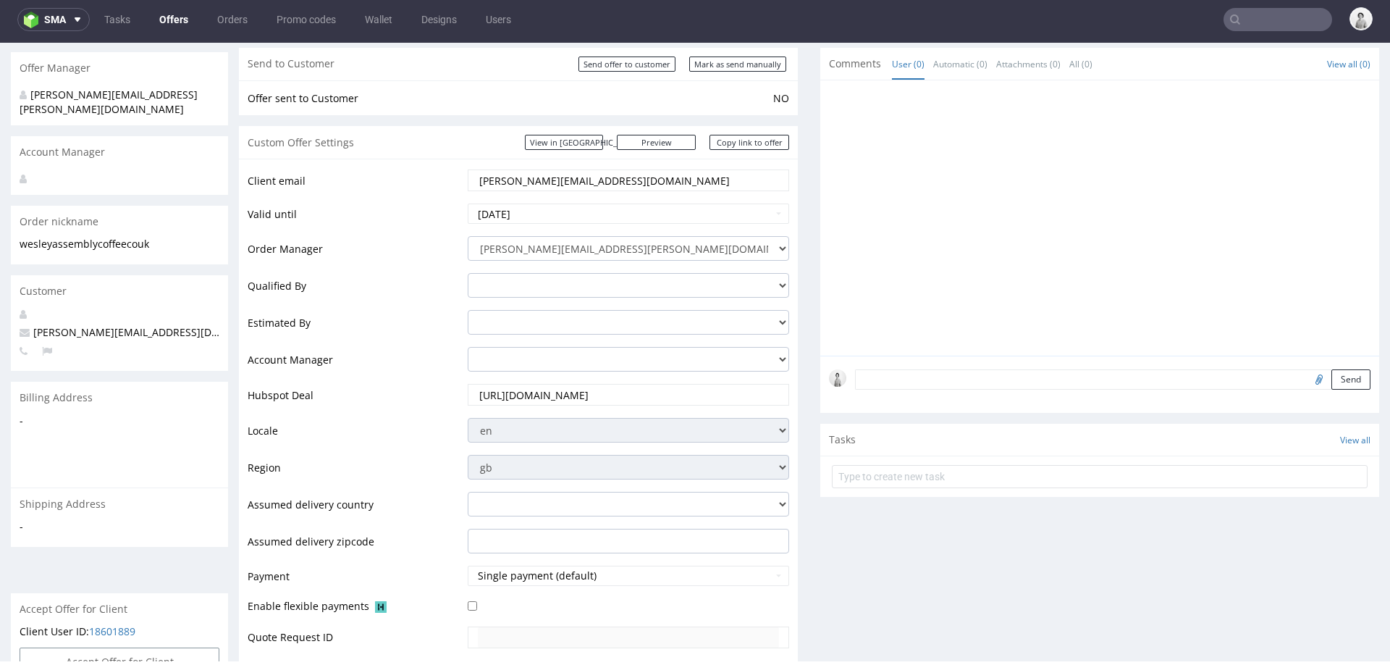
scroll to position [0, 0]
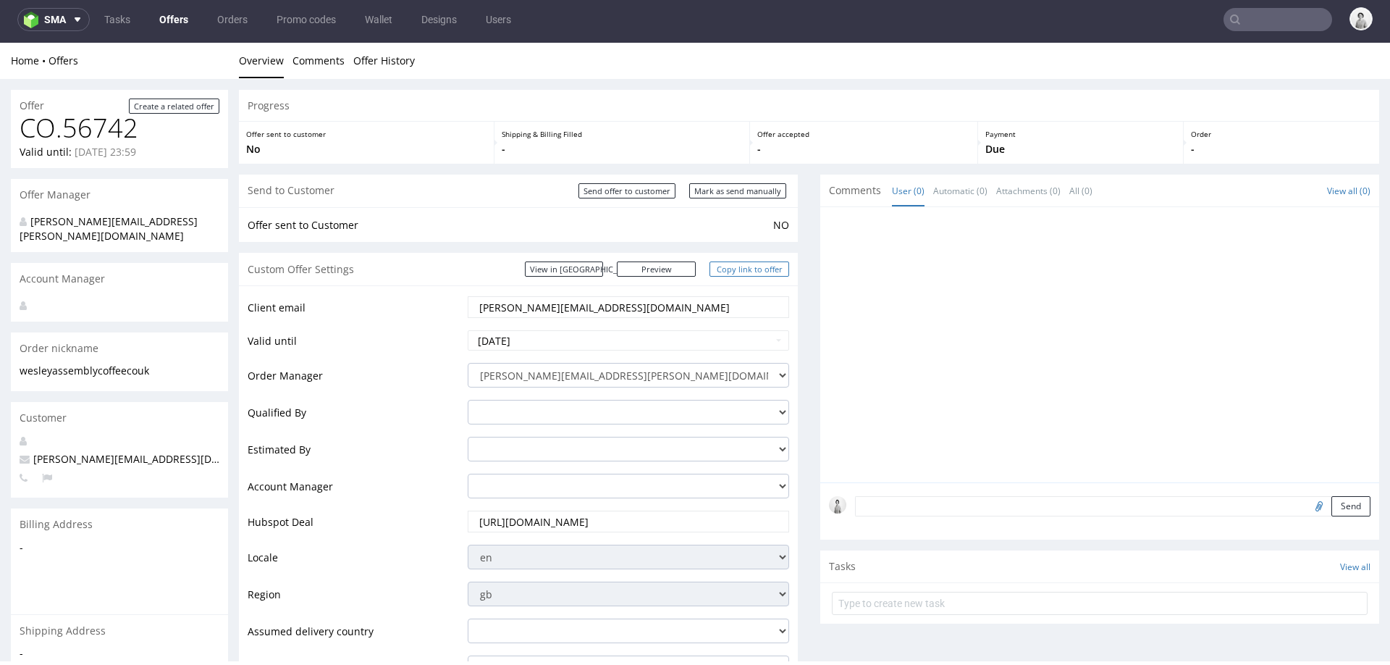
click at [716, 264] on link "Copy link to offer" at bounding box center [750, 268] width 80 height 15
click at [728, 193] on input "Mark as send manually" at bounding box center [737, 190] width 97 height 15
type input "In progress..."
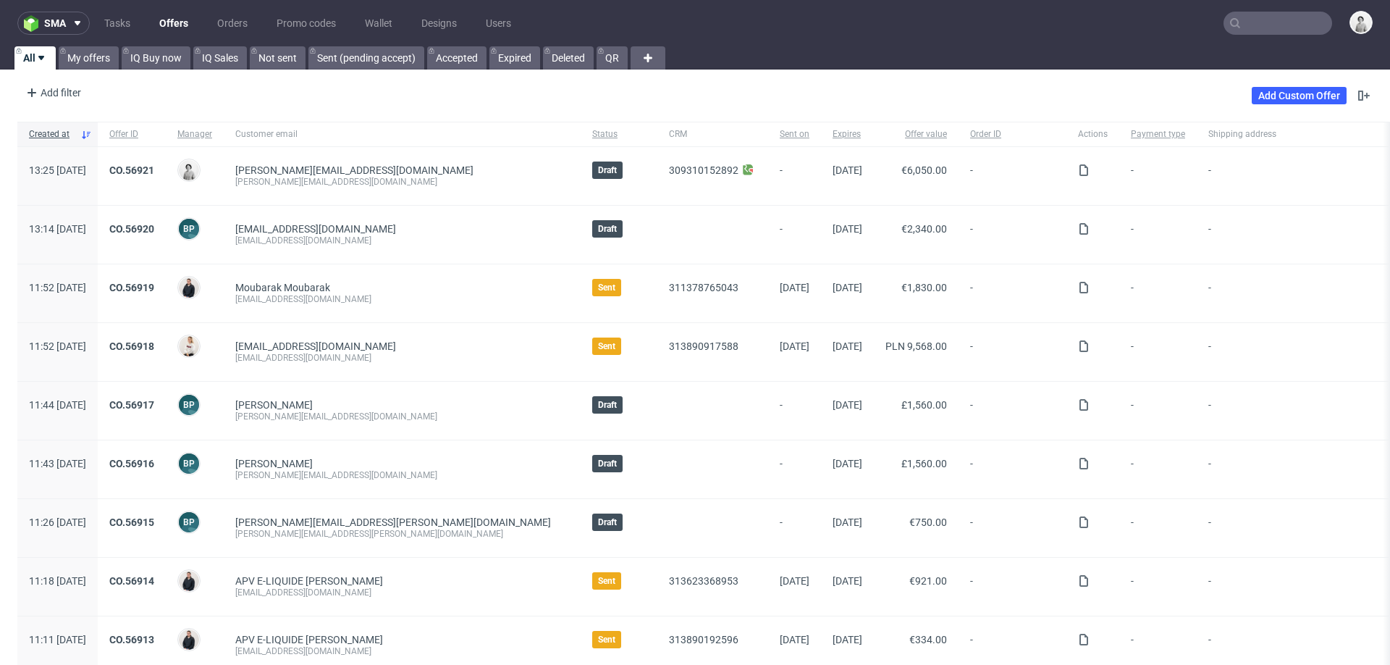
click at [1256, 14] on input "text" at bounding box center [1278, 23] width 109 height 23
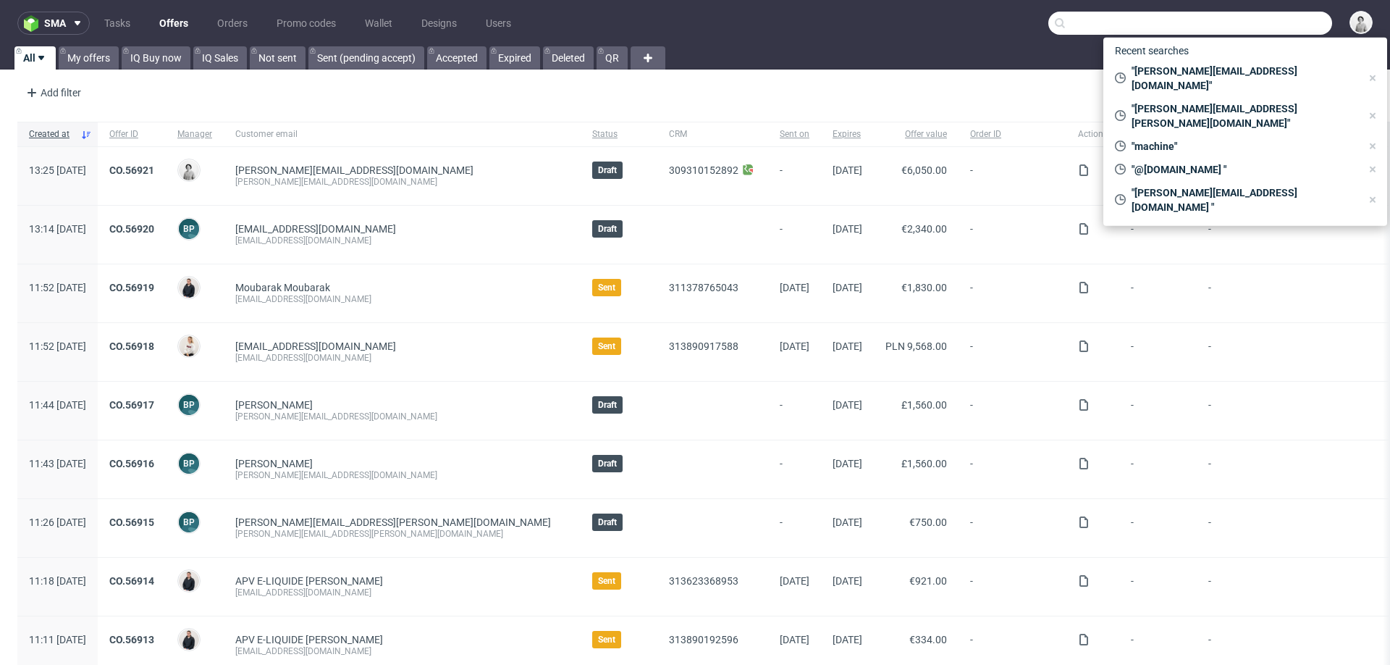
paste input "m.witkowska@sofiberi.pl"
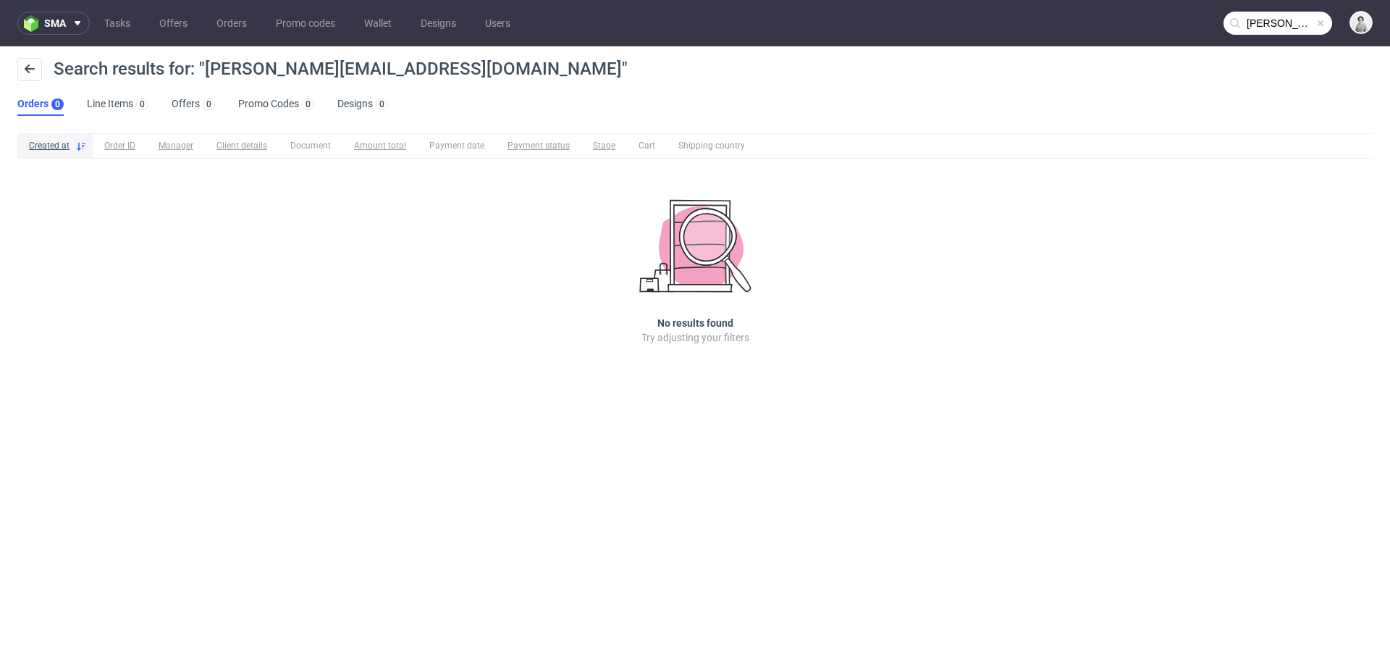
click at [1271, 35] on nav "sma Tasks Offers Orders Promo codes Wallet Designs Users m.witkowska@sofiberi.pl" at bounding box center [695, 23] width 1390 height 46
click at [1261, 26] on input "m.witkowska@sofiberi.pl" at bounding box center [1278, 23] width 109 height 23
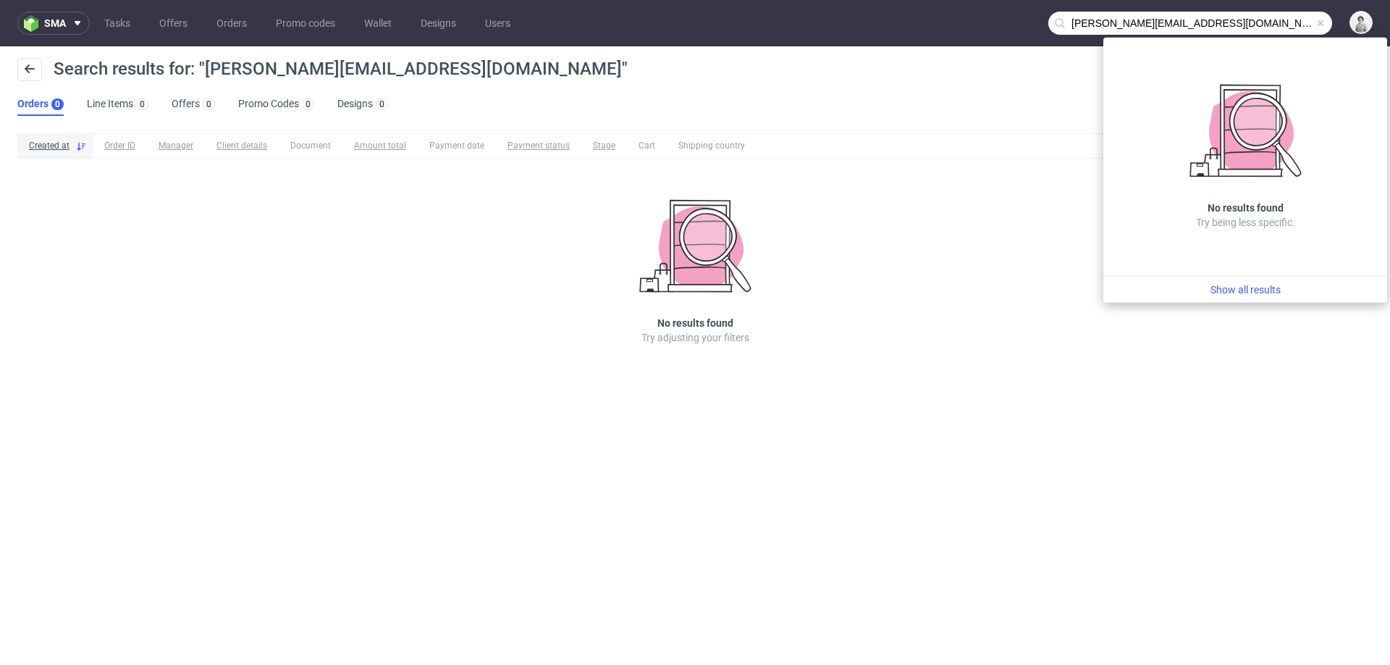
drag, startPoint x: 1127, startPoint y: 22, endPoint x: 1030, endPoint y: 29, distance: 97.3
click at [1030, 29] on nav "sma Tasks Offers Orders Promo codes Wallet Designs Users m.witkowska@sofiberi.pl" at bounding box center [695, 23] width 1390 height 46
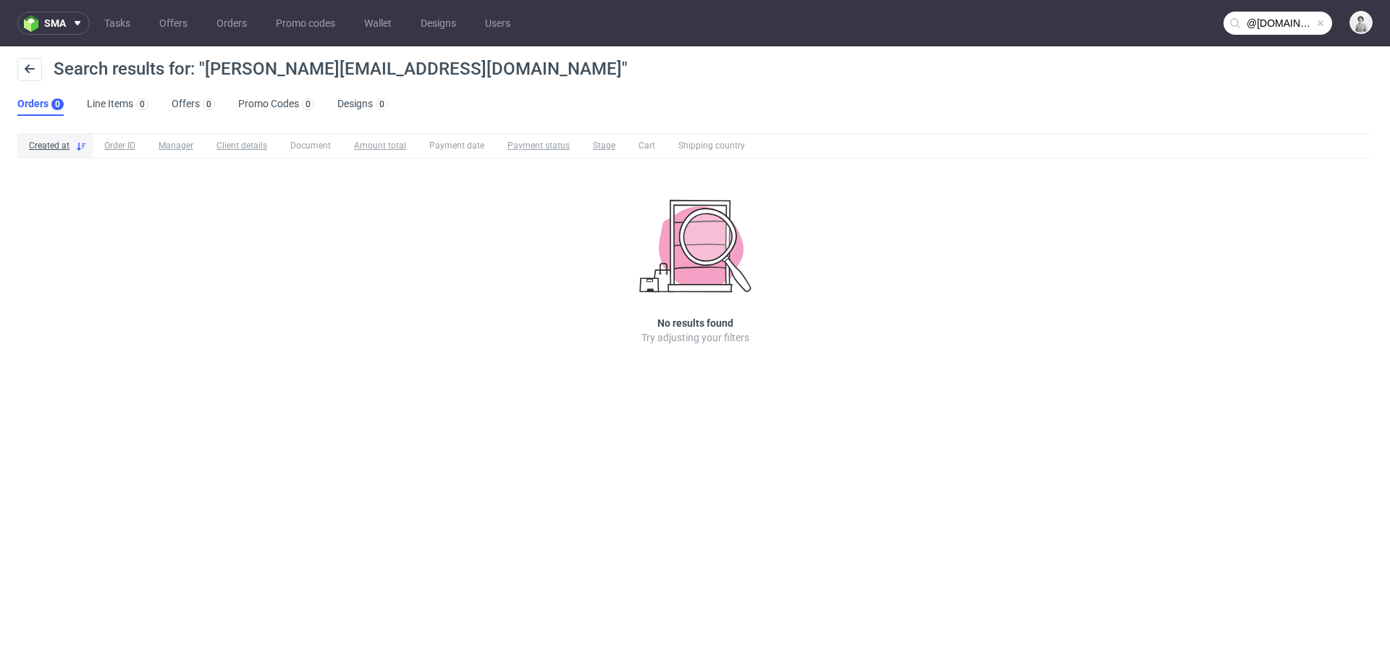
type input "@sofiberi.pl"
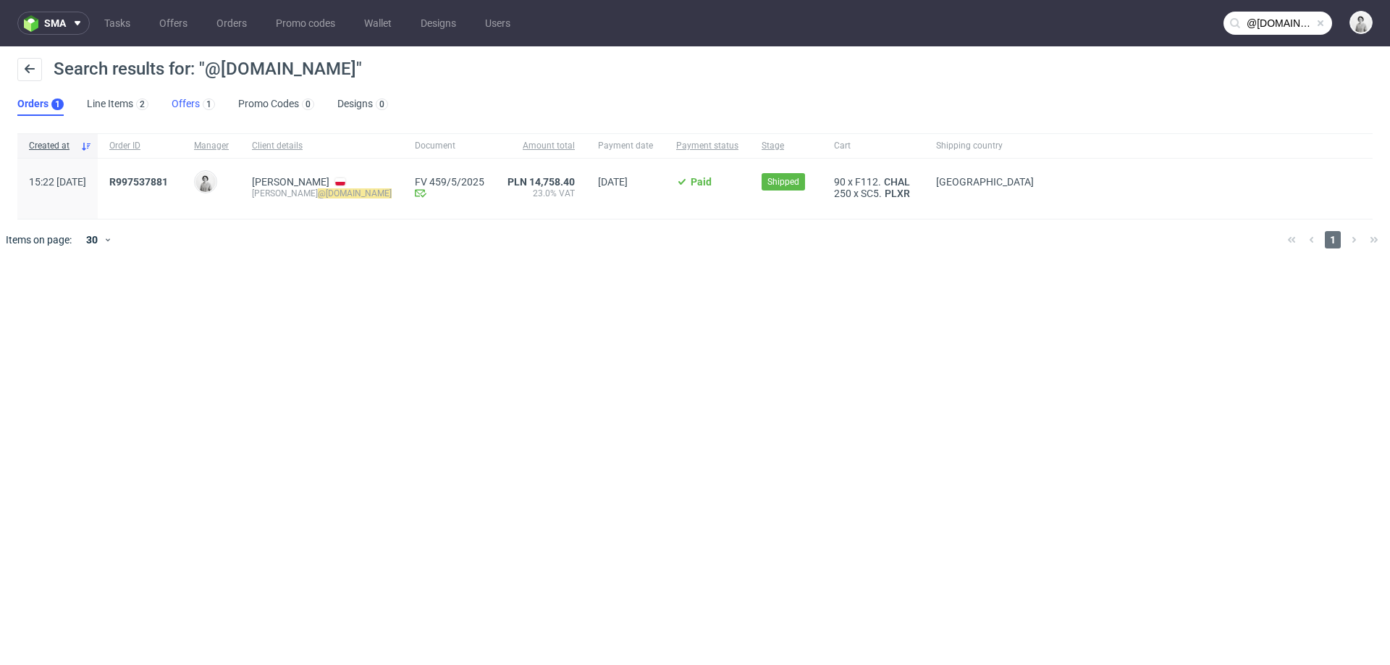
click at [180, 104] on link "Offers 1" at bounding box center [193, 104] width 43 height 23
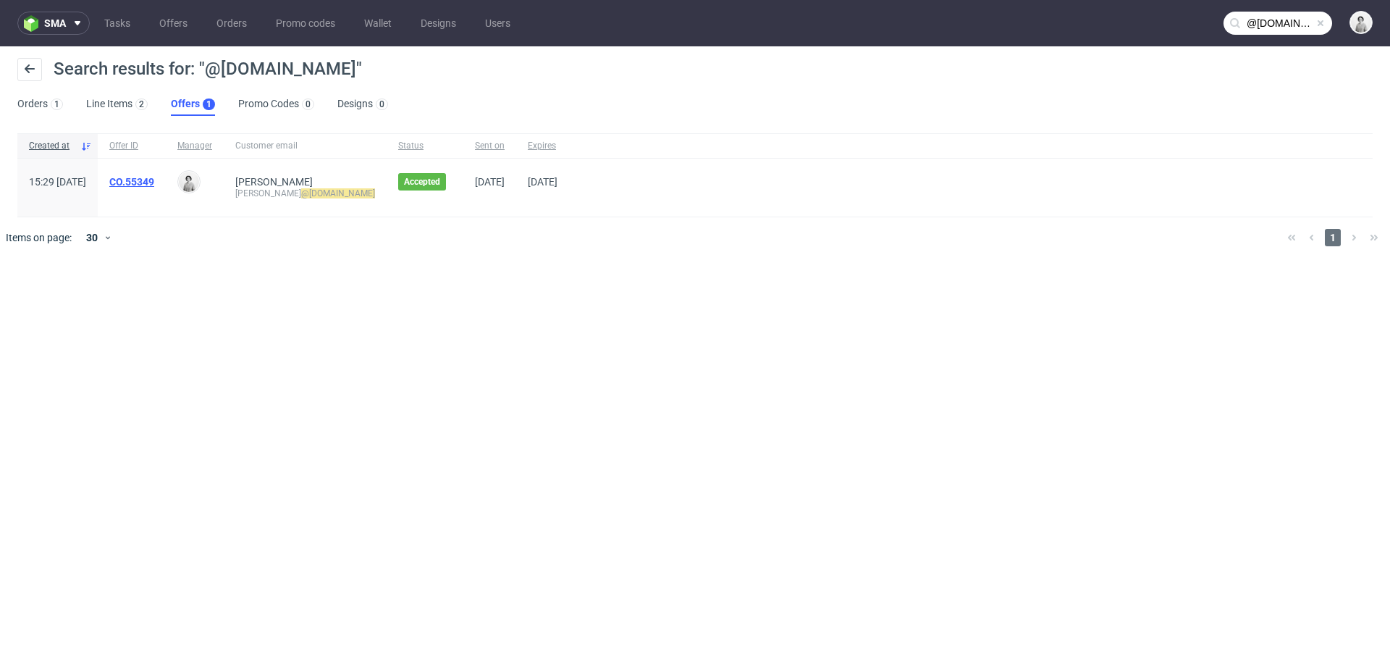
click at [154, 177] on link "CO.55349" at bounding box center [131, 182] width 45 height 12
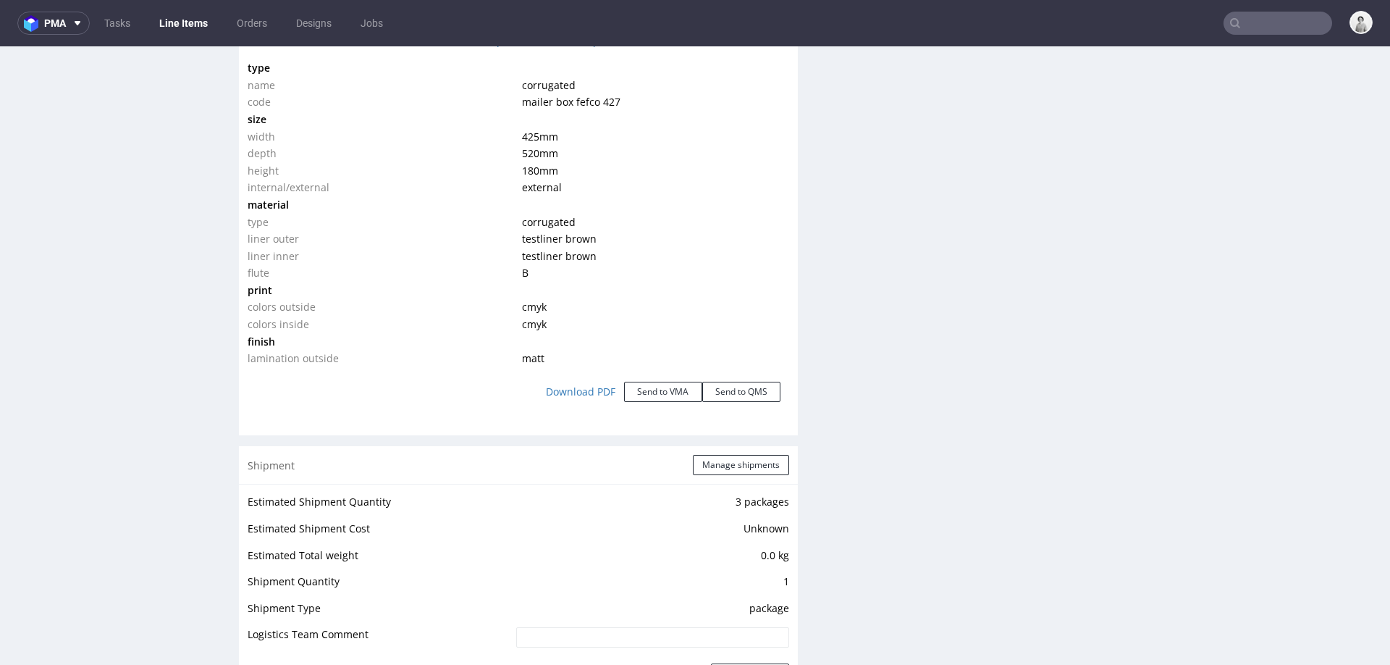
scroll to position [1464, 0]
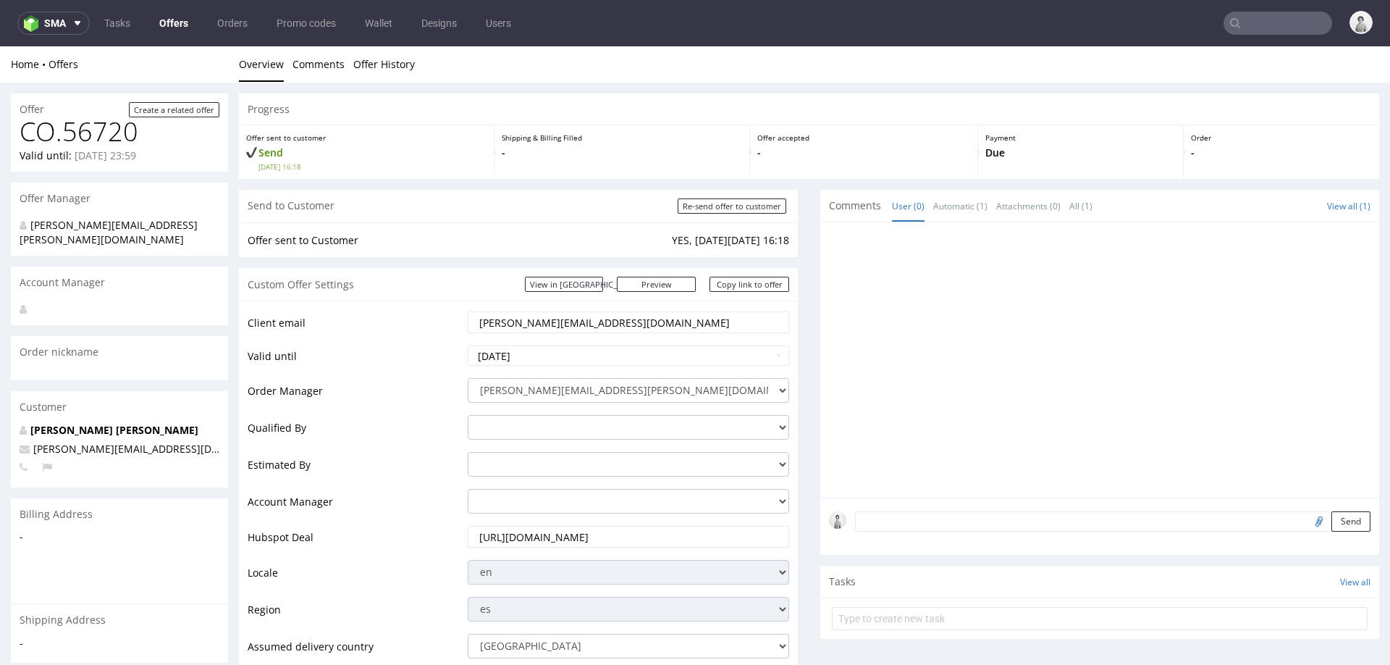
scroll to position [483, 0]
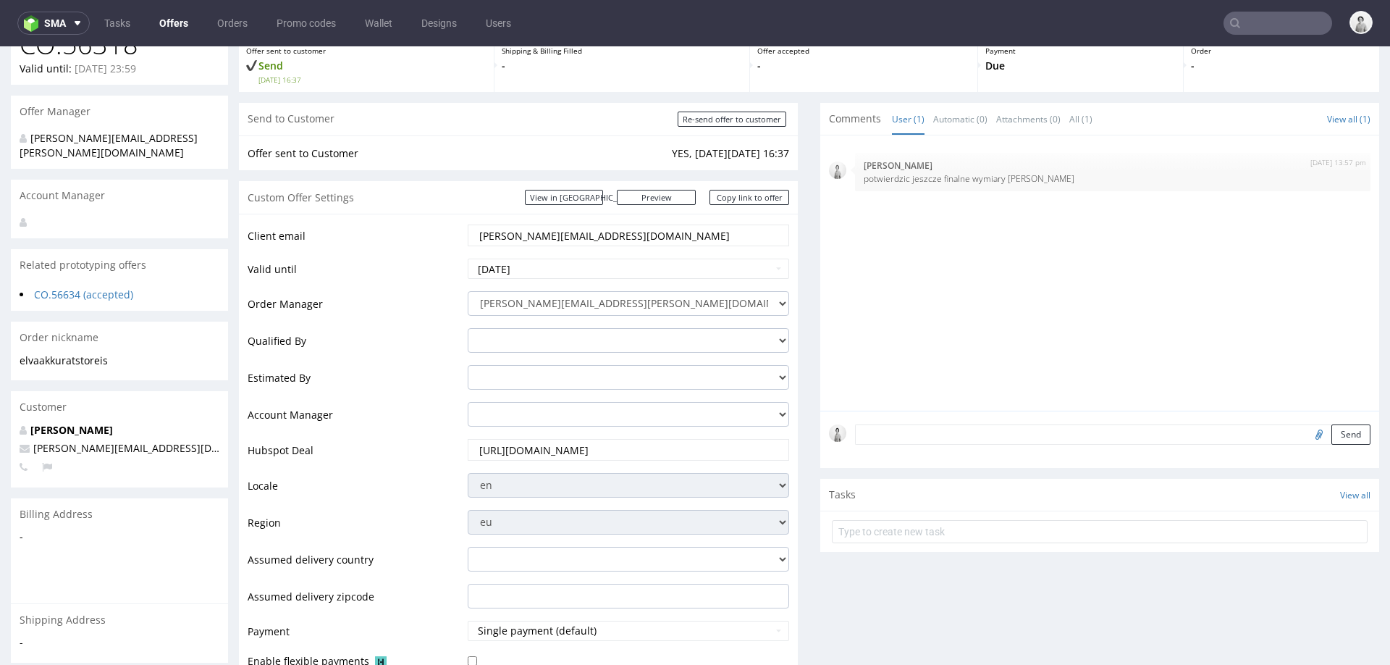
scroll to position [87, 0]
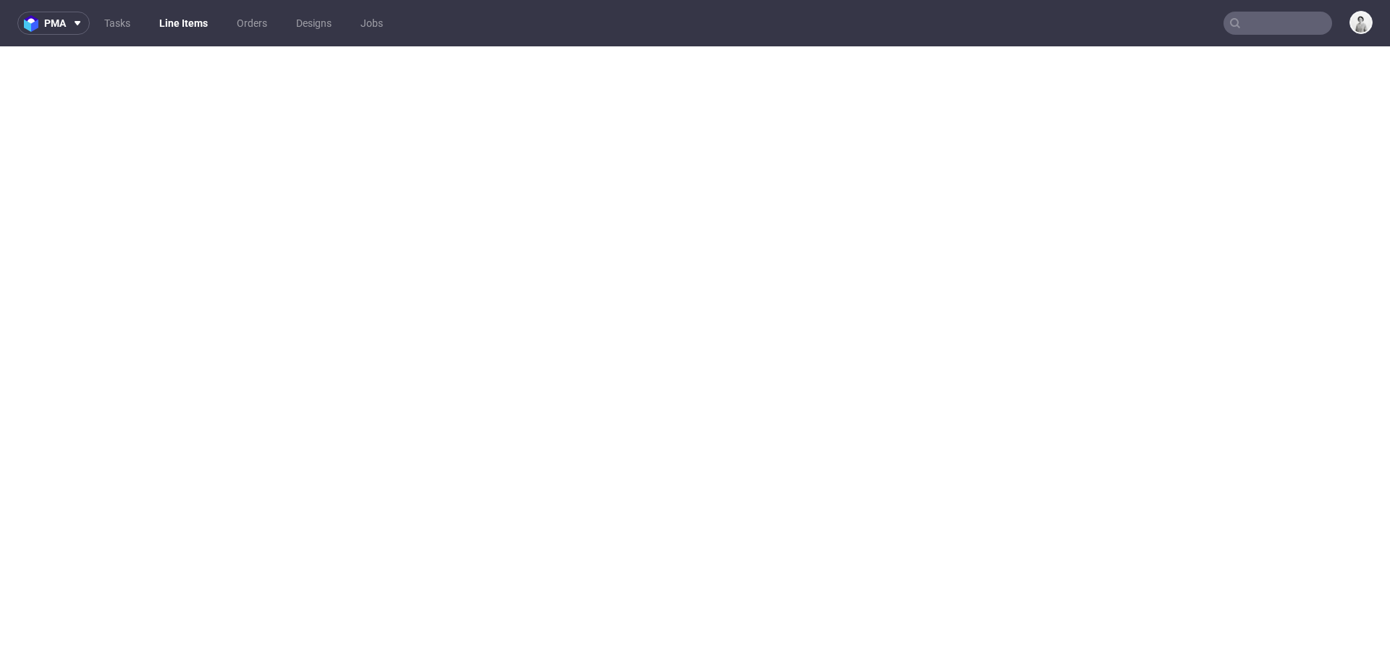
select select "in_progress"
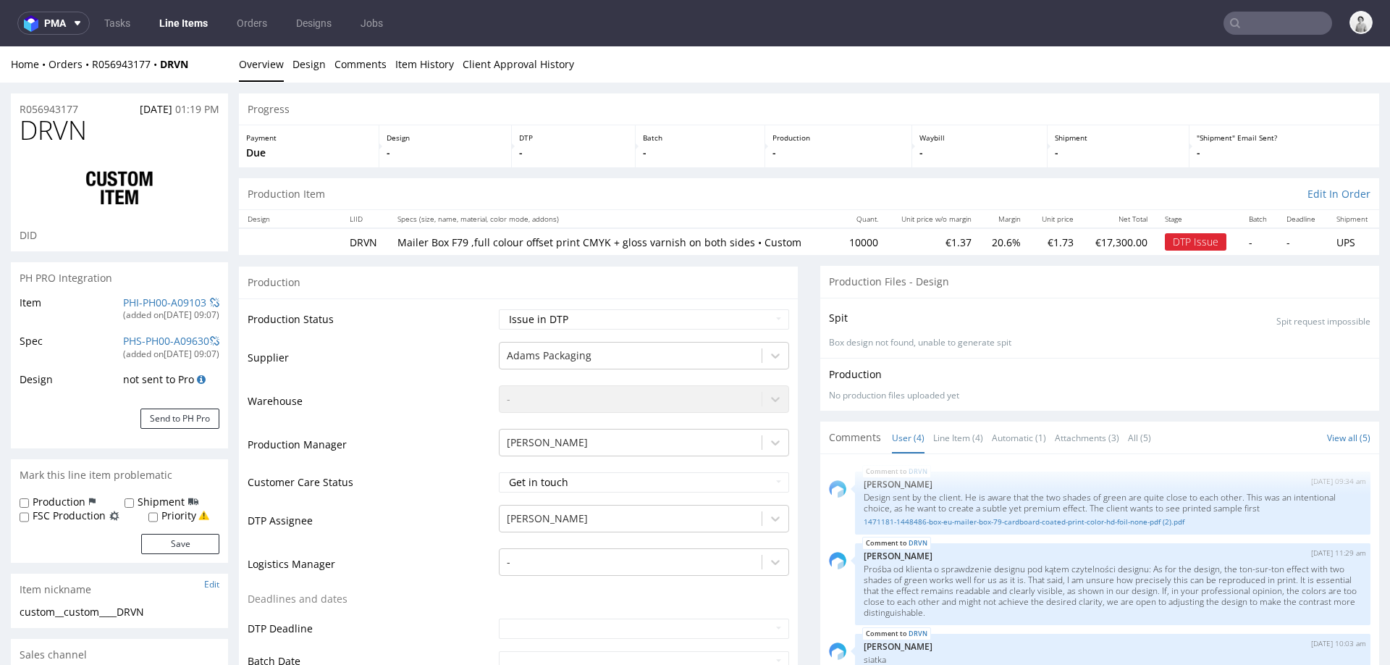
scroll to position [135, 0]
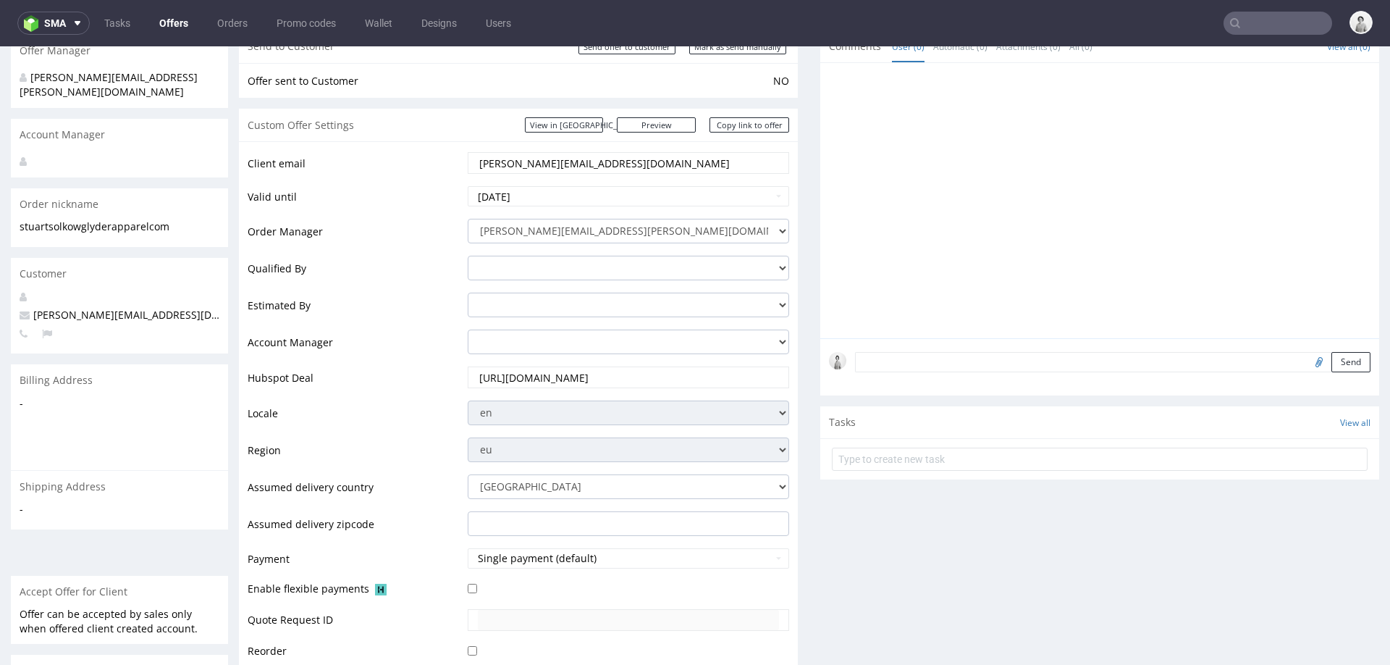
scroll to position [137, 0]
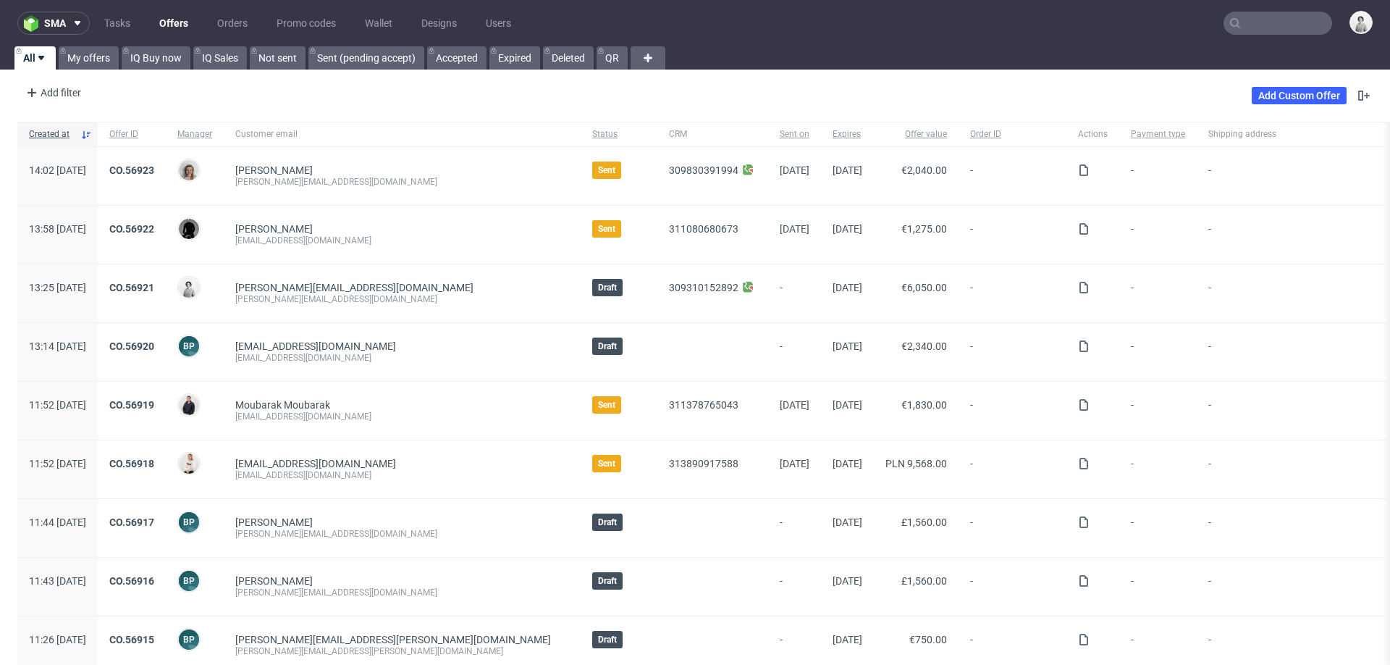
click at [1276, 23] on input "text" at bounding box center [1278, 23] width 109 height 23
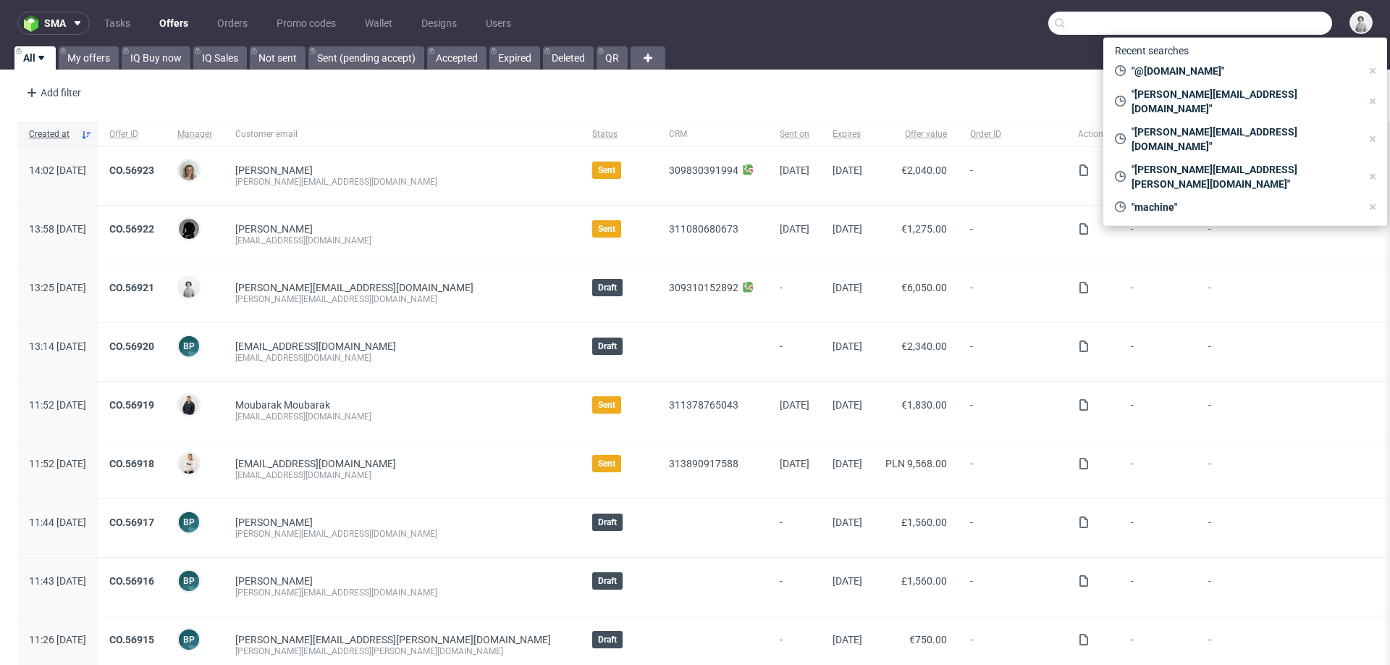
paste input "elva@akkuratstore.is"
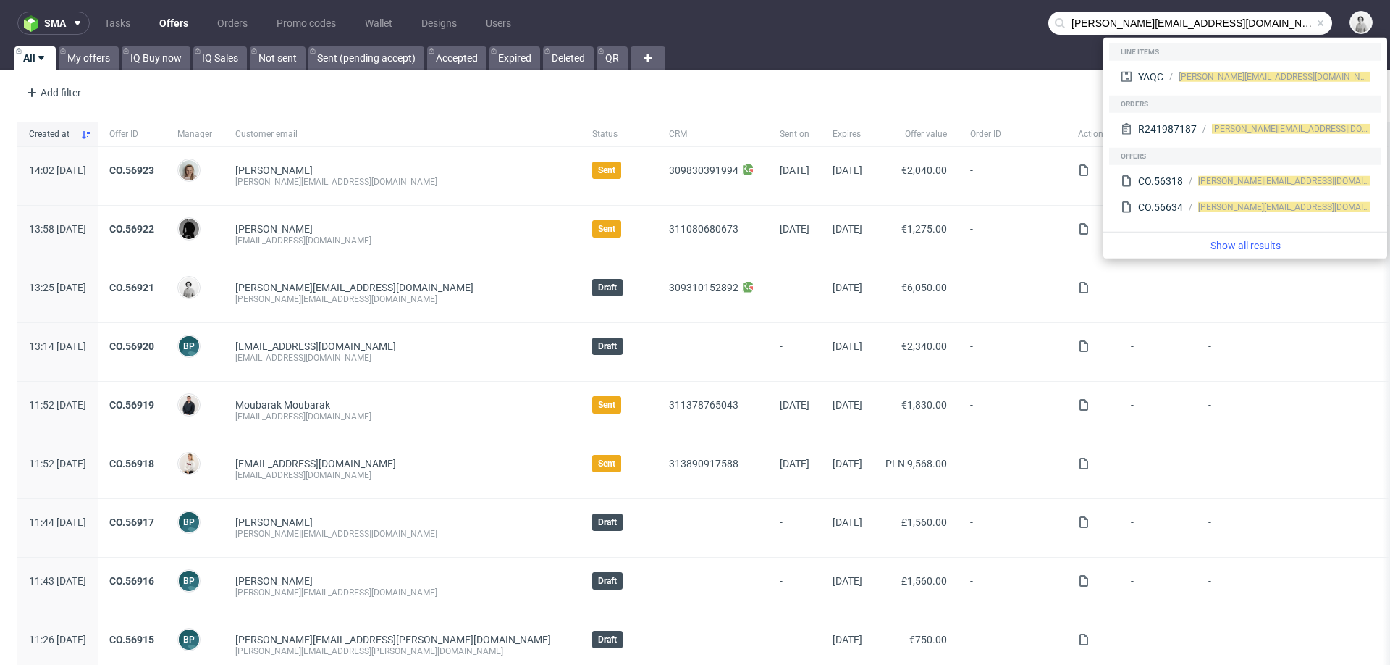
type input "elva@akkuratstore.is"
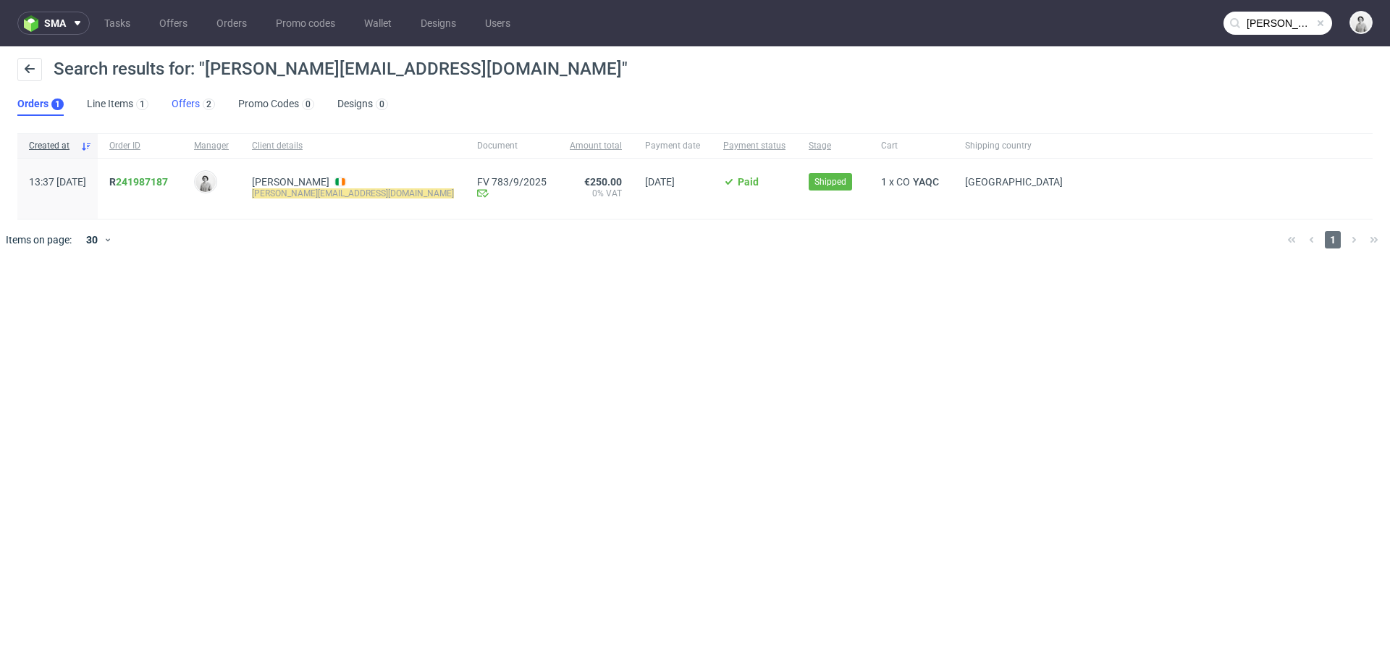
click at [181, 98] on link "Offers 2" at bounding box center [193, 104] width 43 height 23
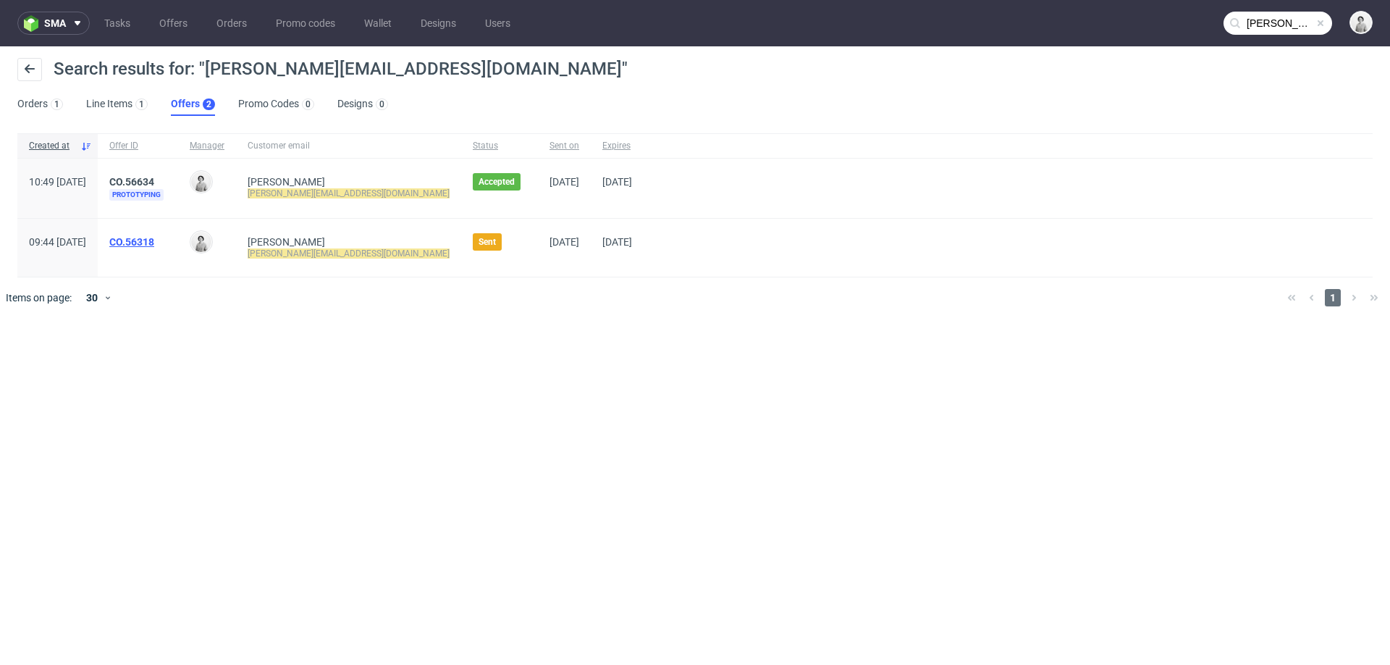
click at [154, 239] on link "CO.56318" at bounding box center [131, 242] width 45 height 12
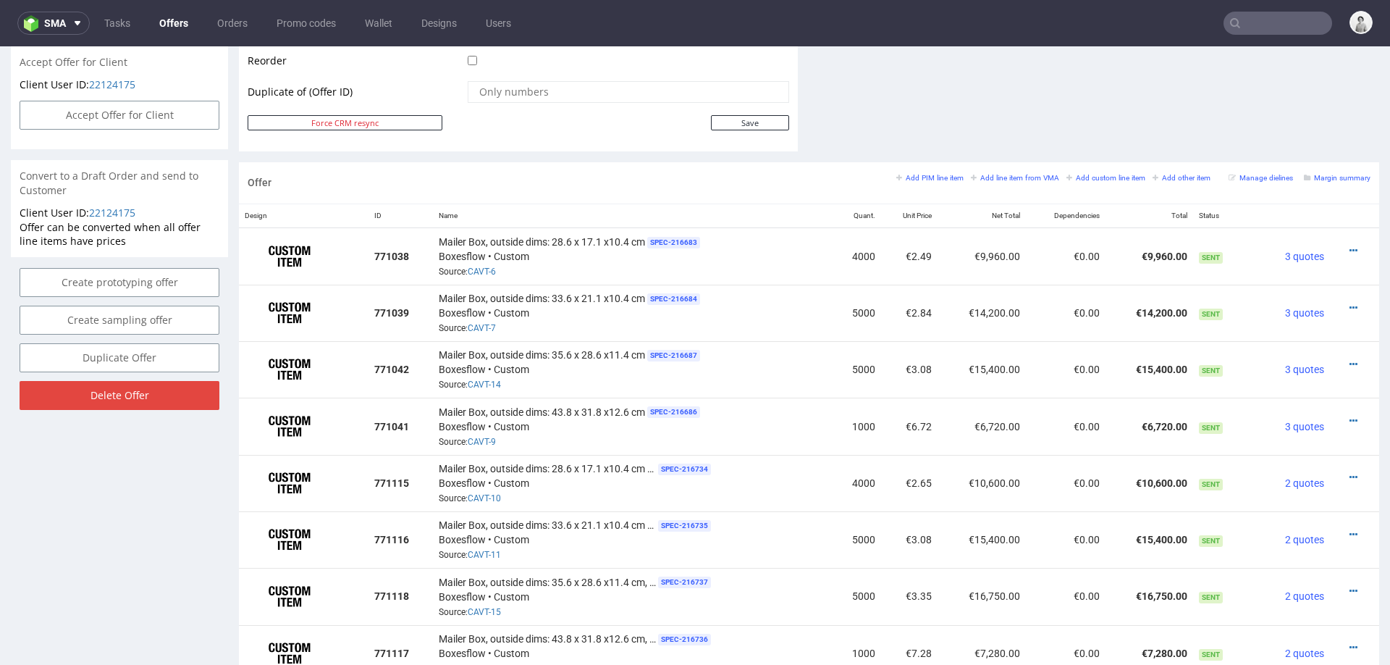
scroll to position [745, 0]
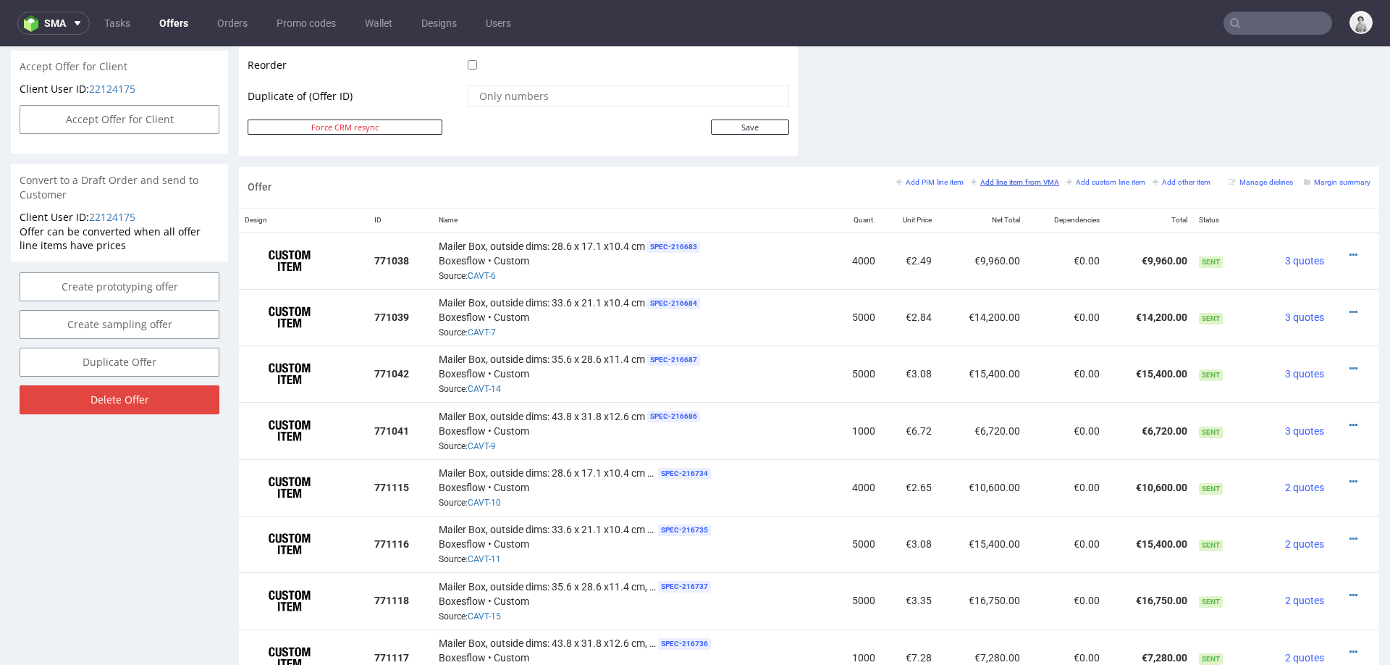
click at [995, 180] on small "Add line item from VMA" at bounding box center [1015, 182] width 88 height 8
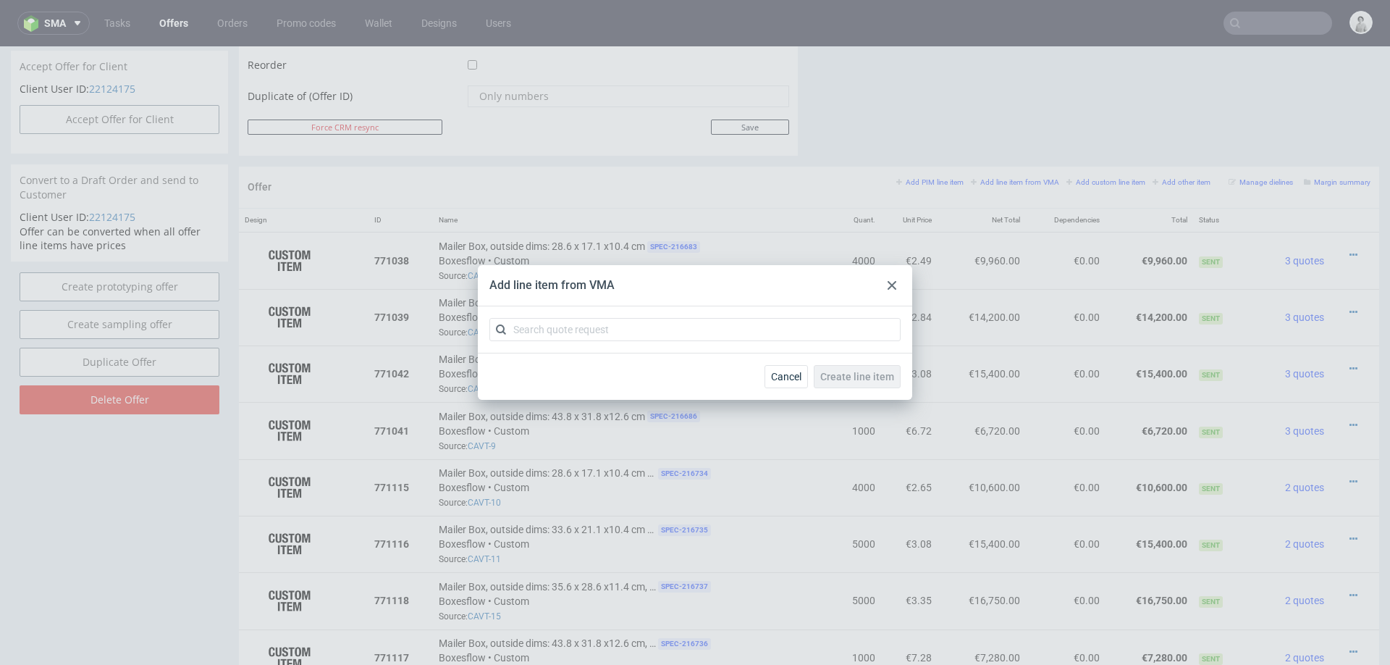
click at [891, 291] on div at bounding box center [891, 285] width 17 height 17
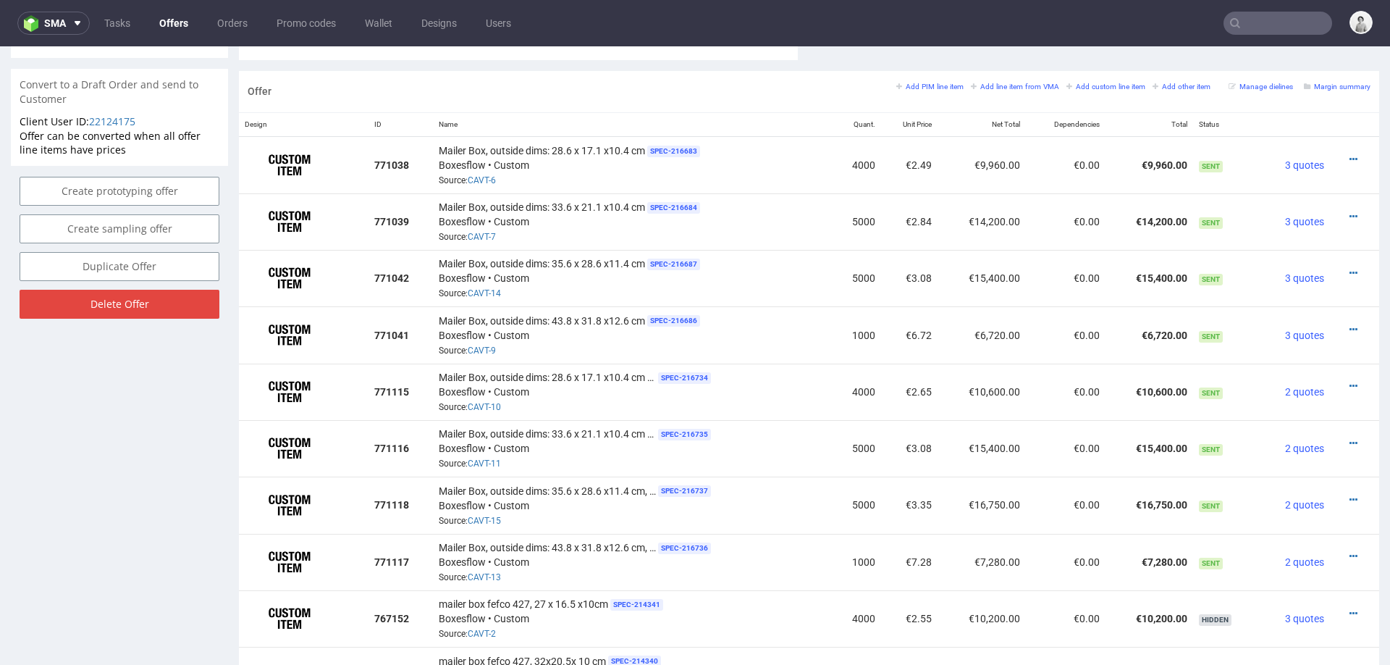
scroll to position [869, 0]
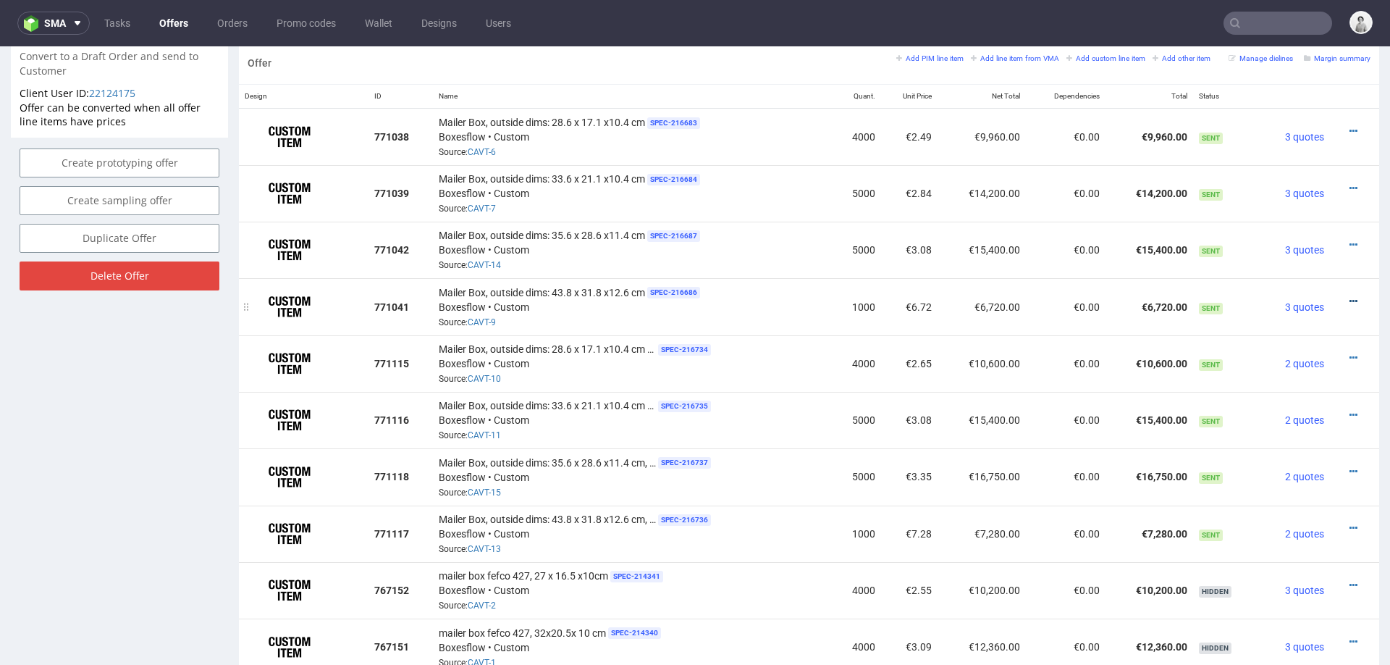
click at [1350, 296] on icon at bounding box center [1354, 301] width 8 height 10
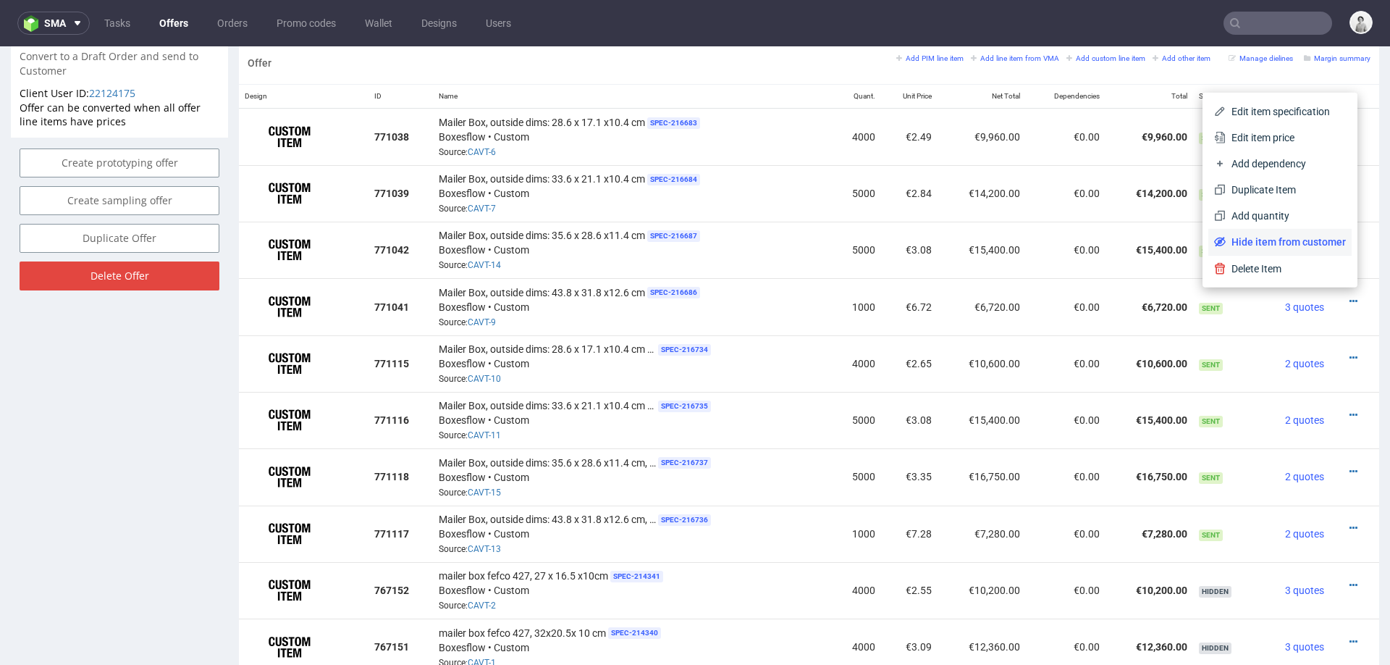
click at [1303, 243] on span "Hide item from customer" at bounding box center [1286, 242] width 120 height 14
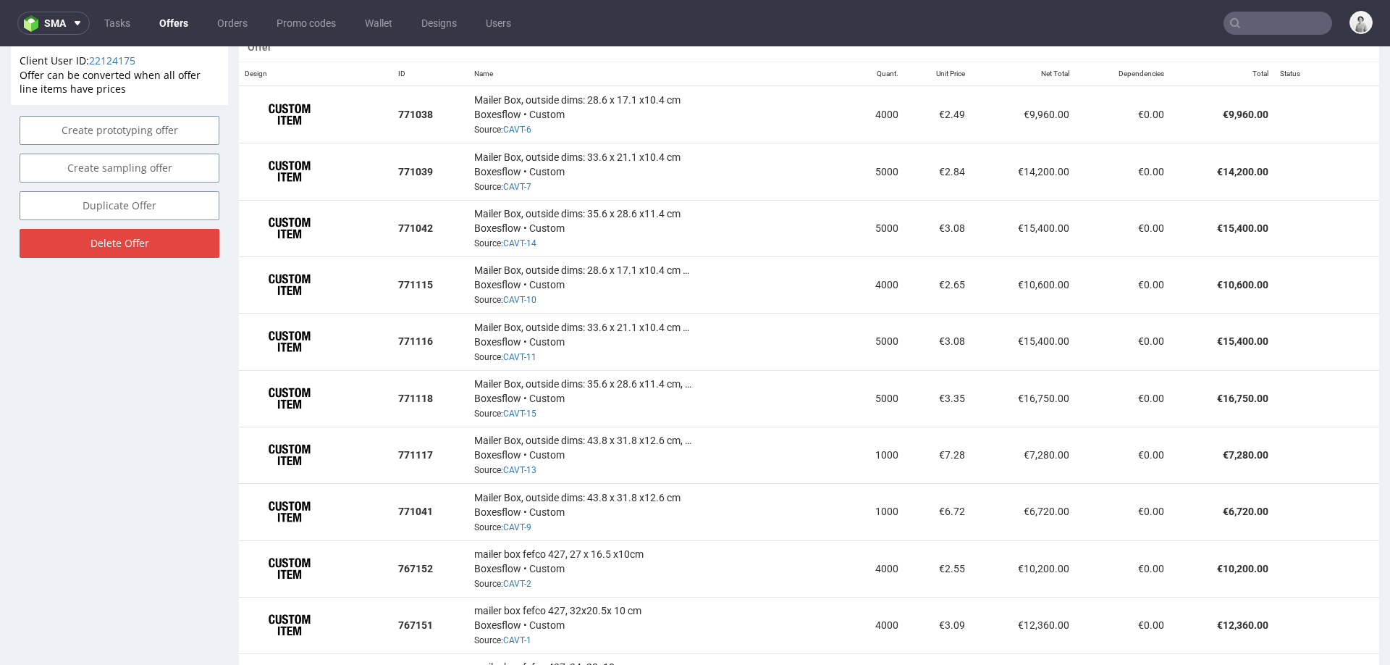
scroll to position [902, 0]
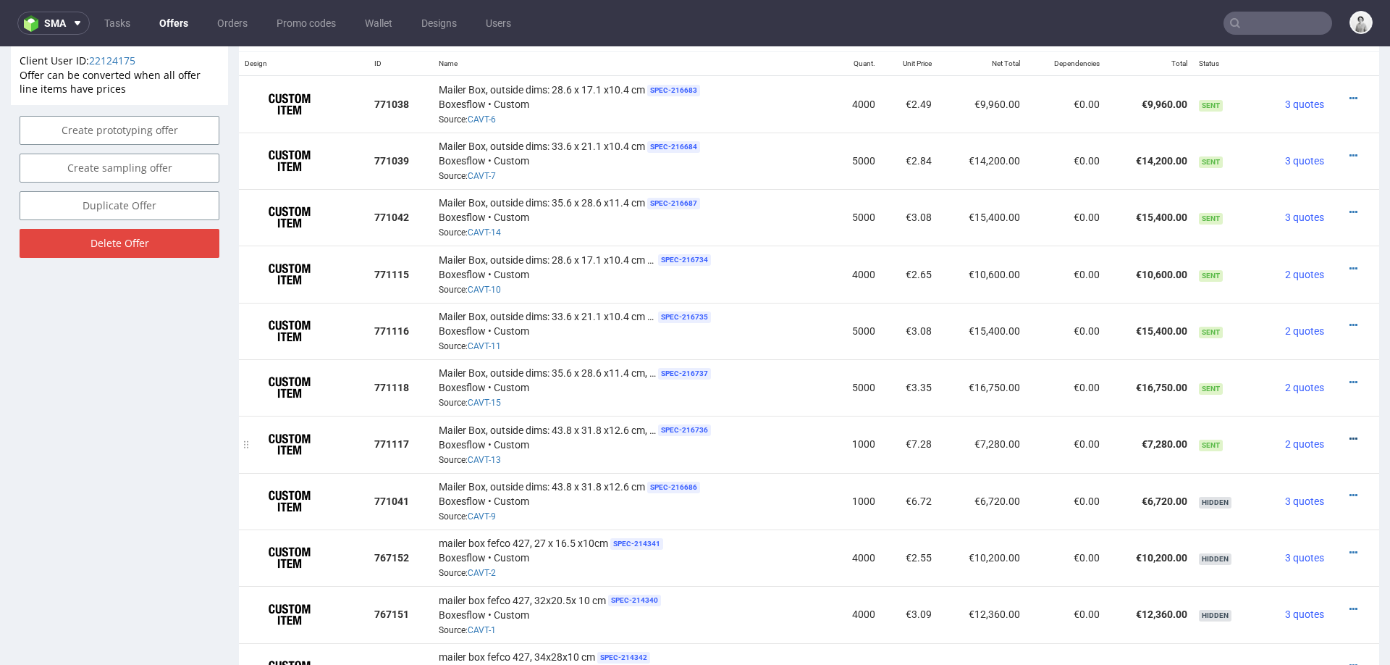
click at [1350, 434] on icon at bounding box center [1354, 439] width 8 height 10
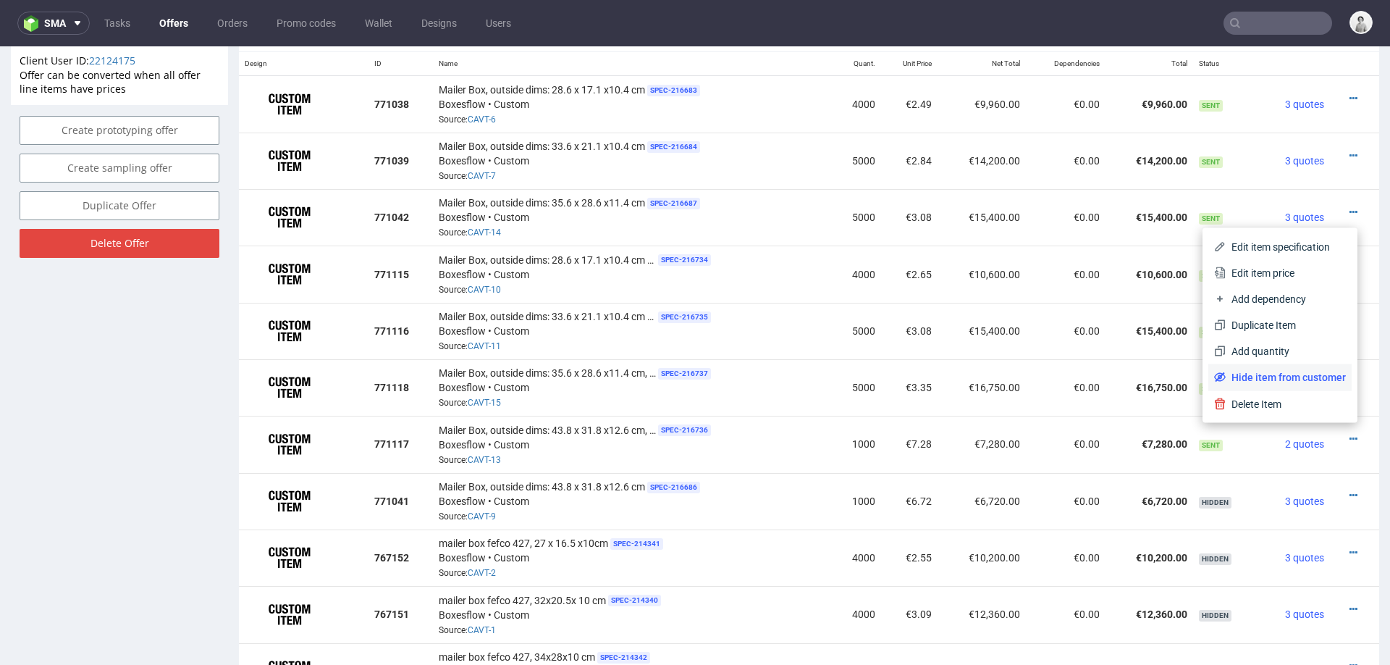
click at [1304, 372] on span "Hide item from customer" at bounding box center [1286, 377] width 120 height 14
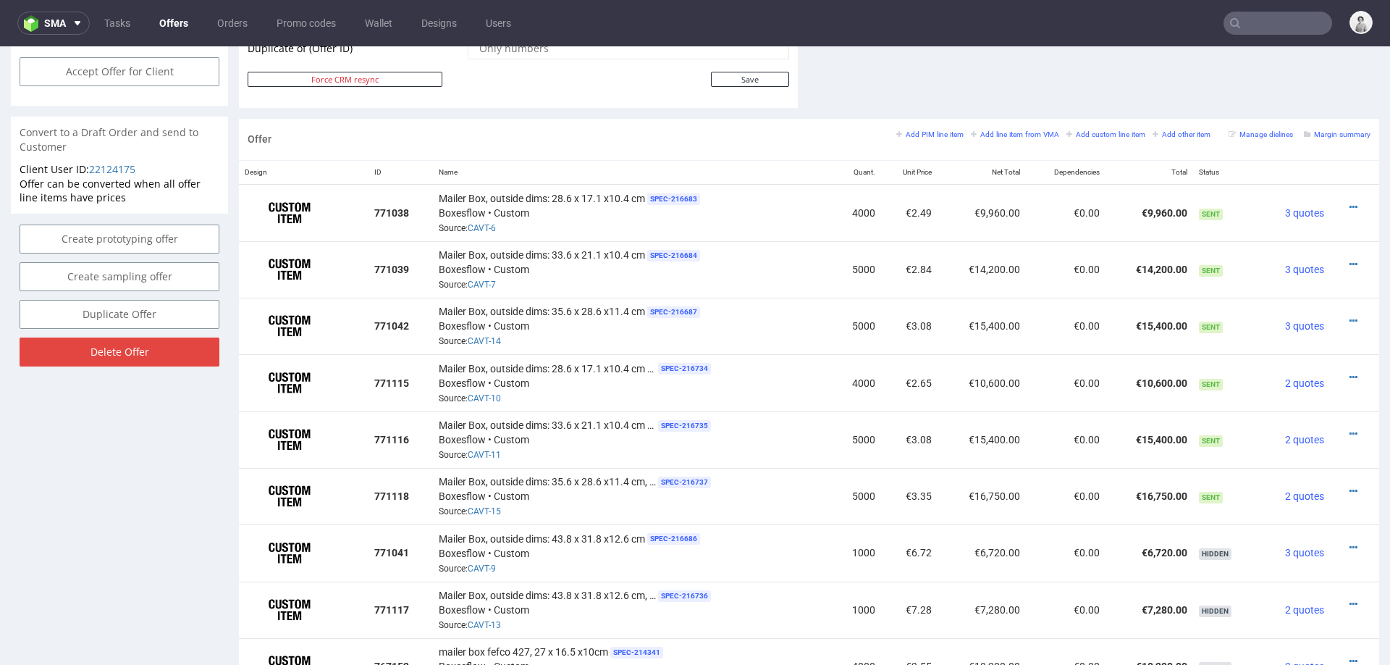
scroll to position [792, 0]
click at [996, 133] on small "Add line item from VMA" at bounding box center [1015, 135] width 88 height 8
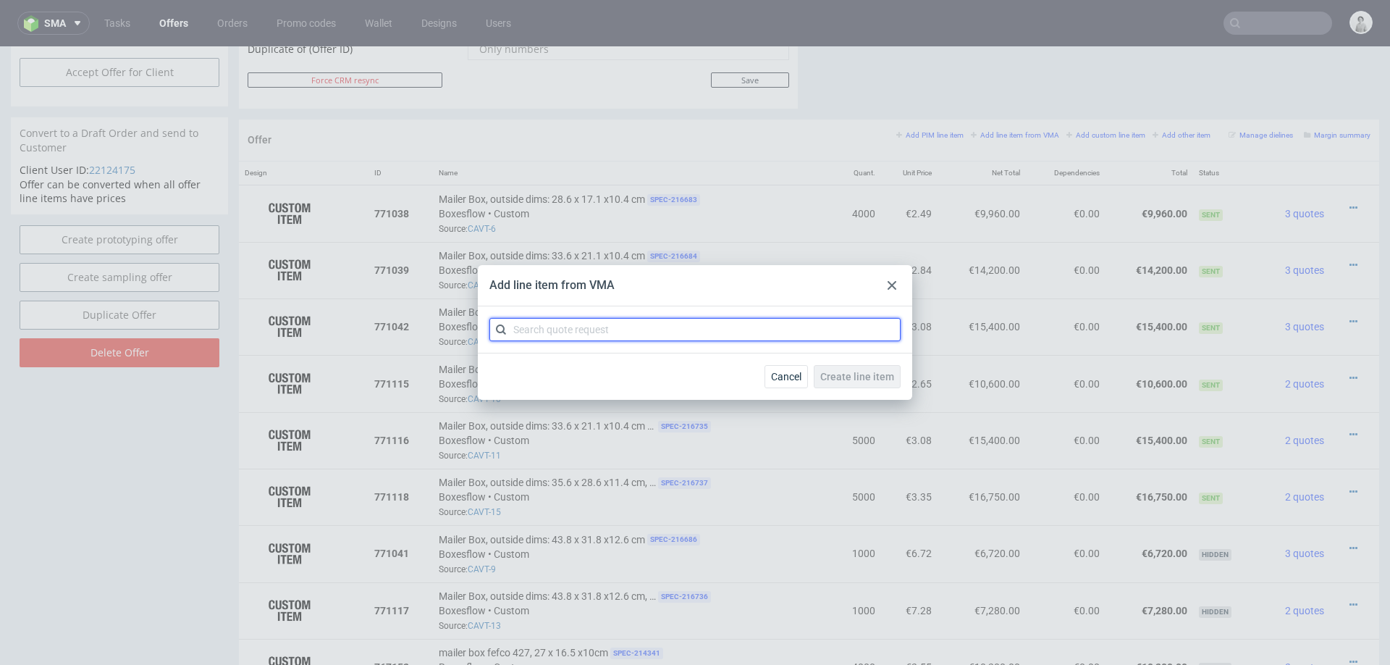
click at [694, 335] on input "text" at bounding box center [695, 329] width 411 height 23
type input "cavt"
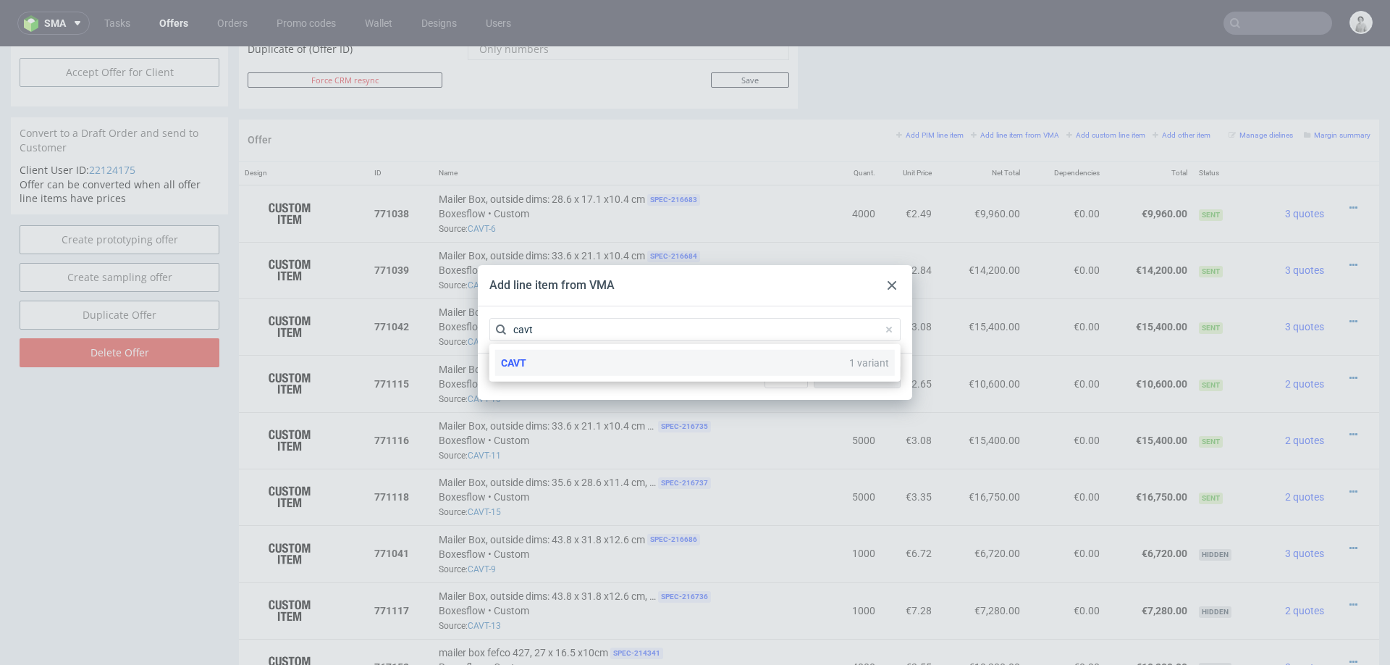
click at [539, 365] on div "CAVT 1 variant" at bounding box center [695, 363] width 400 height 26
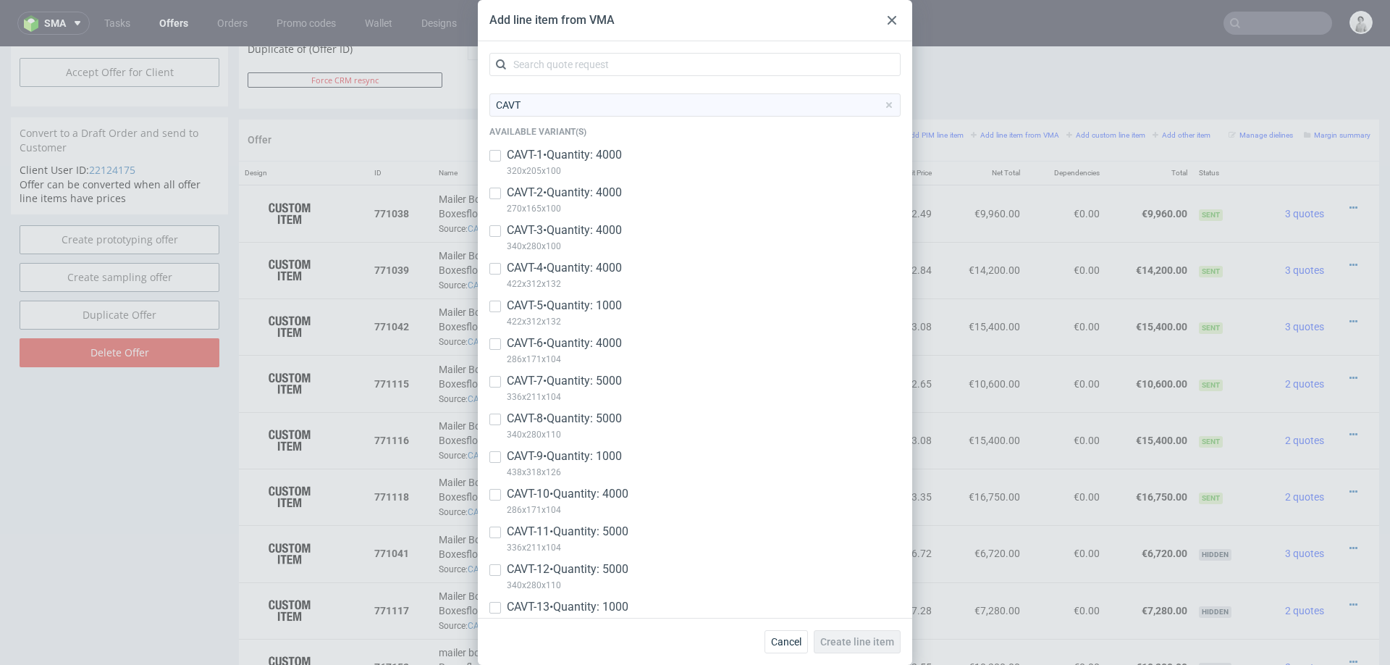
scroll to position [180, 0]
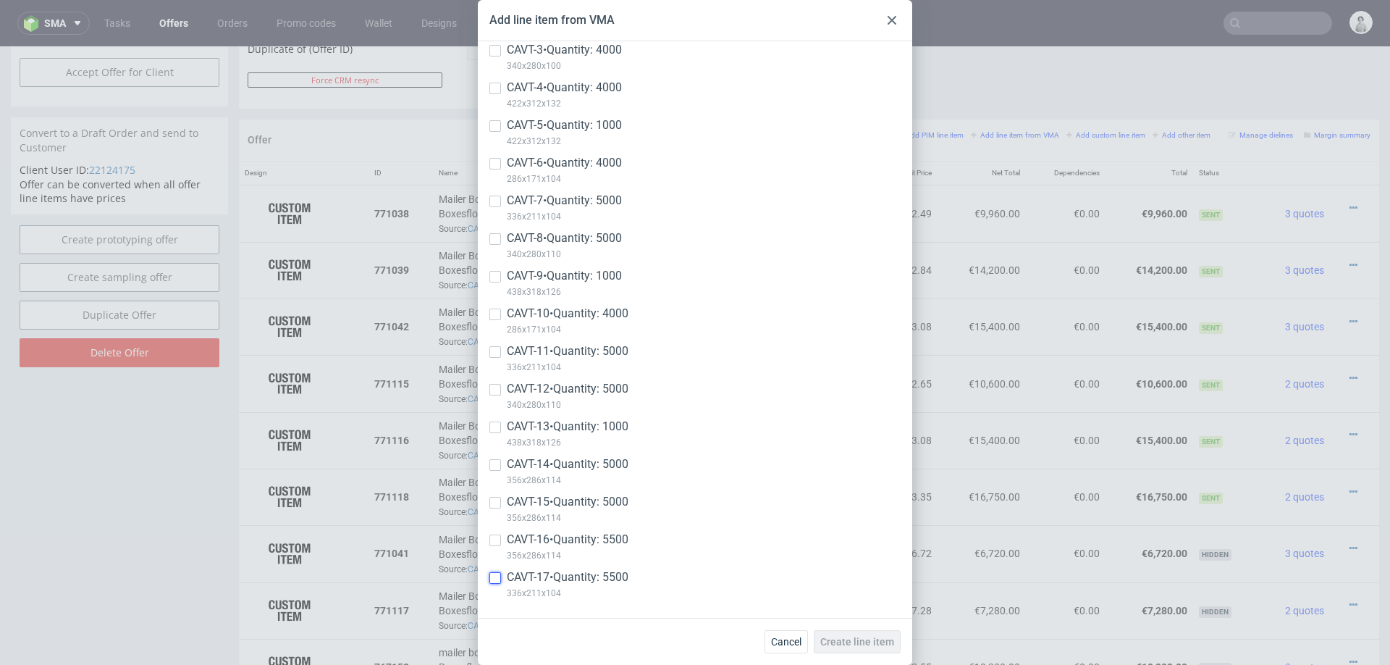
click at [491, 577] on input "checkbox" at bounding box center [496, 578] width 12 height 12
checkbox input "true"
click at [500, 544] on input "checkbox" at bounding box center [496, 540] width 12 height 12
checkbox input "true"
click at [838, 633] on button "Create line item" at bounding box center [857, 641] width 87 height 23
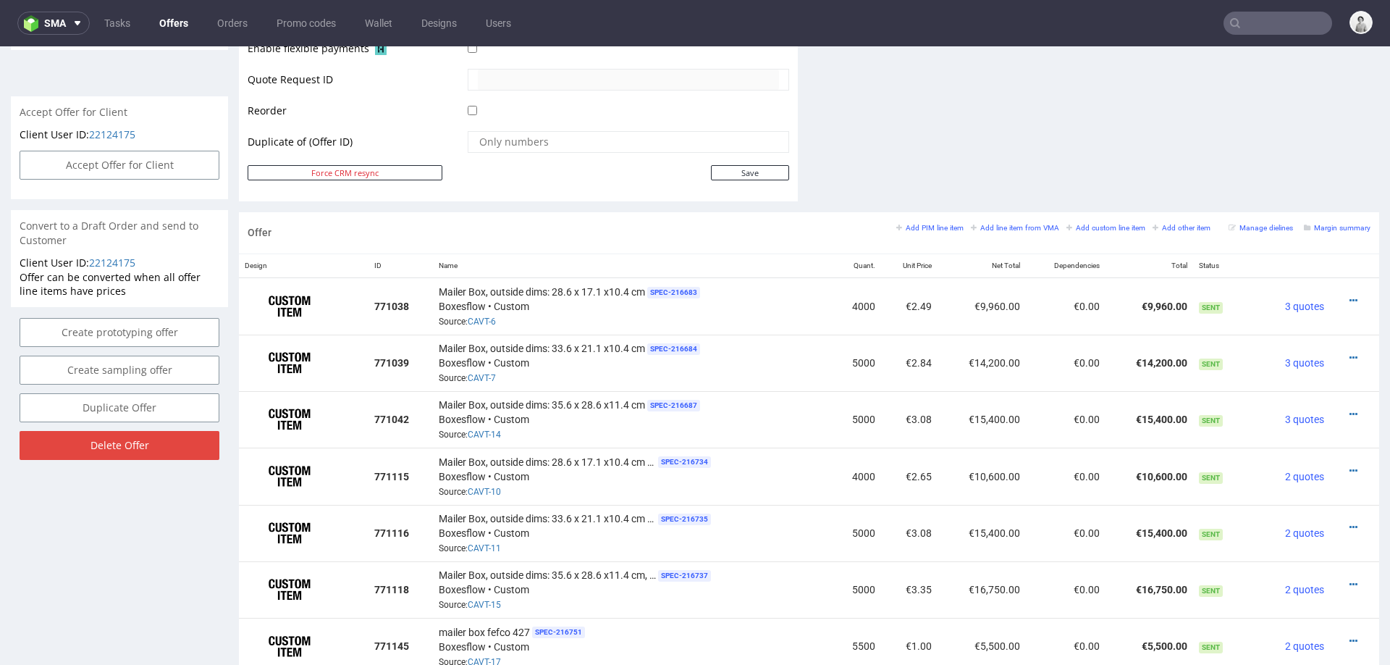
scroll to position [834, 0]
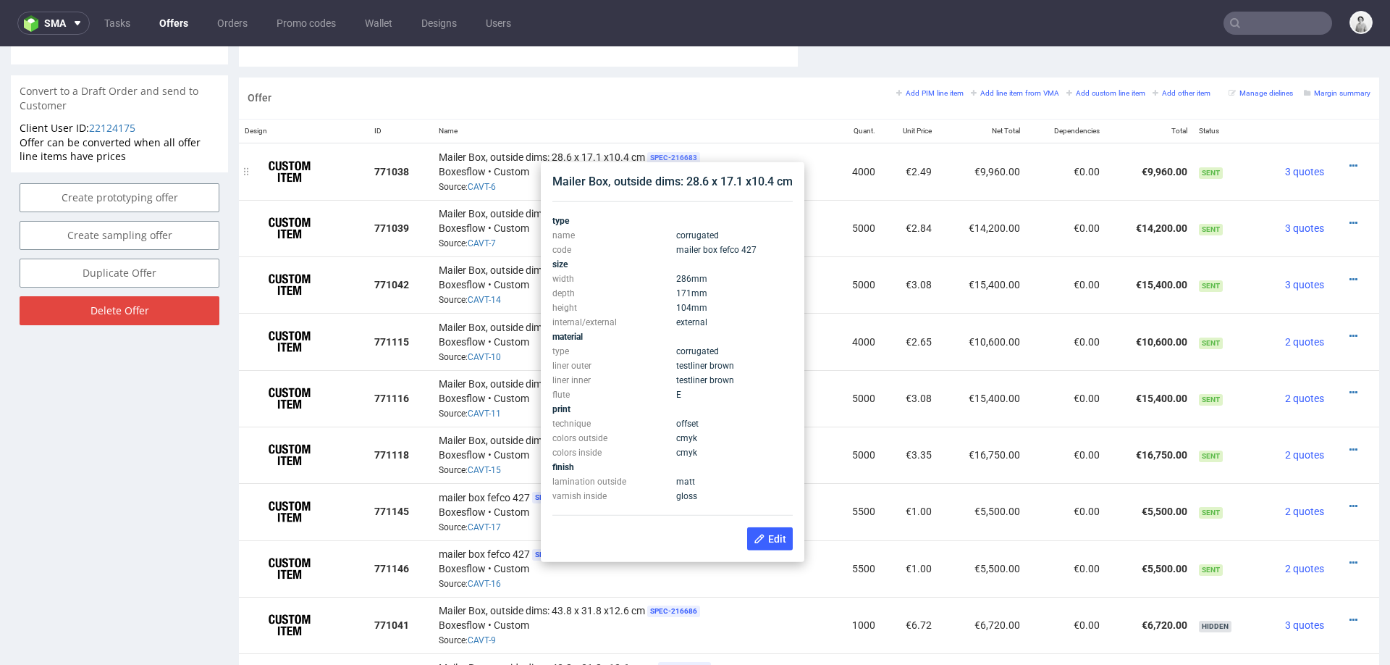
click at [682, 154] on span "SPEC- 216683" at bounding box center [673, 158] width 53 height 12
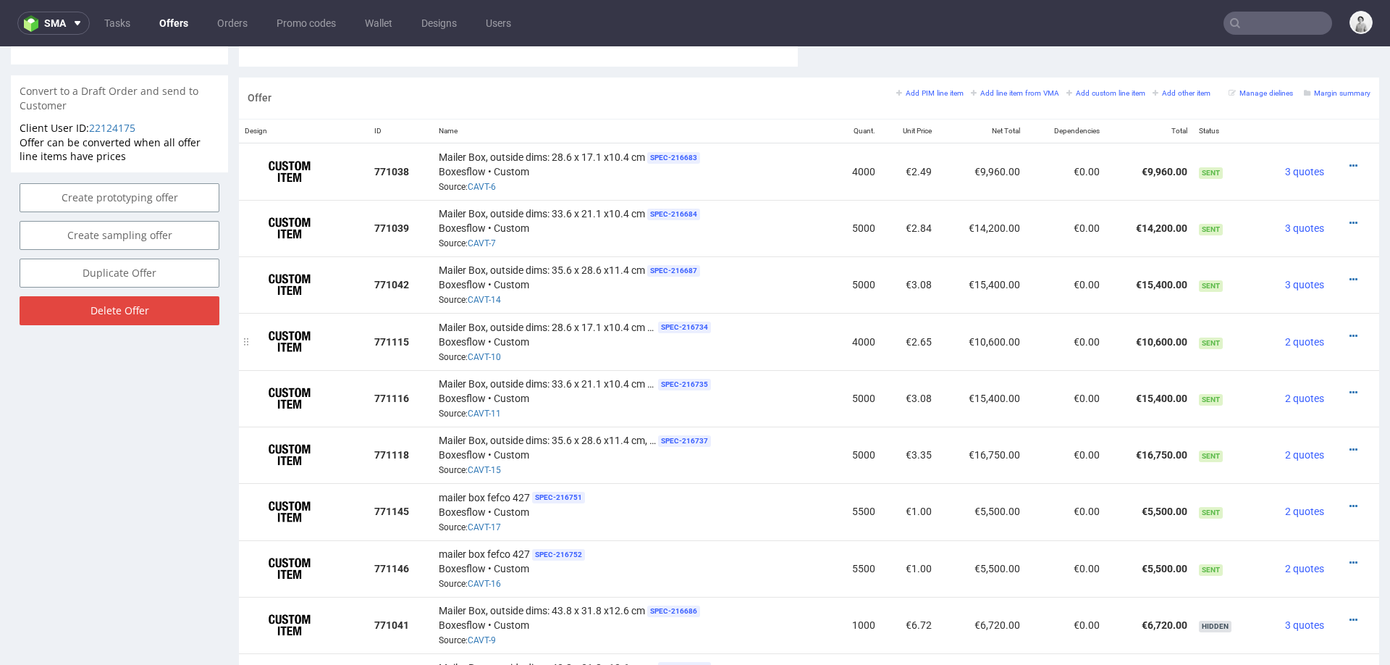
click at [886, 359] on td "€2.65" at bounding box center [909, 341] width 56 height 56
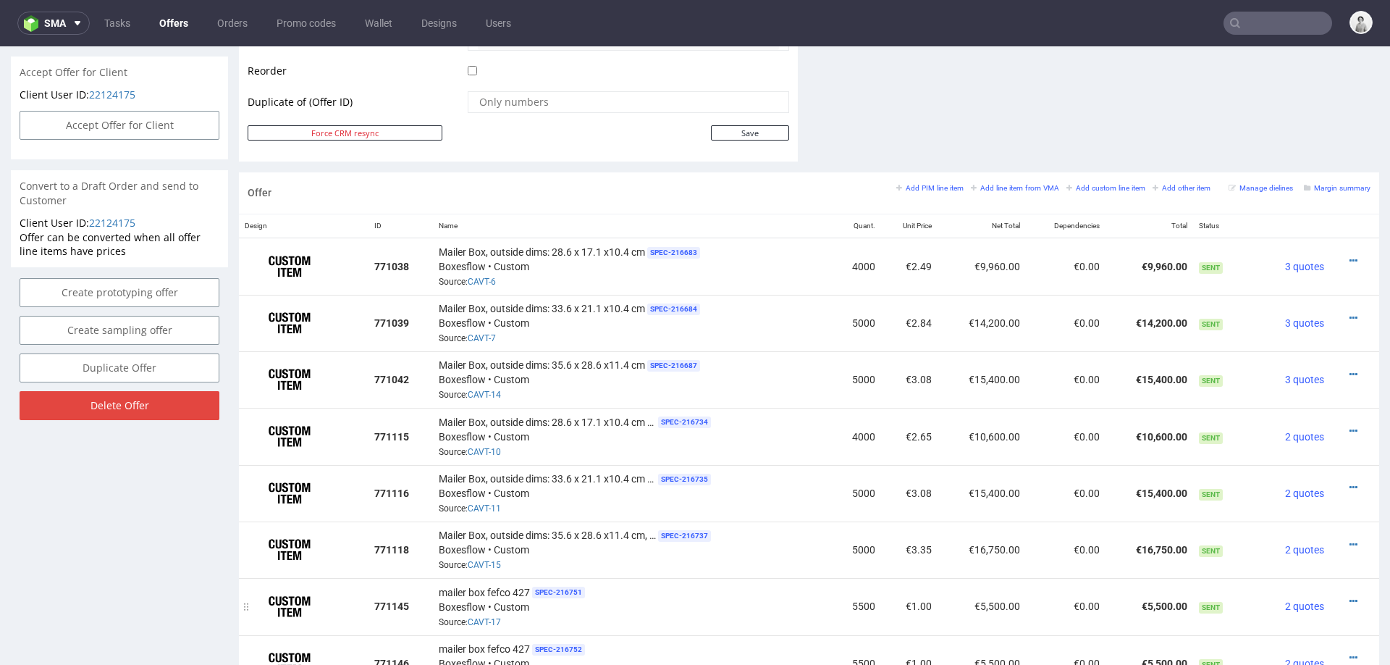
scroll to position [697, 0]
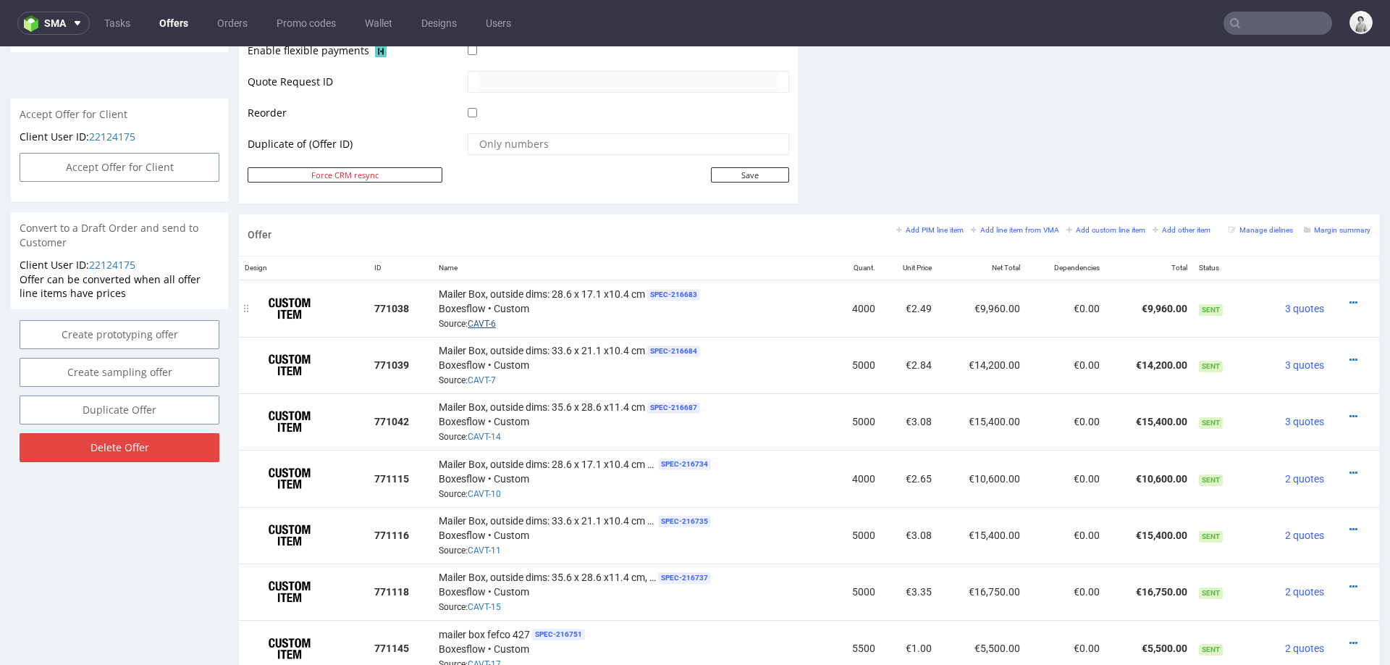
click at [486, 322] on link "CAVT-6" at bounding box center [482, 324] width 28 height 10
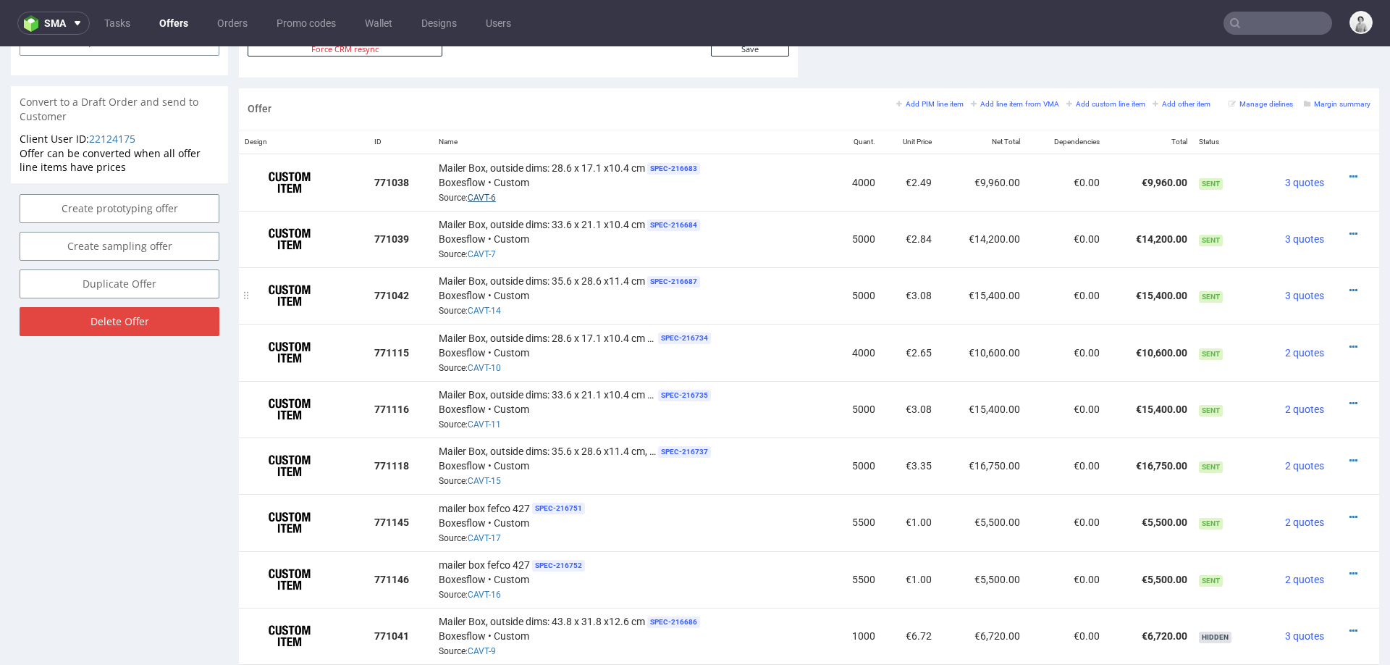
scroll to position [833, 0]
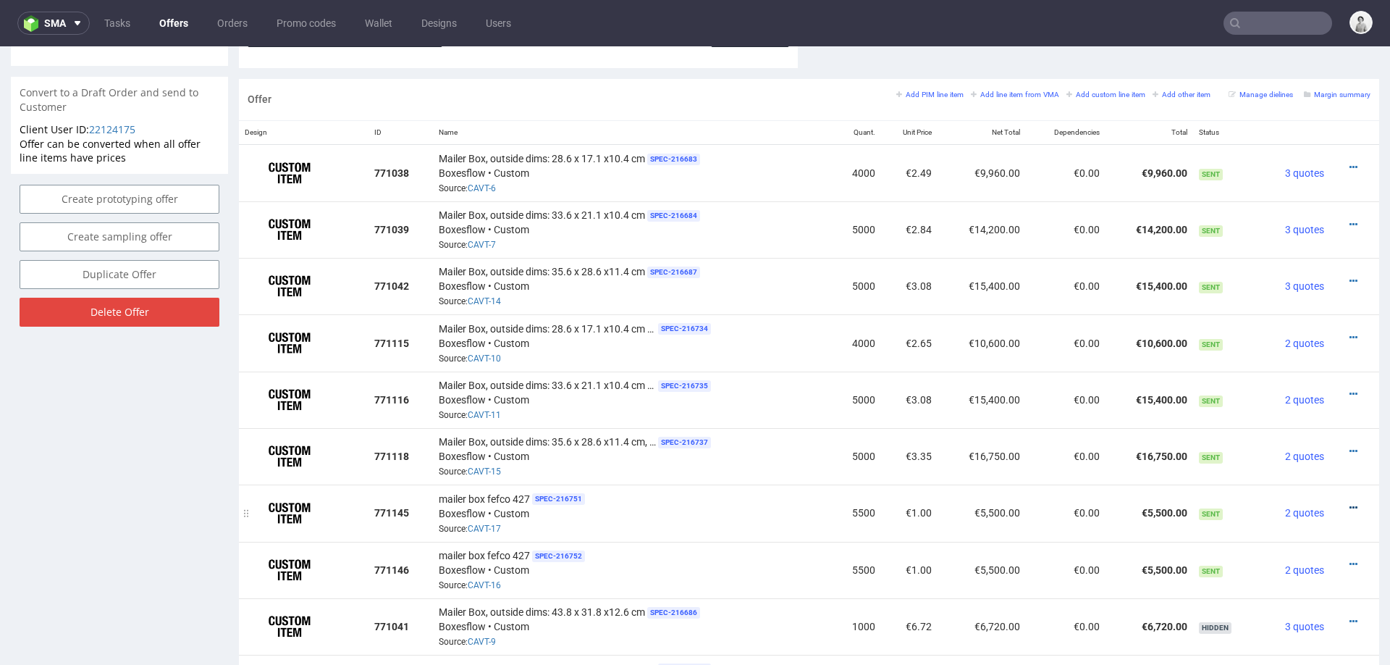
click at [1350, 503] on icon at bounding box center [1354, 508] width 8 height 10
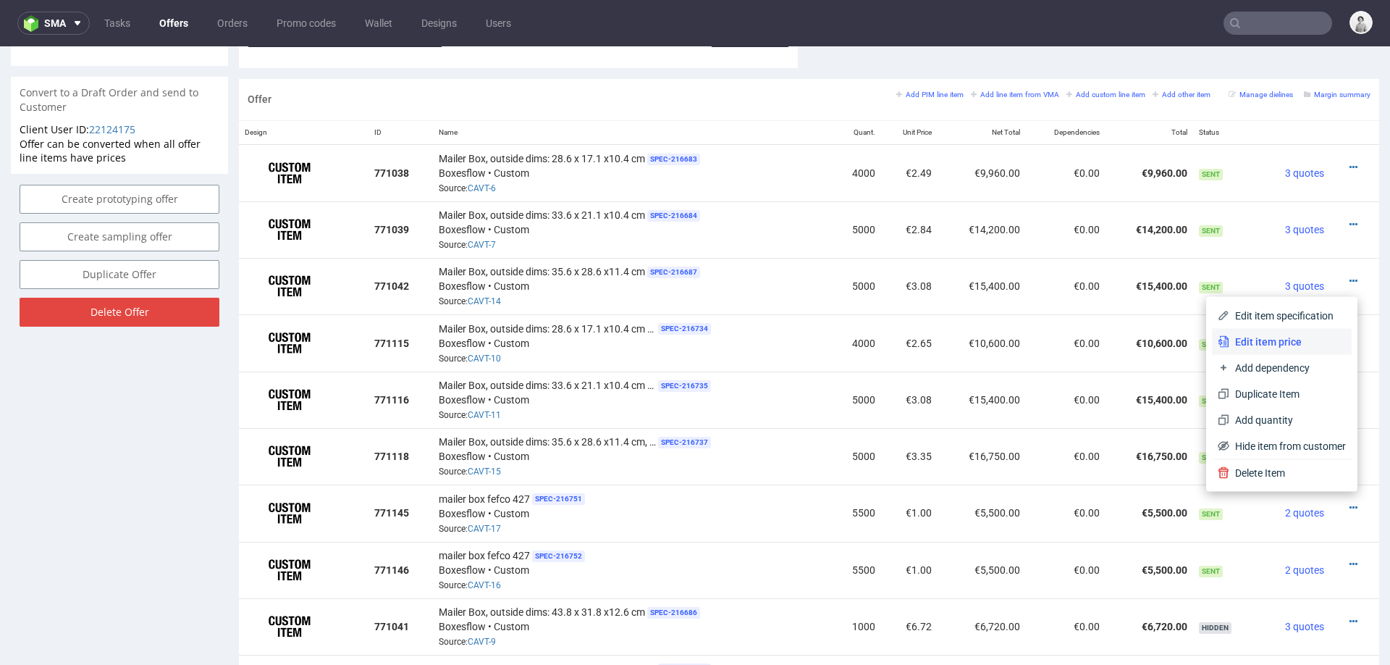
click at [1277, 336] on span "Edit item price" at bounding box center [1288, 342] width 117 height 14
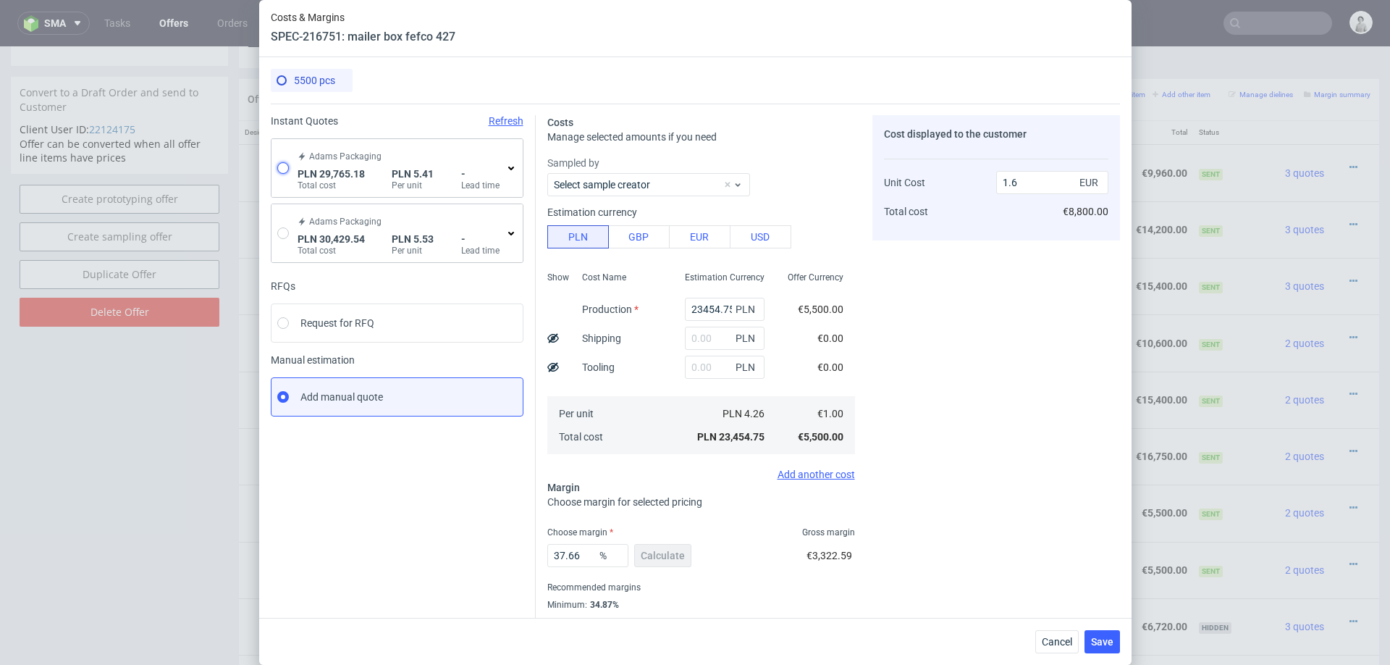
click at [278, 168] on input "radio" at bounding box center [283, 168] width 12 height 12
radio input "true"
radio input "false"
type input "27148.440000000002"
type input "2616.74"
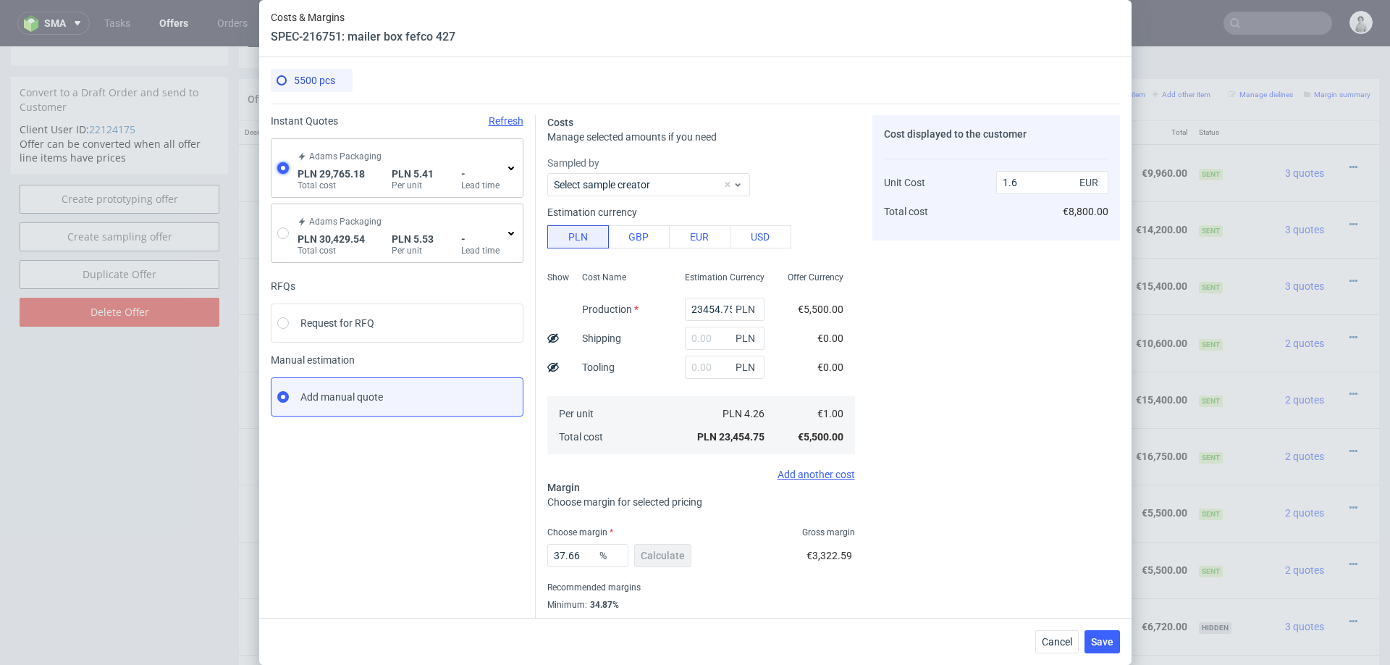
type input "1.27"
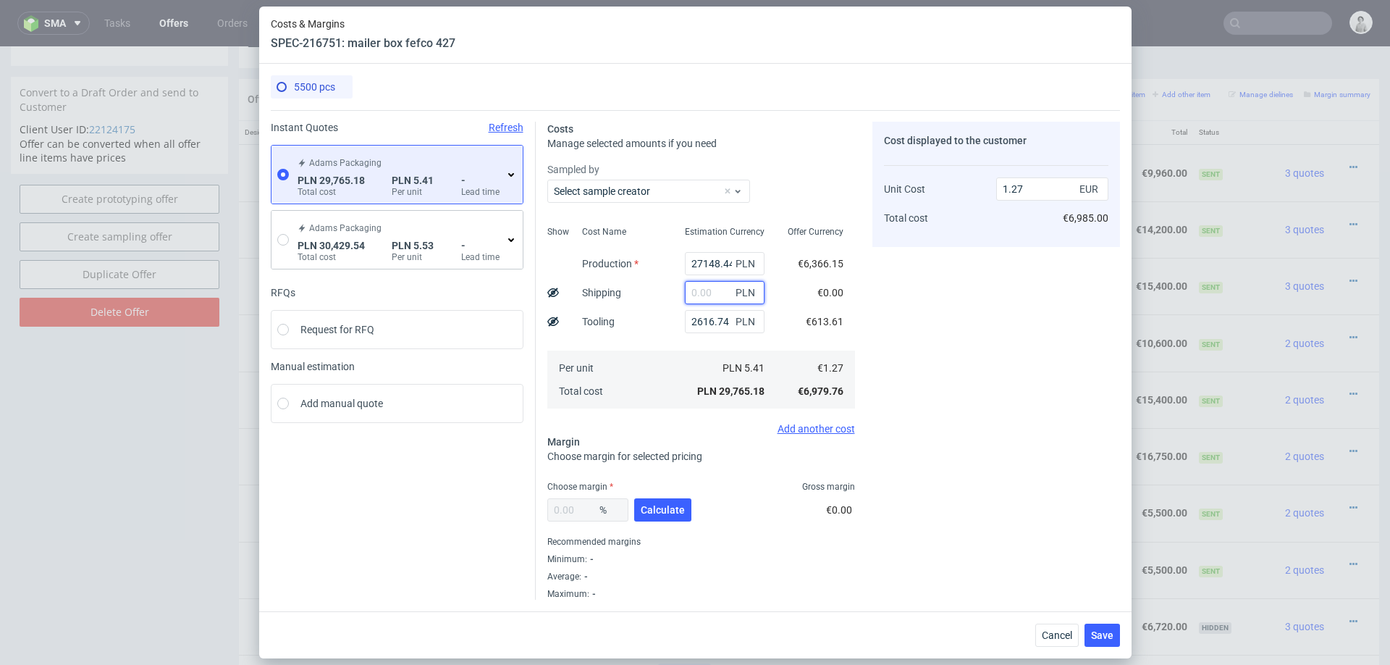
click at [708, 295] on input "text" at bounding box center [725, 292] width 80 height 23
type input "2200"
type input "1.36"
type input "22000"
type input "2.21"
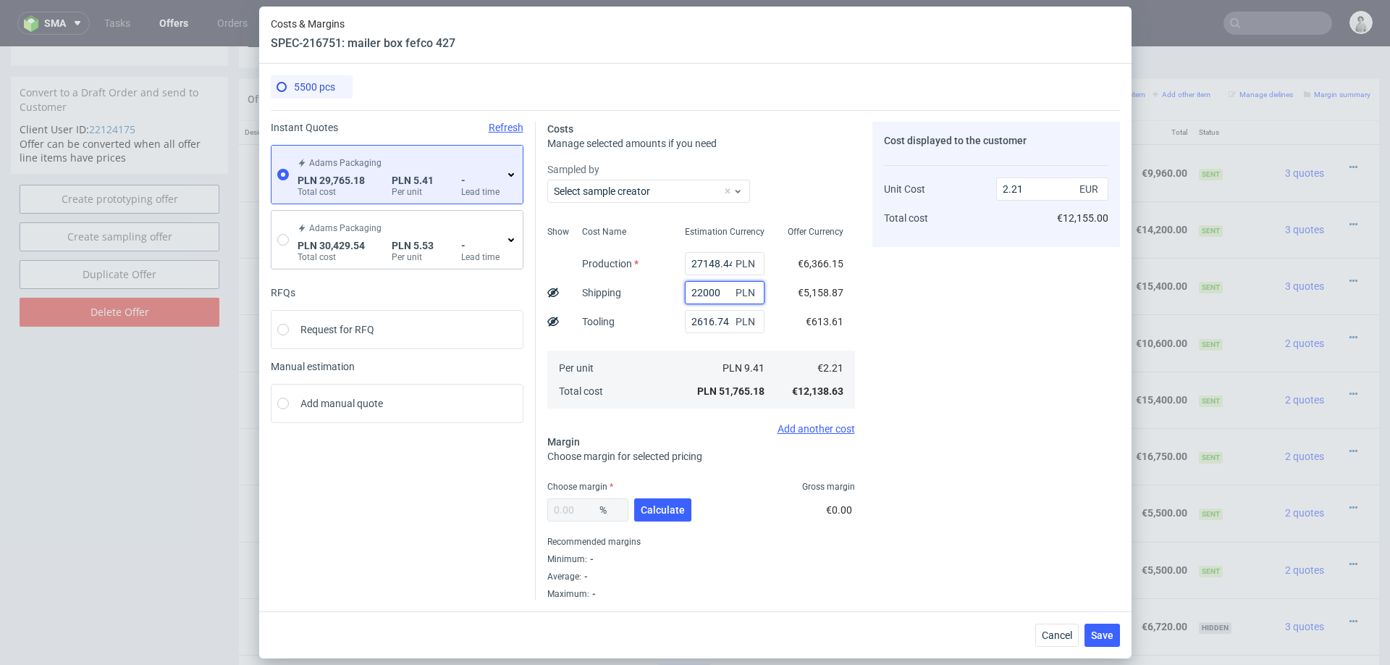
type input "22000"
click at [657, 505] on span "Calculate" at bounding box center [663, 510] width 44 height 10
type input "22.73"
type input "2.86"
click at [583, 515] on input "22.73" at bounding box center [587, 509] width 81 height 23
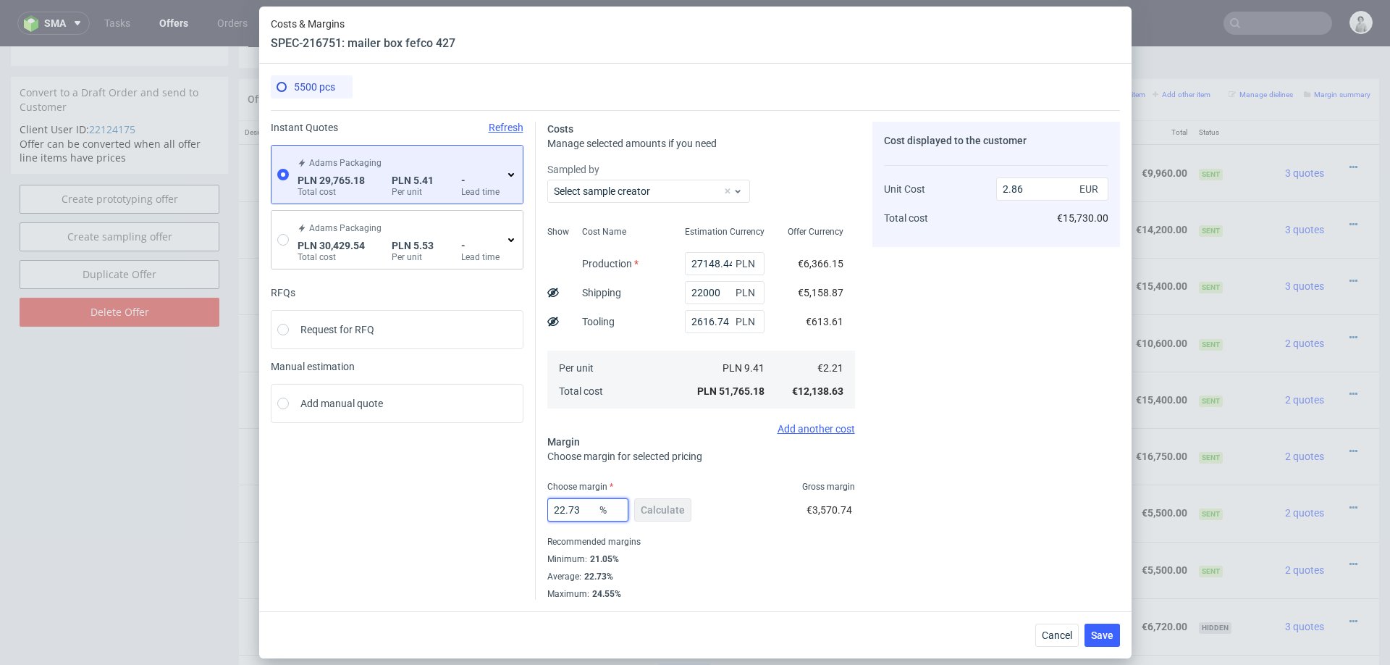
click at [583, 515] on input "22.73" at bounding box center [587, 509] width 81 height 23
type input "22"
type input "2.83"
type input "22"
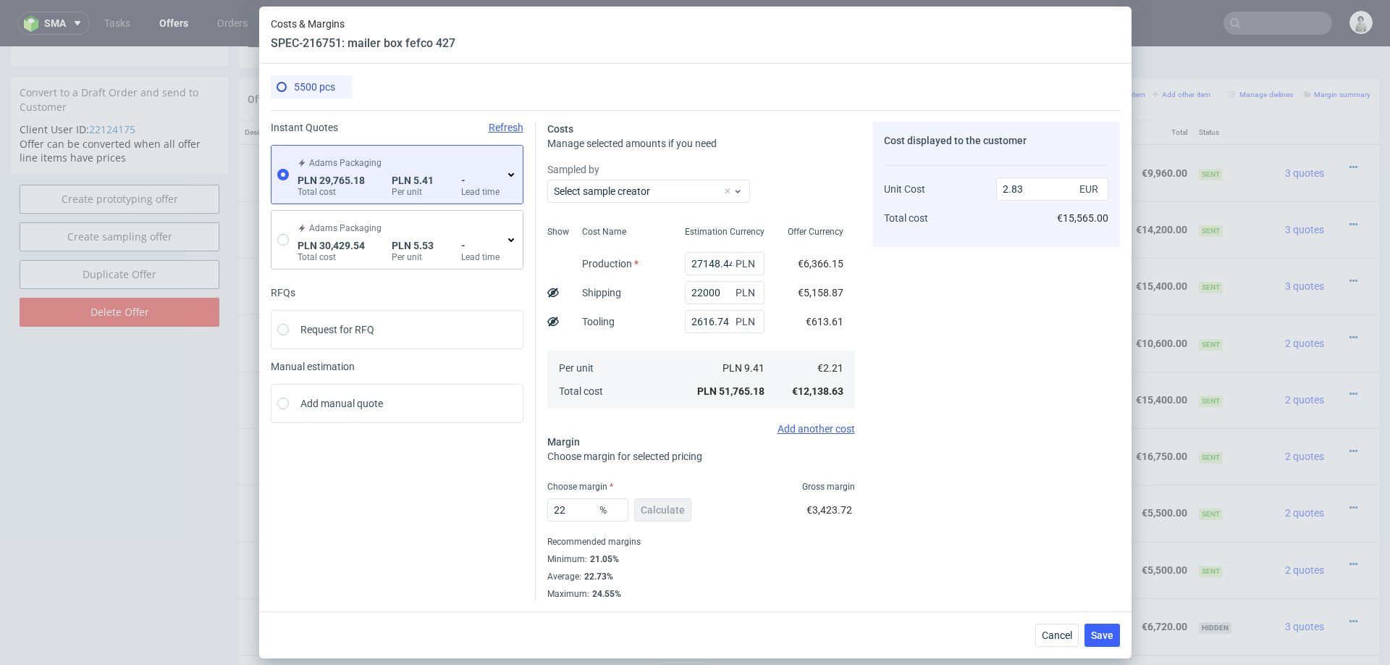
click at [847, 518] on div "€3,423.72" at bounding box center [831, 512] width 49 height 41
click at [1108, 637] on span "Save" at bounding box center [1102, 635] width 22 height 10
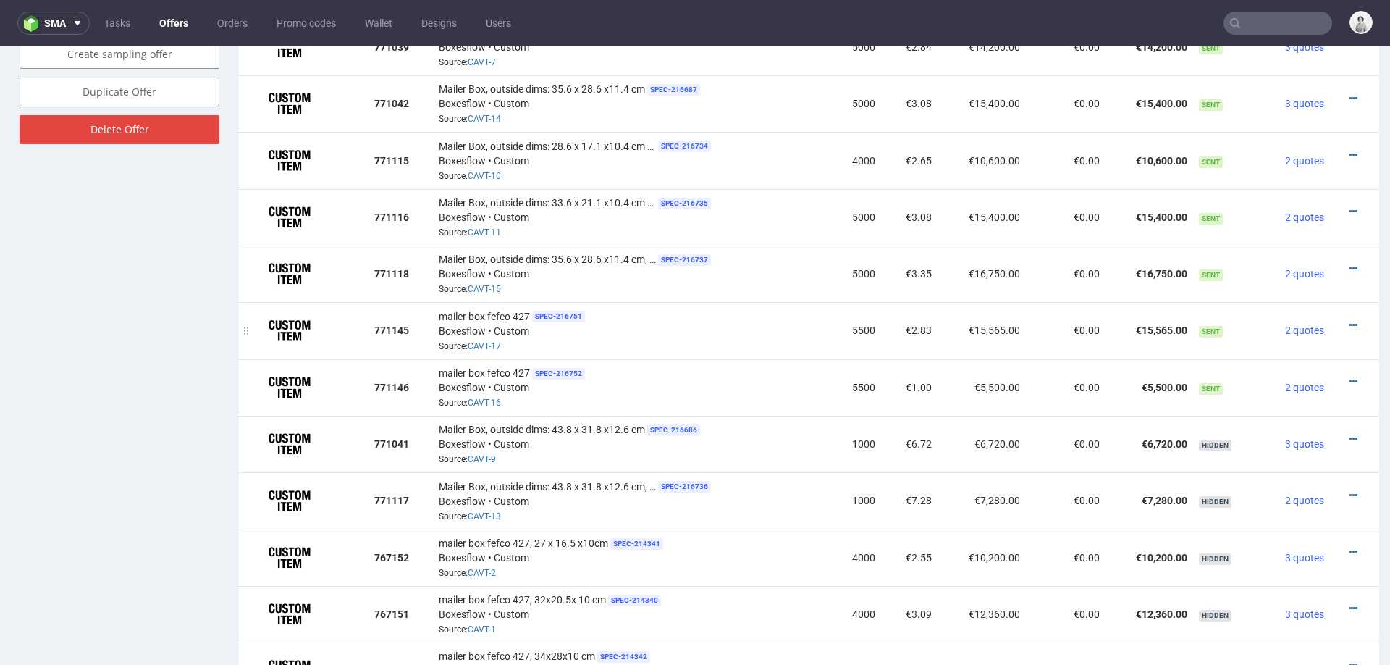
scroll to position [1017, 0]
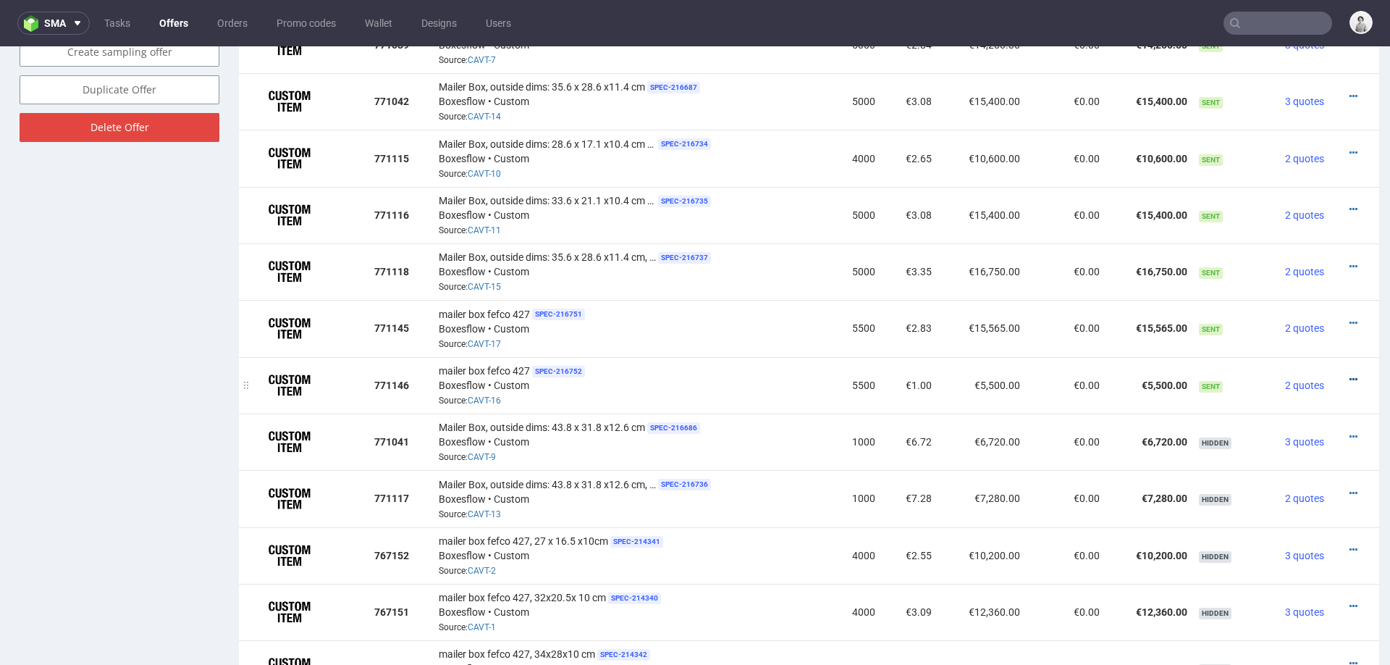
click at [1350, 374] on icon at bounding box center [1354, 379] width 8 height 10
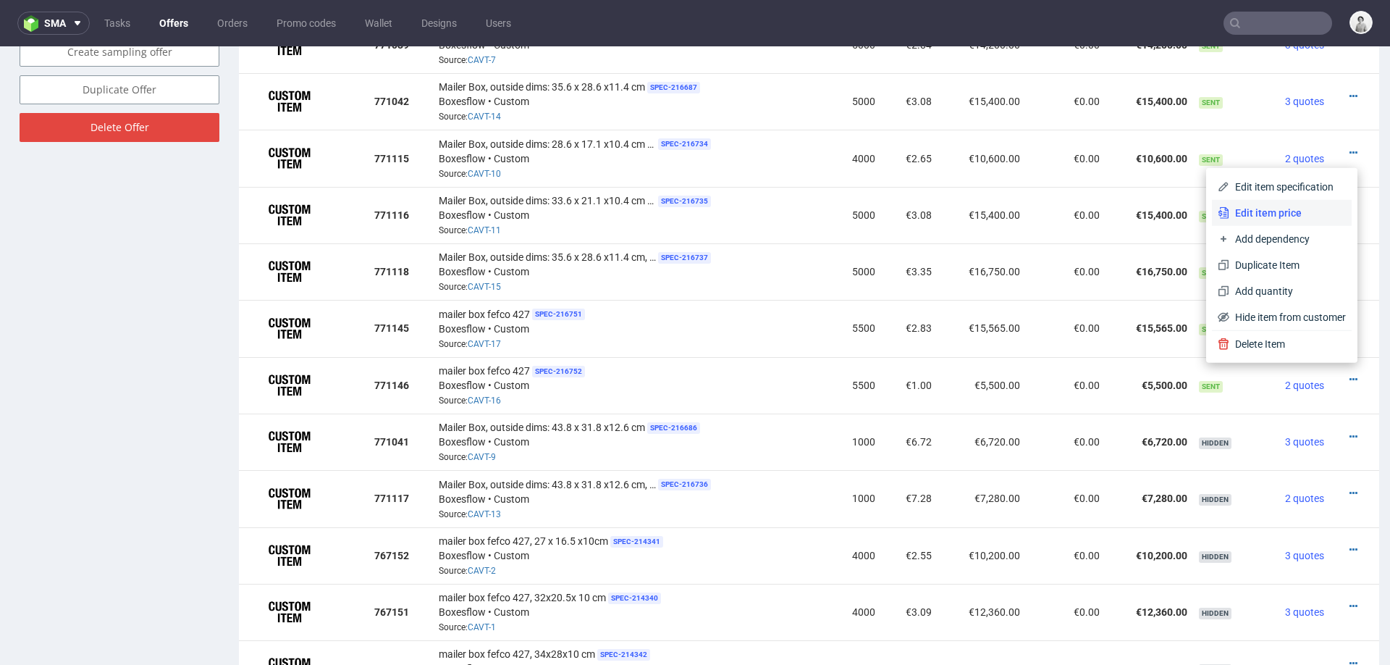
click at [1259, 209] on span "Edit item price" at bounding box center [1288, 213] width 117 height 14
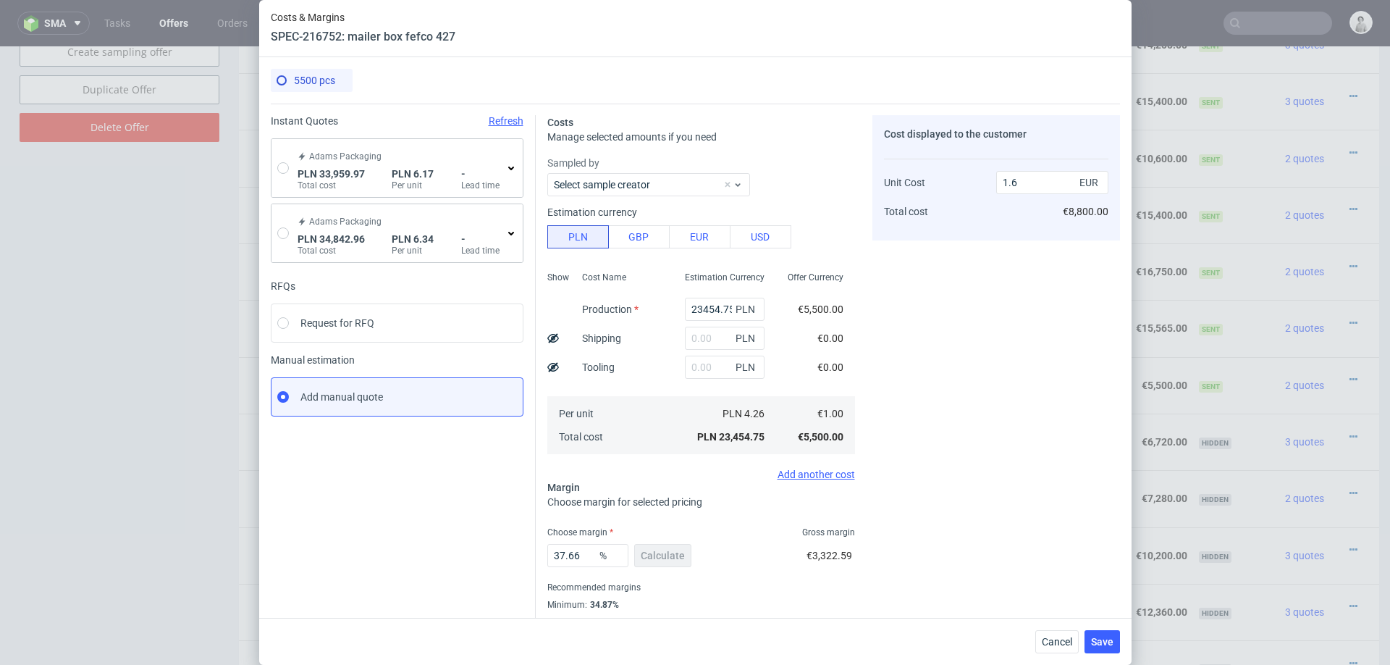
click at [284, 173] on div "Adams Packaging PLN 33,959.97 Total cost PLN 6.17 Per unit - Lead time" at bounding box center [397, 168] width 251 height 58
click at [282, 166] on input "radio" at bounding box center [283, 168] width 12 height 12
radio input "true"
radio input "false"
type input "30815.75"
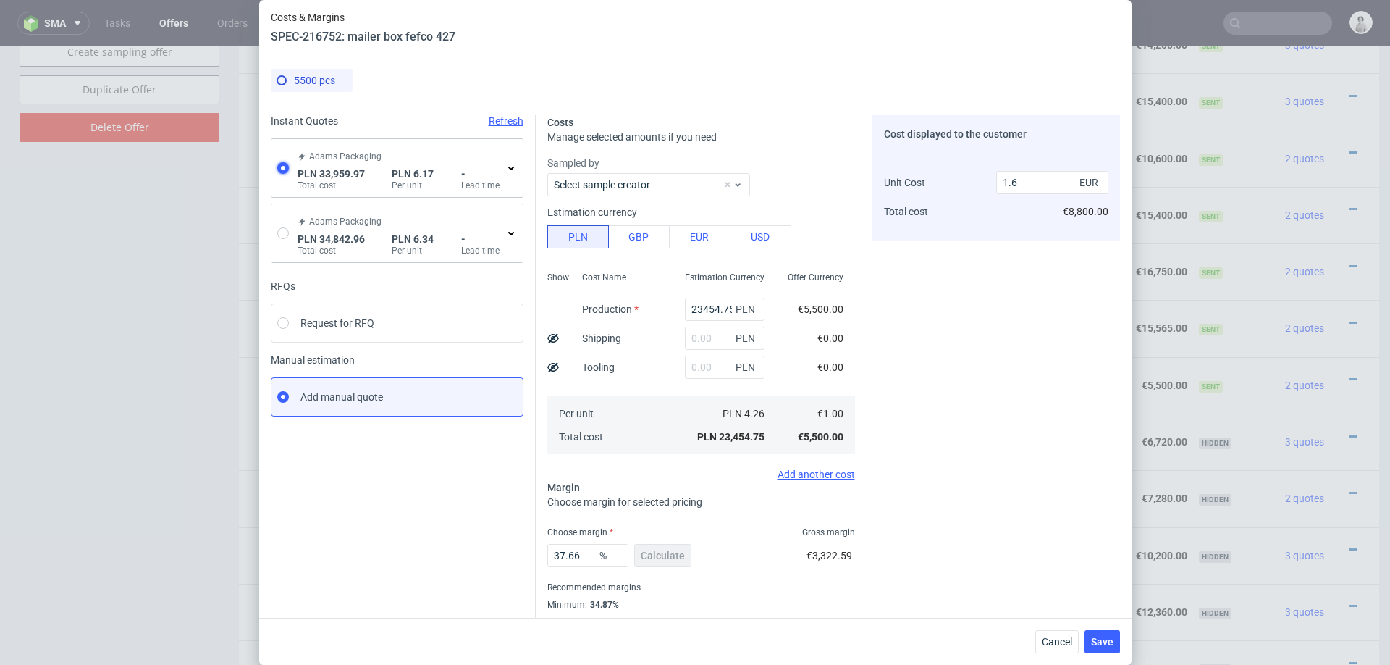
type input "3144.22"
type input "1.44"
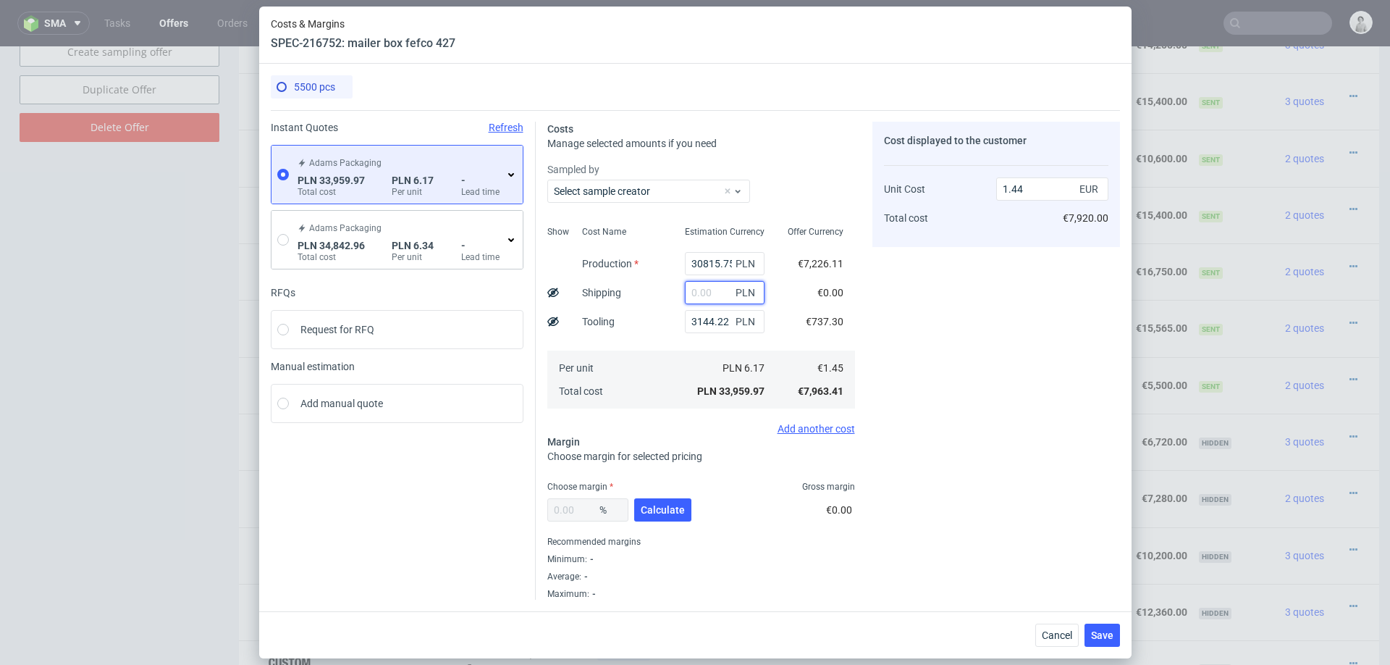
click at [713, 292] on input "text" at bounding box center [725, 292] width 80 height 23
type input "2200"
type input "1.53"
type input "22000"
type input "2.38"
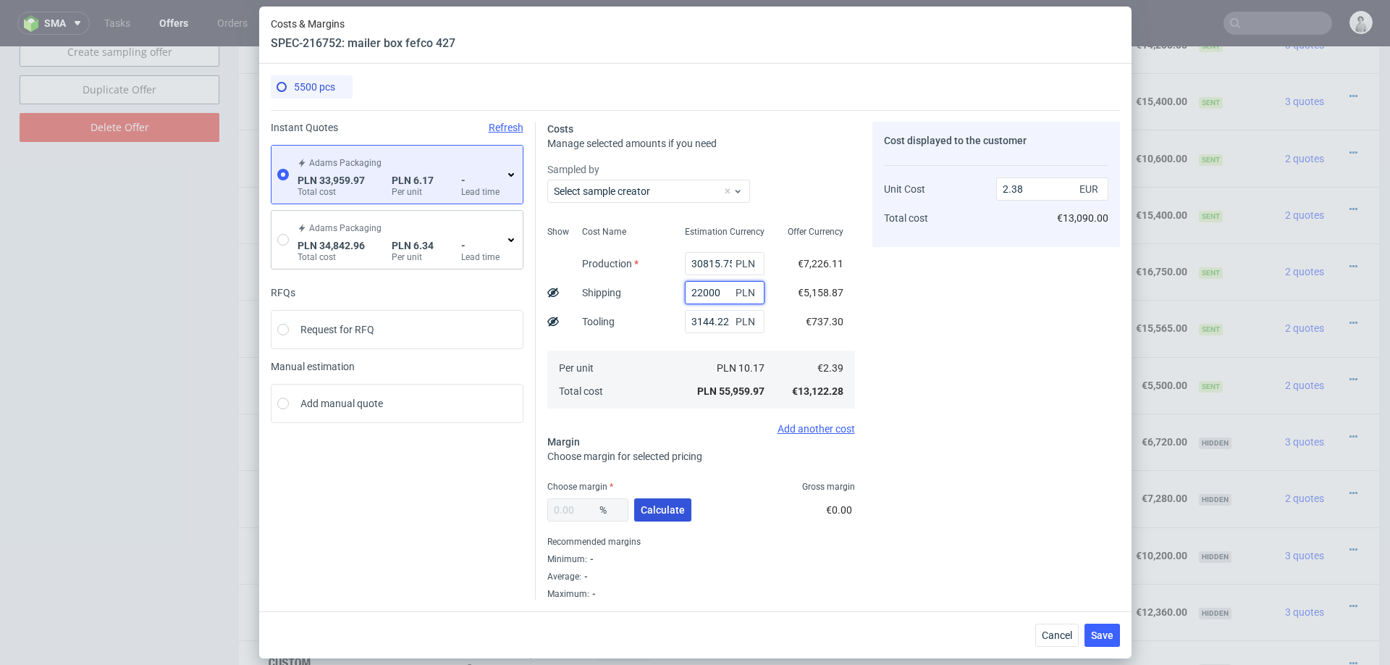
type input "22000"
click at [647, 512] on span "Calculate" at bounding box center [663, 510] width 44 height 10
type input "22.21"
type input "3.07"
click at [584, 504] on input "22.21" at bounding box center [587, 509] width 81 height 23
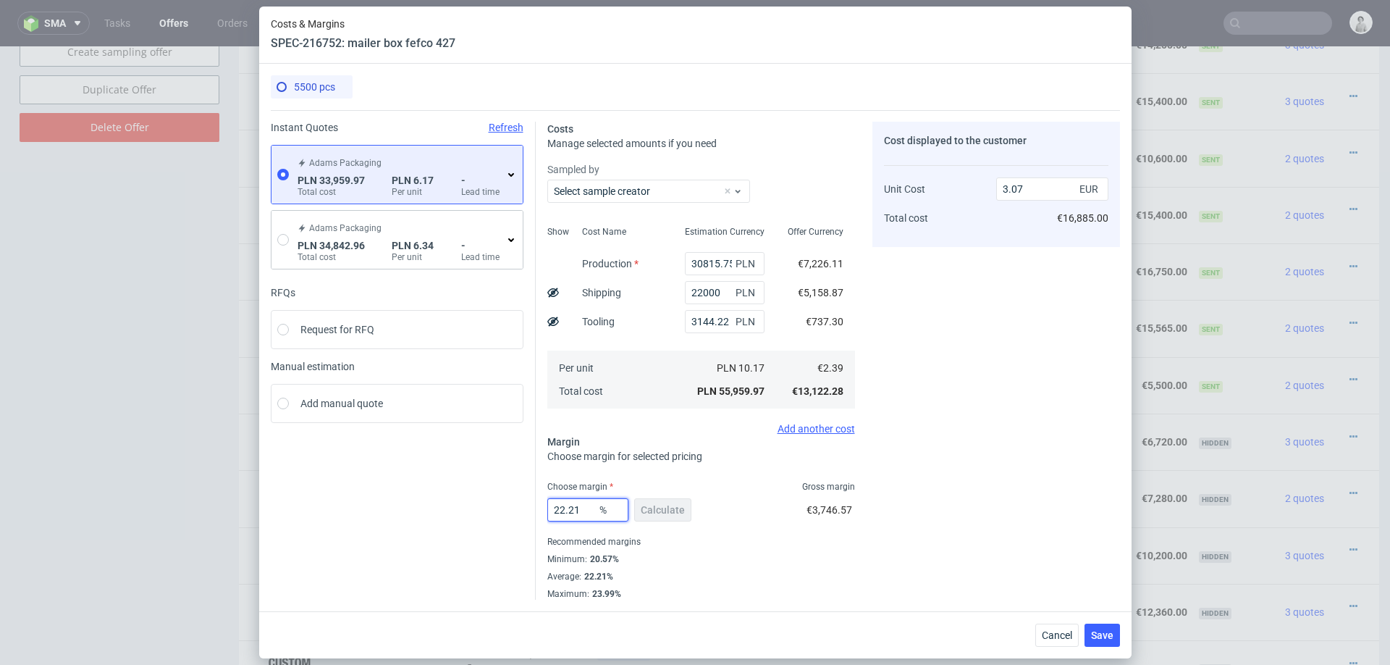
click at [584, 504] on input "22.21" at bounding box center [587, 509] width 81 height 23
type input "3"
type input "2.46"
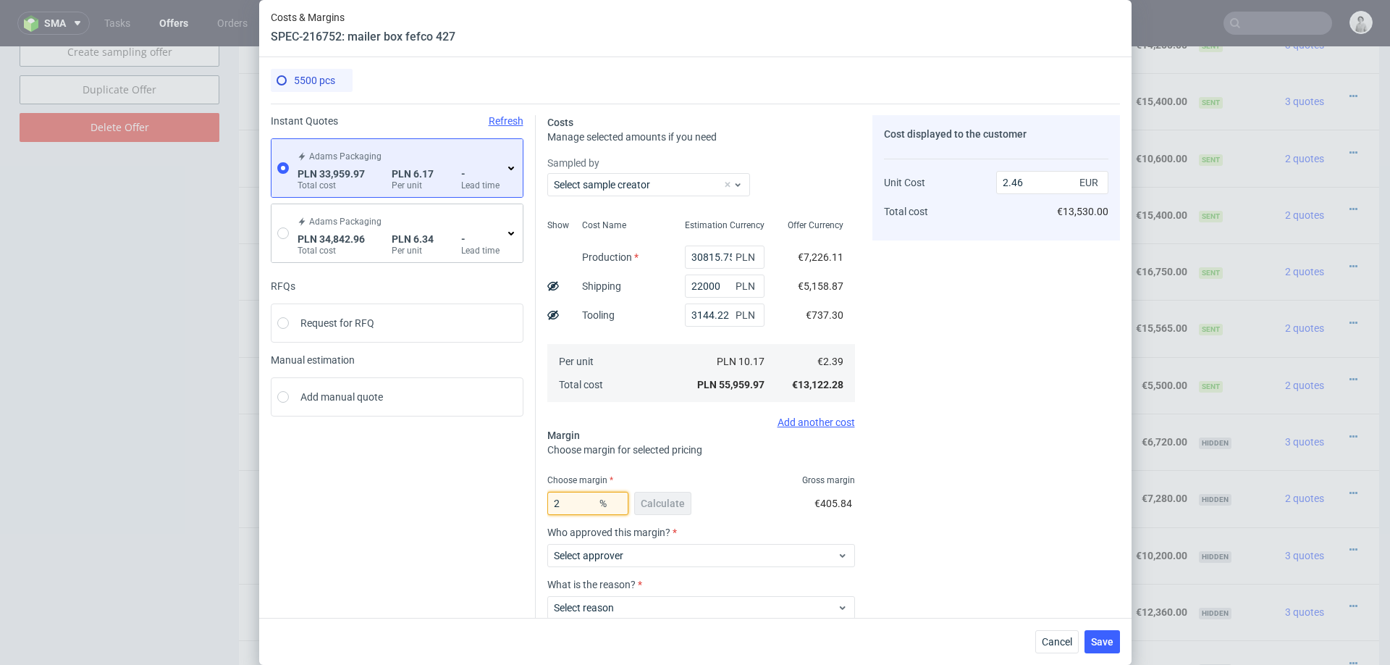
type input "0"
type input "2.38"
type input "2"
type input "2.43"
type input "21"
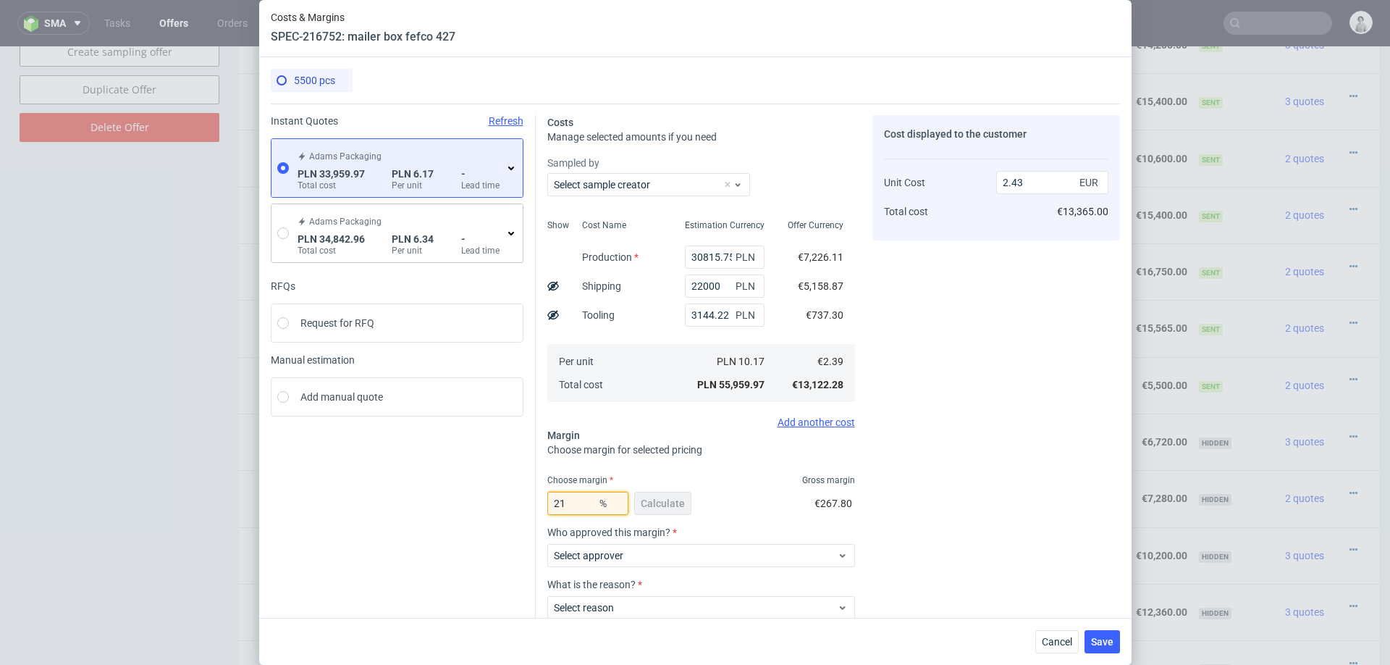
type input "3.02"
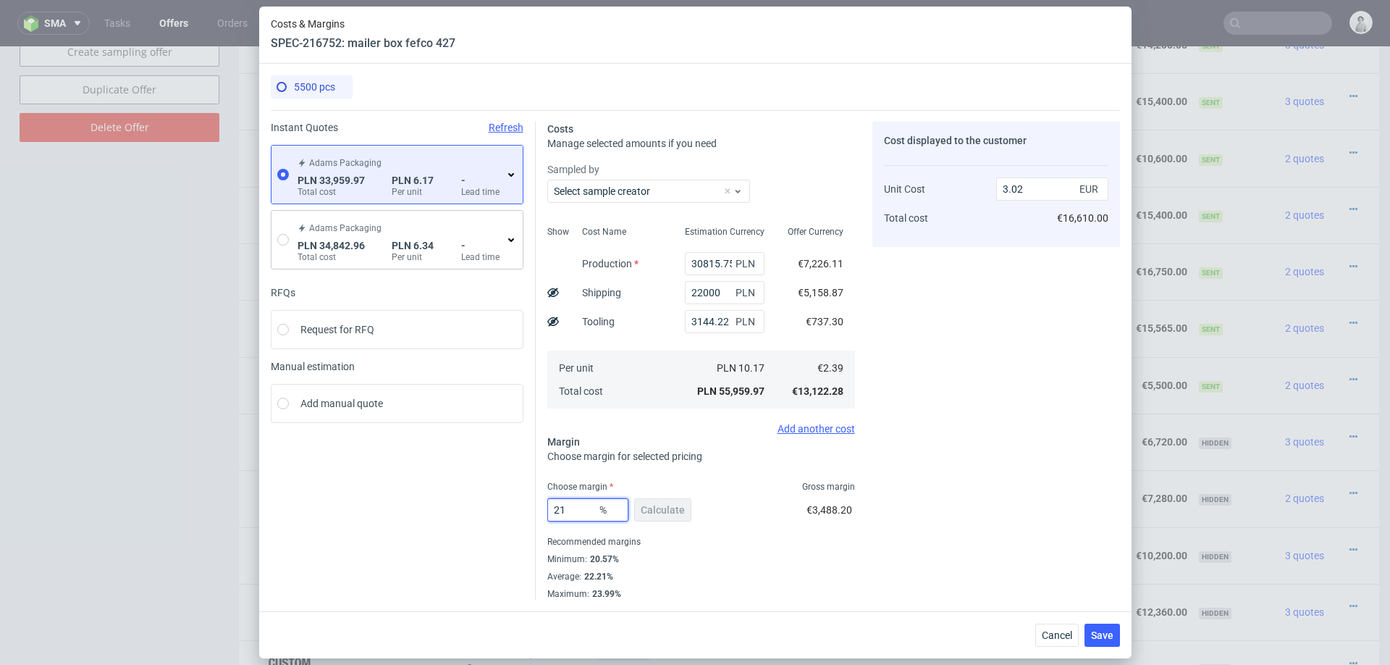
type input "21"
click at [1009, 526] on div "Cost displayed to the customer Unit Cost Total cost 3.02 EUR €16,610.00" at bounding box center [997, 361] width 248 height 478
click at [1101, 630] on span "Save" at bounding box center [1102, 635] width 22 height 10
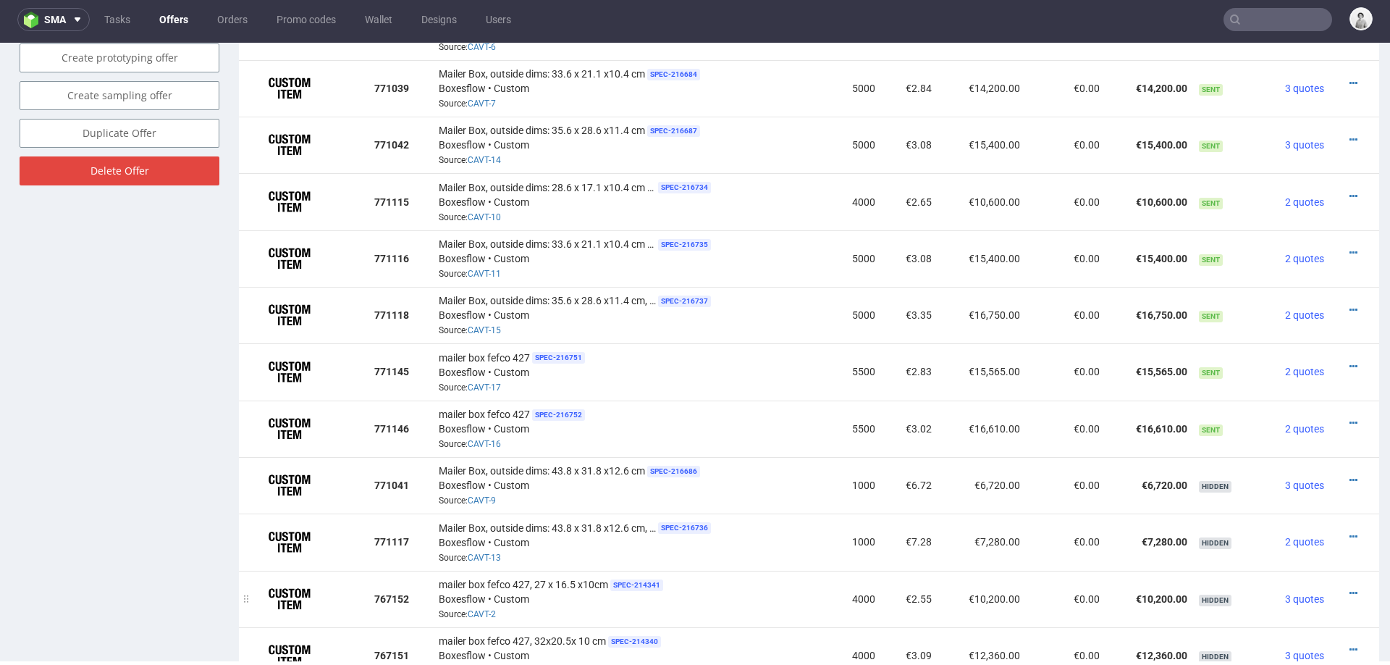
scroll to position [968, 0]
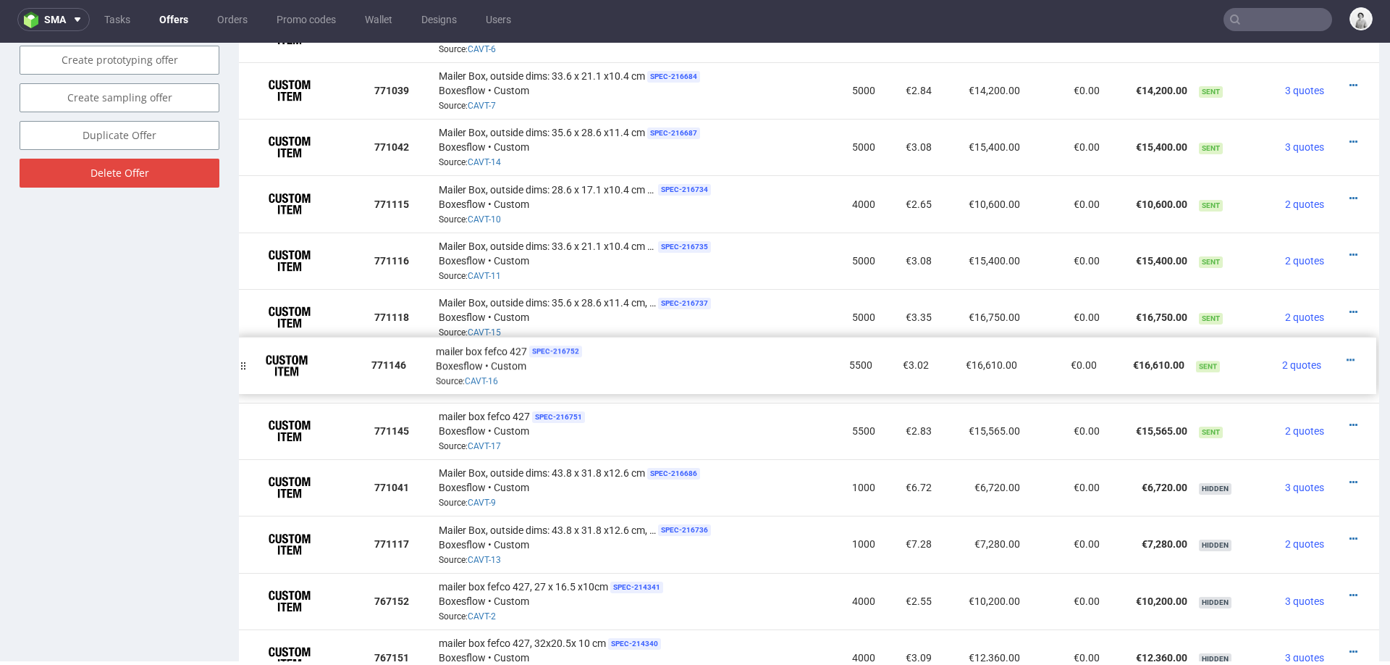
drag, startPoint x: 250, startPoint y: 423, endPoint x: 247, endPoint y: 358, distance: 64.5
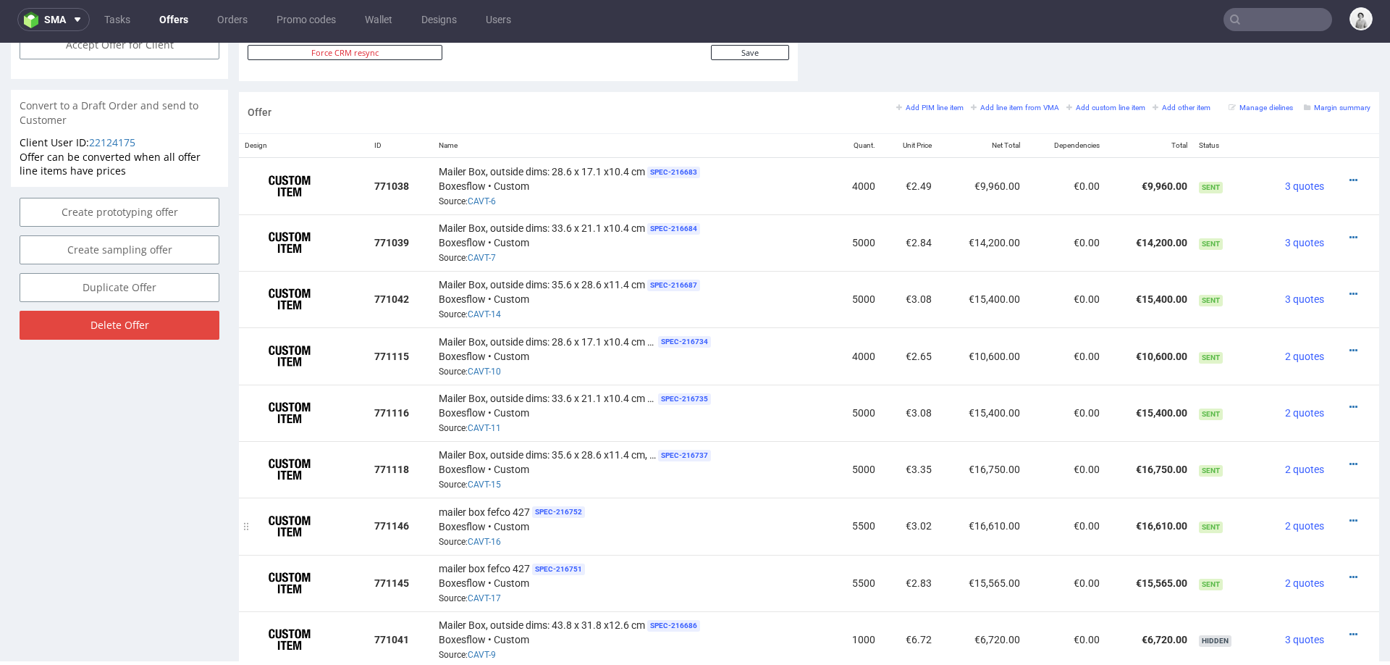
scroll to position [817, 0]
drag, startPoint x: 436, startPoint y: 222, endPoint x: 644, endPoint y: 224, distance: 207.8
click at [644, 224] on span "Mailer Box, outside dims: 33.6 x 21.1 x10.4 cm" at bounding box center [542, 227] width 206 height 14
copy span "Mailer Box, outside dims: 33.6 x 21.1 x10.4 cm"
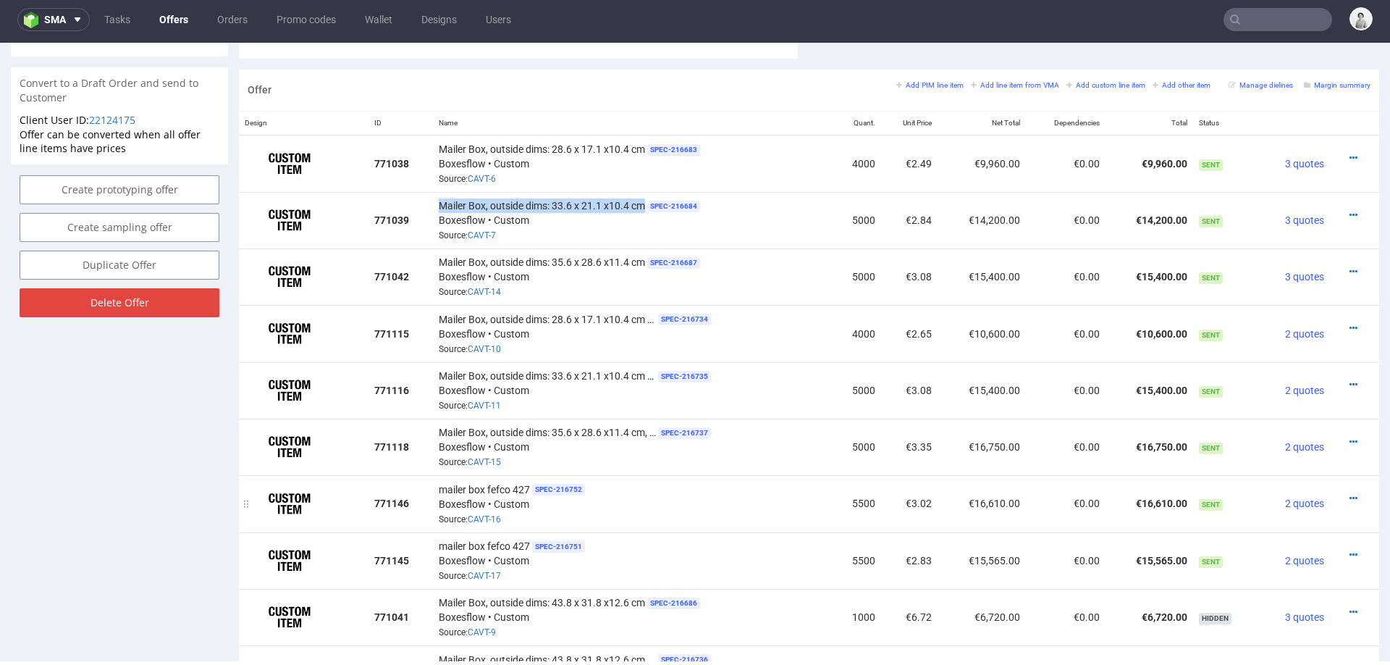
scroll to position [847, 0]
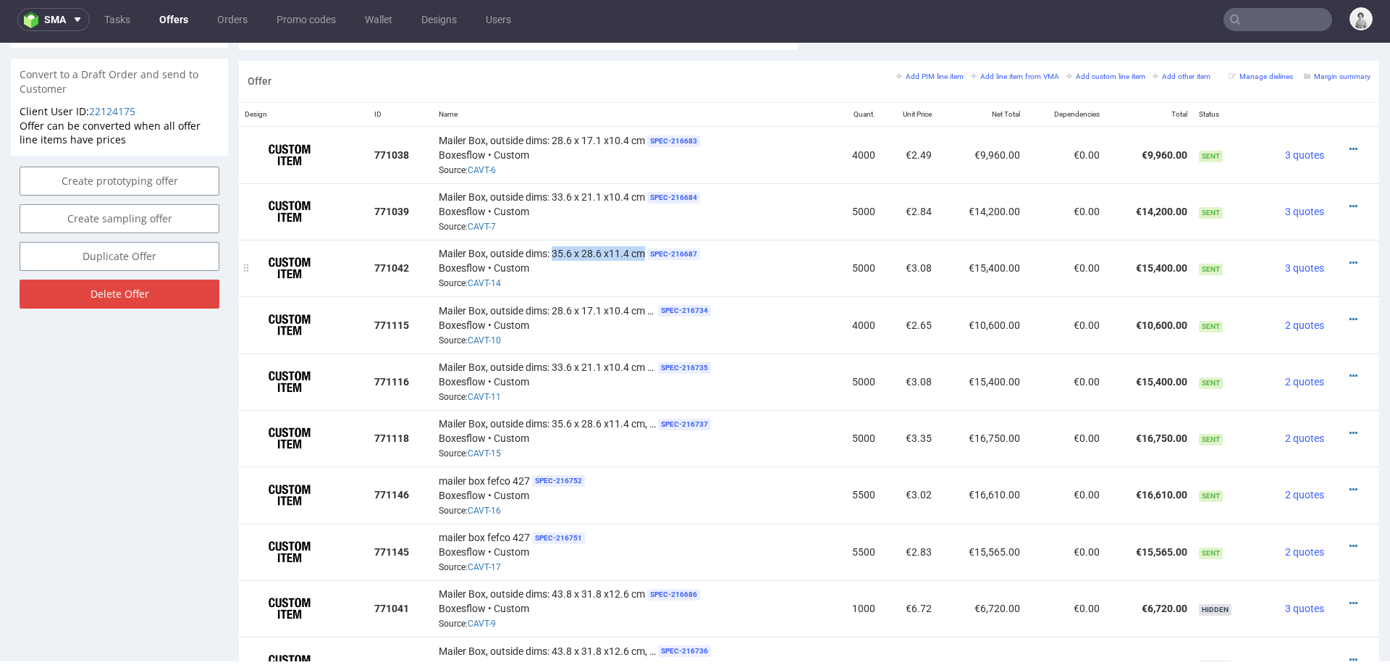
drag, startPoint x: 553, startPoint y: 248, endPoint x: 644, endPoint y: 248, distance: 91.2
click at [644, 248] on span "Mailer Box, outside dims: 35.6 x 28.6 x11.4 cm" at bounding box center [542, 253] width 206 height 14
click at [440, 248] on span "Mailer Box, outside dims: 35.6 x 28.6 x11.4 cm" at bounding box center [542, 253] width 206 height 14
drag, startPoint x: 434, startPoint y: 247, endPoint x: 644, endPoint y: 251, distance: 209.3
click at [644, 251] on td "Mailer Box, outside dims: 35.6 x 28.6 x11.4 cm SPEC- 216687 Boxesflow • Custom …" at bounding box center [633, 268] width 400 height 56
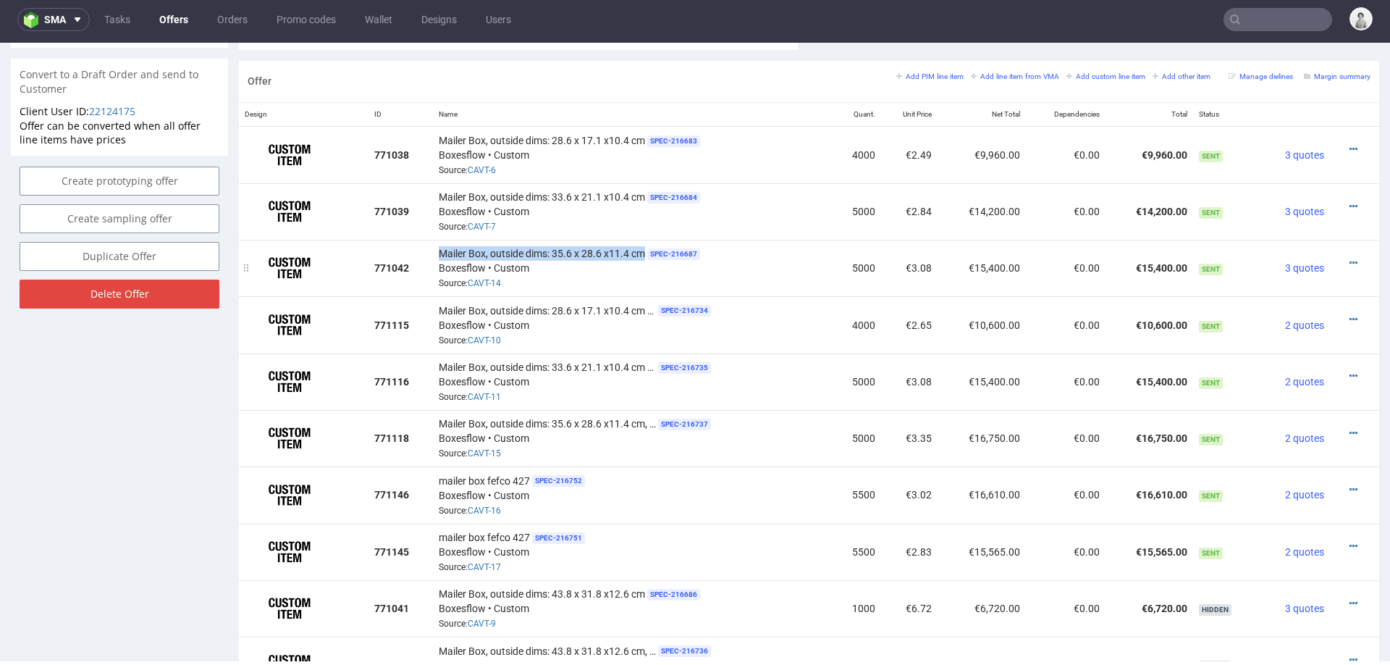
copy span "Mailer Box, outside dims: 35.6 x 28.6 x11.4 cm"
click at [1350, 484] on icon at bounding box center [1354, 489] width 8 height 10
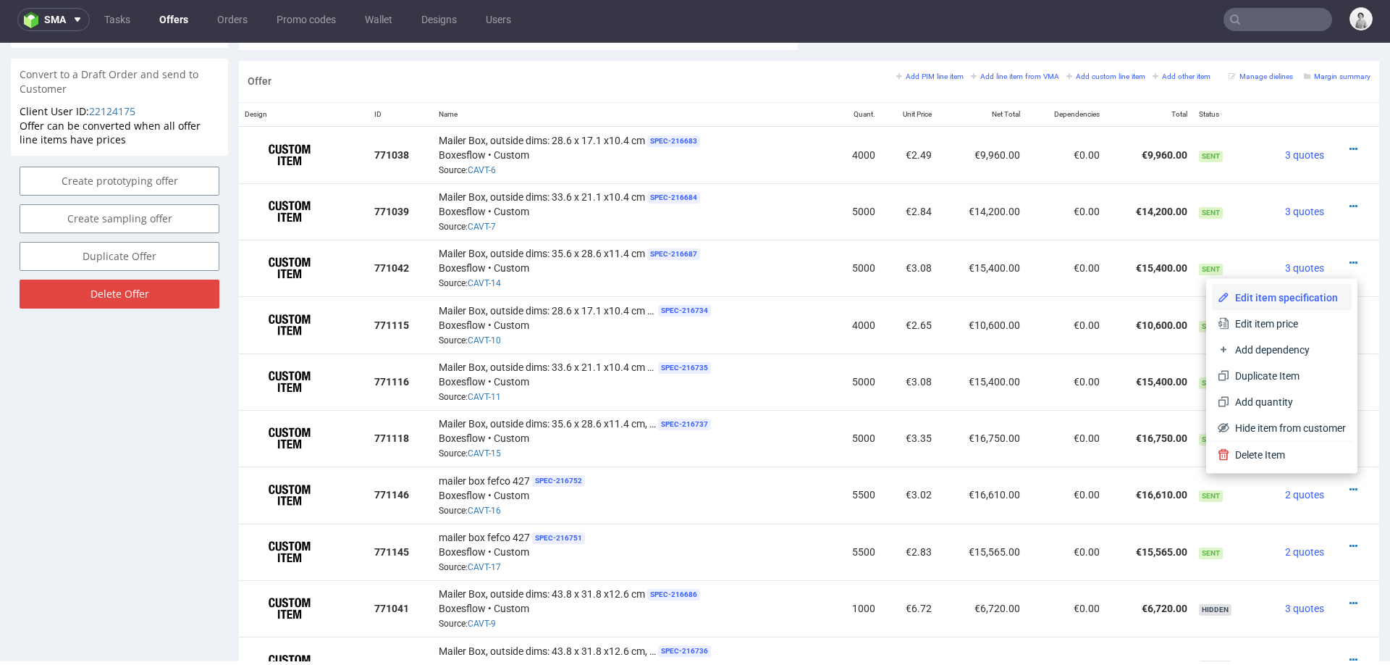
click at [1273, 296] on span "Edit item specification" at bounding box center [1288, 297] width 117 height 14
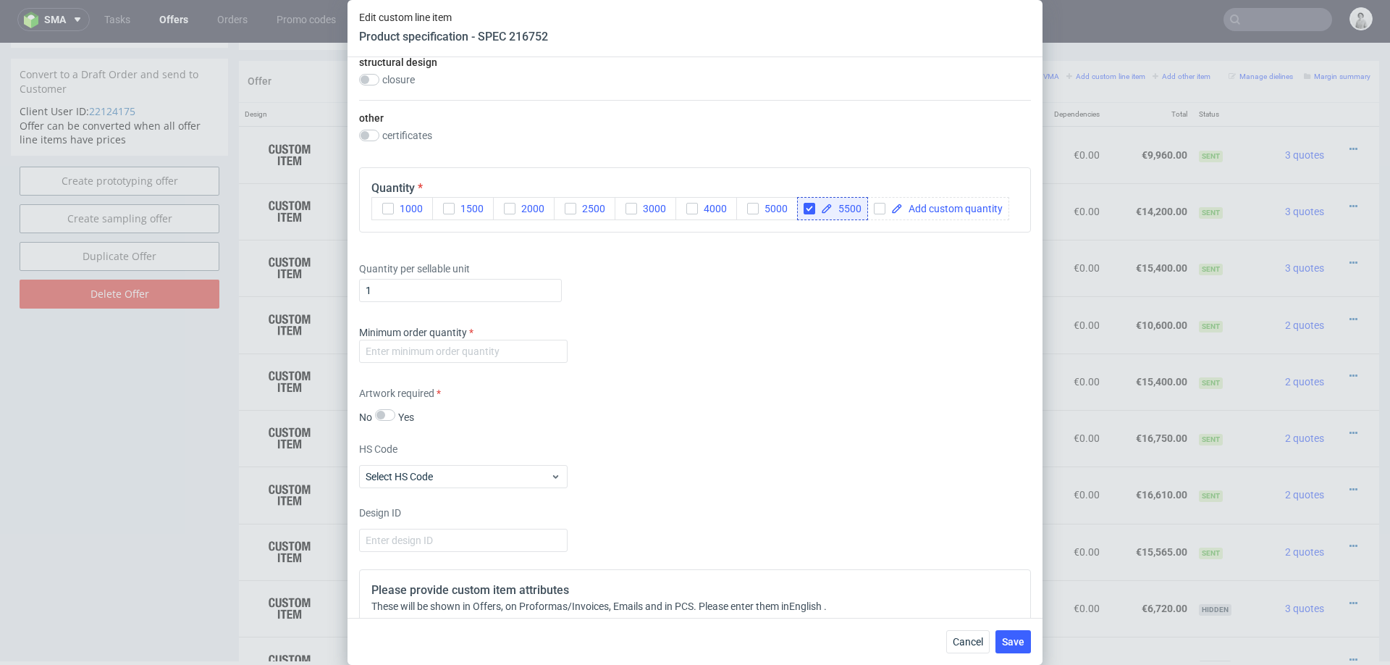
scroll to position [1082, 0]
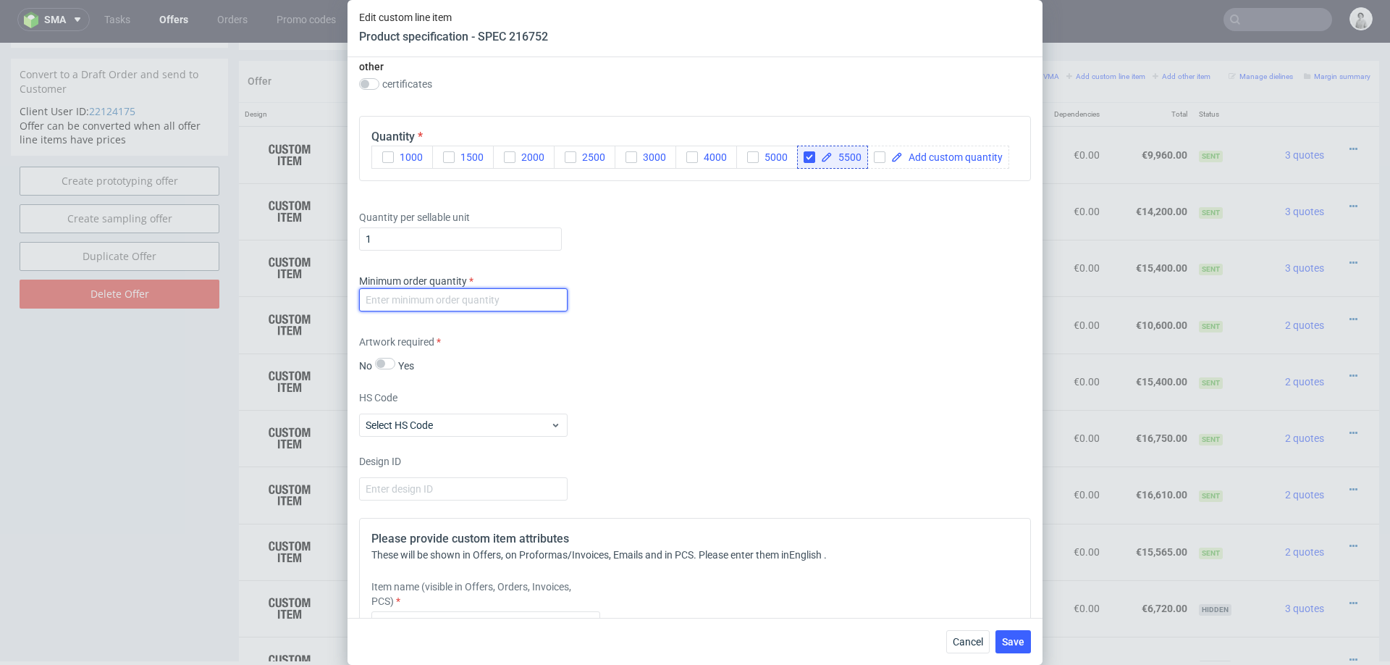
click at [514, 300] on input "number" at bounding box center [463, 299] width 209 height 23
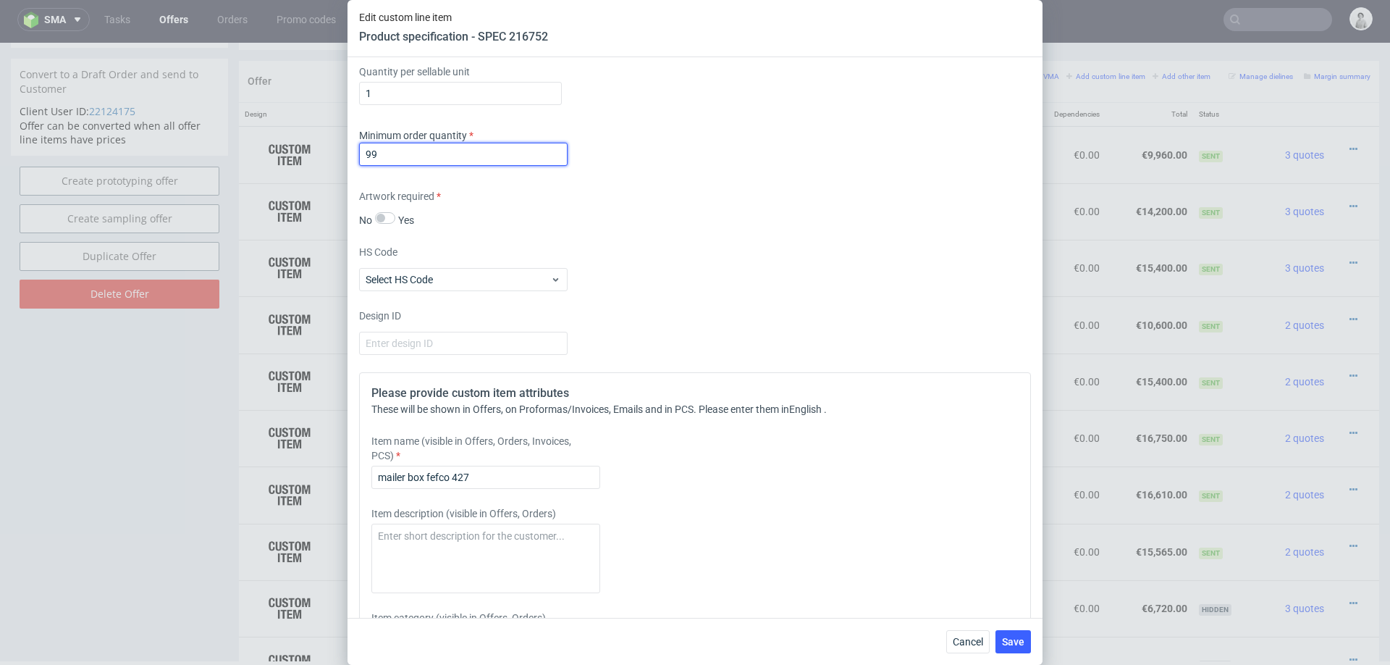
scroll to position [1259, 0]
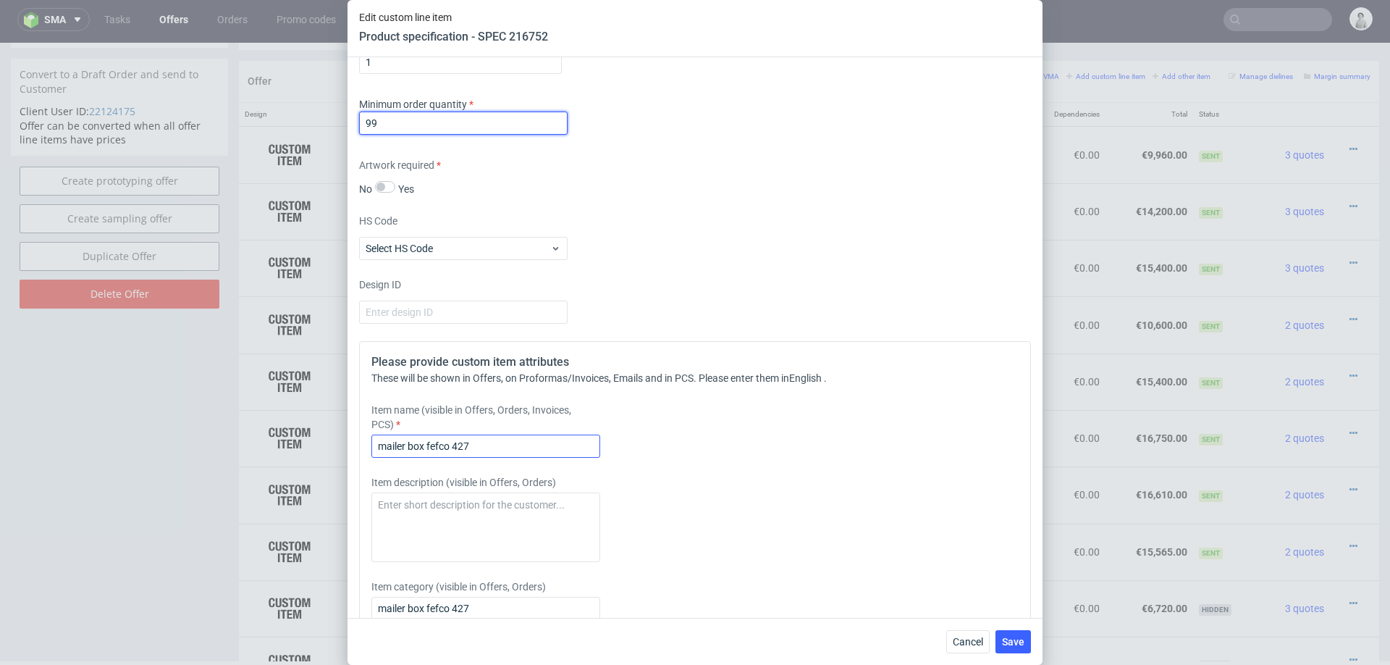
type input "99"
click at [495, 434] on input "mailer box fefco 427" at bounding box center [485, 445] width 229 height 23
paste input "Mailer Box, outside dims: 35.6 x 28.6 x11.4 cm"
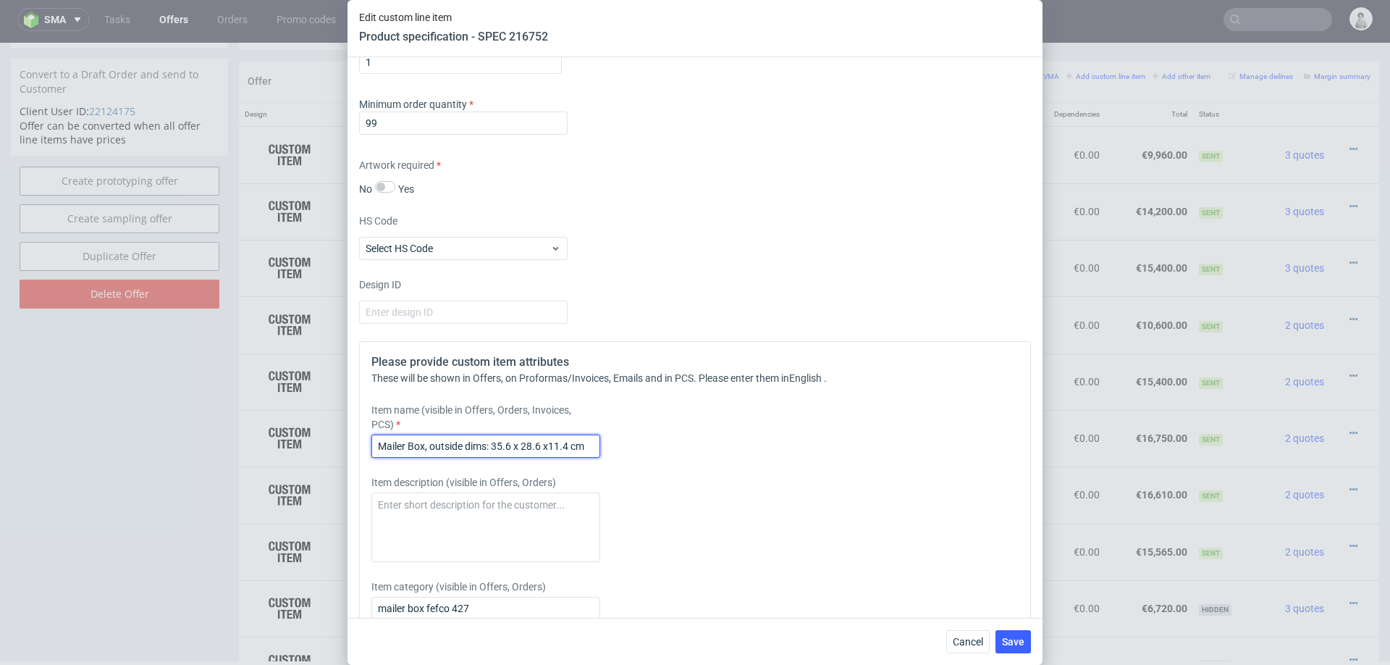
type input "Mailer Box, outside dims: 35.6 x 28.6 x11.4 cm"
click at [916, 465] on div "Please provide custom item attributes These will be shown in Offers, on Proform…" at bounding box center [695, 536] width 672 height 390
click at [1011, 639] on span "Save" at bounding box center [1013, 642] width 22 height 10
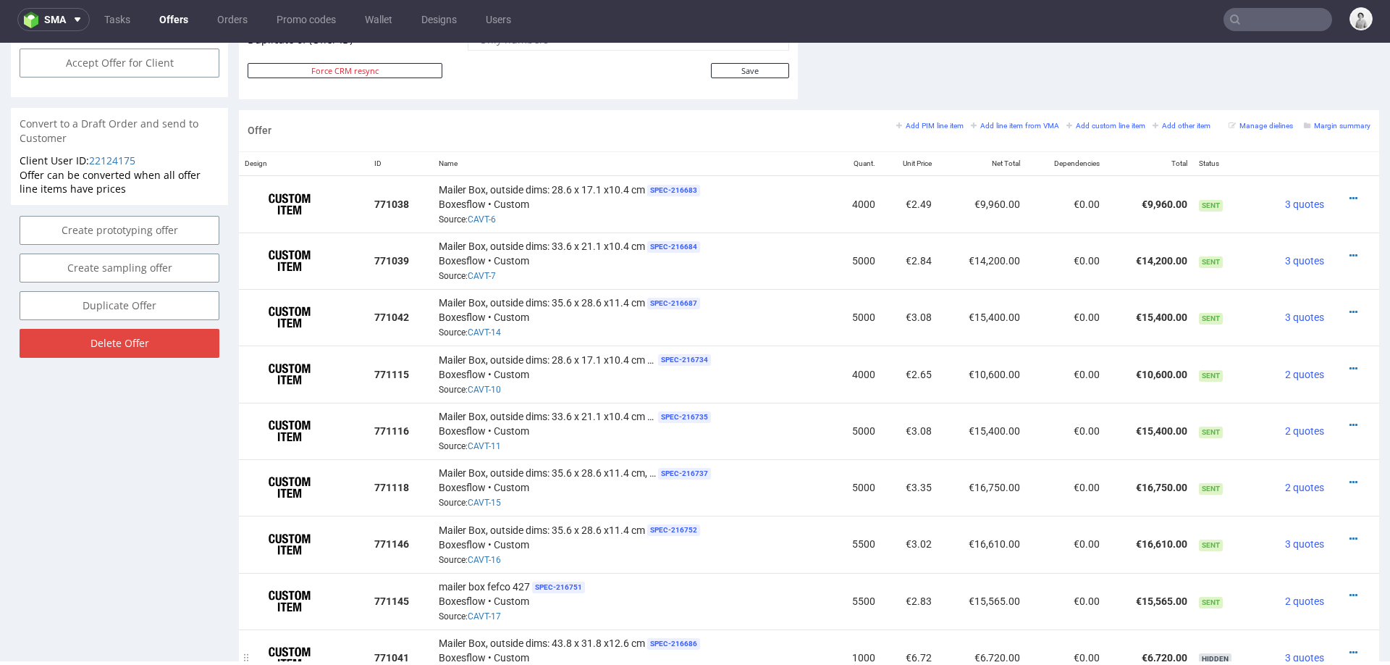
scroll to position [793, 0]
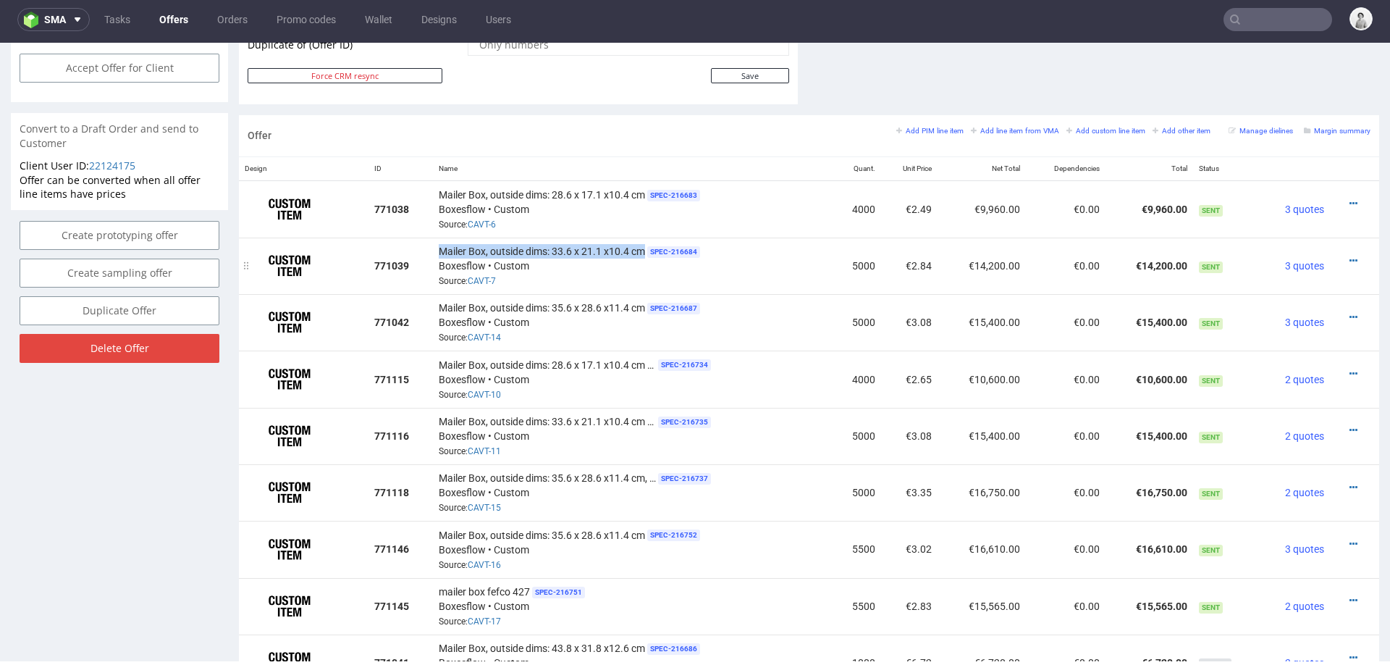
drag, startPoint x: 436, startPoint y: 247, endPoint x: 642, endPoint y: 250, distance: 205.7
click at [642, 250] on span "Mailer Box, outside dims: 33.6 x 21.1 x10.4 cm" at bounding box center [542, 251] width 206 height 14
copy span "Mailer Box, outside dims: 33.6 x 21.1 x10.4 cm"
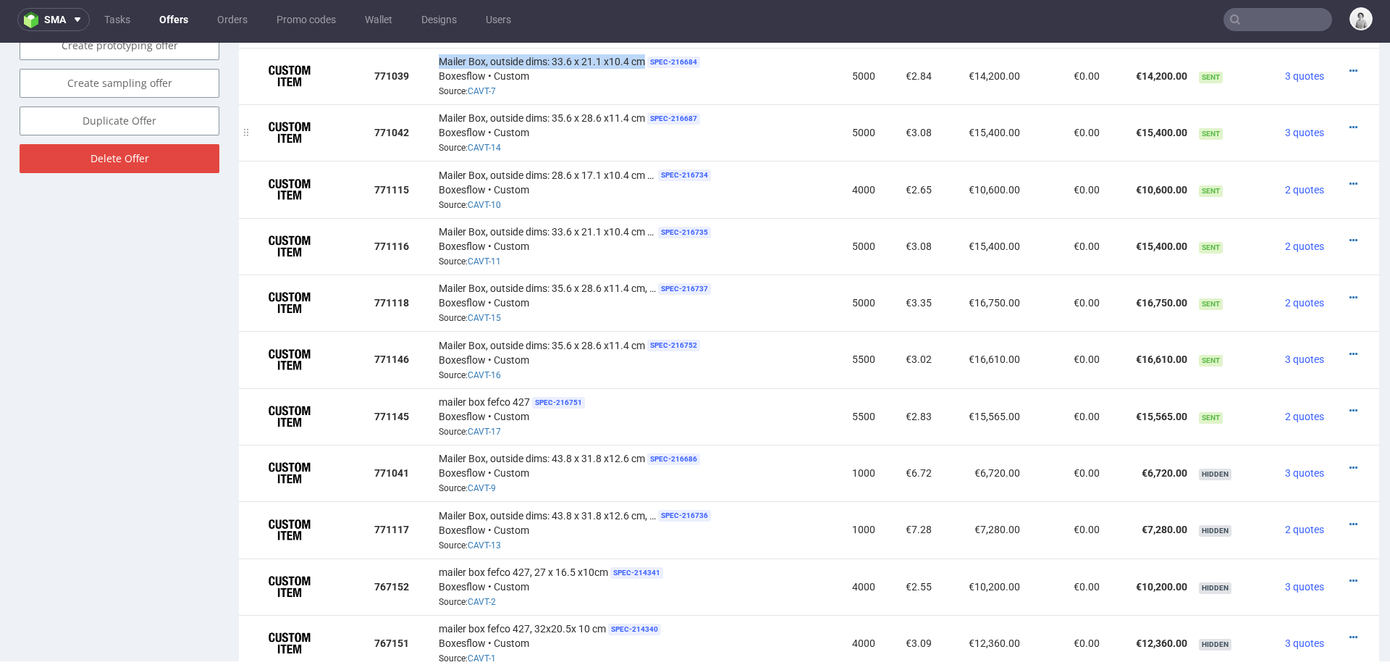
scroll to position [984, 0]
click at [1350, 404] on icon at bounding box center [1354, 409] width 8 height 10
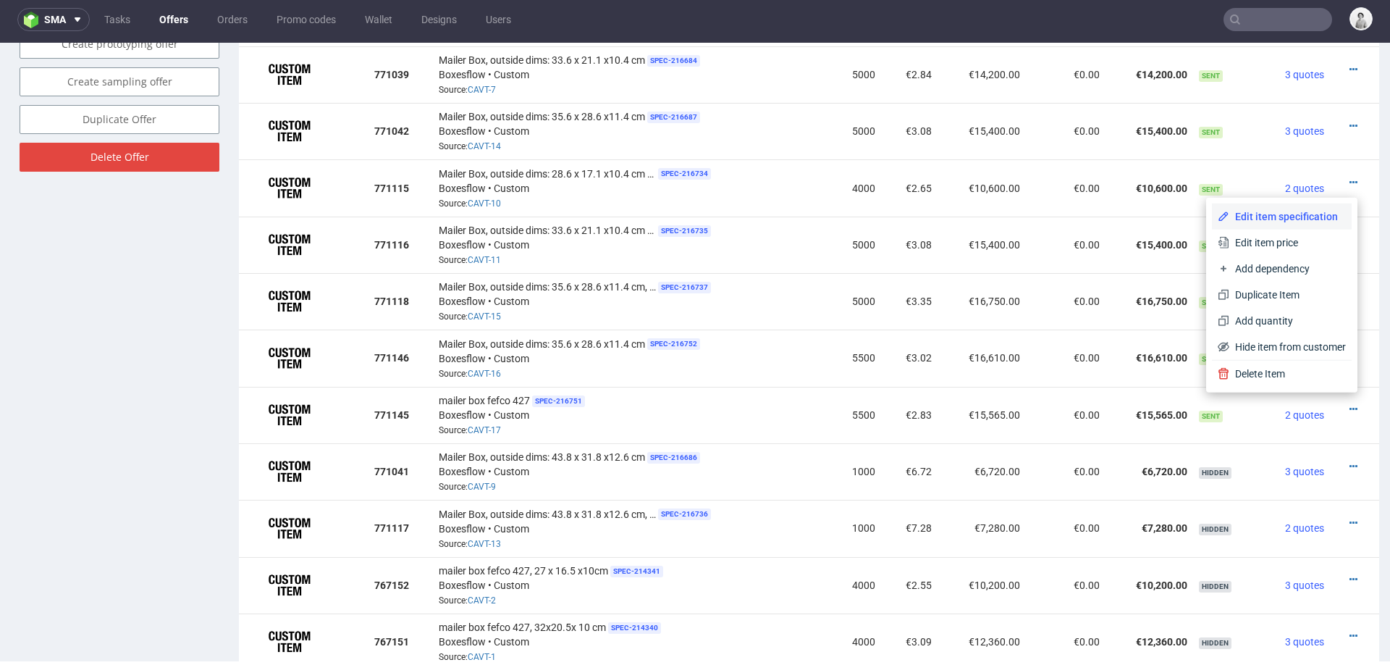
click at [1230, 211] on span "Edit item specification" at bounding box center [1288, 216] width 117 height 14
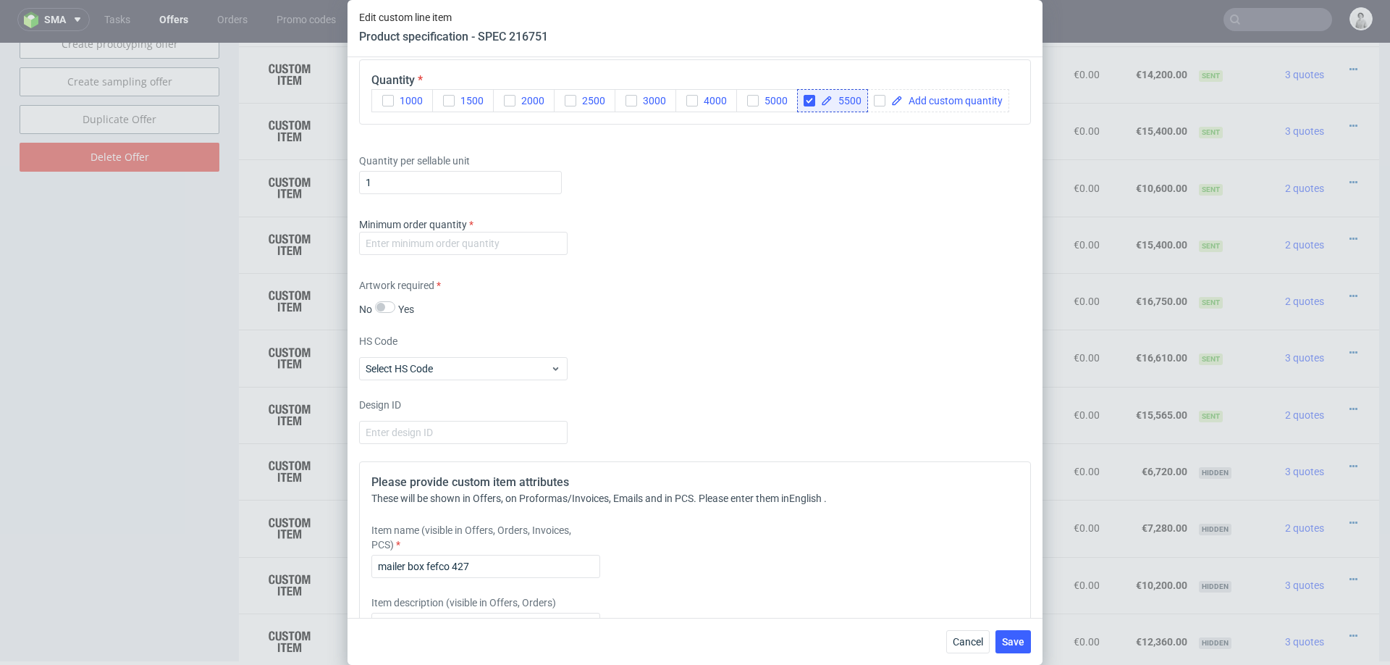
scroll to position [1151, 0]
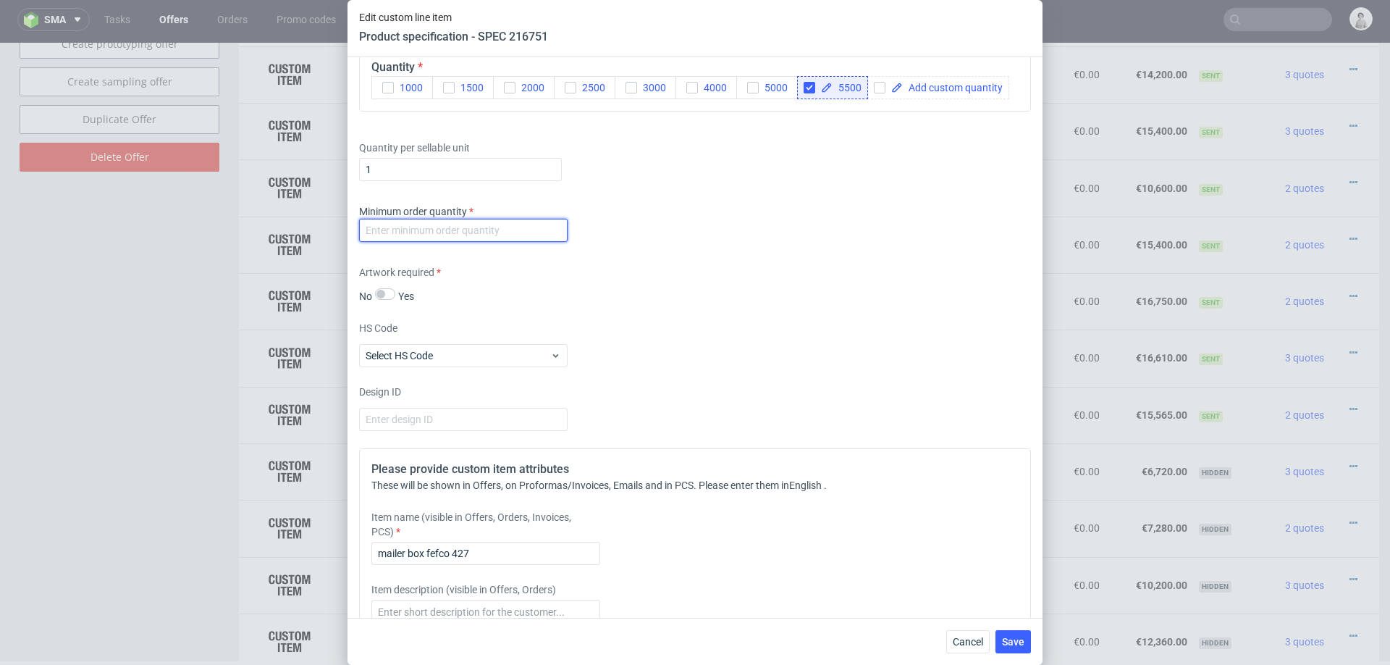
click at [469, 225] on input "number" at bounding box center [463, 230] width 209 height 23
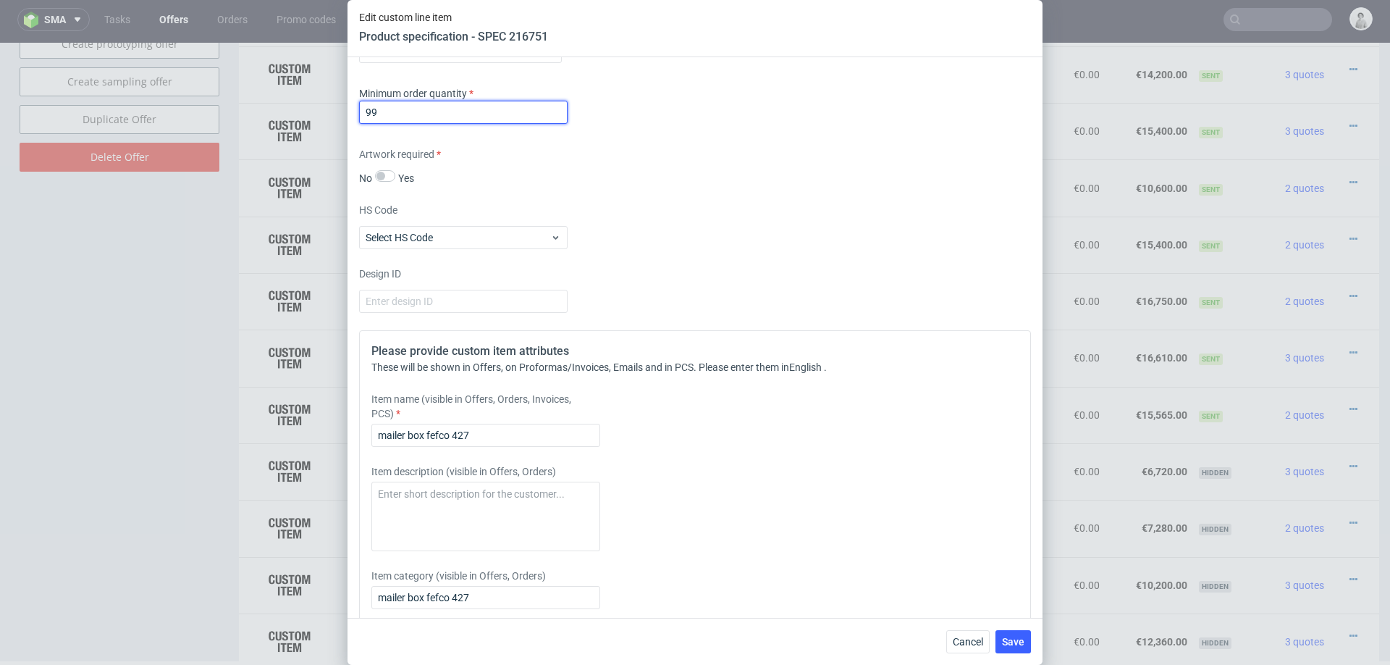
scroll to position [1284, 0]
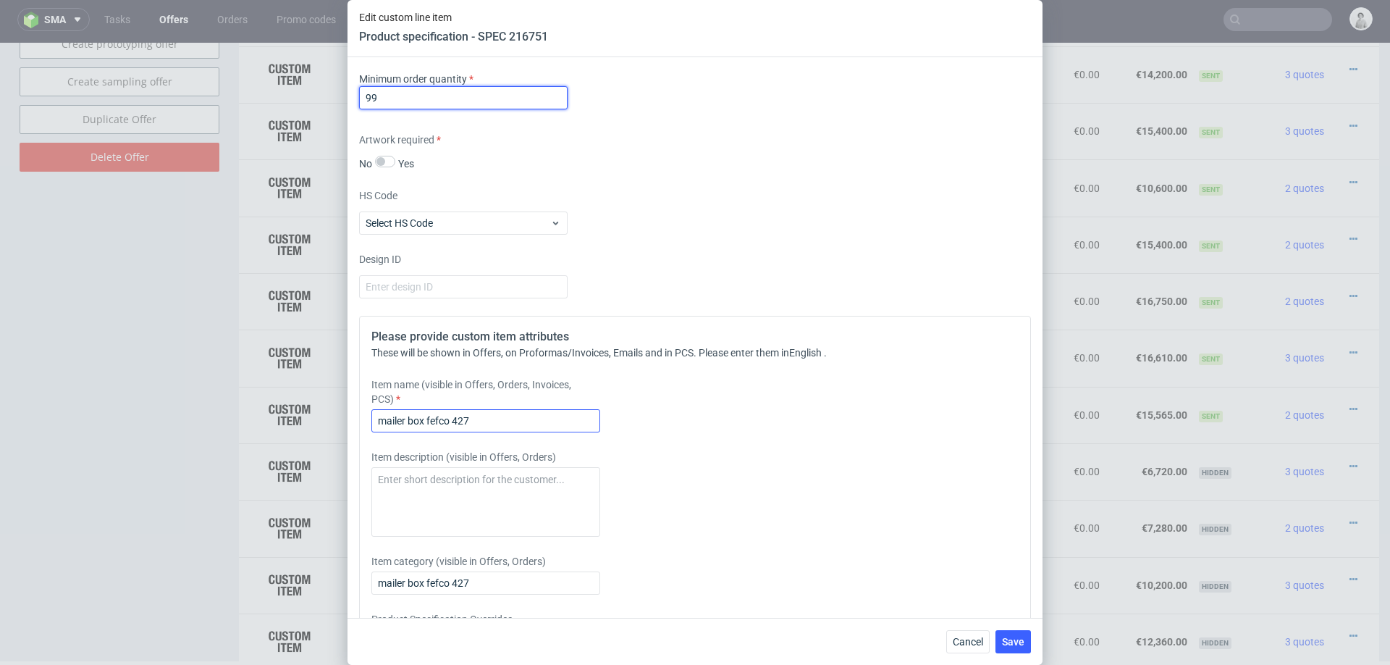
type input "99"
click at [418, 413] on input "mailer box fefco 427" at bounding box center [485, 420] width 229 height 23
paste input "Mailer Box, outside dims: 33.6 x 21.1 x10.4 cm"
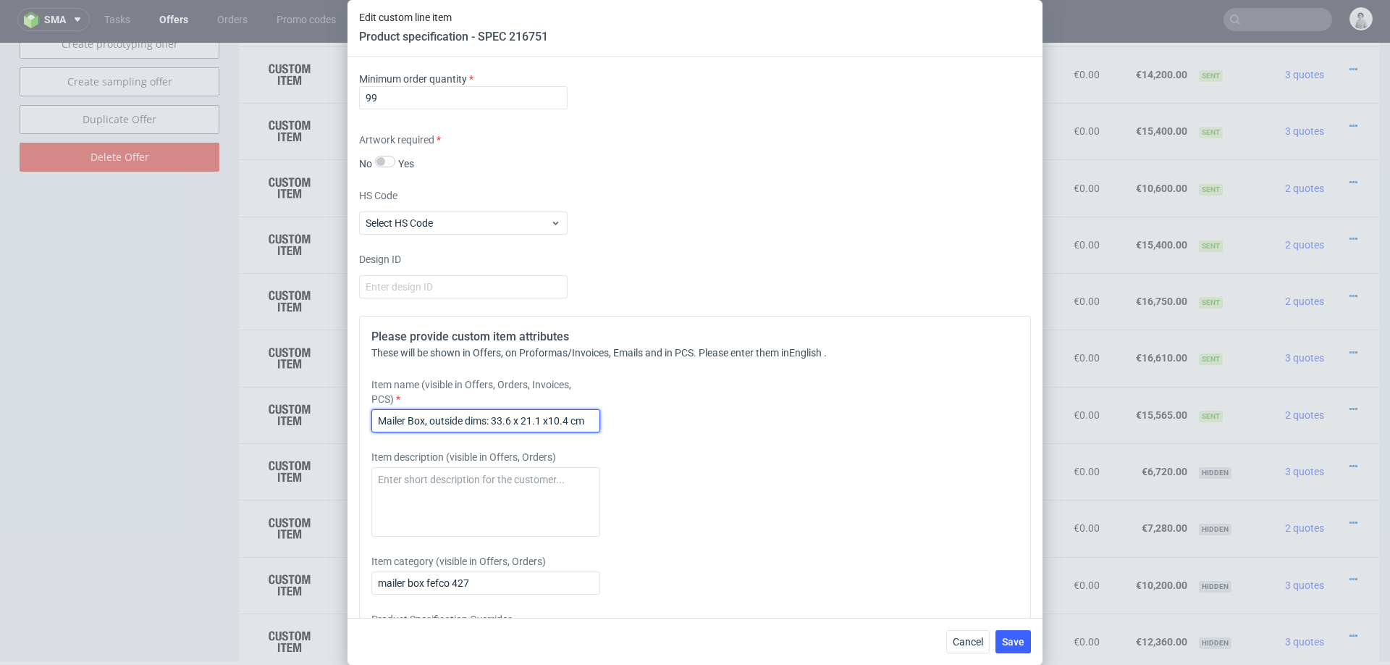
type input "Mailer Box, outside dims: 33.6 x 21.1 x10.4 cm"
click at [765, 461] on div "Item description (visible in Offers, Orders)" at bounding box center [611, 493] width 481 height 87
click at [1012, 647] on span "Save" at bounding box center [1013, 642] width 22 height 10
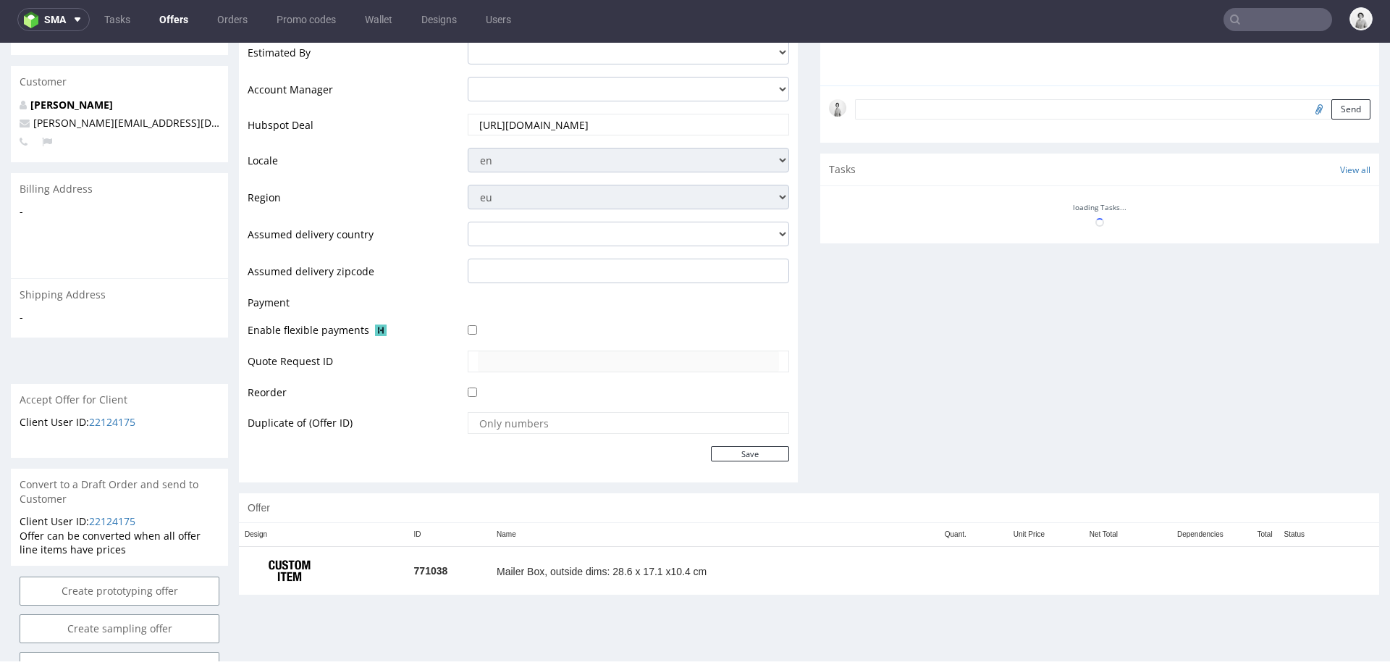
scroll to position [478, 0]
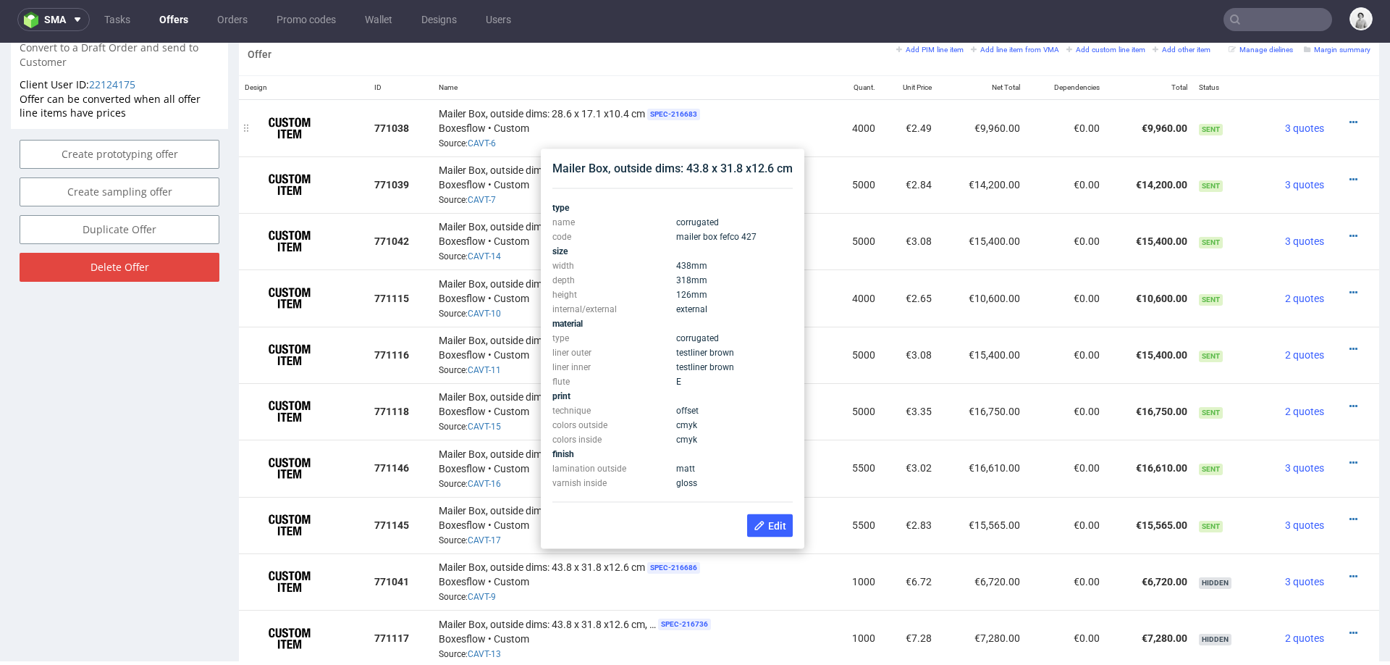
scroll to position [871, 0]
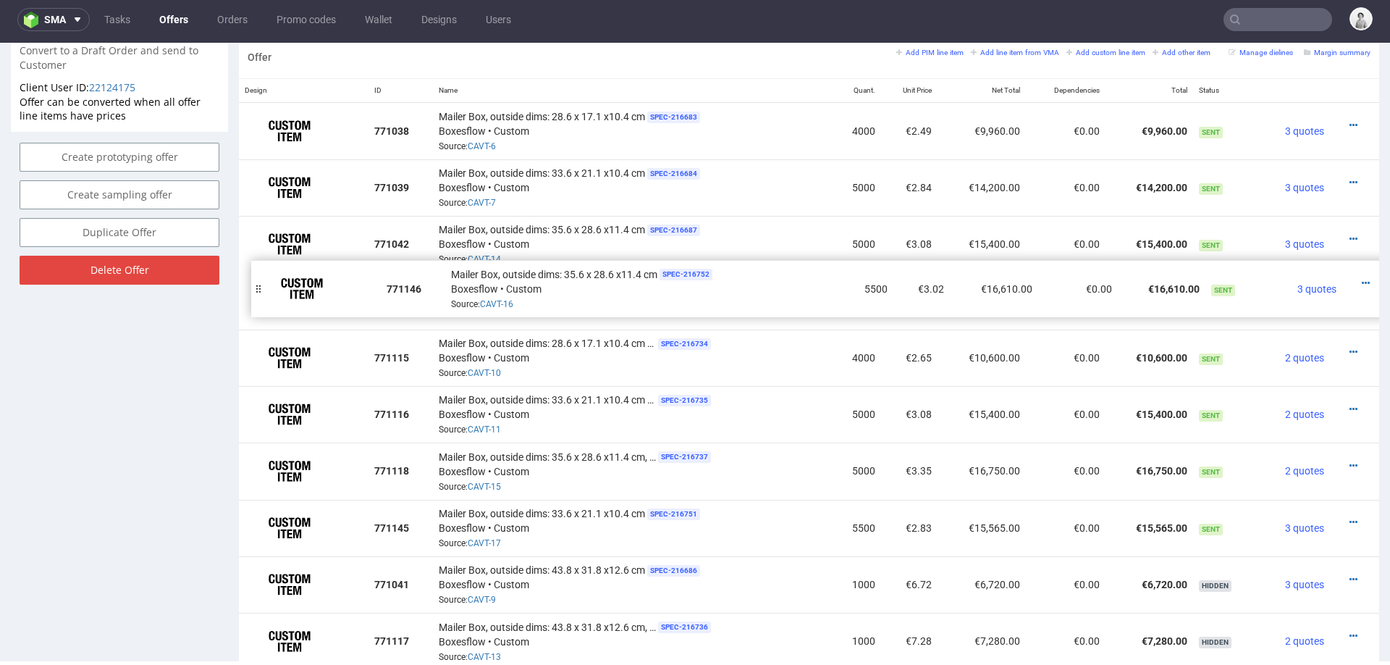
drag, startPoint x: 249, startPoint y: 463, endPoint x: 261, endPoint y: 280, distance: 183.6
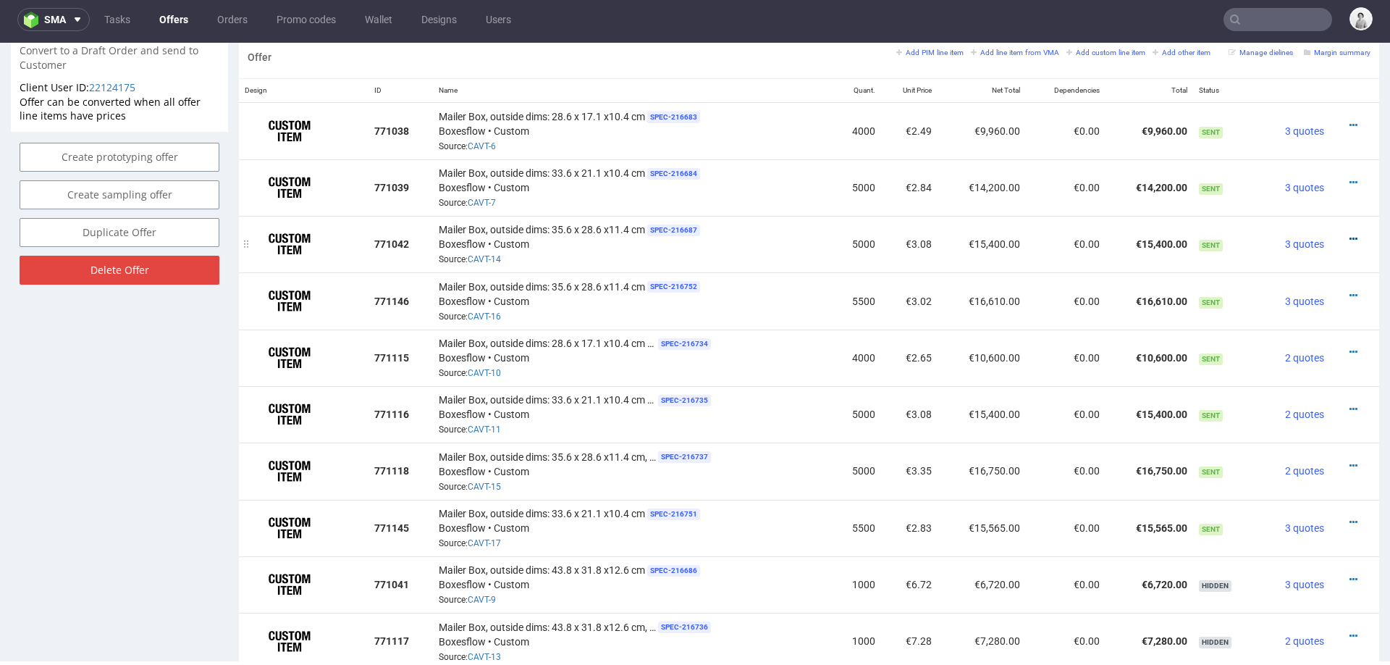
click at [1350, 234] on icon at bounding box center [1354, 239] width 8 height 10
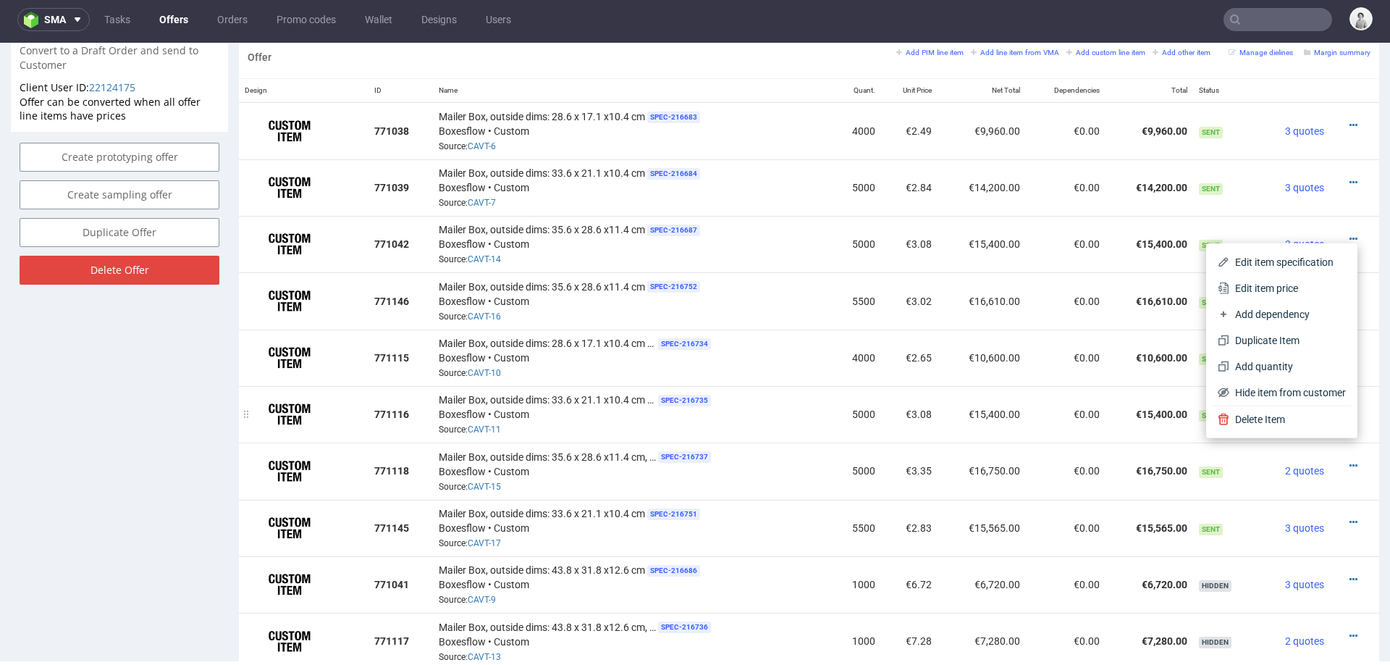
click at [1293, 395] on span "Hide item from customer" at bounding box center [1288, 392] width 117 height 14
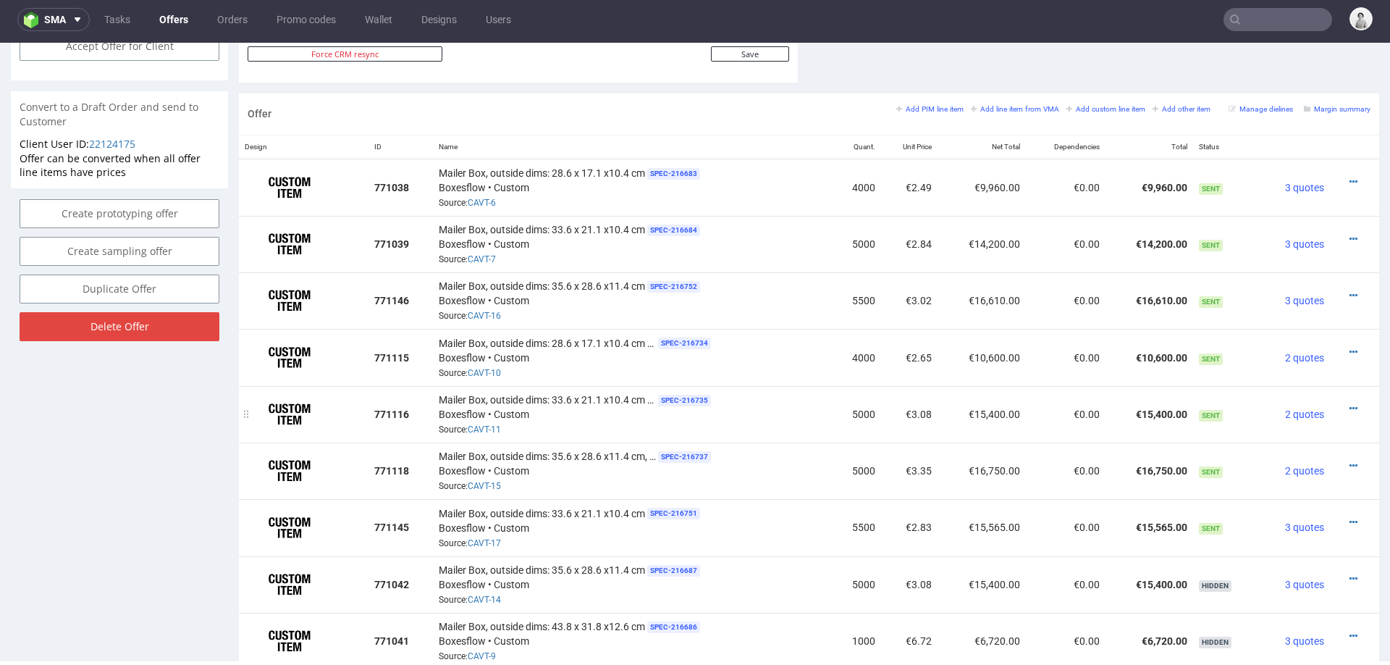
scroll to position [818, 0]
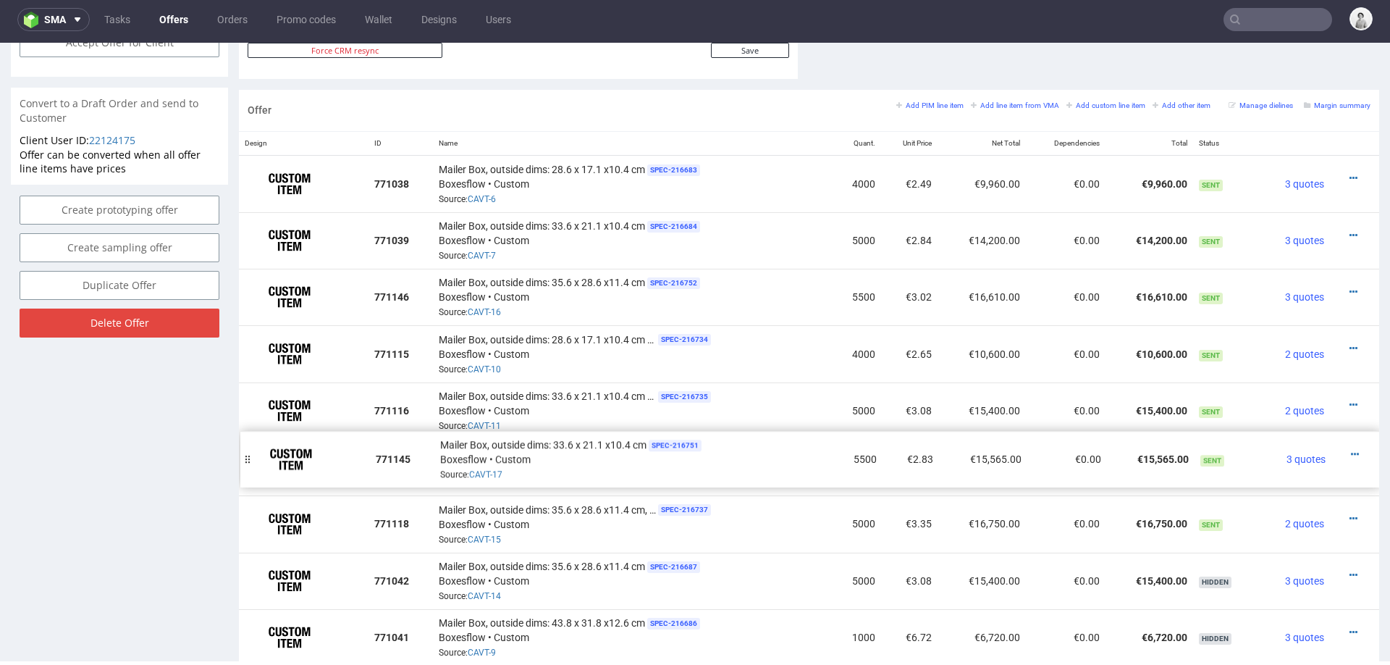
drag, startPoint x: 253, startPoint y: 518, endPoint x: 254, endPoint y: 454, distance: 63.7
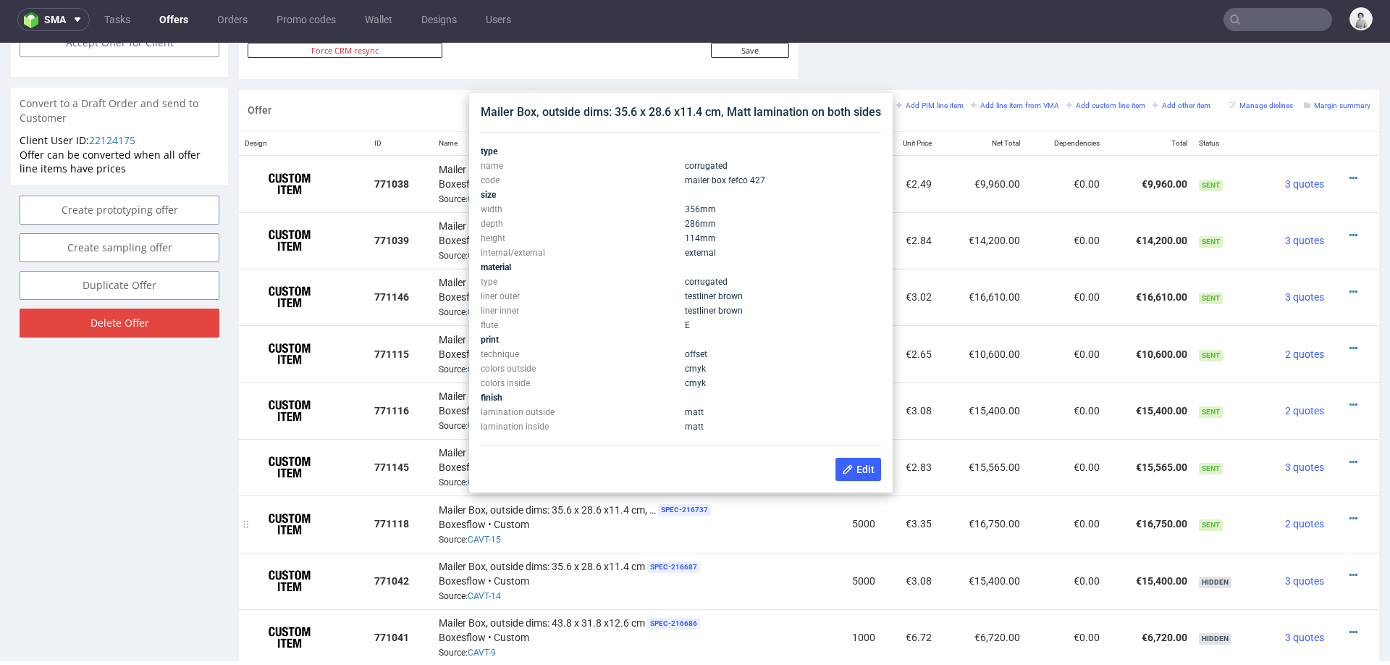
click at [595, 533] on div "Mailer Box, outside dims: 35.6 x 28.6 x11.4 cm, Matt lamination on both sides S…" at bounding box center [633, 523] width 388 height 45
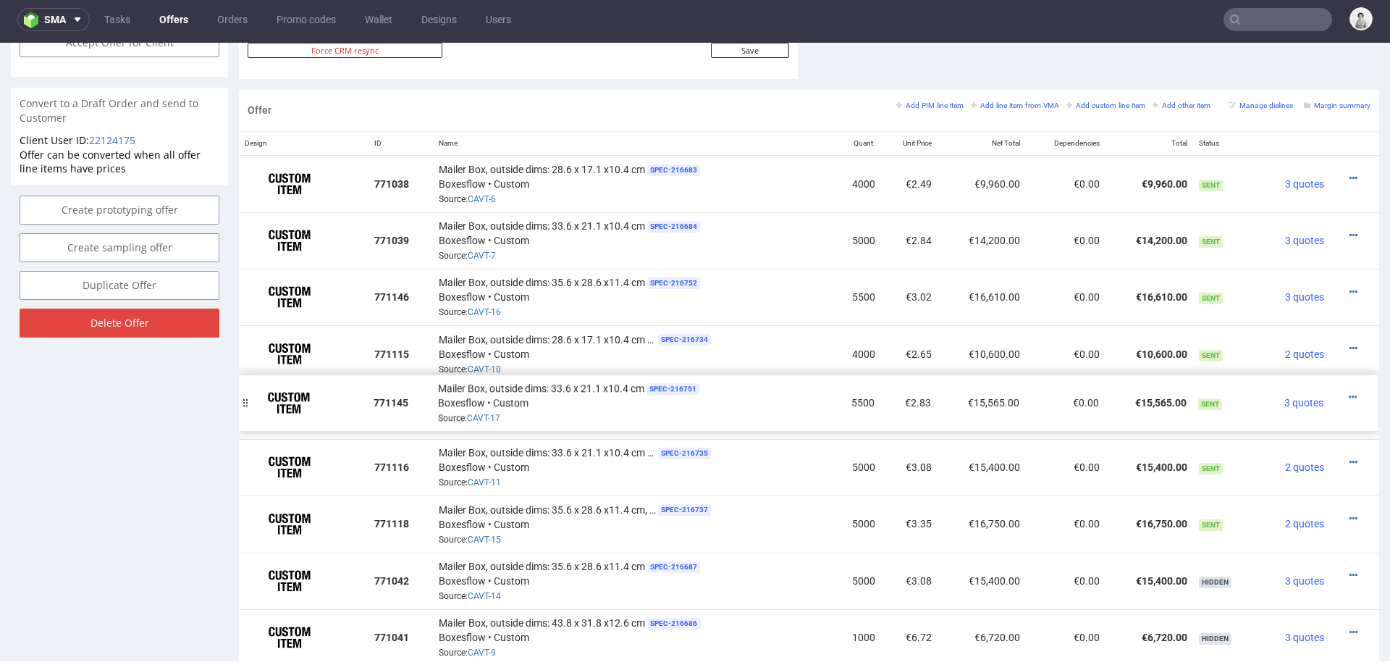
drag, startPoint x: 252, startPoint y: 461, endPoint x: 251, endPoint y: 397, distance: 63.7
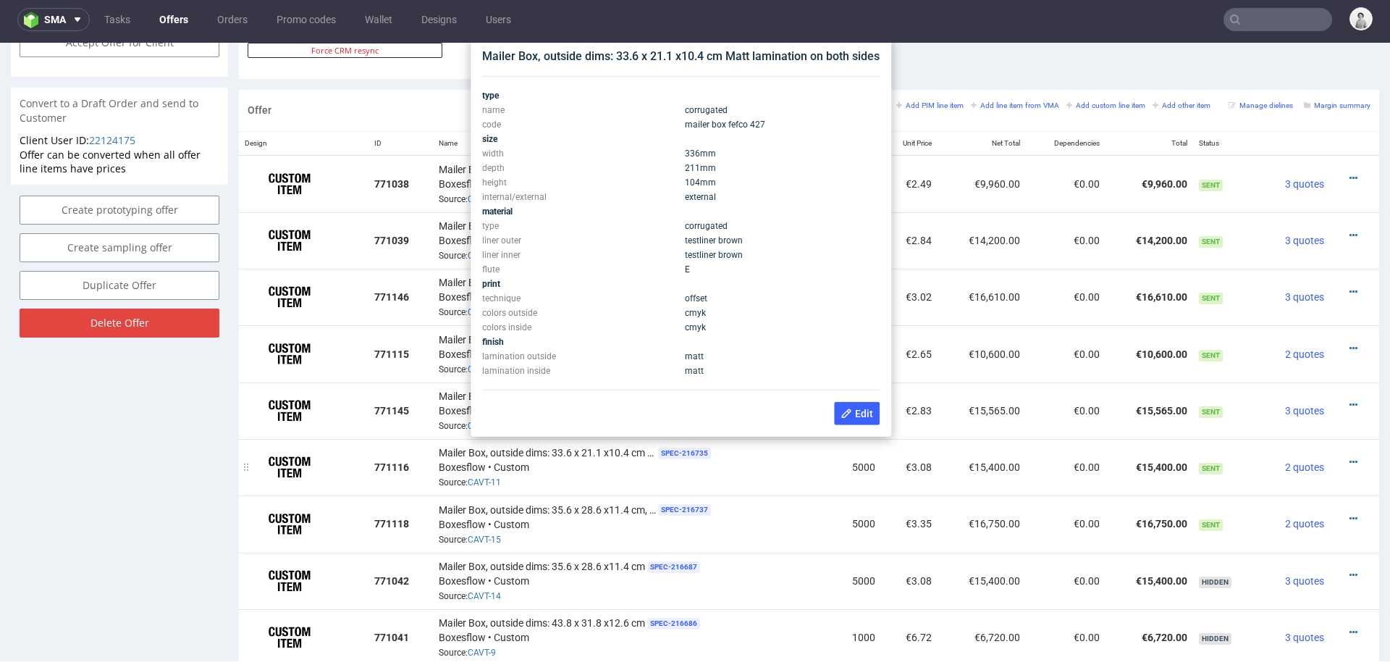
click at [794, 471] on div "Mailer Box, outside dims: 33.6 x 21.1 x10.4 cm Matt lamination on both sides SP…" at bounding box center [633, 467] width 388 height 45
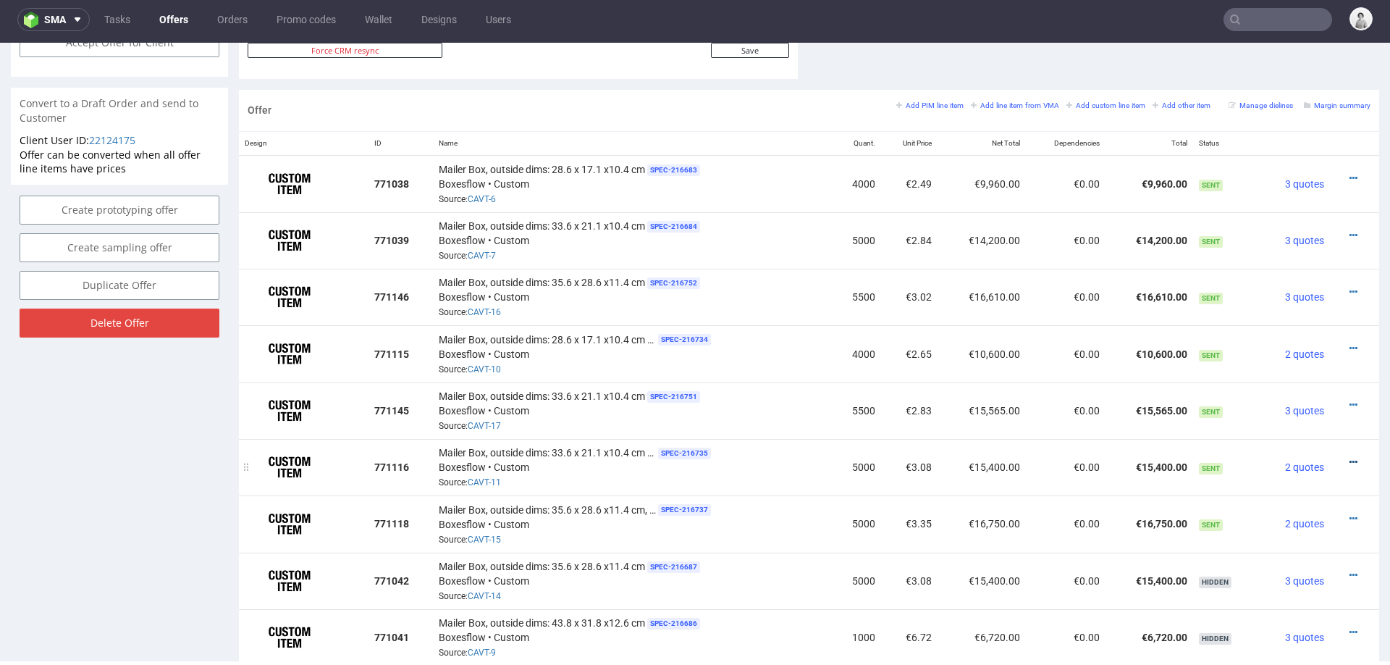
click at [1350, 457] on icon at bounding box center [1354, 462] width 8 height 10
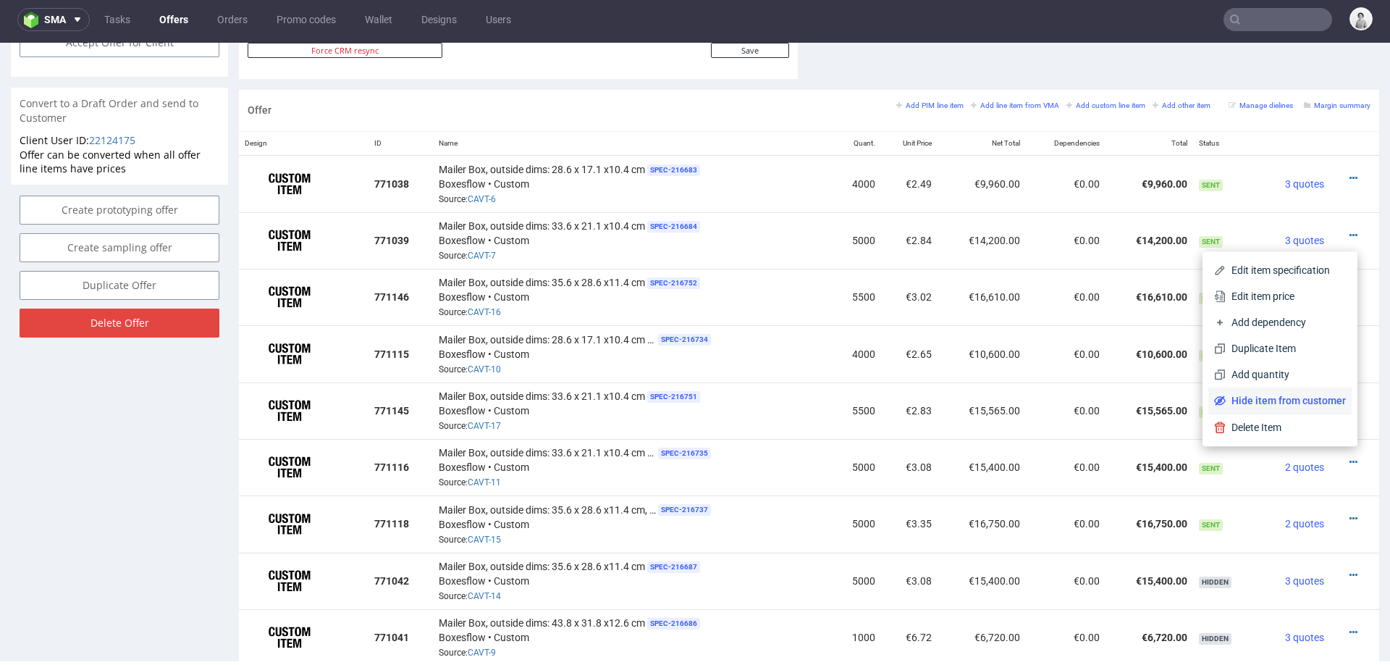
click at [1301, 403] on span "Hide item from customer" at bounding box center [1286, 400] width 120 height 14
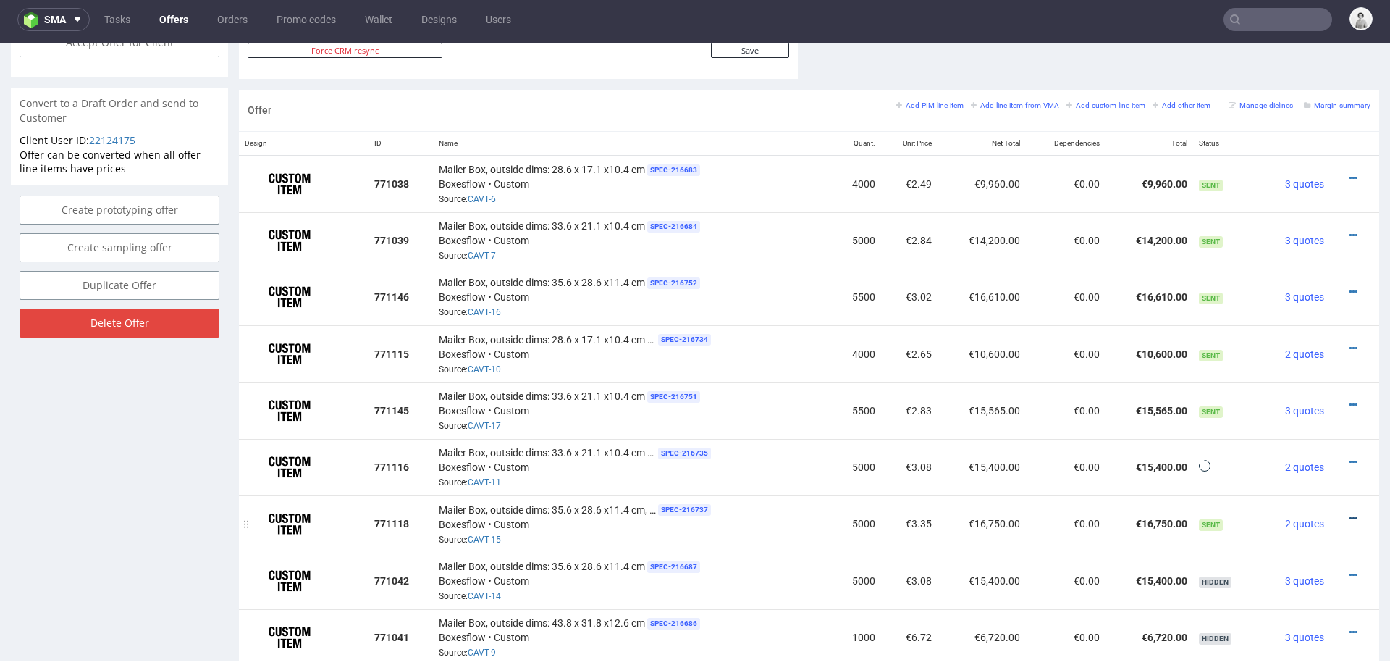
click at [1350, 513] on icon at bounding box center [1354, 518] width 8 height 10
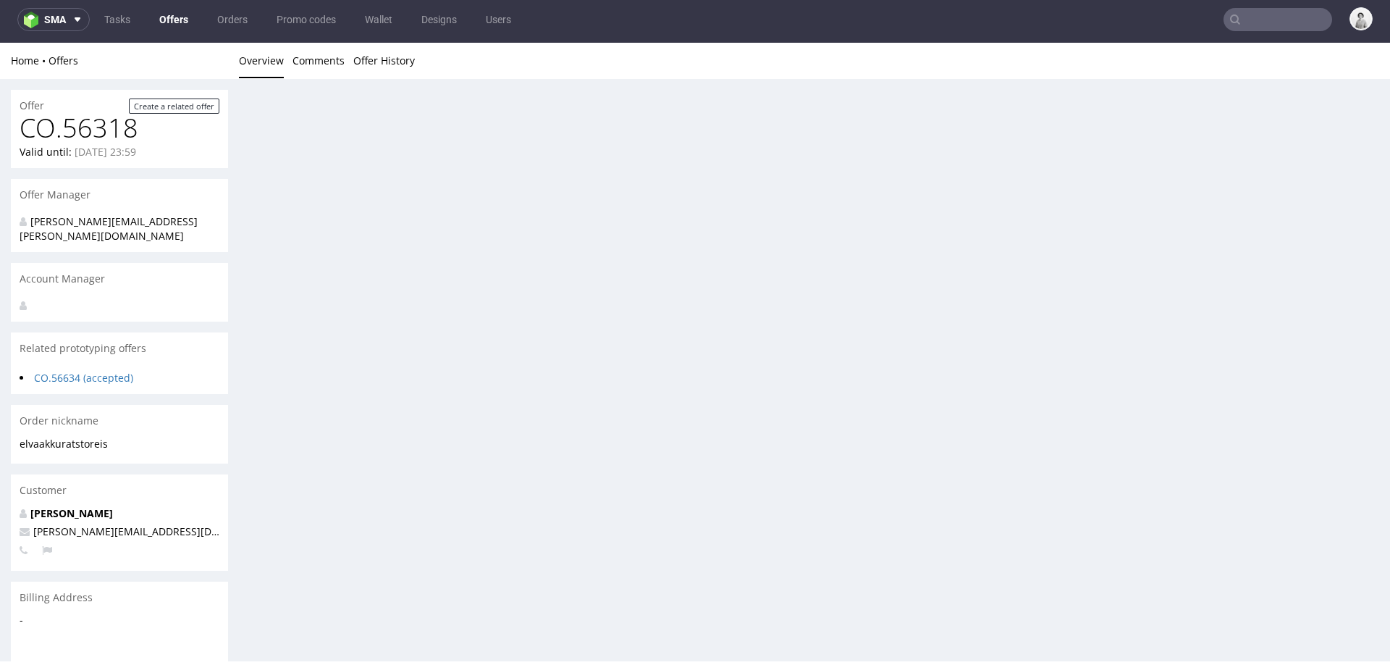
scroll to position [0, 0]
click at [1316, 457] on div "Offer Create a related offer CO.56318 Valid until: September 30, 2025 23:59 Off…" at bounding box center [695, 472] width 1390 height 787
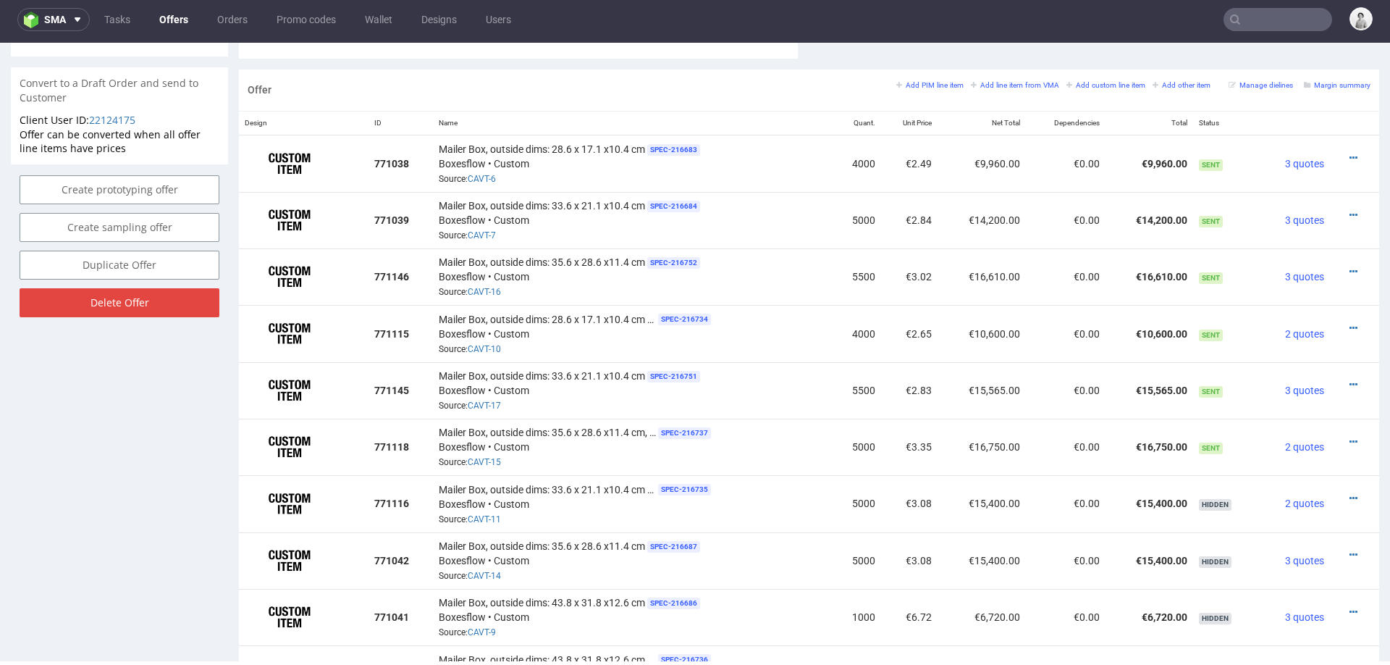
scroll to position [818, 0]
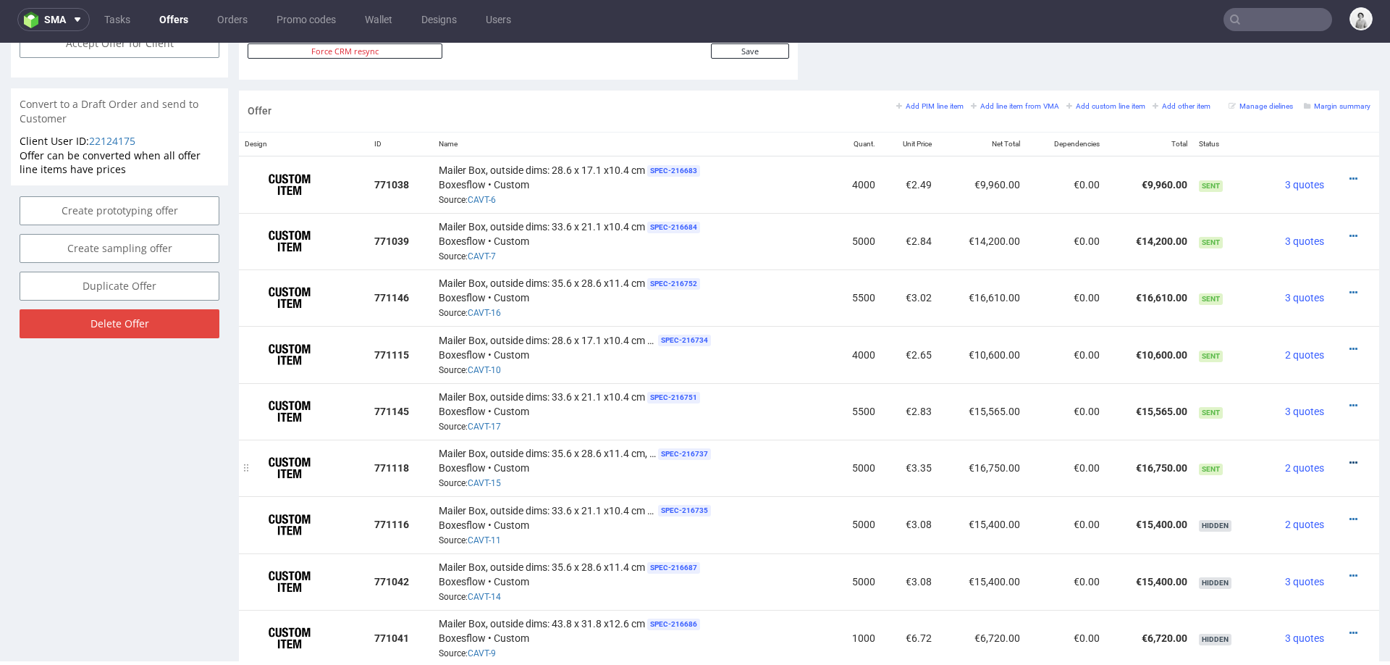
click at [1350, 458] on icon at bounding box center [1354, 463] width 8 height 10
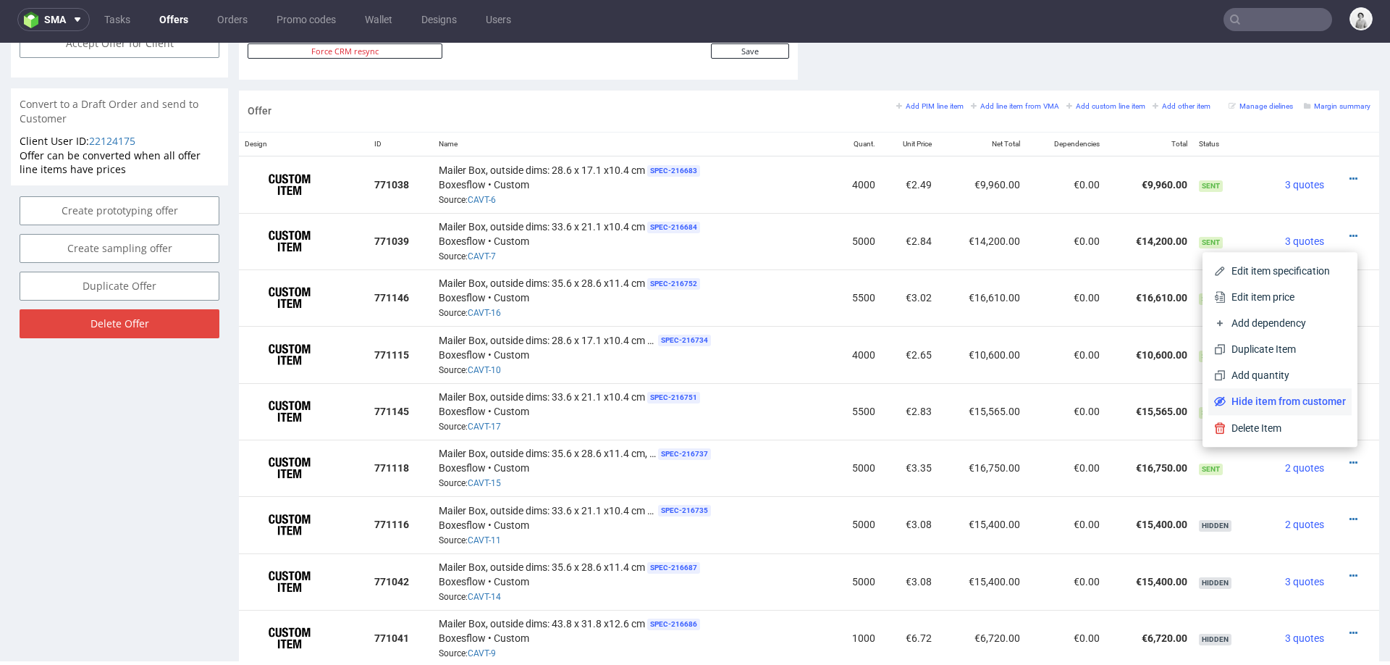
click at [1303, 398] on span "Hide item from customer" at bounding box center [1286, 401] width 120 height 14
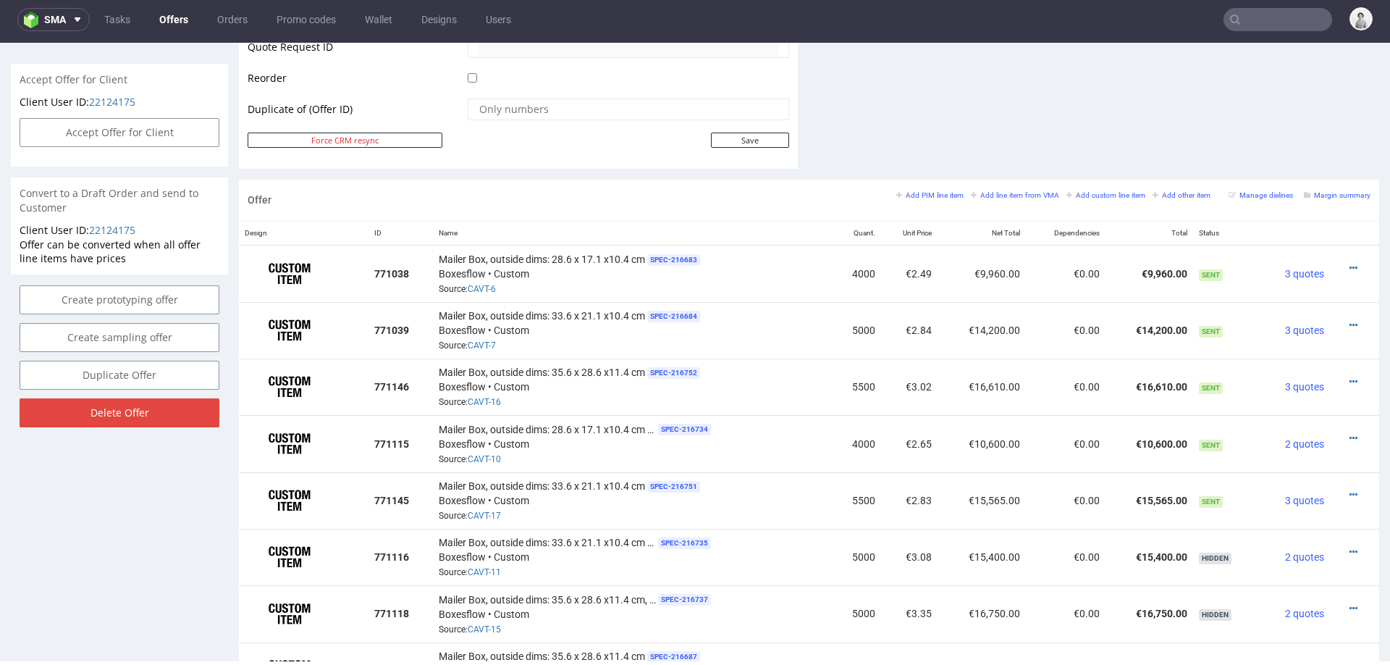
scroll to position [728, 0]
click at [1350, 434] on icon at bounding box center [1354, 439] width 8 height 10
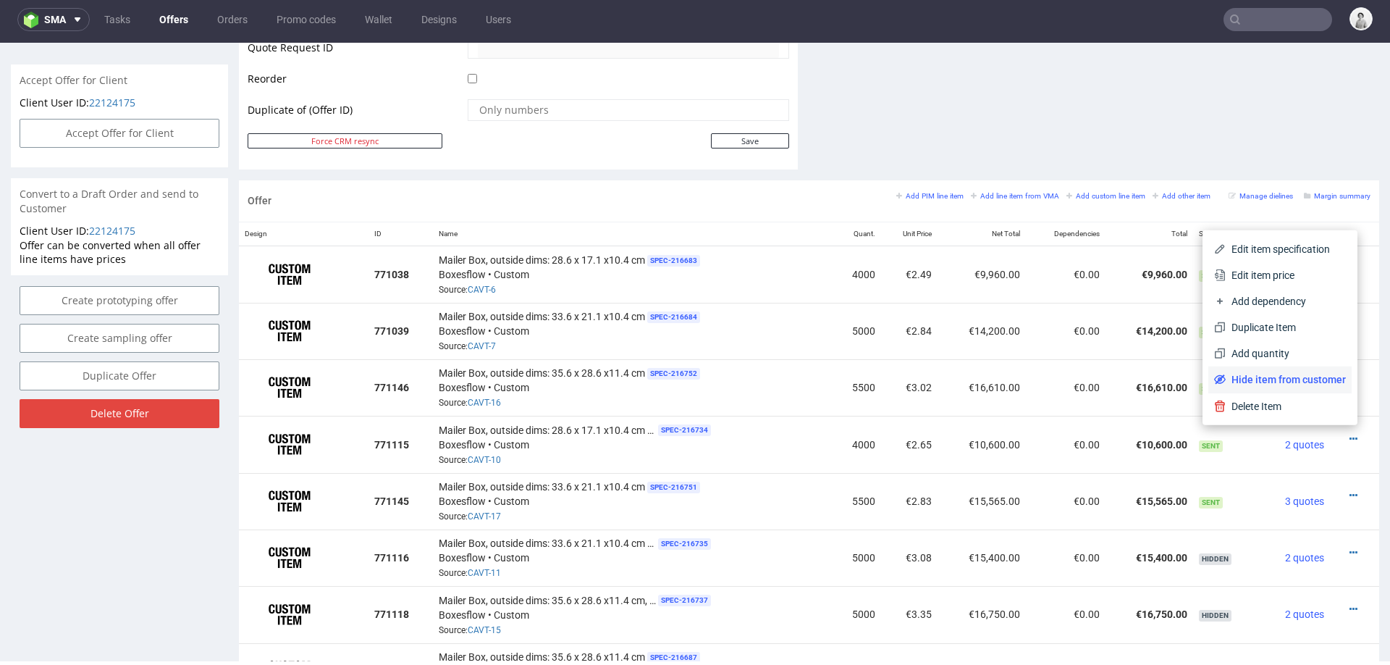
click at [1306, 380] on span "Hide item from customer" at bounding box center [1286, 379] width 120 height 14
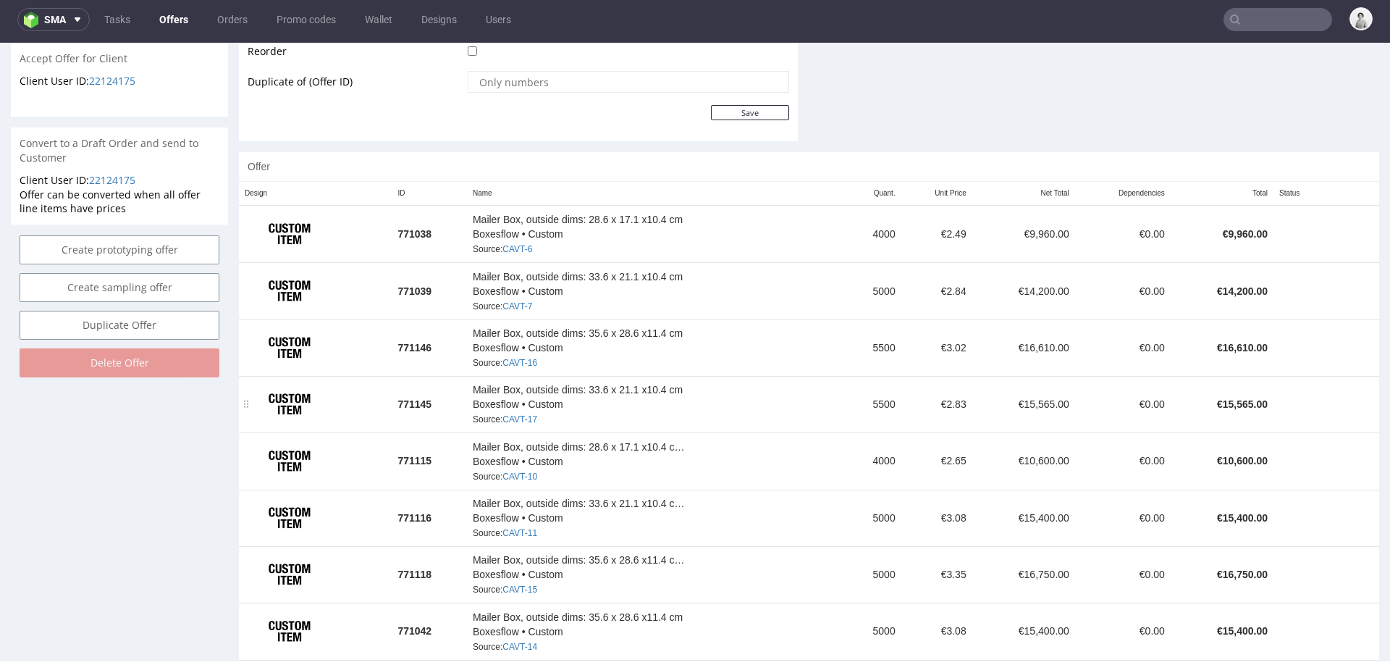
scroll to position [752, 0]
click at [637, 494] on span "Mailer Box, outside dims: 33.6 x 21.1 x10.4 cm Matt lamination on both sides" at bounding box center [581, 501] width 217 height 14
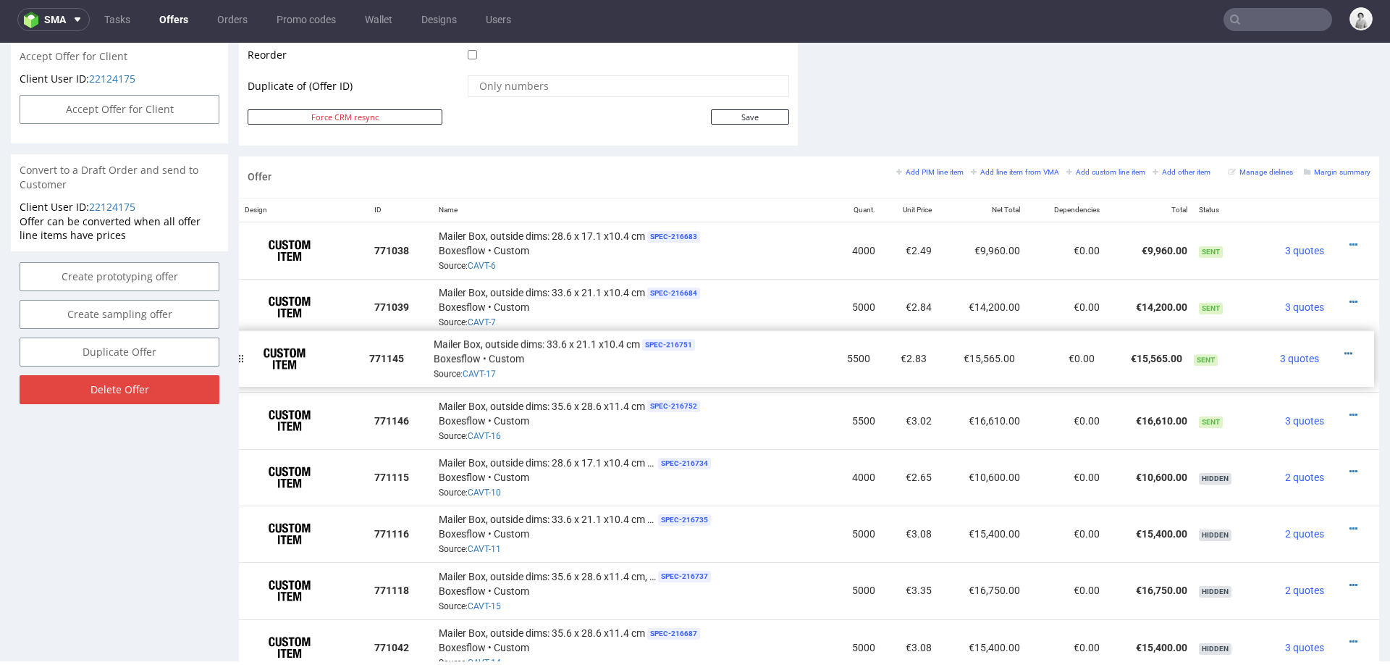
drag, startPoint x: 253, startPoint y: 416, endPoint x: 248, endPoint y: 356, distance: 61.0
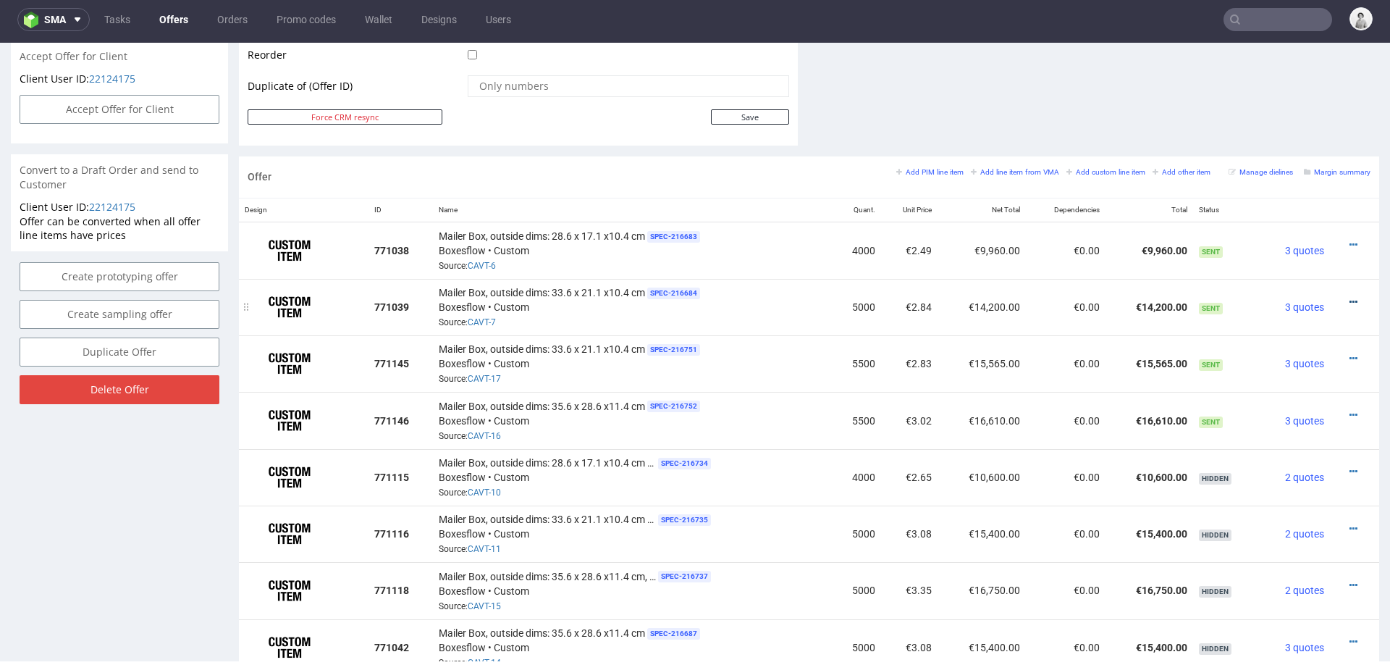
click at [1350, 297] on icon at bounding box center [1354, 302] width 8 height 10
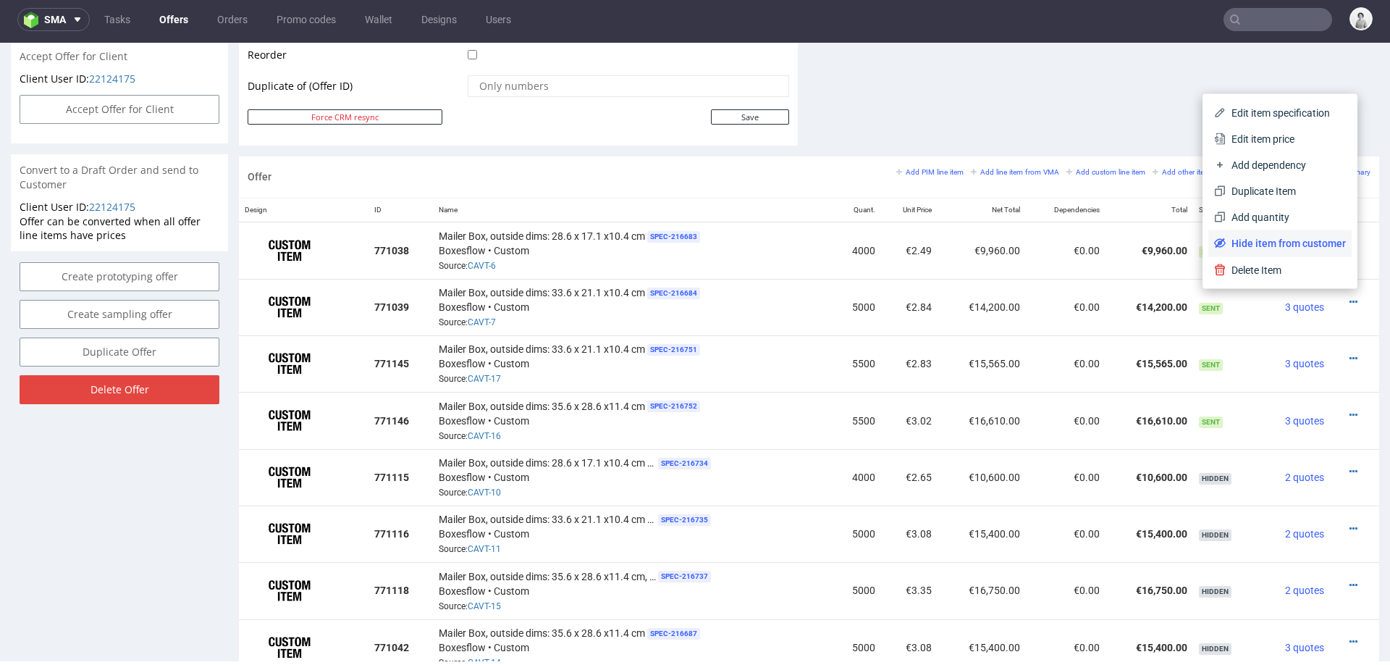
click at [1264, 243] on span "Hide item from customer" at bounding box center [1286, 243] width 120 height 14
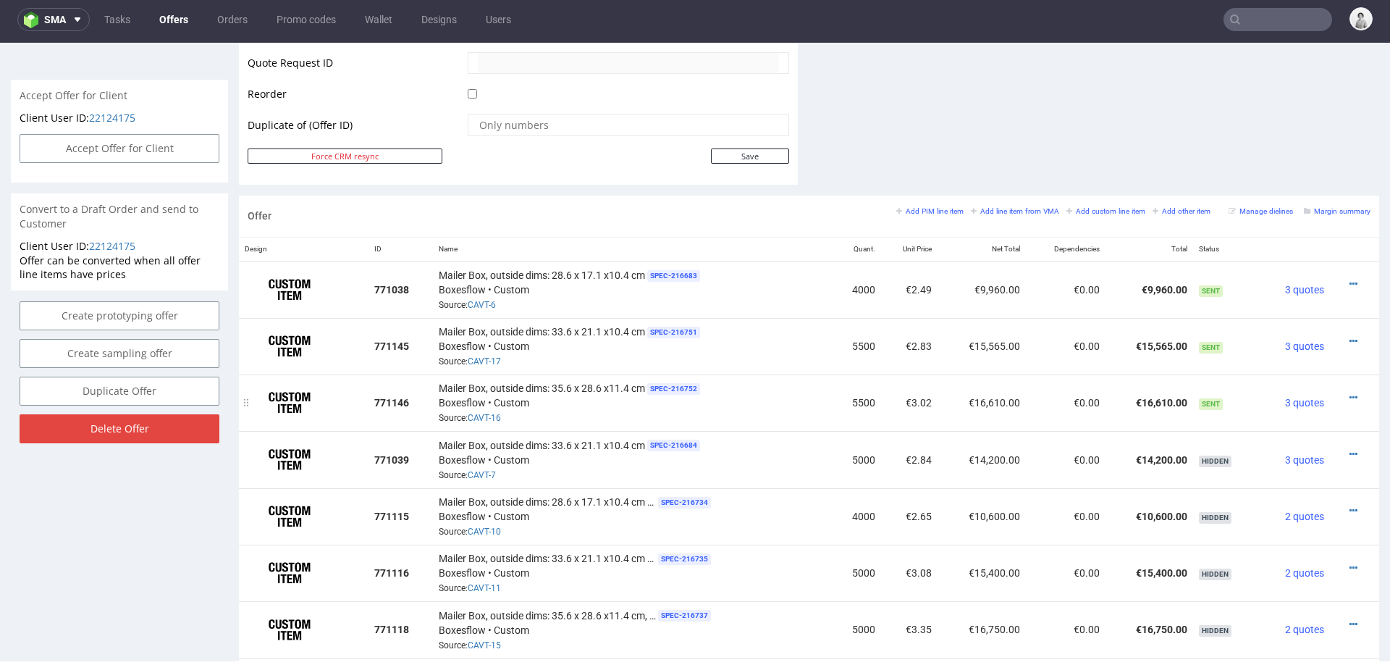
scroll to position [716, 0]
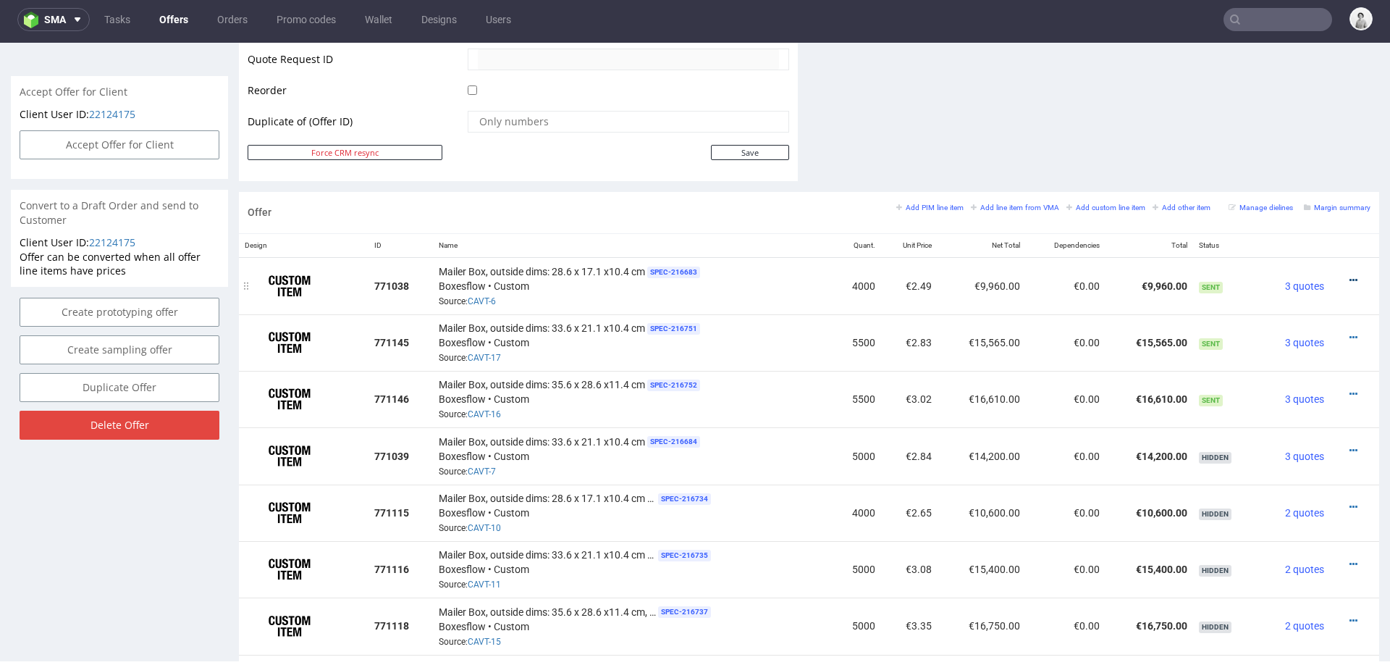
click at [1350, 277] on icon at bounding box center [1354, 280] width 8 height 10
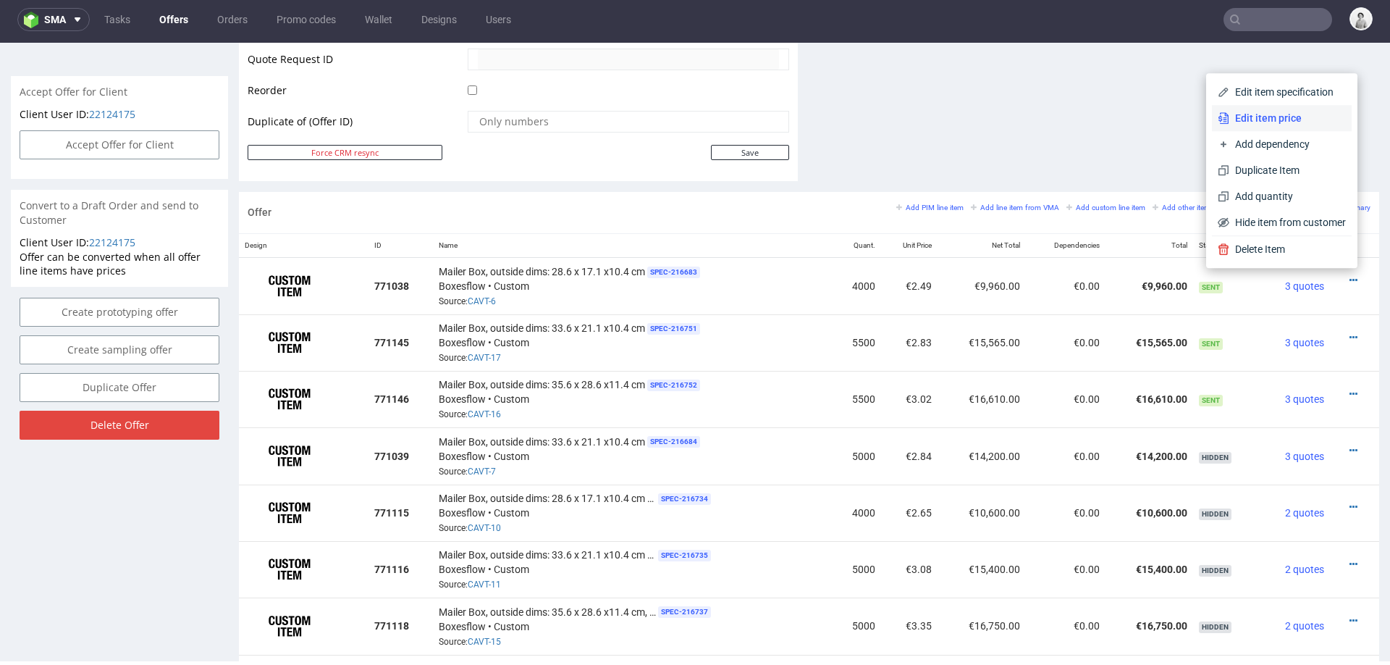
click at [1274, 118] on span "Edit item price" at bounding box center [1288, 118] width 117 height 14
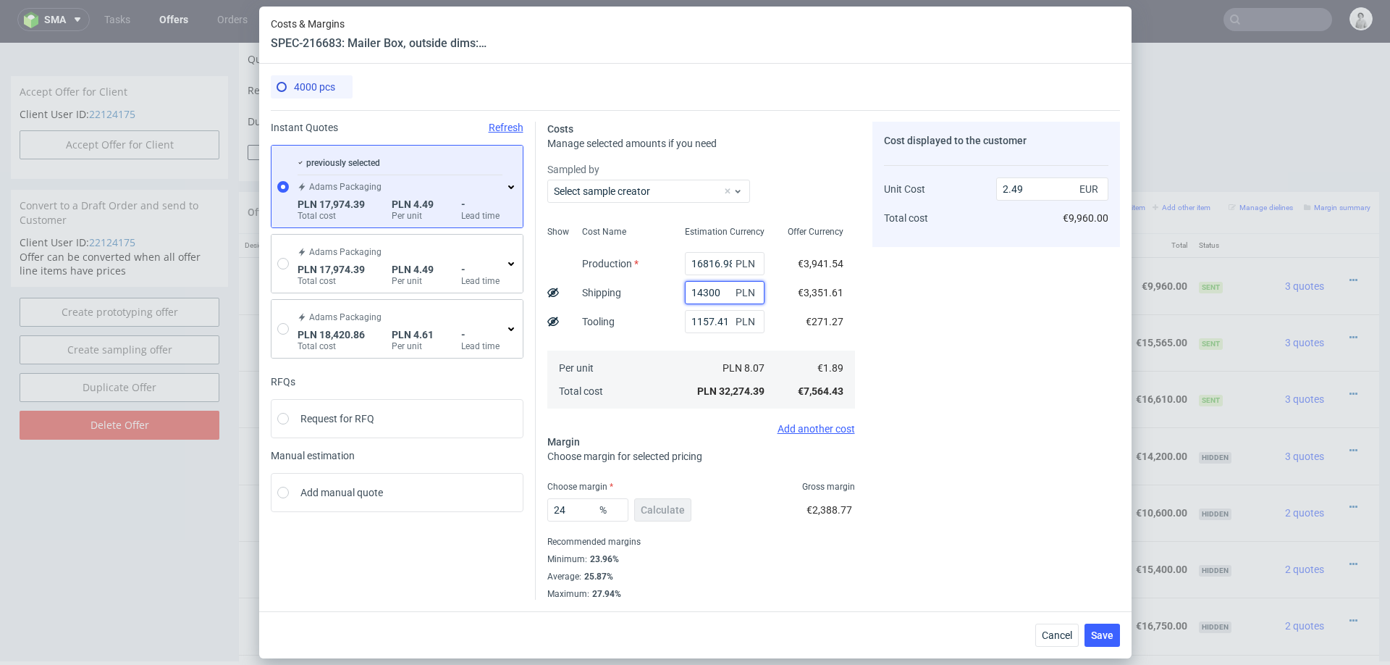
click at [700, 289] on input "14300" at bounding box center [725, 292] width 80 height 23
type input "160"
type input "1.39"
type input "1600"
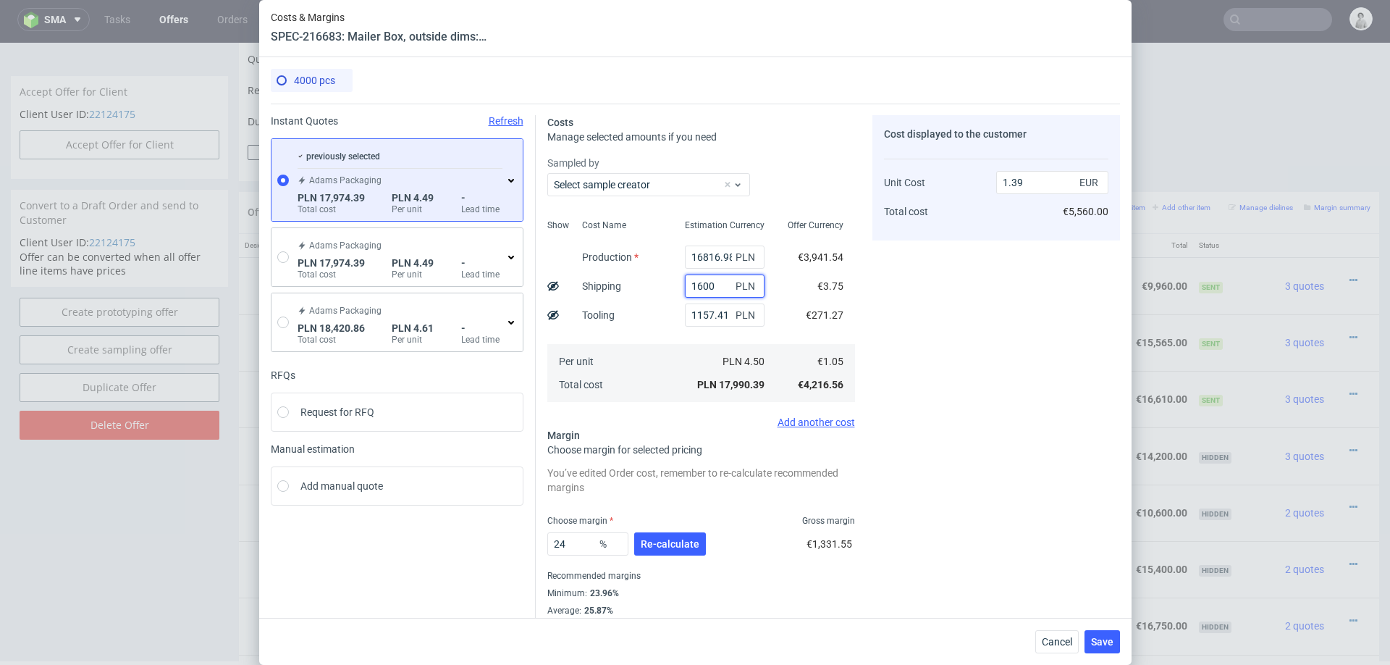
type input "1.51"
type input "16000"
type input "2.62"
type input "16000"
click at [930, 316] on div "Cost displayed to the customer Unit Cost Total cost 2.62 EUR €10,480.00" at bounding box center [997, 374] width 248 height 518
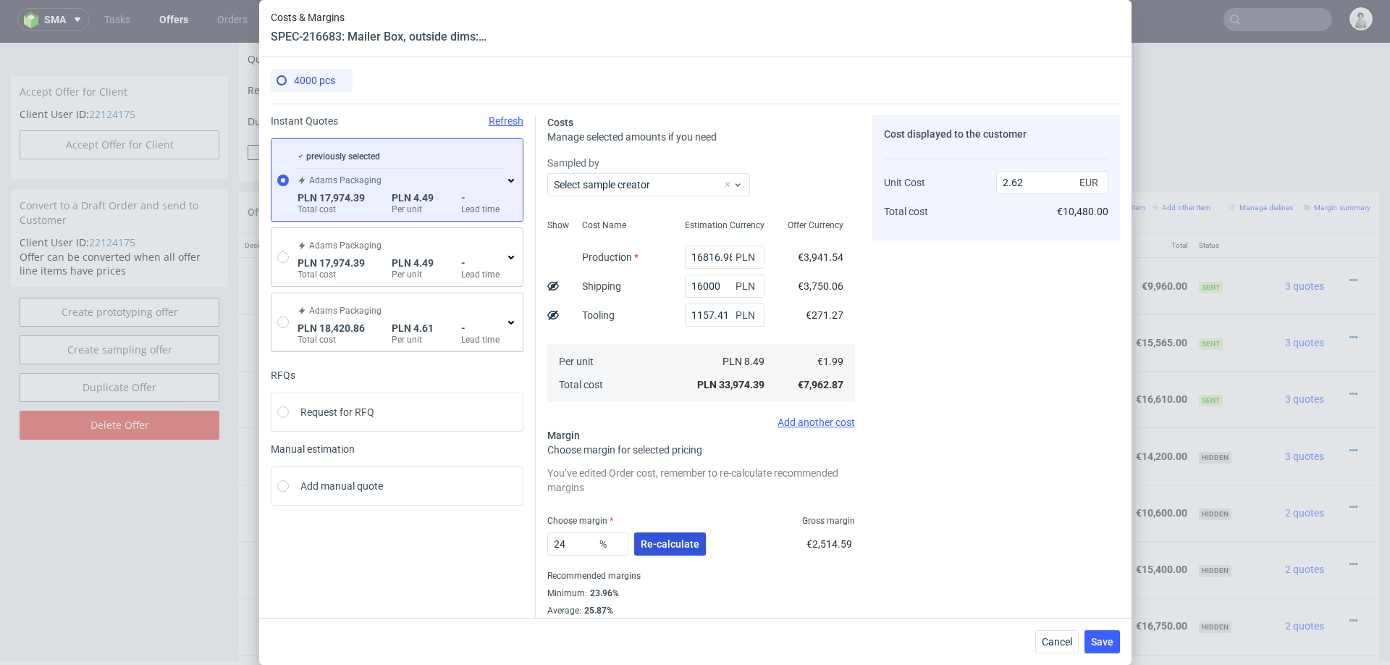
click at [663, 541] on span "Re-calculate" at bounding box center [670, 544] width 59 height 10
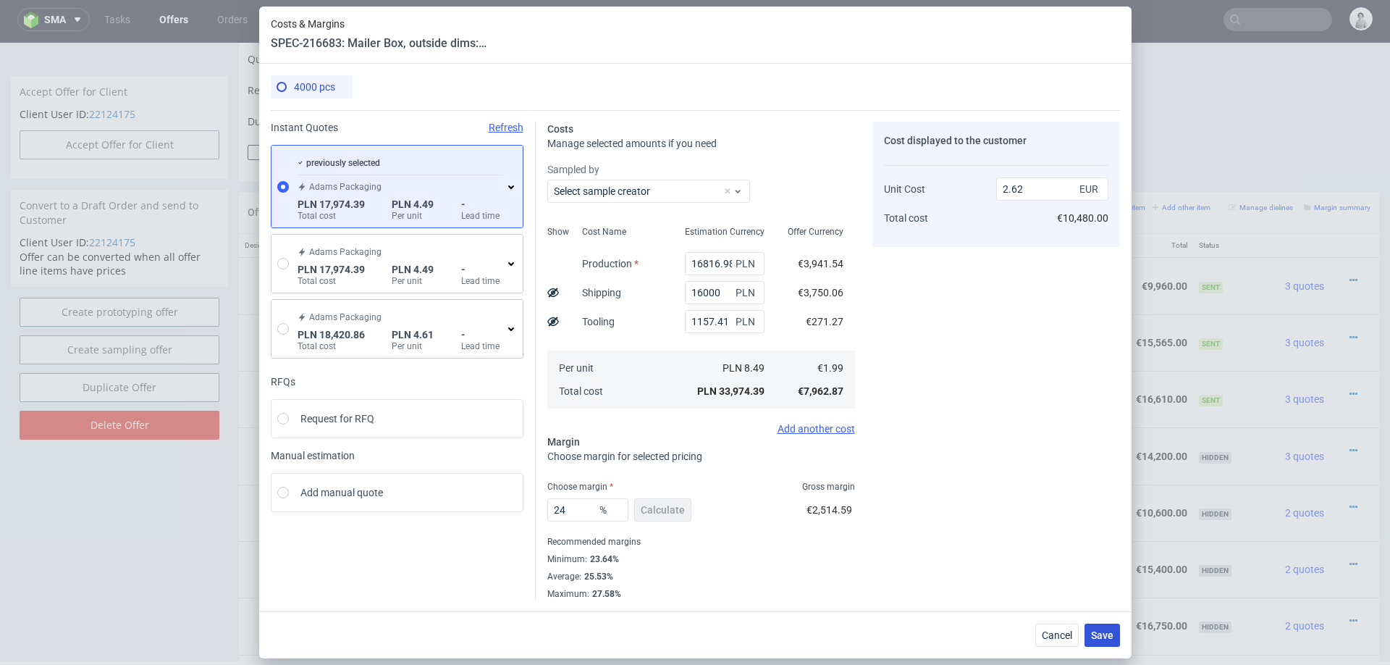
click at [1086, 629] on button "Save" at bounding box center [1102, 634] width 35 height 23
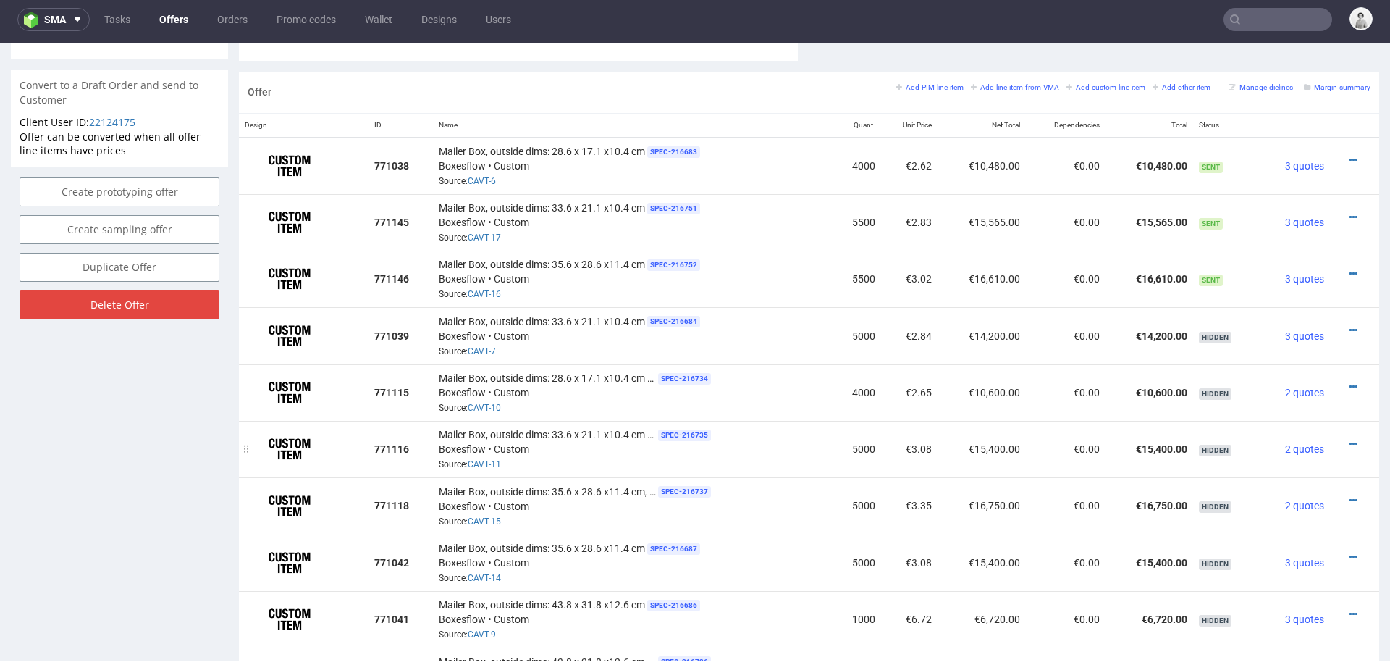
scroll to position [831, 0]
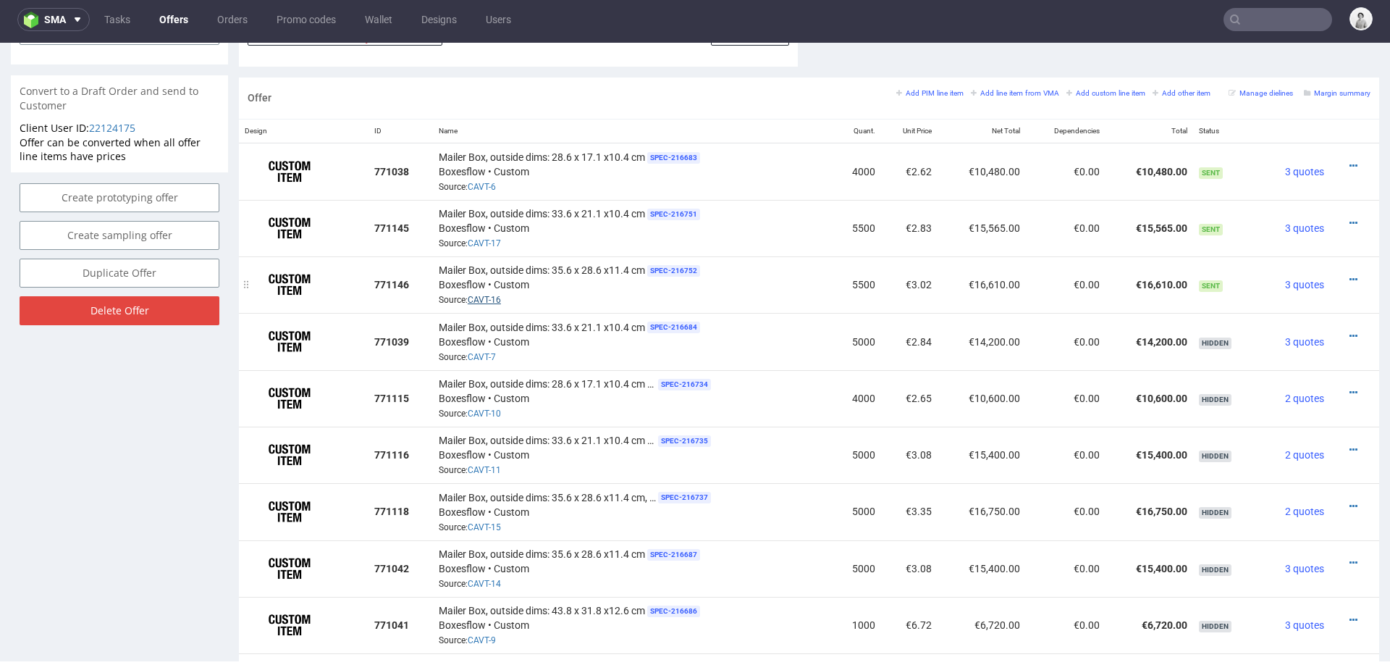
click at [489, 295] on link "CAVT-16" at bounding box center [484, 300] width 33 height 10
click at [1350, 161] on icon at bounding box center [1354, 166] width 8 height 10
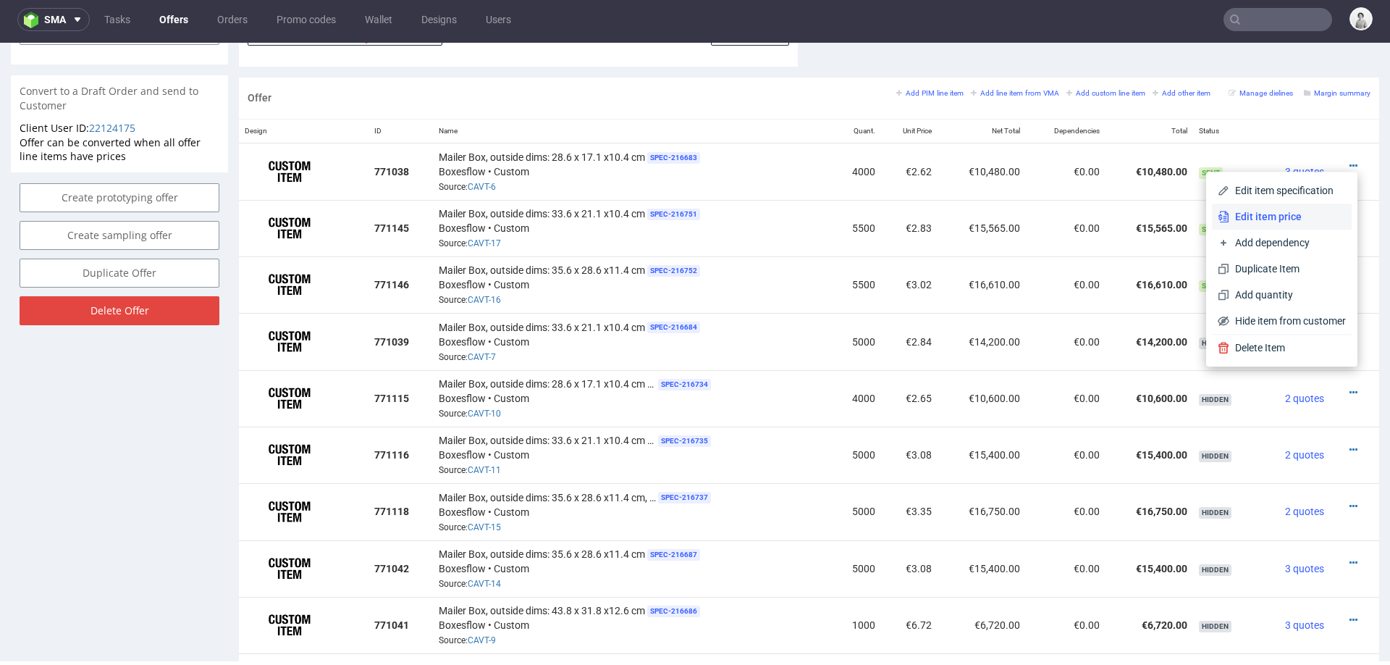
click at [1253, 222] on span "Edit item price" at bounding box center [1288, 216] width 117 height 14
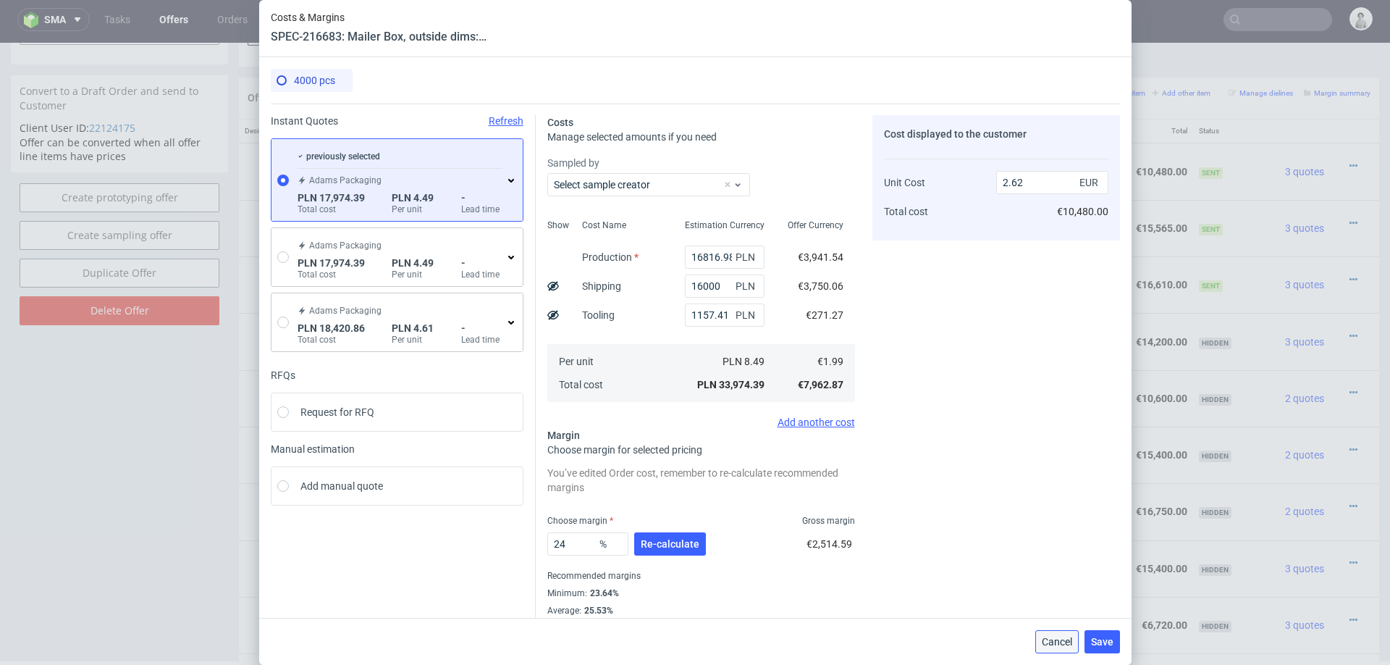
click at [1042, 643] on span "Cancel" at bounding box center [1057, 642] width 30 height 10
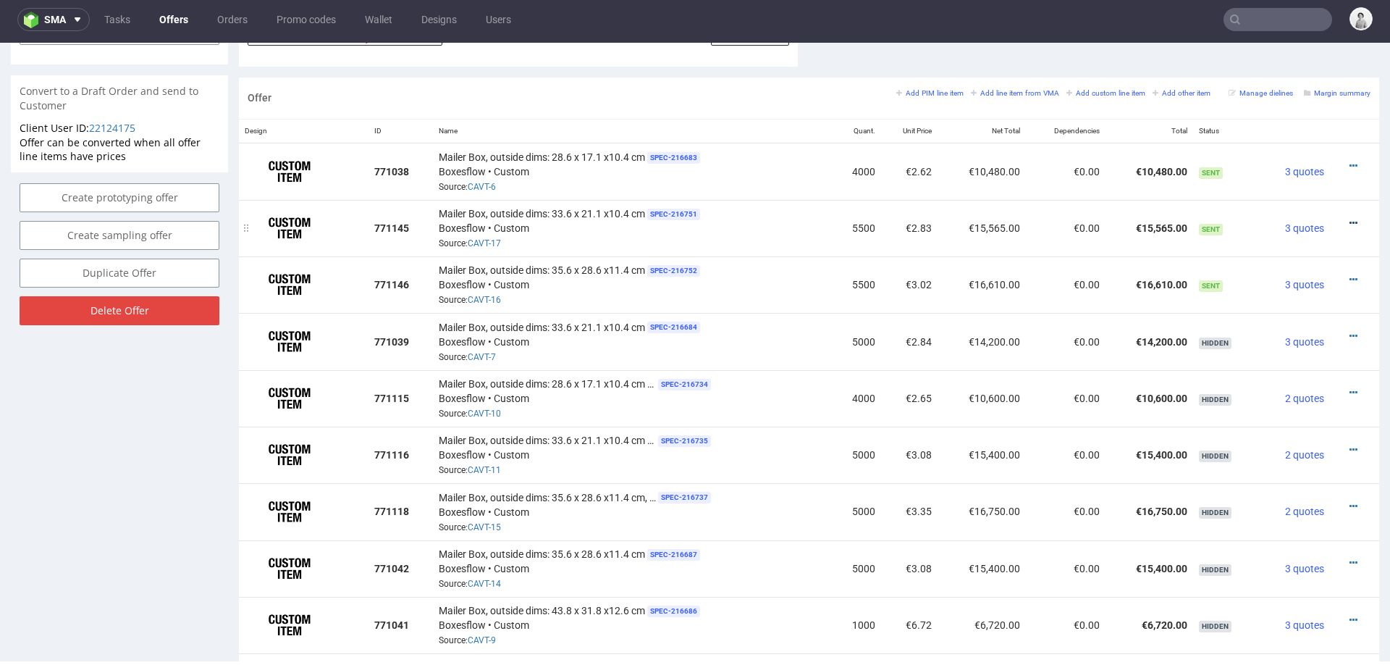
click at [1350, 219] on icon at bounding box center [1354, 223] width 8 height 10
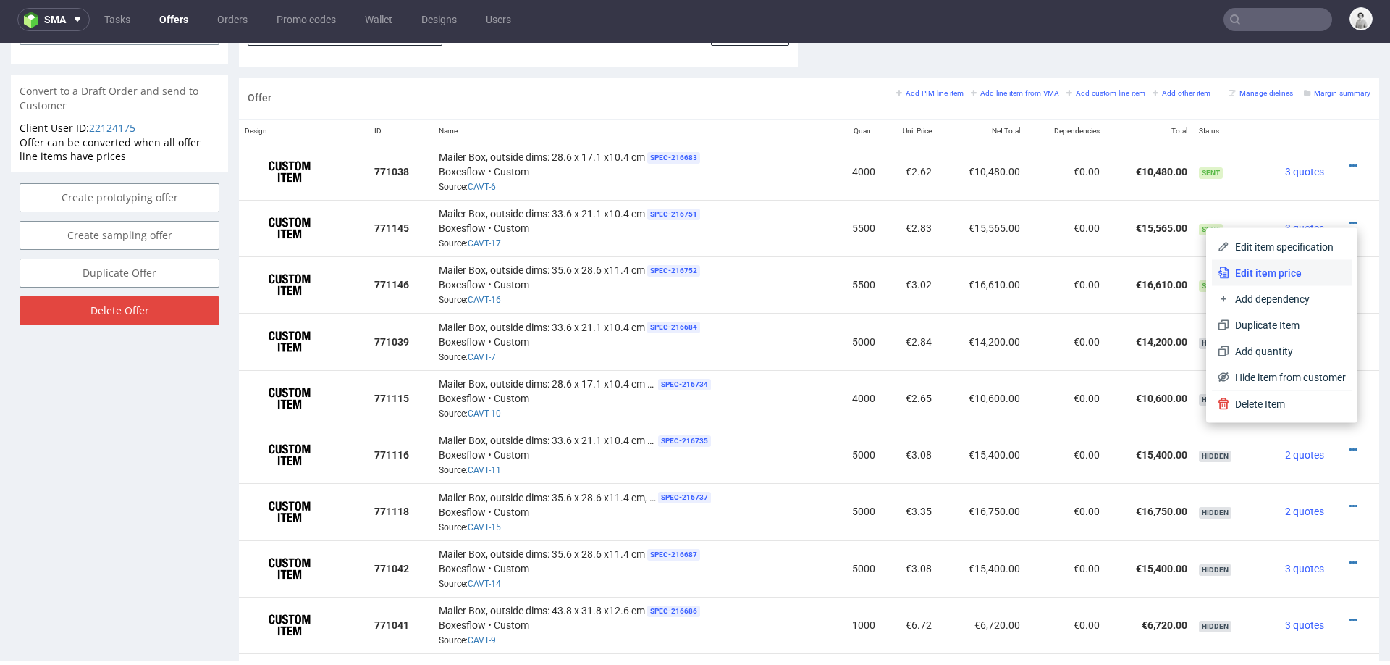
click at [1254, 272] on span "Edit item price" at bounding box center [1288, 273] width 117 height 14
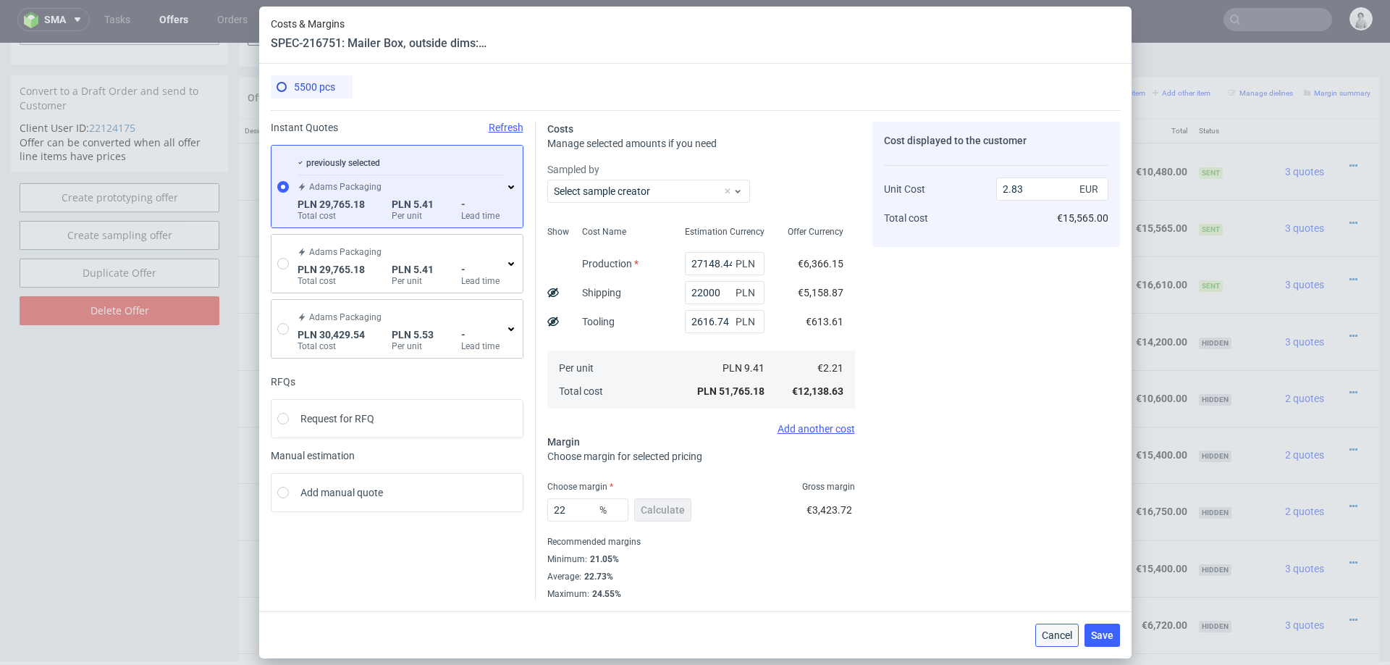
click at [1055, 630] on span "Cancel" at bounding box center [1057, 635] width 30 height 10
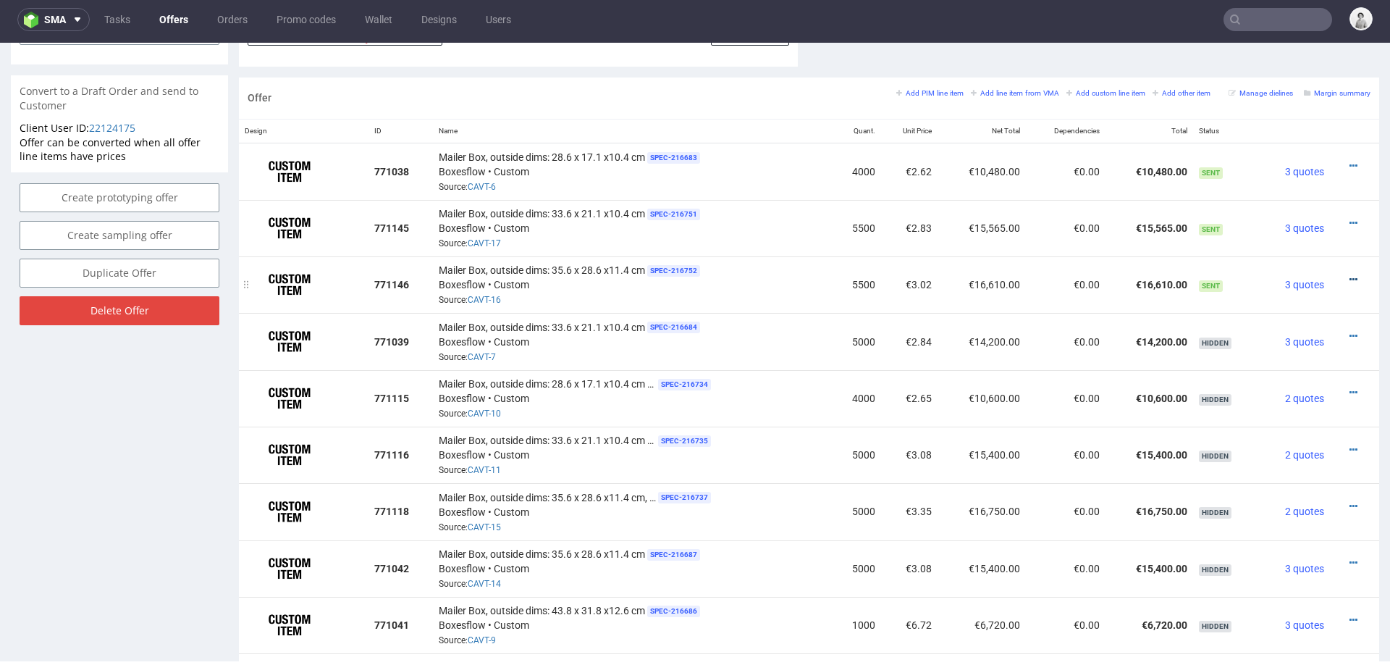
click at [1350, 274] on icon at bounding box center [1354, 279] width 8 height 10
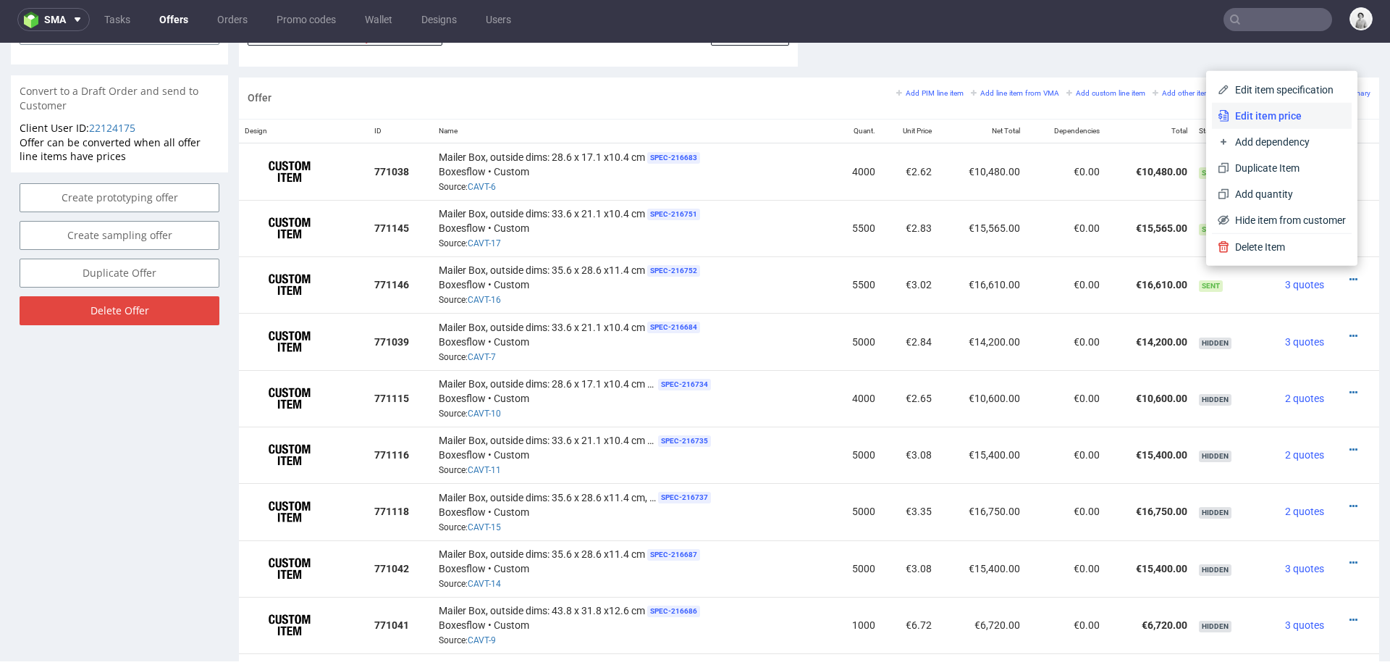
click at [1275, 114] on span "Edit item price" at bounding box center [1288, 116] width 117 height 14
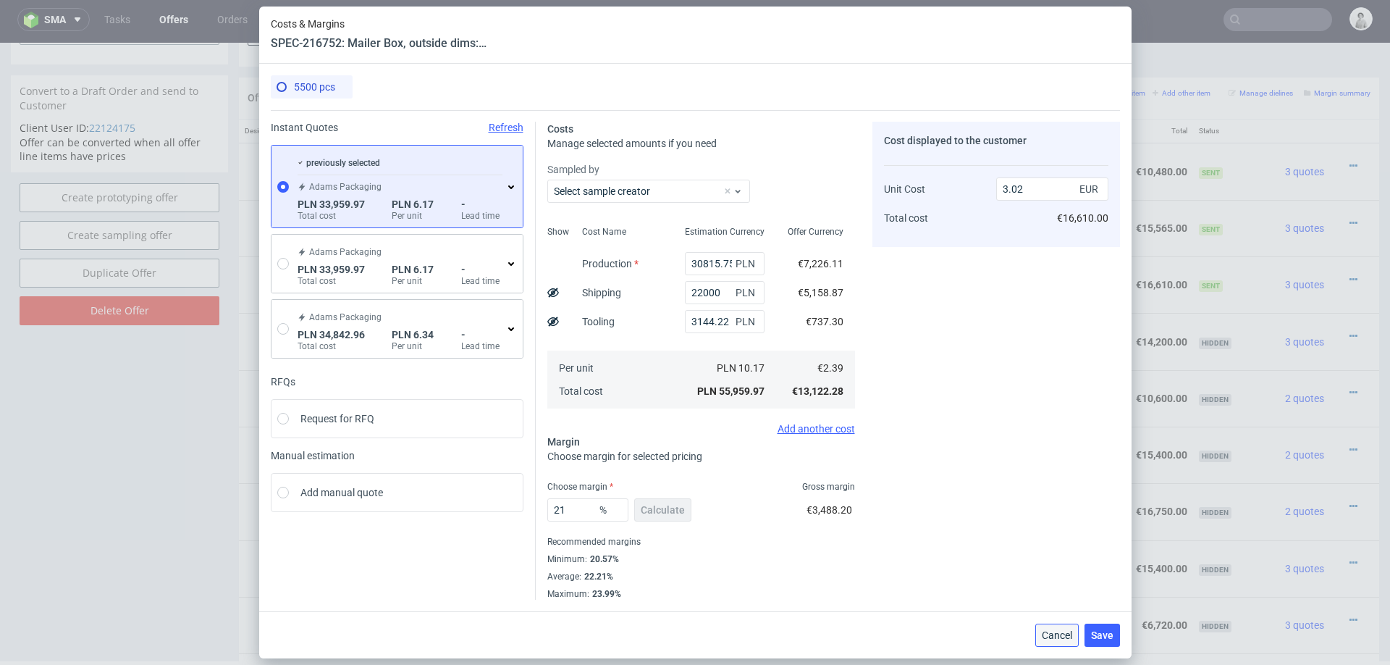
click at [1044, 631] on span "Cancel" at bounding box center [1057, 635] width 30 height 10
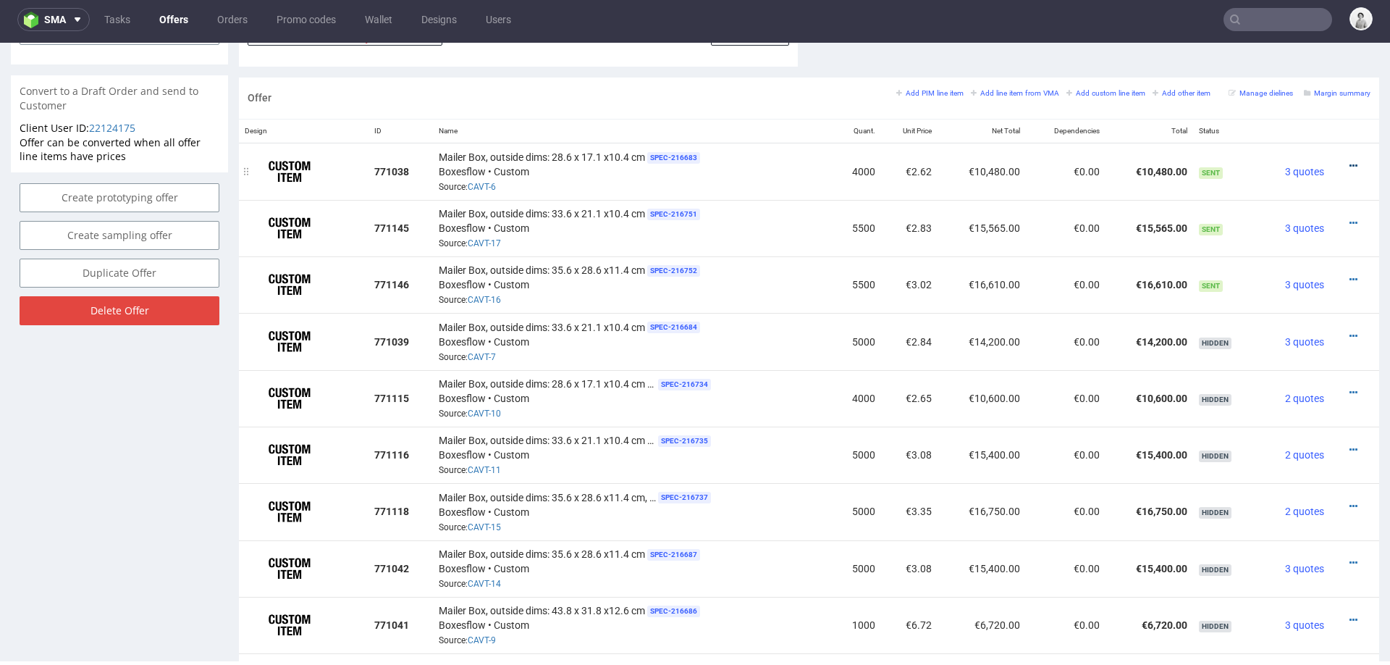
click at [1350, 161] on icon at bounding box center [1354, 166] width 8 height 10
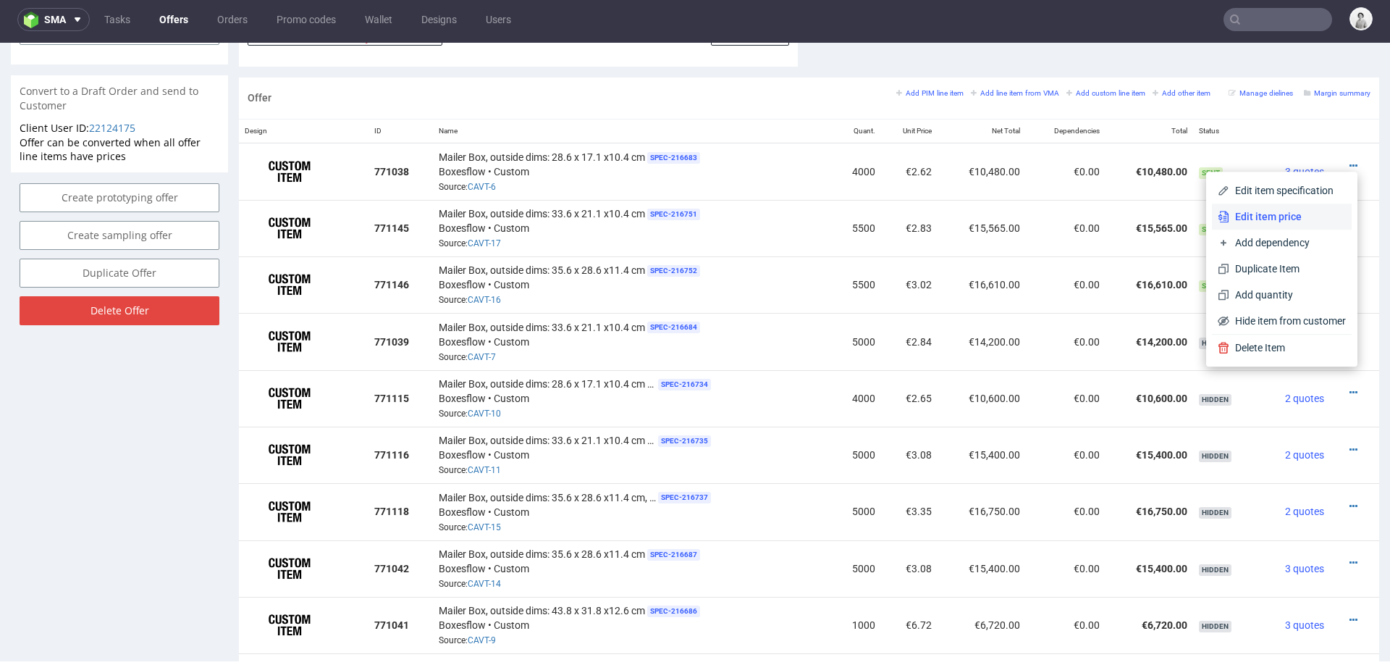
click at [1272, 214] on span "Edit item price" at bounding box center [1288, 216] width 117 height 14
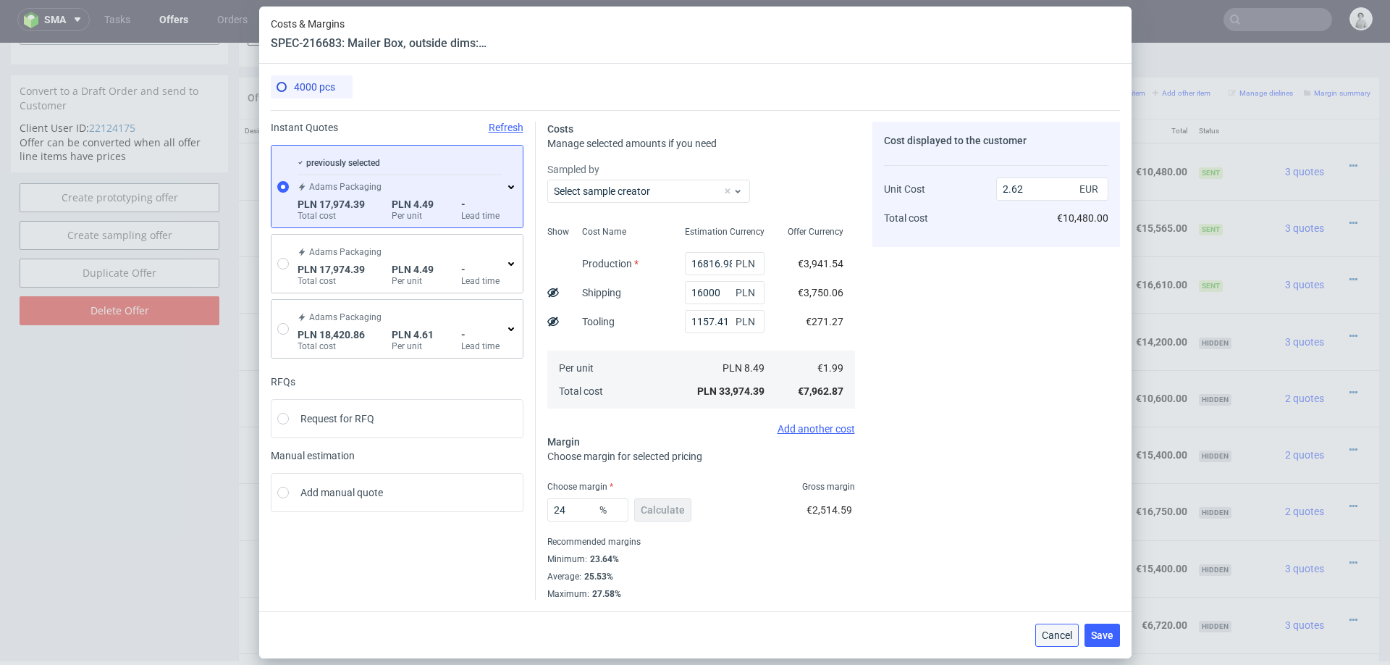
click at [1049, 639] on span "Cancel" at bounding box center [1057, 635] width 30 height 10
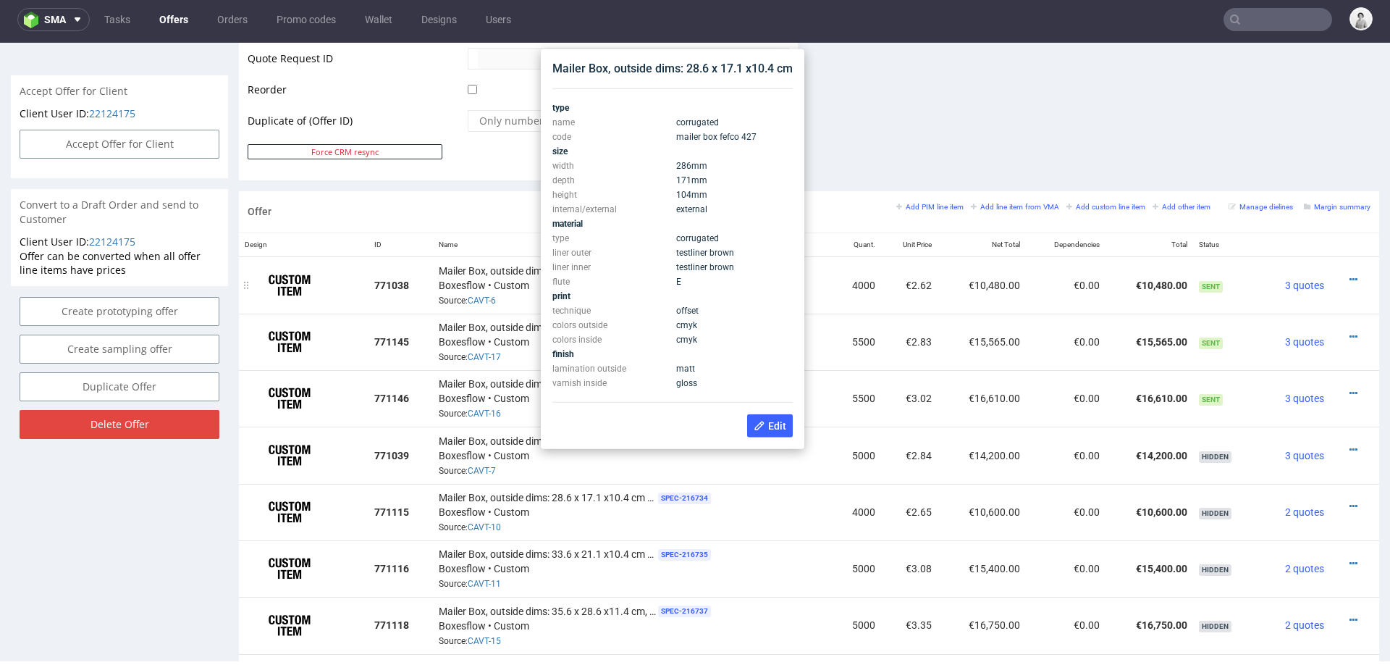
scroll to position [706, 0]
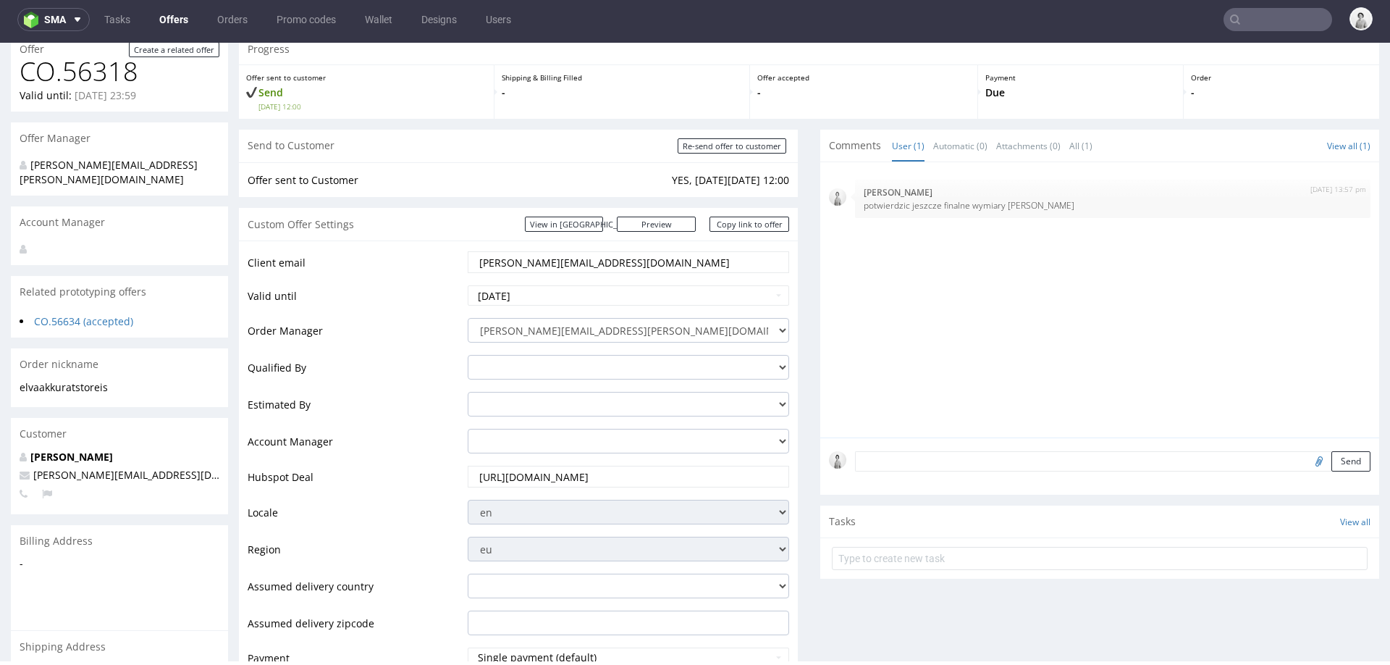
scroll to position [0, 0]
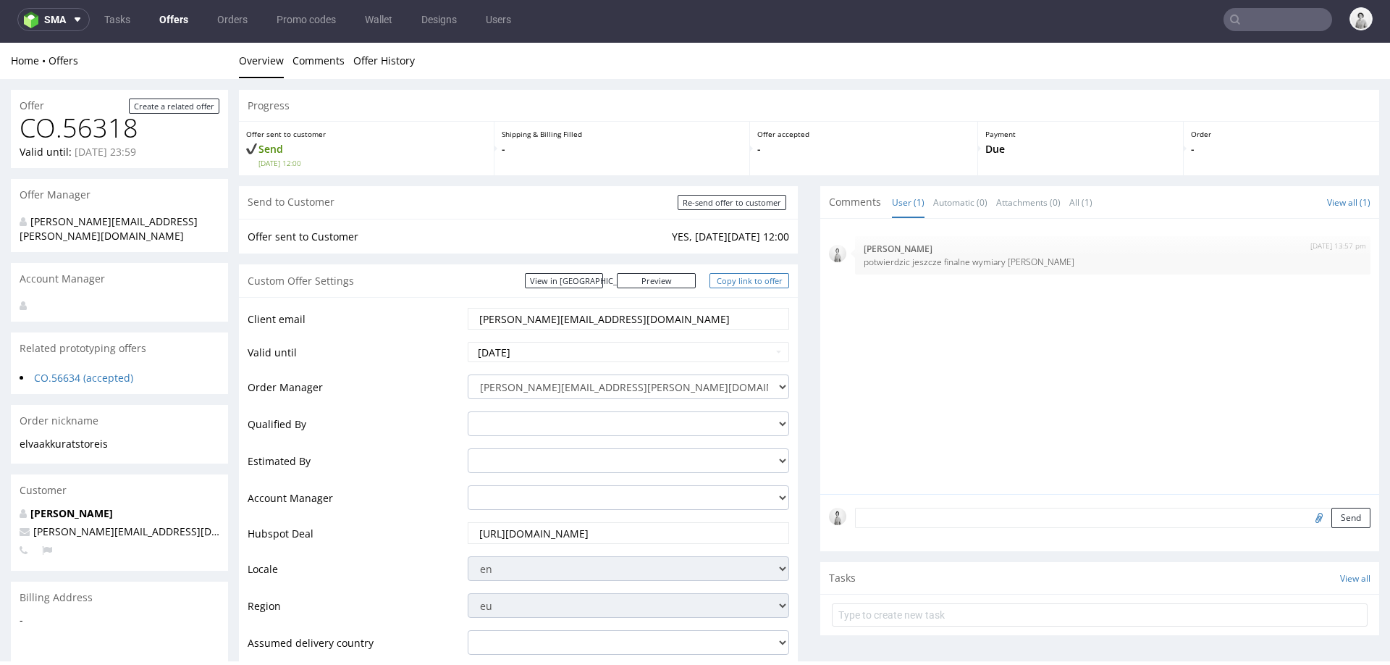
click at [744, 282] on link "Copy link to offer" at bounding box center [750, 280] width 80 height 15
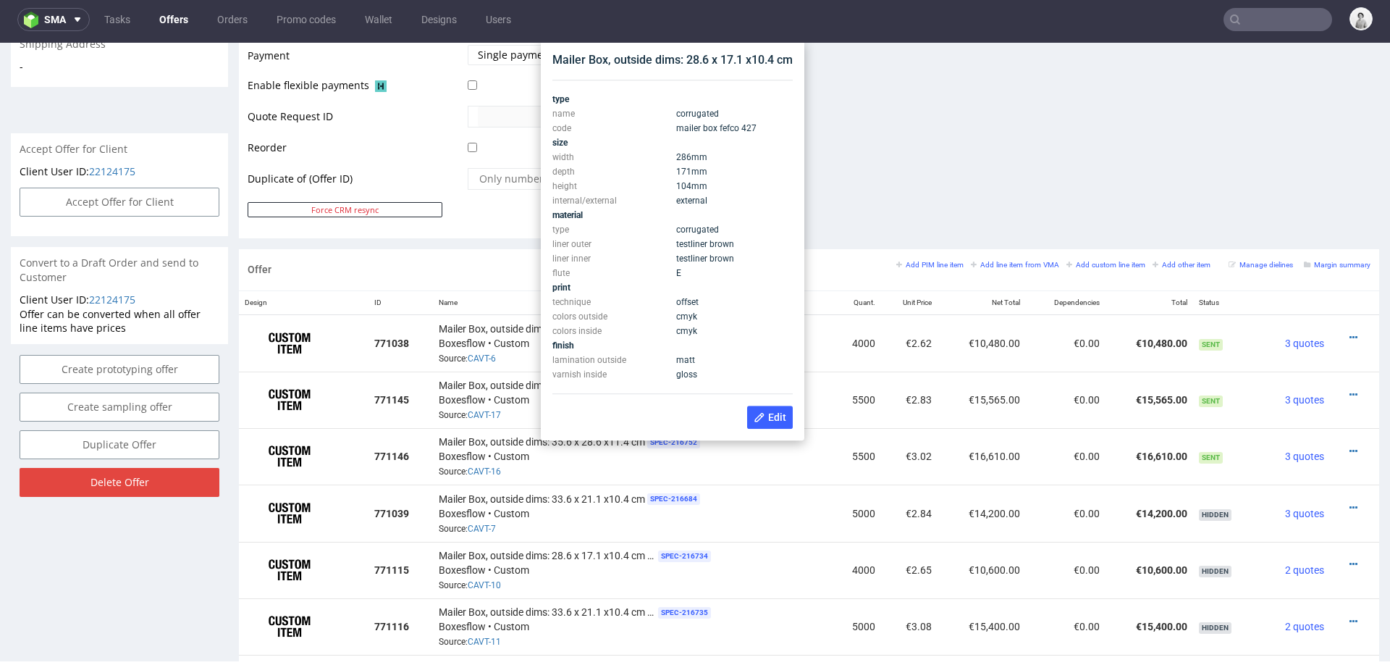
scroll to position [655, 0]
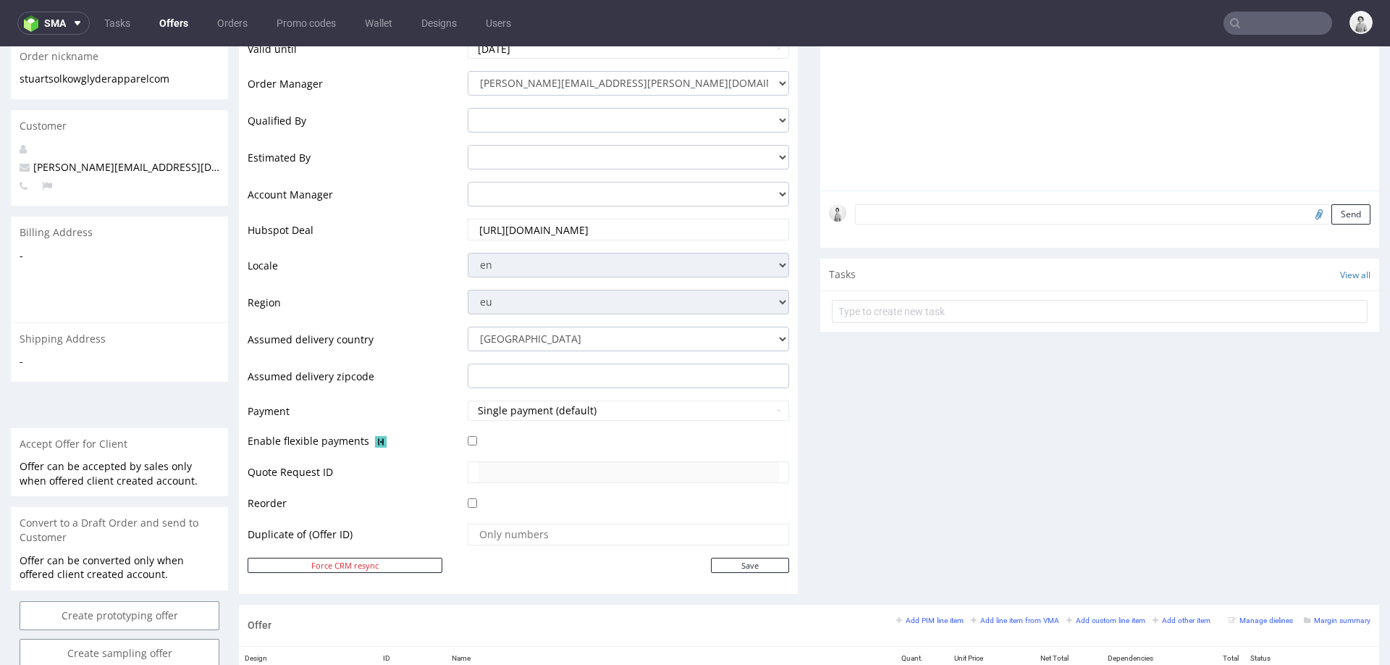
scroll to position [164, 0]
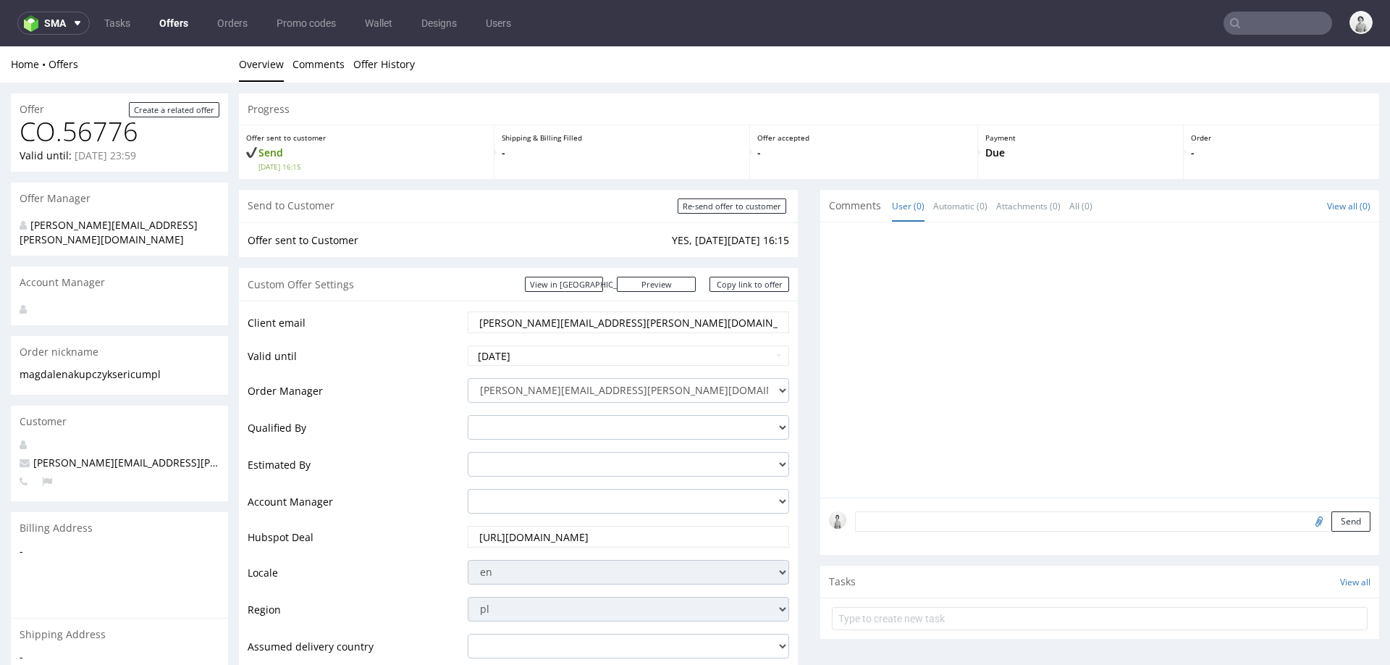
click at [498, 326] on input "[PERSON_NAME][EMAIL_ADDRESS][PERSON_NAME][DOMAIN_NAME]" at bounding box center [628, 322] width 301 height 20
